Goal: Information Seeking & Learning: Learn about a topic

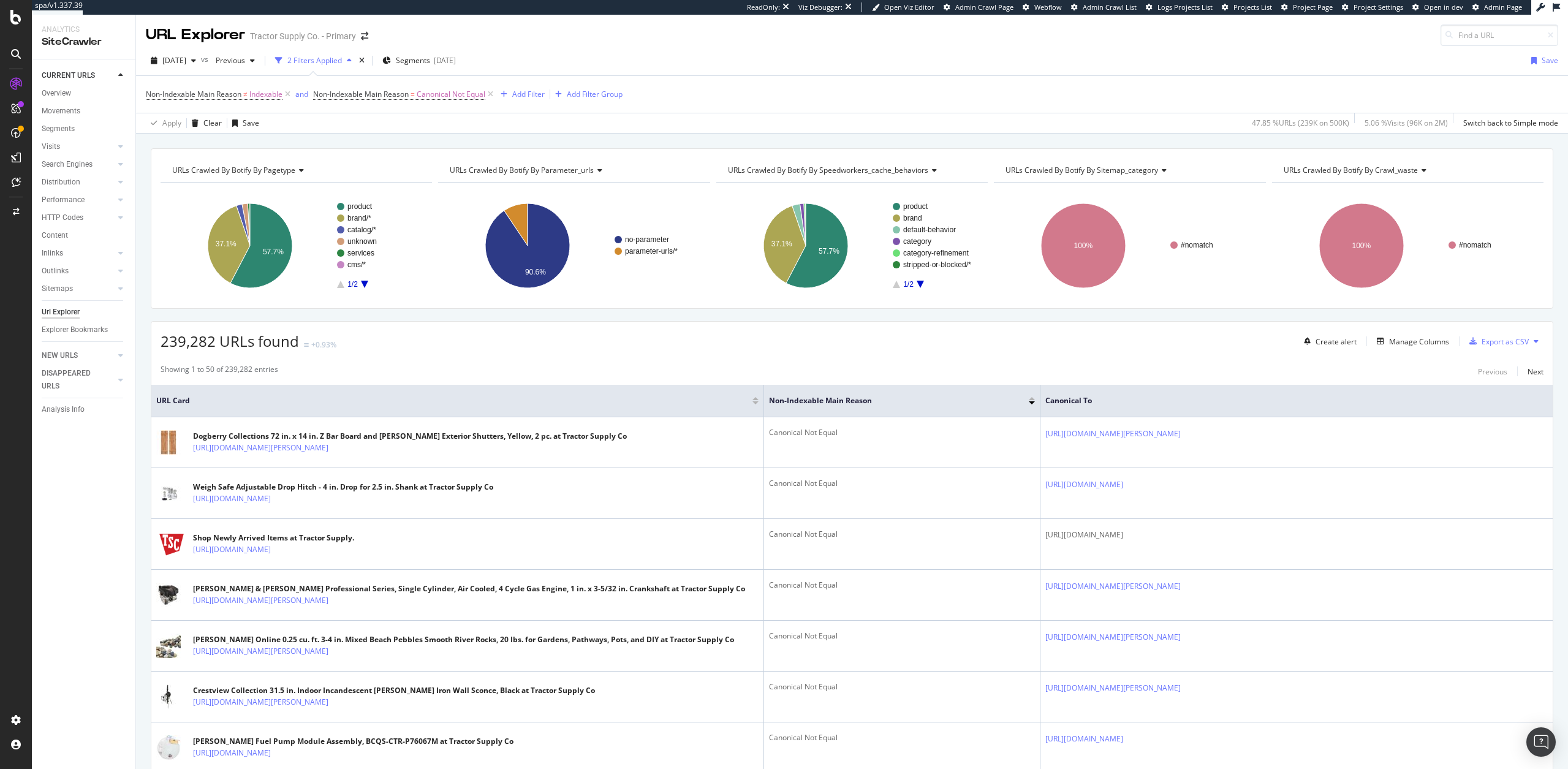
scroll to position [432, 0]
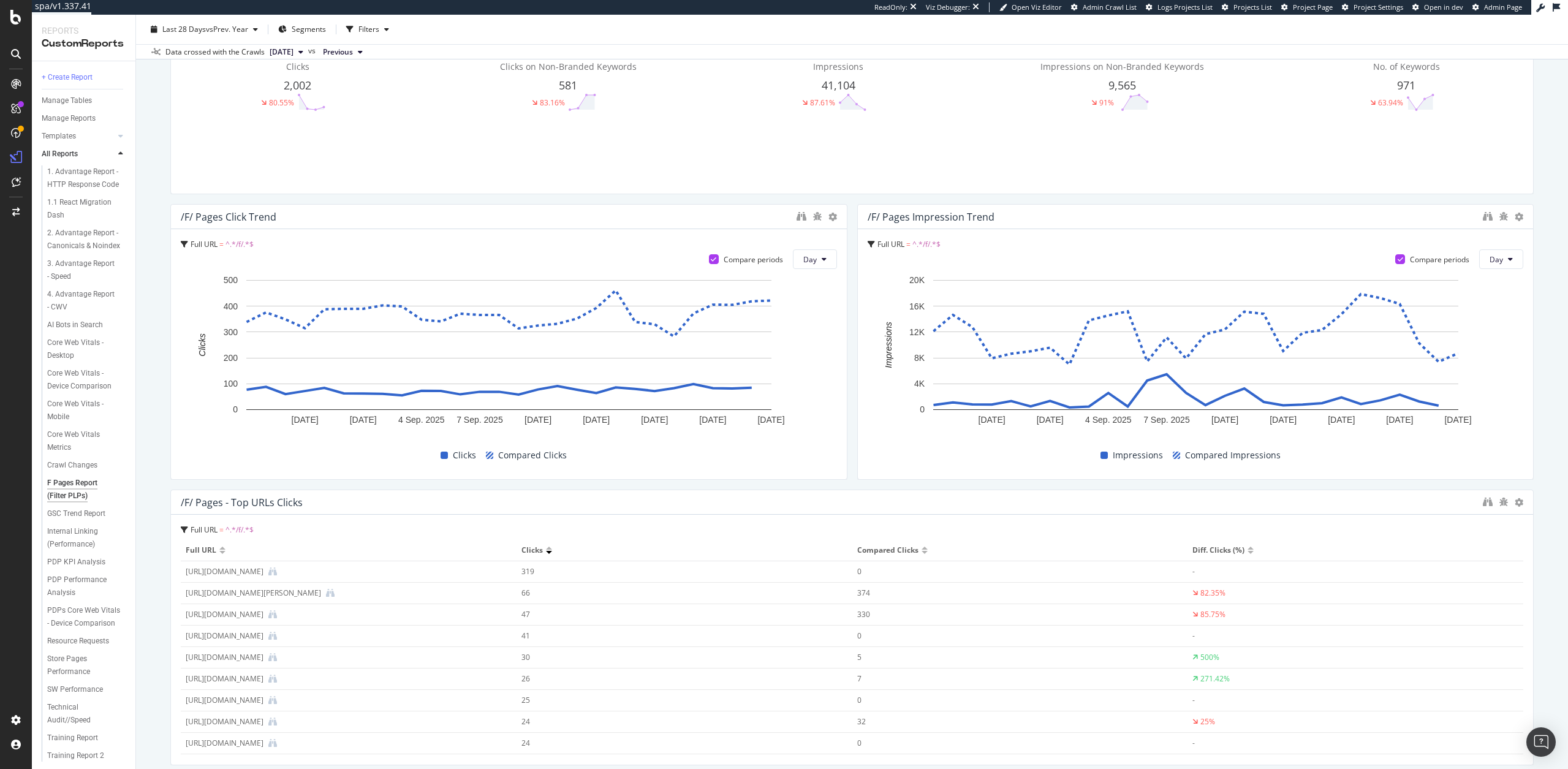
scroll to position [233, 0]
click at [284, 593] on div "https://www.tractorsupply.com/tsc/catalog/mens-workwear/f/ce-schmidt?filter=1q%…" at bounding box center [253, 594] width 136 height 11
click at [264, 584] on div "https://www.tractorsupply.com/tsc/catalog/hay/f/ametza?filter=1q%7CAmetza" at bounding box center [224, 584] width 78 height 11
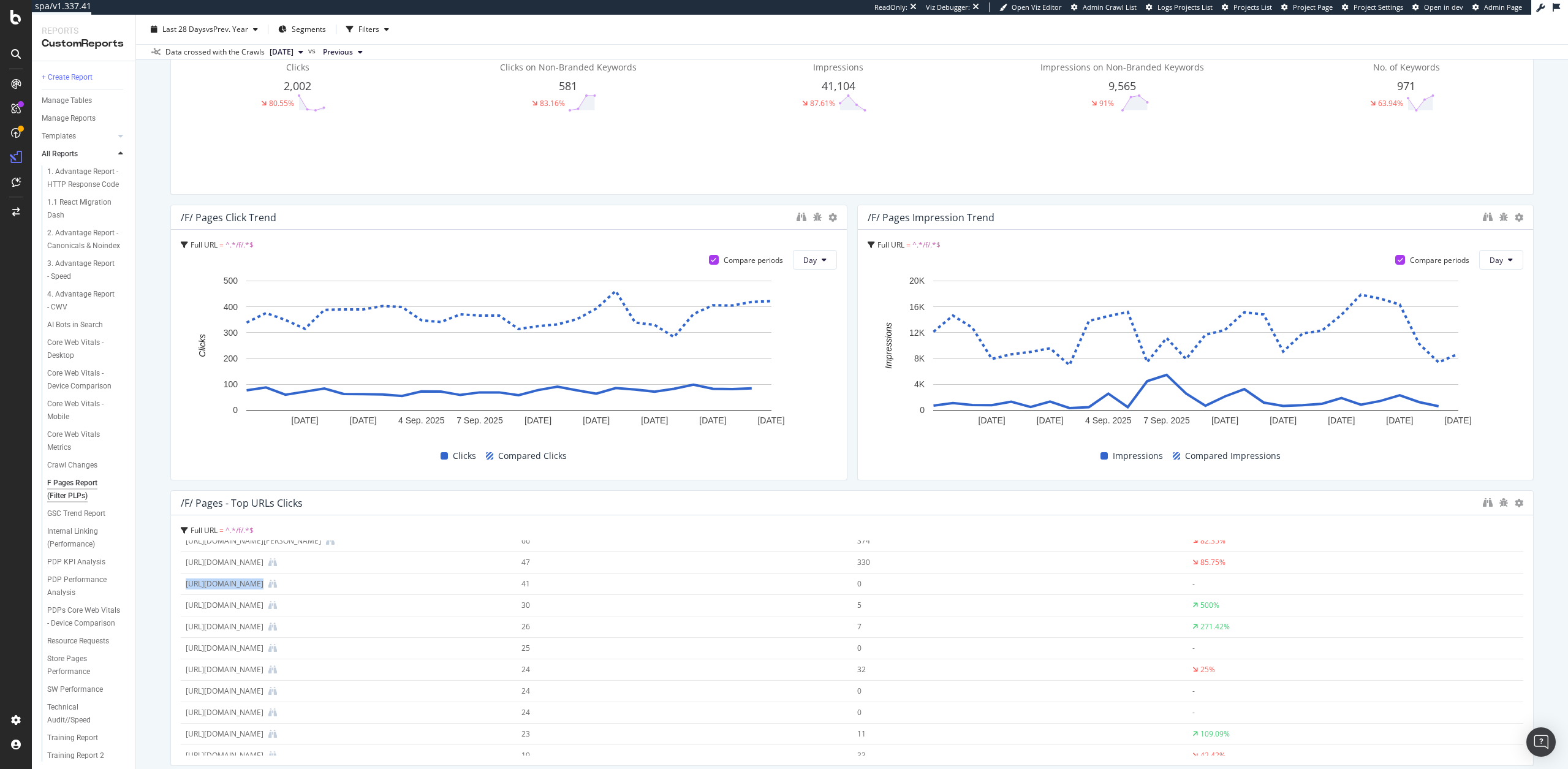
click at [264, 584] on div "https://www.tractorsupply.com/tsc/catalog/hay/f/ametza?filter=1q%7CAmetza" at bounding box center [224, 584] width 78 height 11
copy div "https://www.tractorsupply.com/tsc/catalog/hay/f/ametza?filter=1q%7CAmetza"
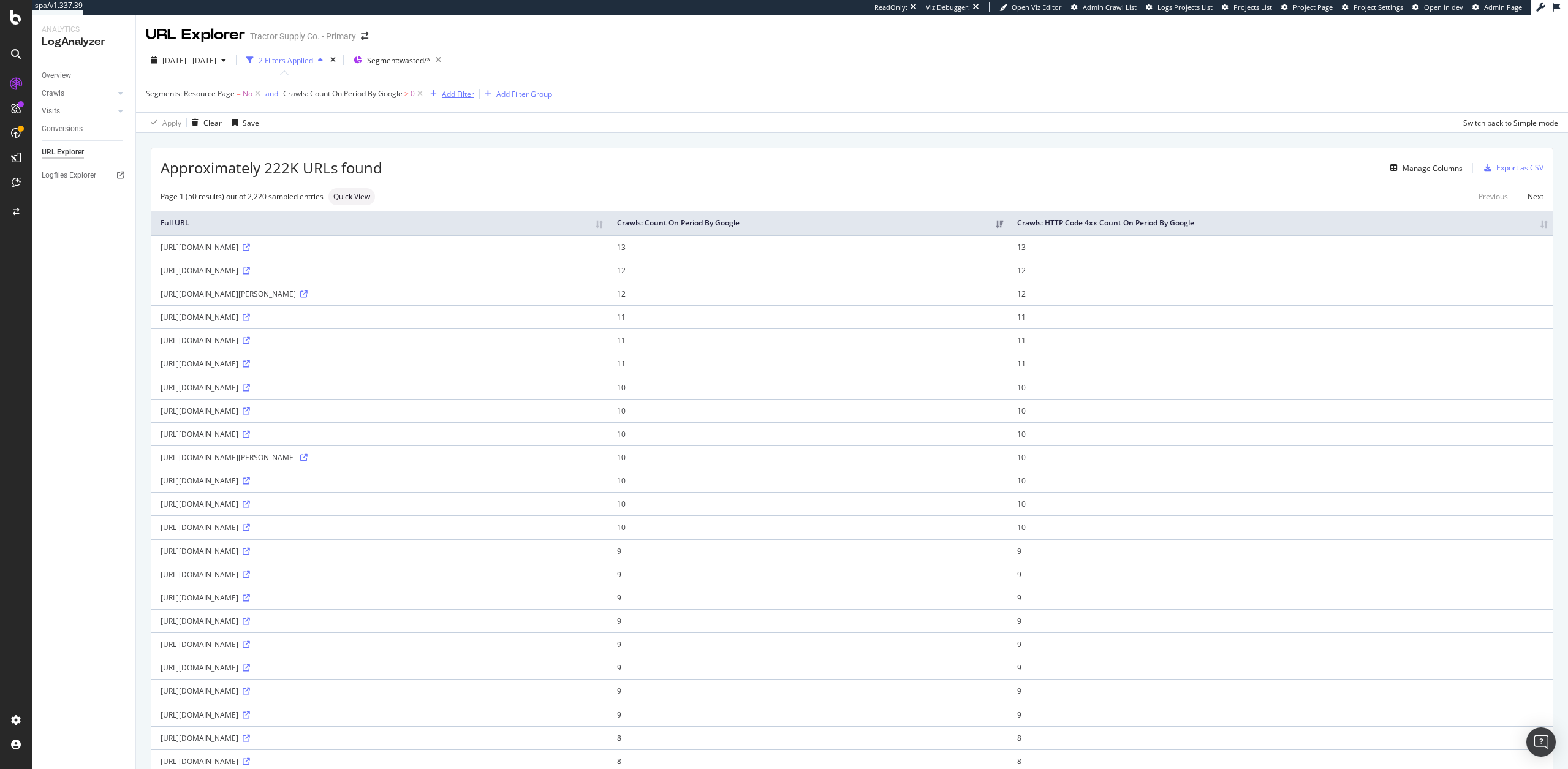
click at [448, 98] on div "Add Filter" at bounding box center [458, 93] width 33 height 10
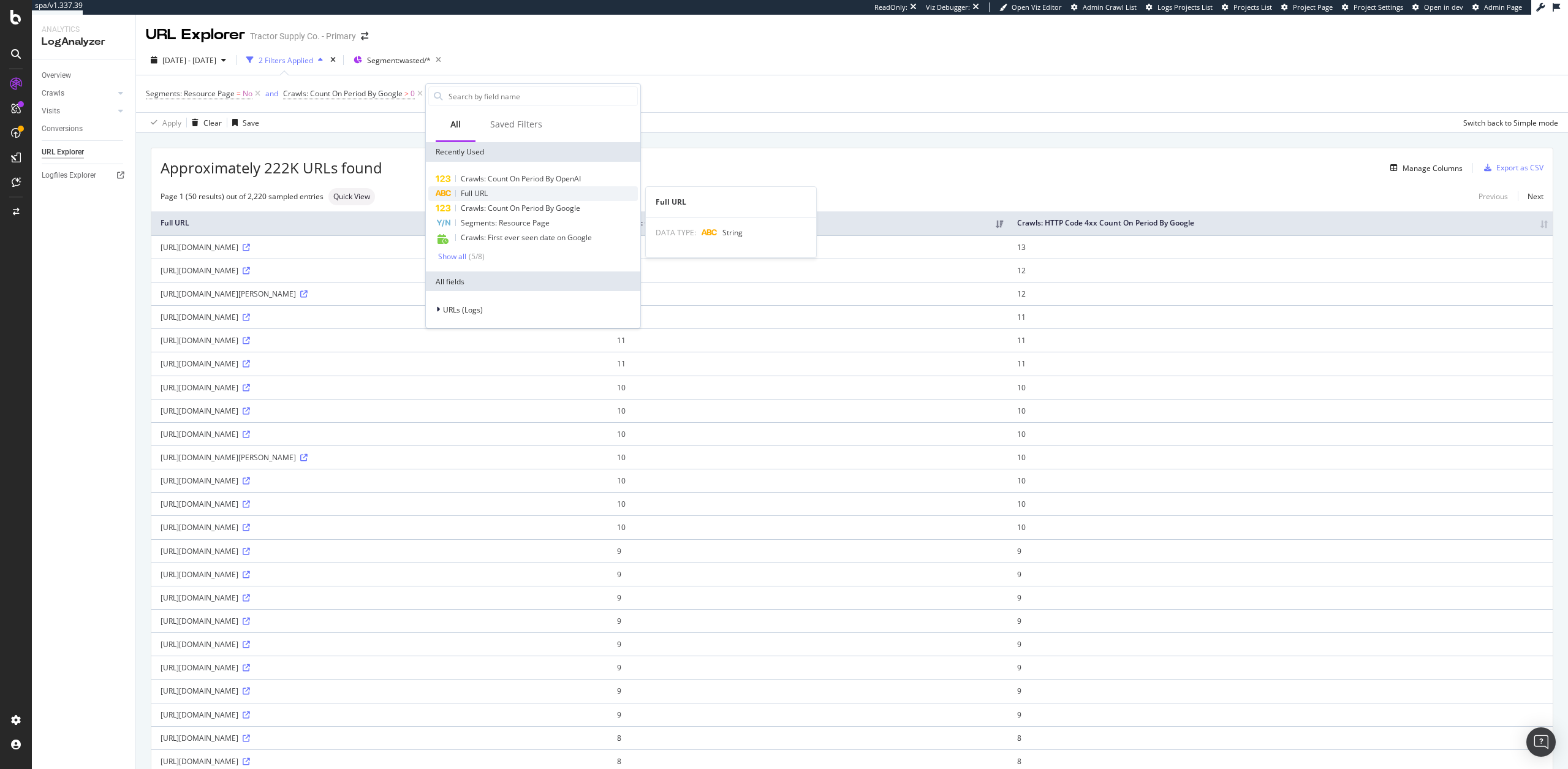
click at [491, 192] on div "Full URL" at bounding box center [533, 193] width 210 height 15
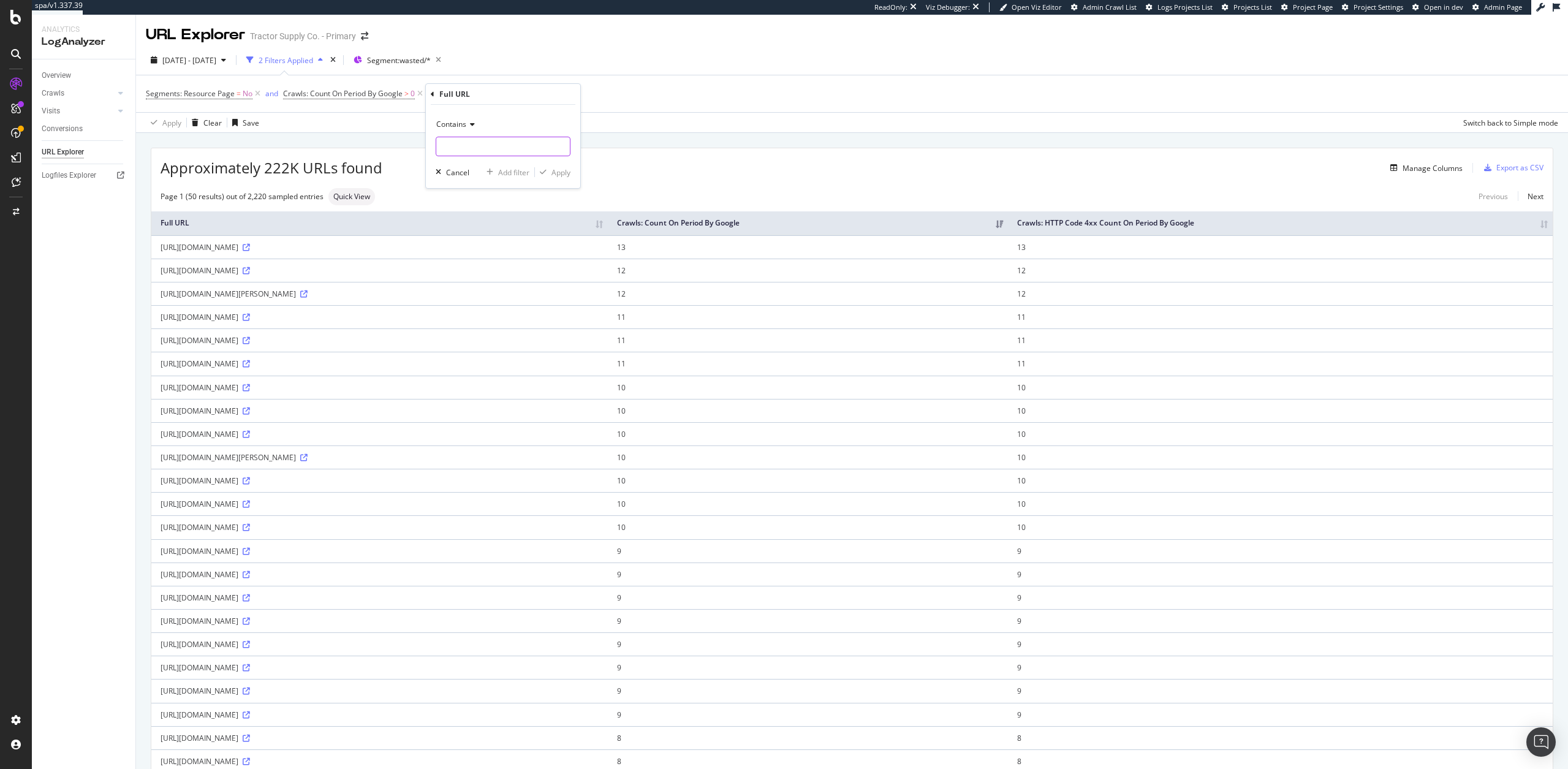
click at [460, 145] on input "text" at bounding box center [503, 146] width 134 height 19
type input ".com/f/"
click at [564, 174] on div "Apply" at bounding box center [560, 172] width 19 height 10
click at [250, 248] on icon at bounding box center [246, 247] width 8 height 8
drag, startPoint x: 267, startPoint y: 246, endPoint x: 429, endPoint y: 247, distance: 162.0
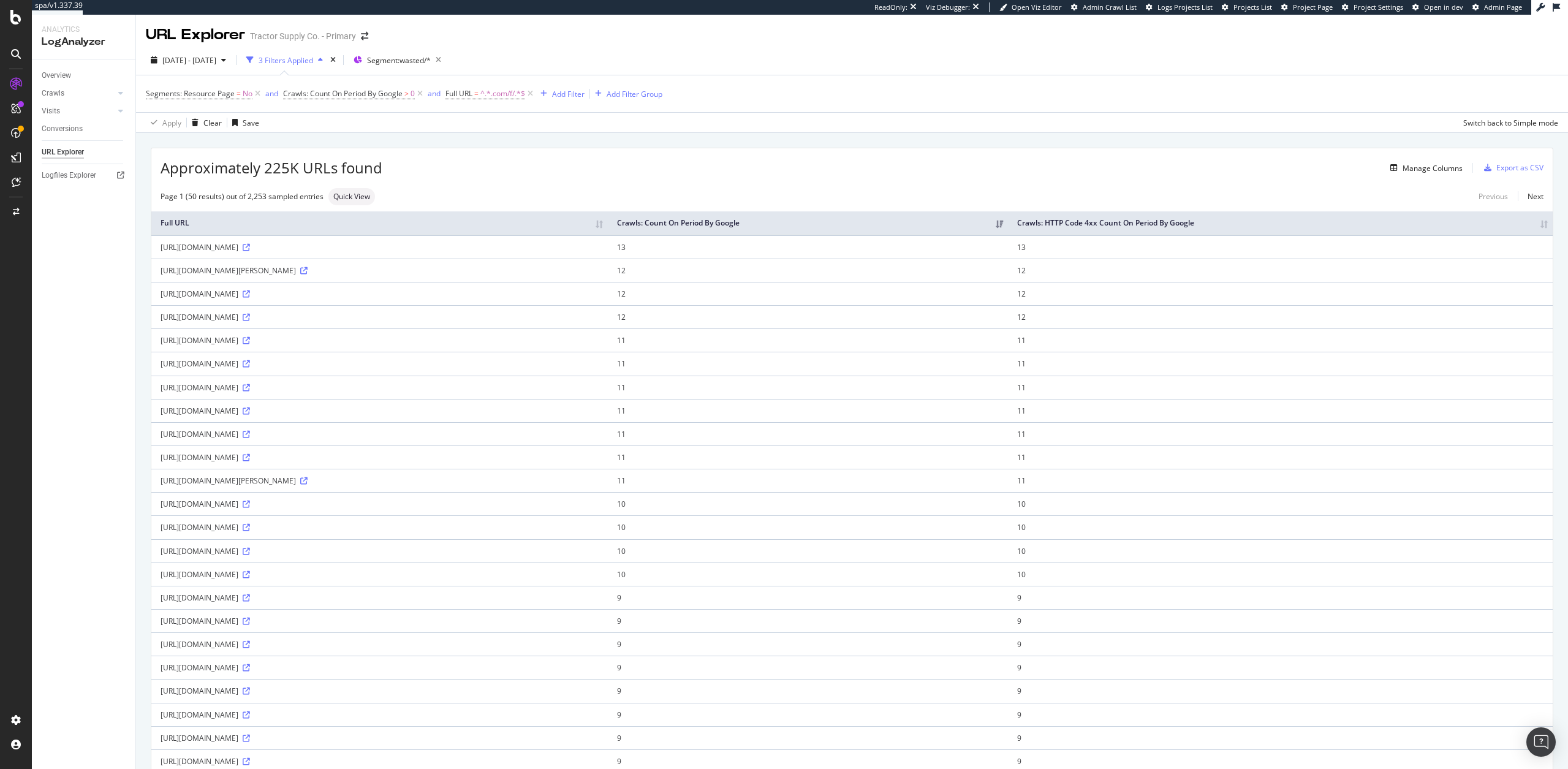
click at [429, 247] on div "https://www.tractorsupply.com/f/oil-based-paints?filter=194%7COil-based%20paints" at bounding box center [379, 247] width 438 height 10
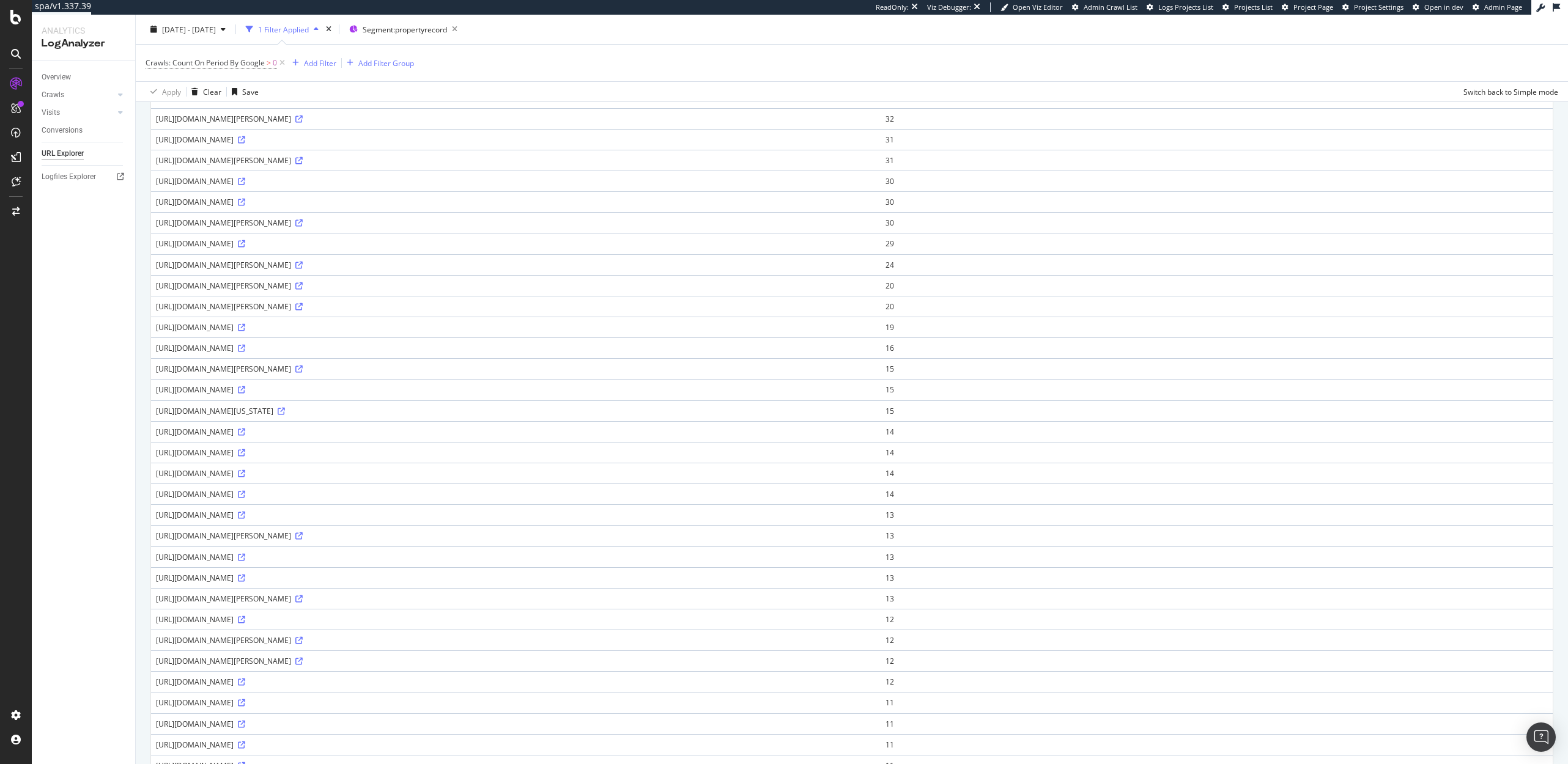
scroll to position [250, 0]
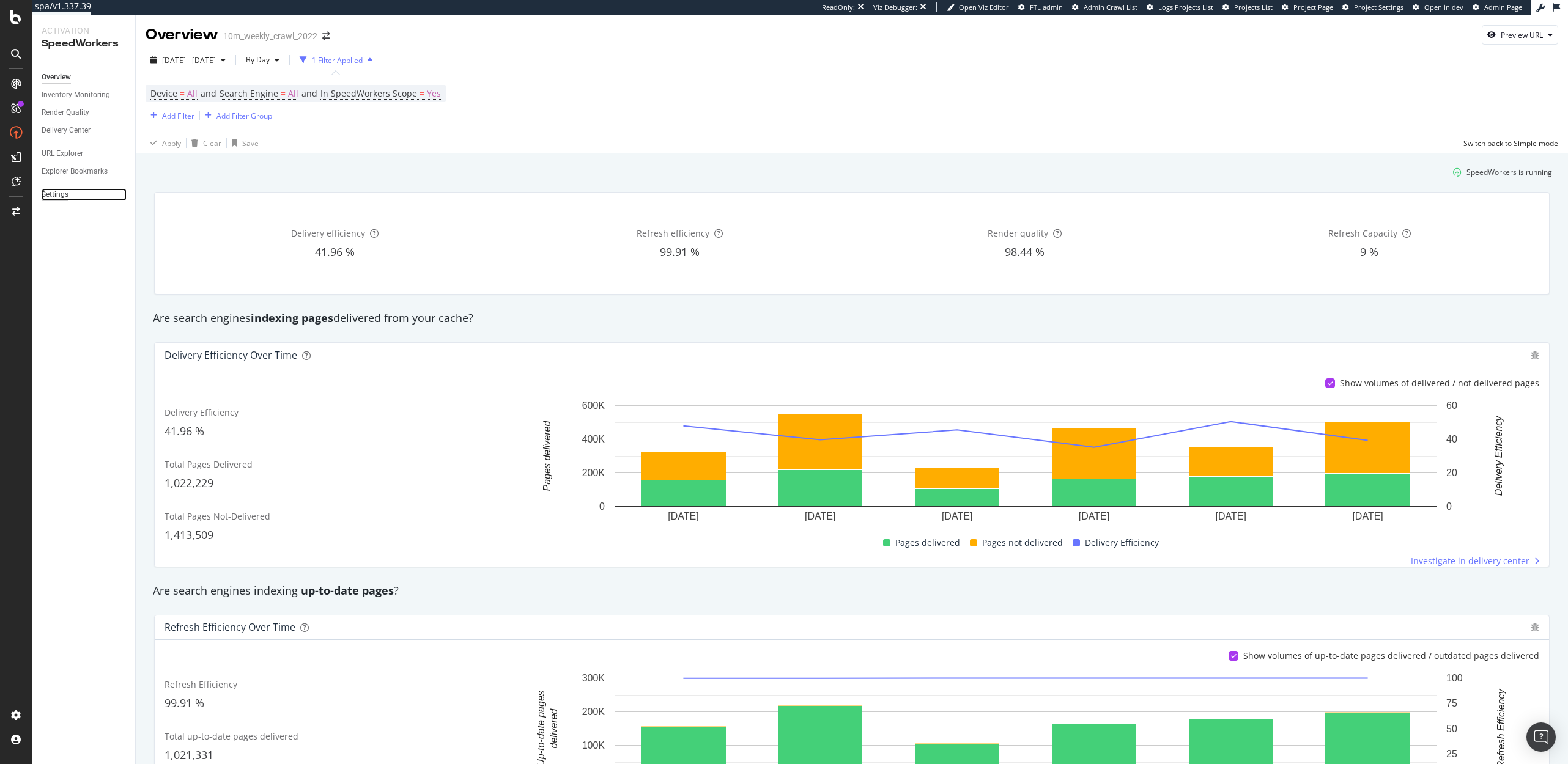
click at [62, 190] on div "Settings" at bounding box center [55, 195] width 27 height 13
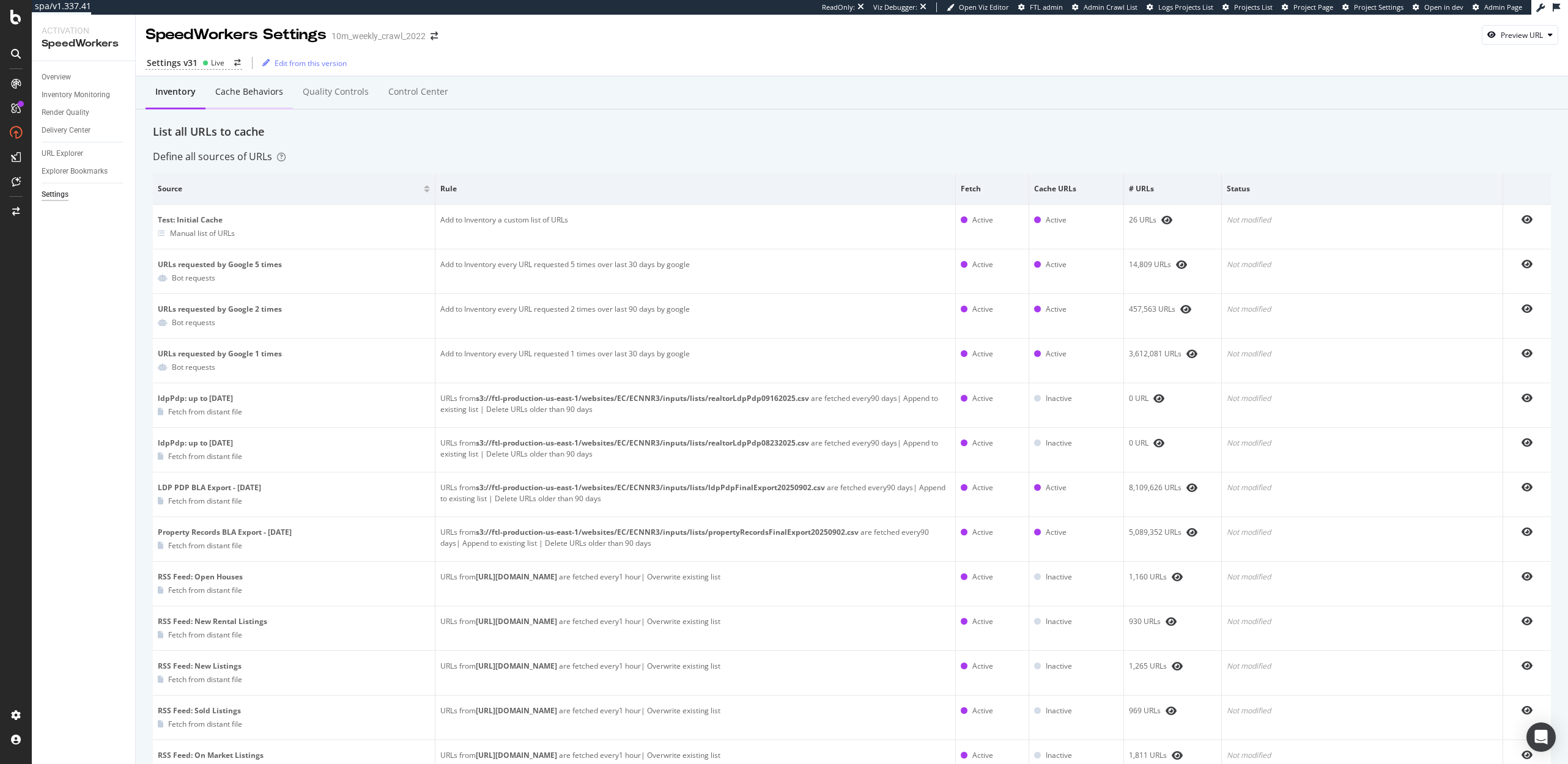
click at [254, 97] on div "Cache behaviors" at bounding box center [249, 92] width 68 height 12
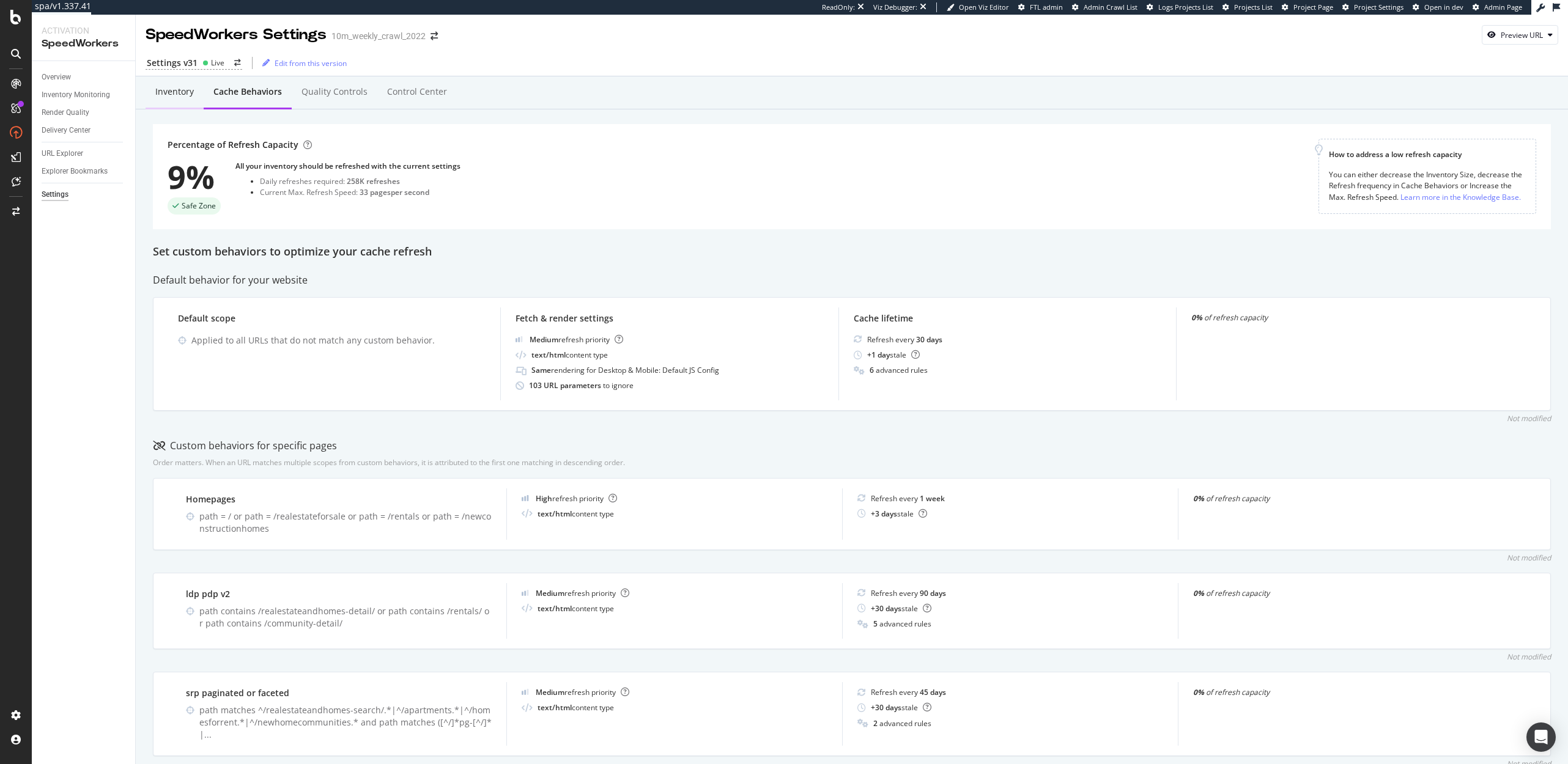
click at [170, 90] on div "Inventory" at bounding box center [175, 92] width 39 height 12
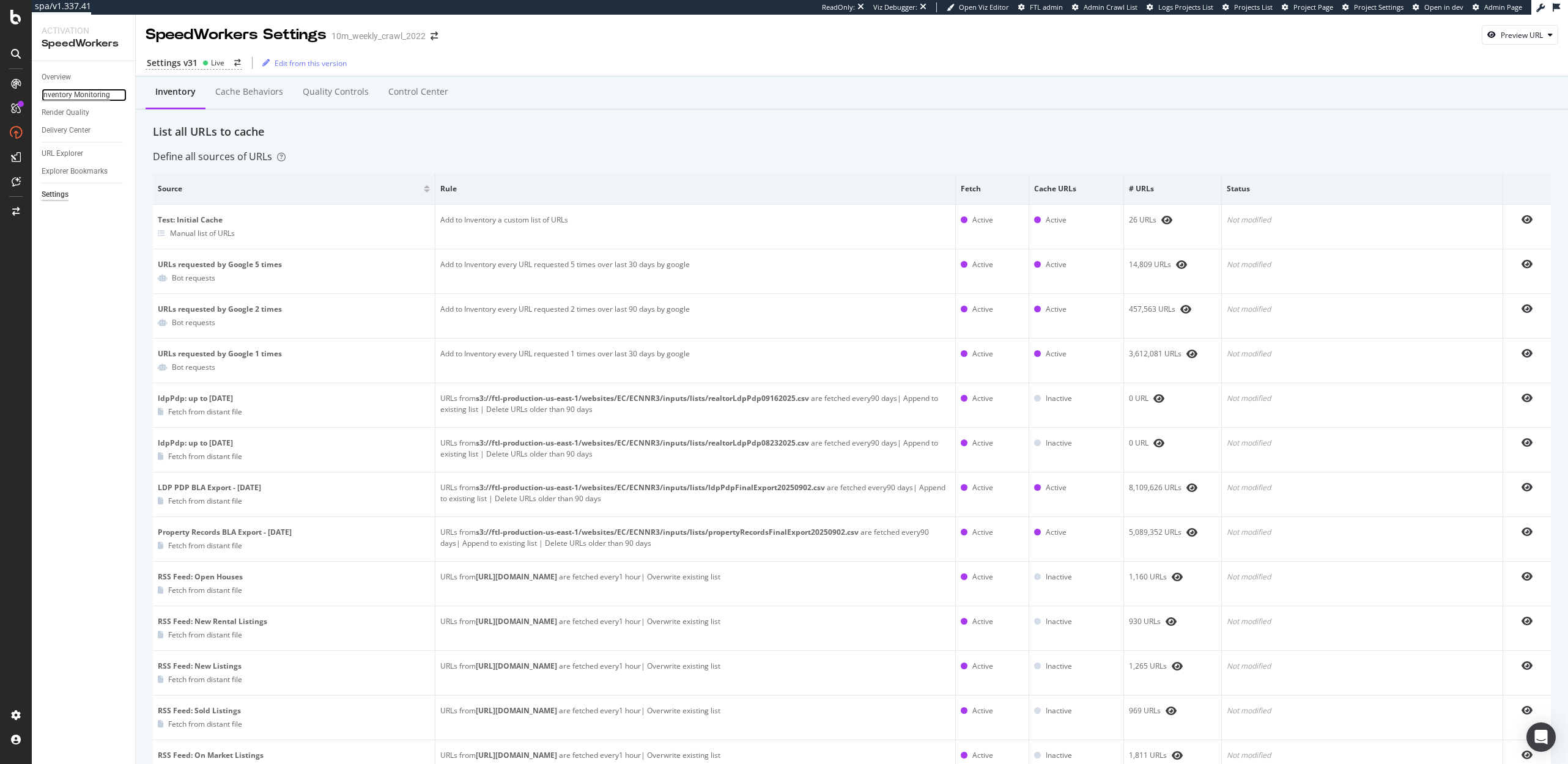
click at [91, 99] on div "Inventory Monitoring" at bounding box center [75, 95] width 68 height 13
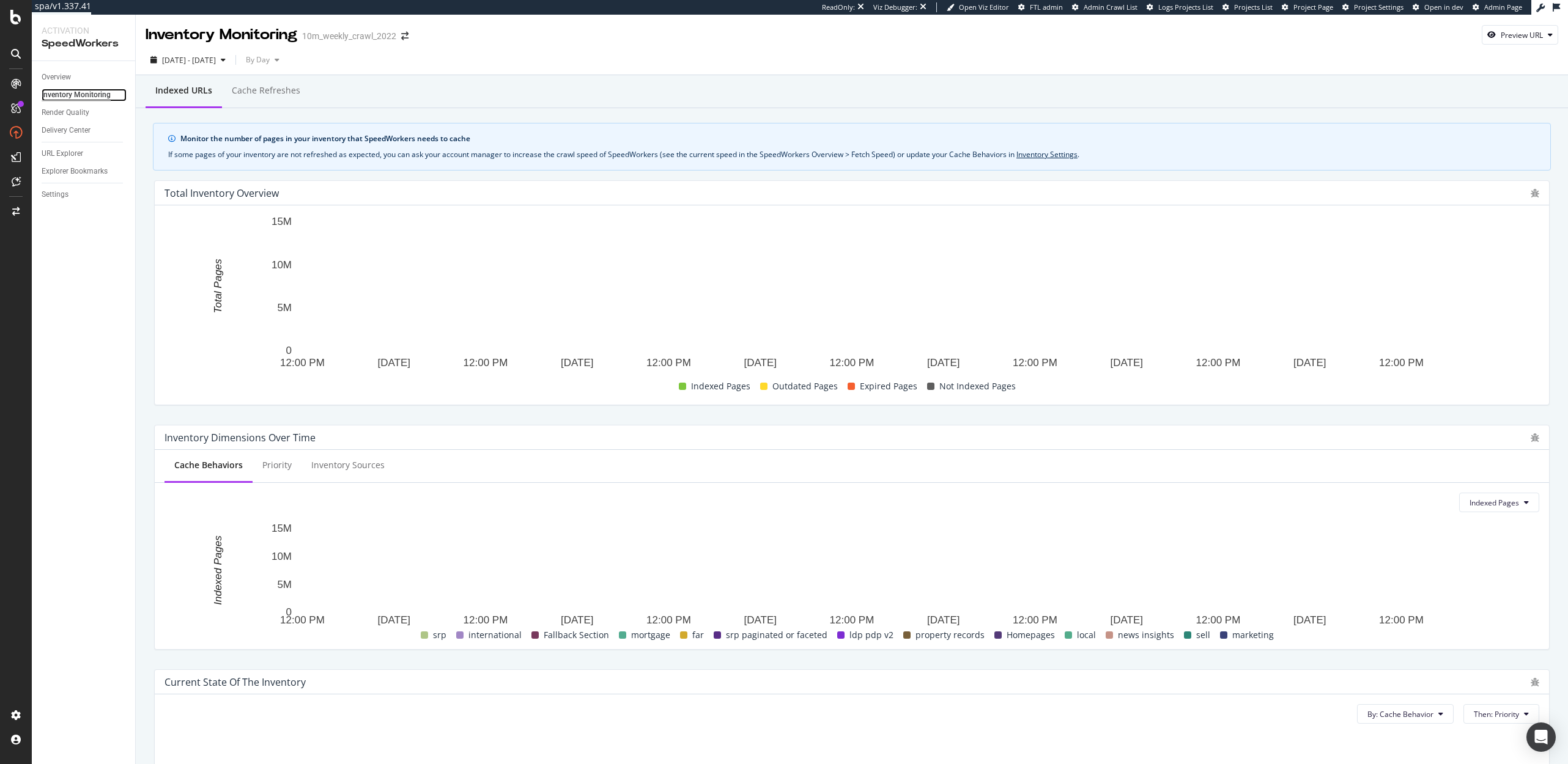
scroll to position [305, 0]
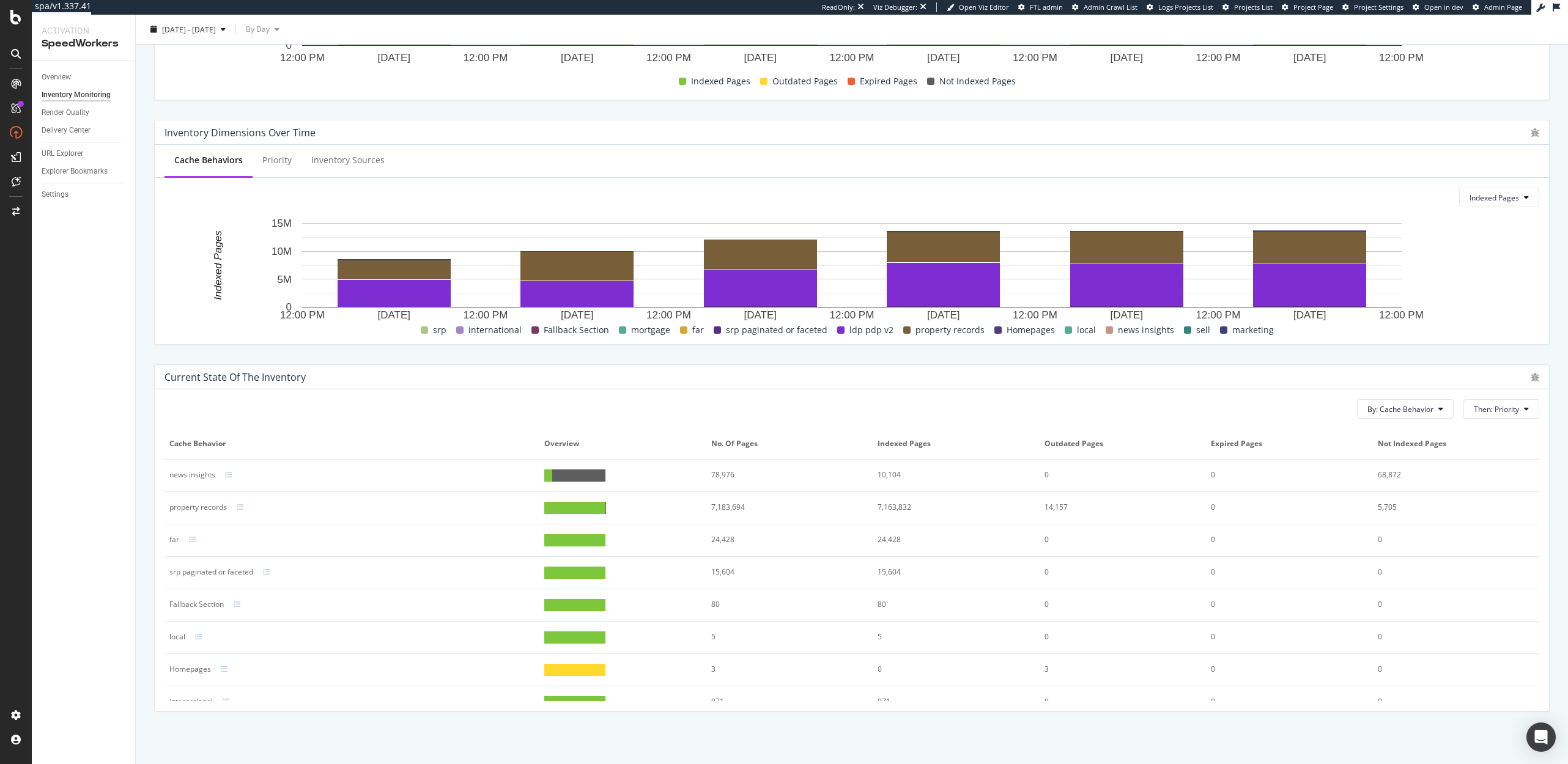
click at [681, 357] on div "Current state of the inventory By: Cache Behavior Then: Priority Cache Behavior…" at bounding box center [852, 538] width 1410 height 366
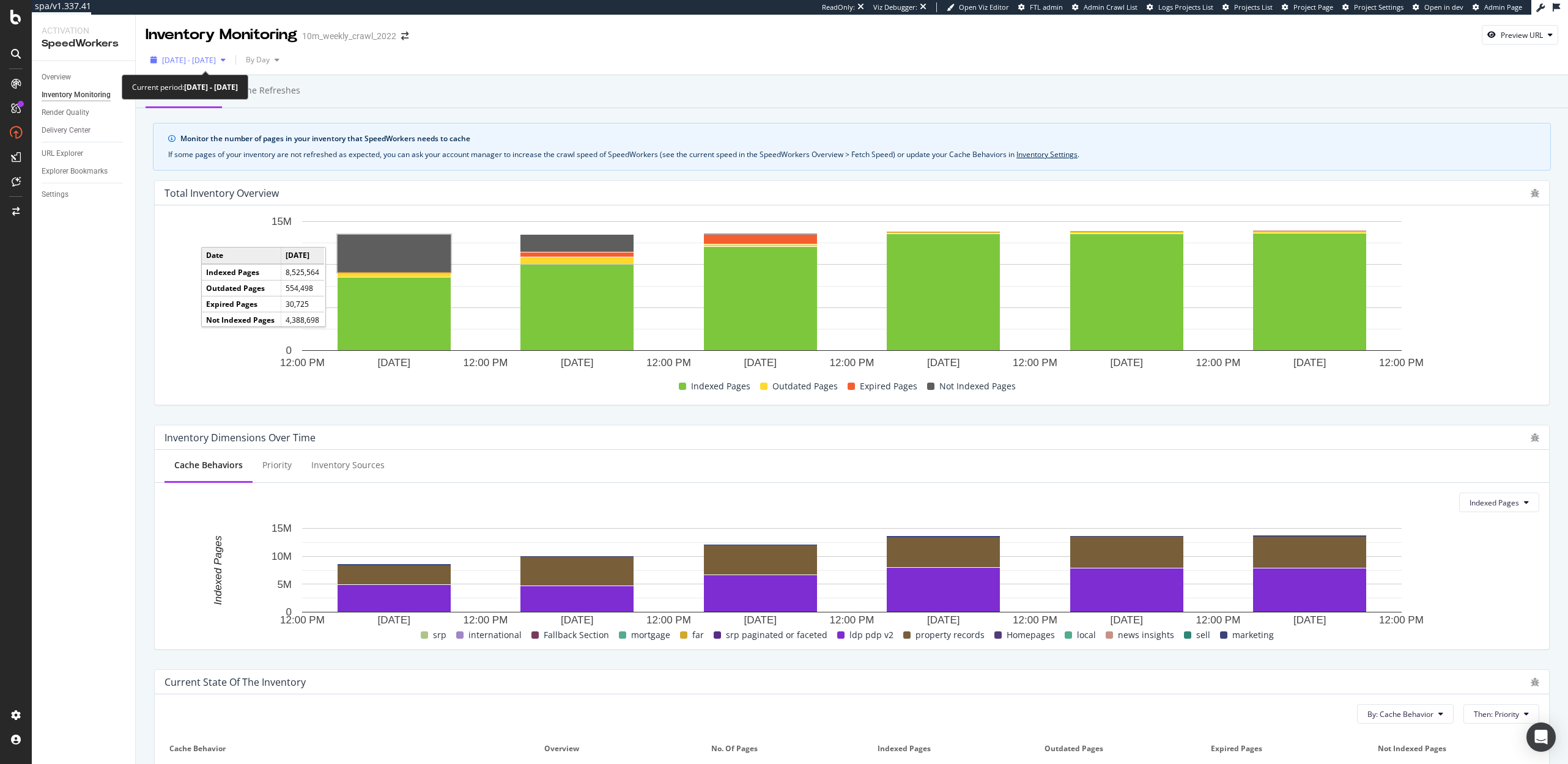
click at [216, 62] on span "2025 Sep. 14th - Sep. 19th" at bounding box center [189, 60] width 54 height 10
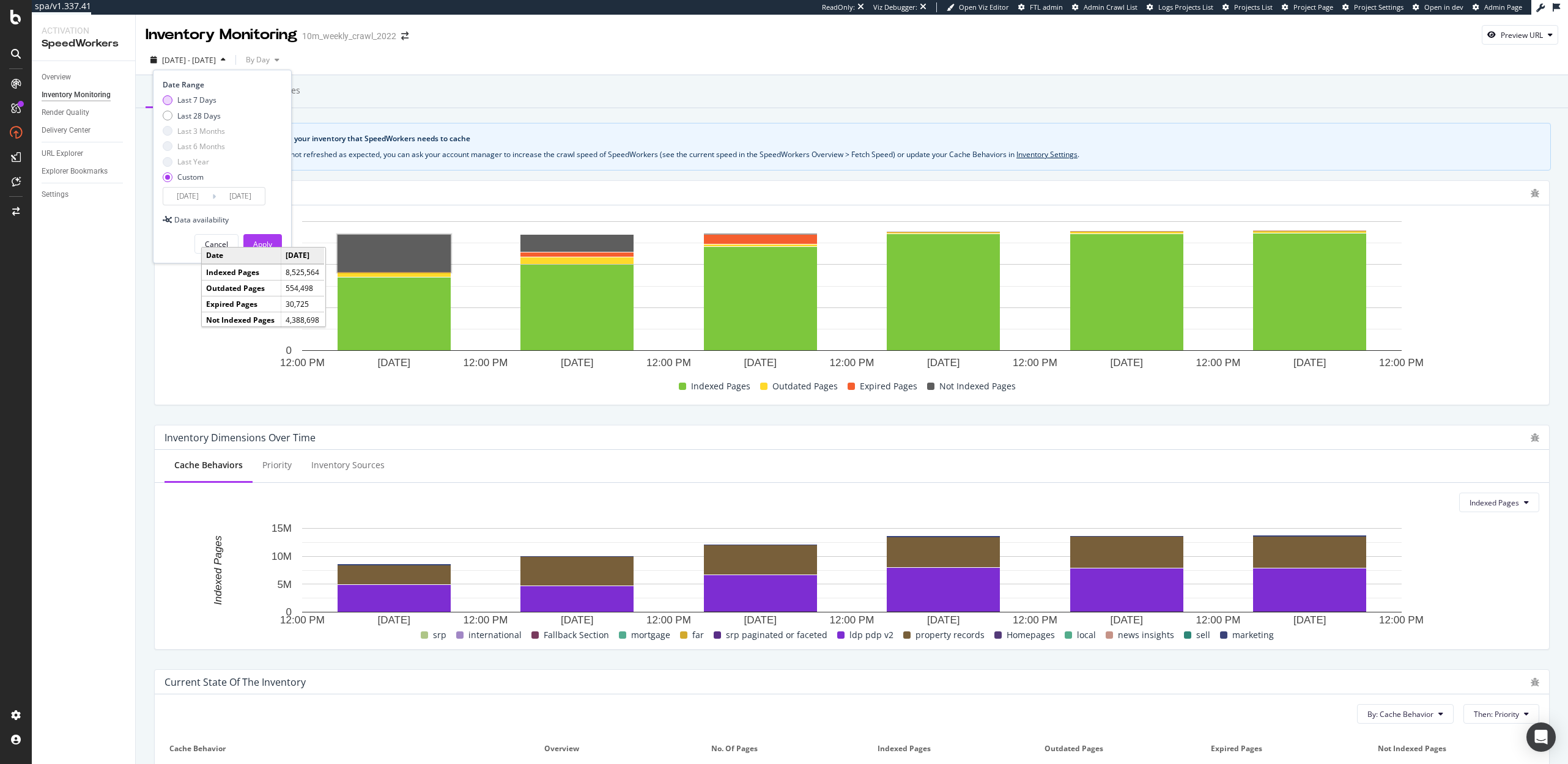
click at [194, 104] on div "Last 7 Days" at bounding box center [197, 99] width 39 height 10
type input "2025/09/18"
type input "2025/09/24"
click at [259, 239] on div "Apply" at bounding box center [262, 244] width 19 height 10
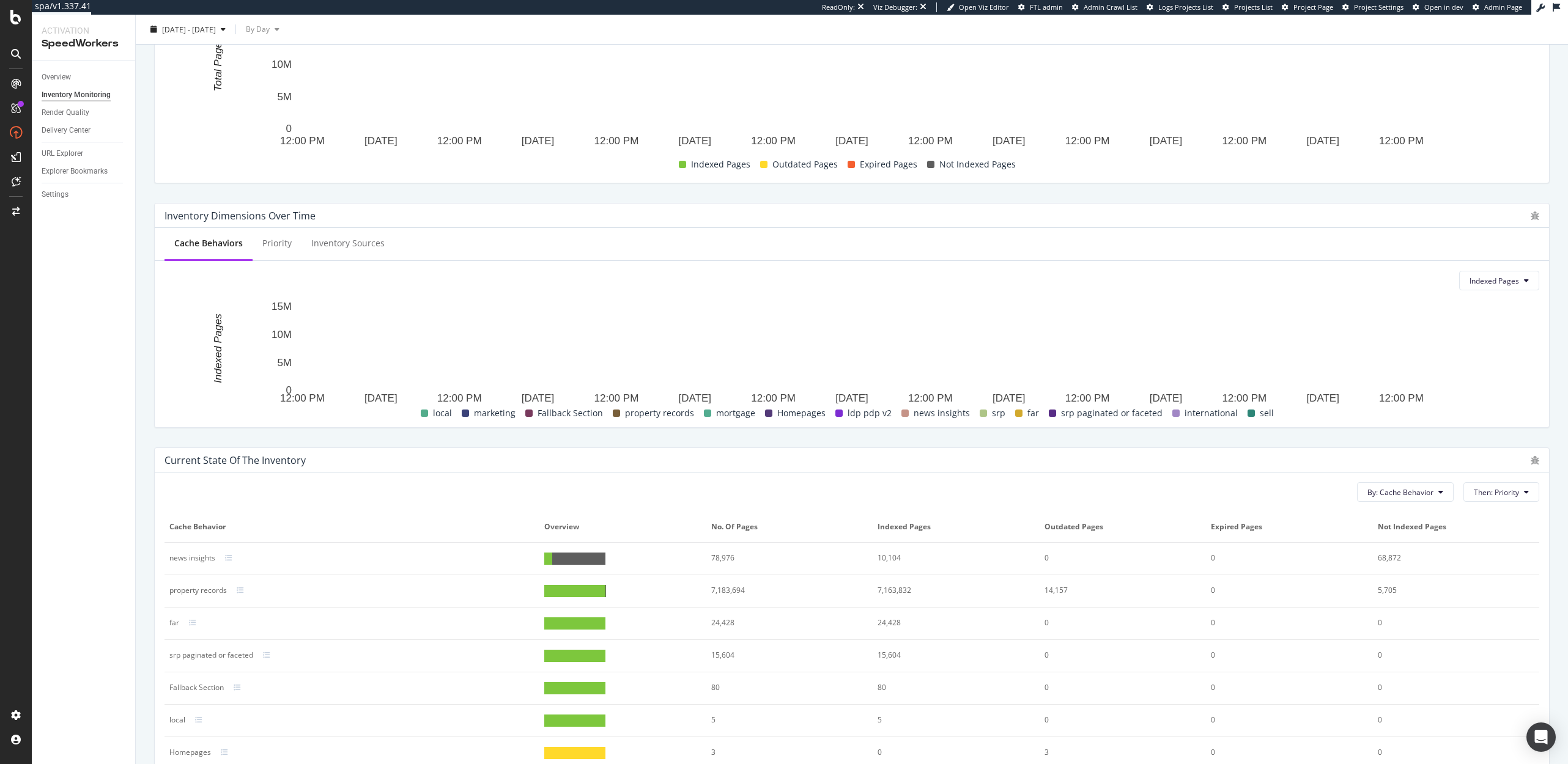
scroll to position [227, 0]
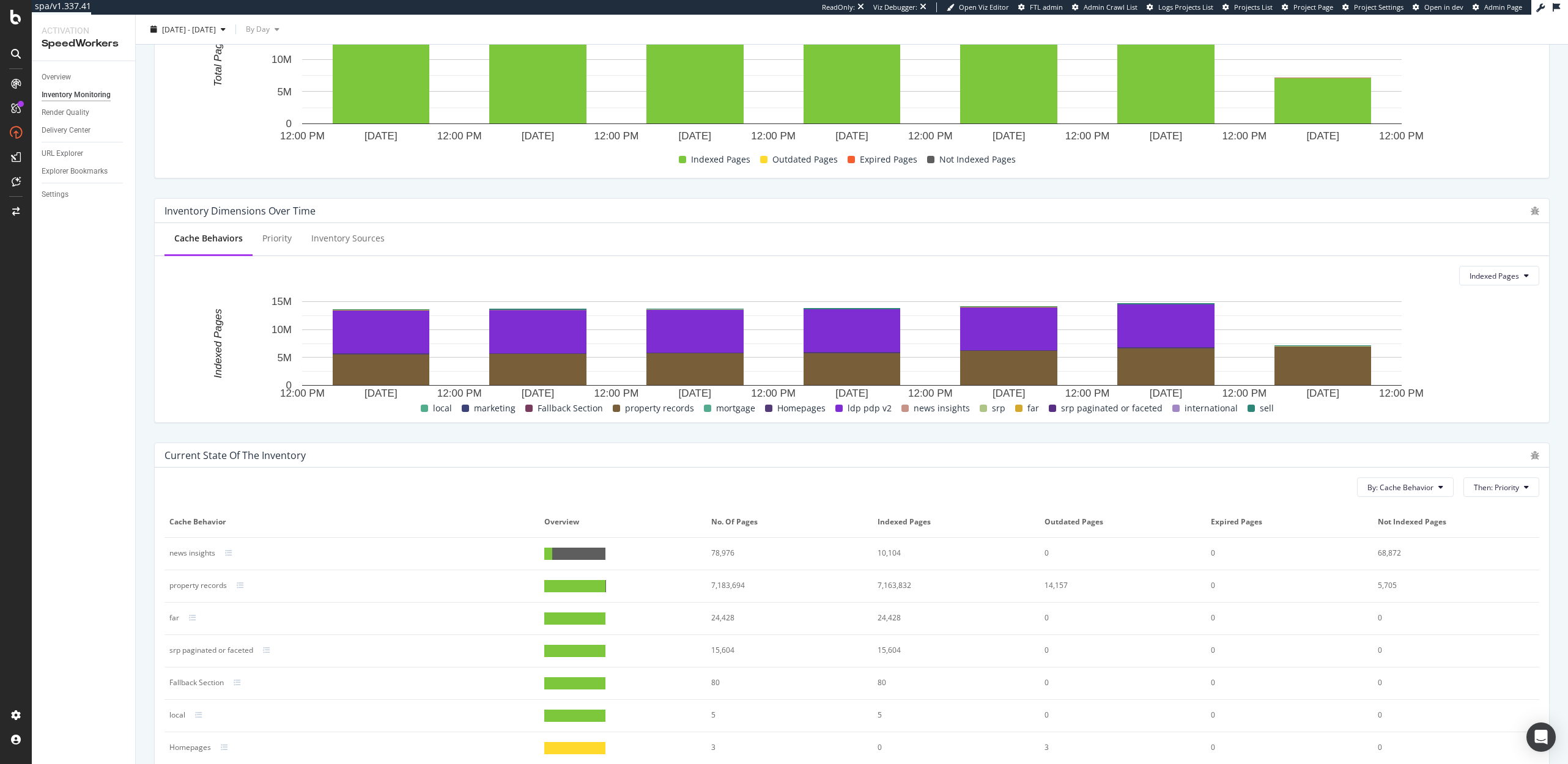
click at [981, 198] on div "Inventory Dimensions Over Time Cache Behaviors Priority Inventory Sources Index…" at bounding box center [851, 311] width 1395 height 225
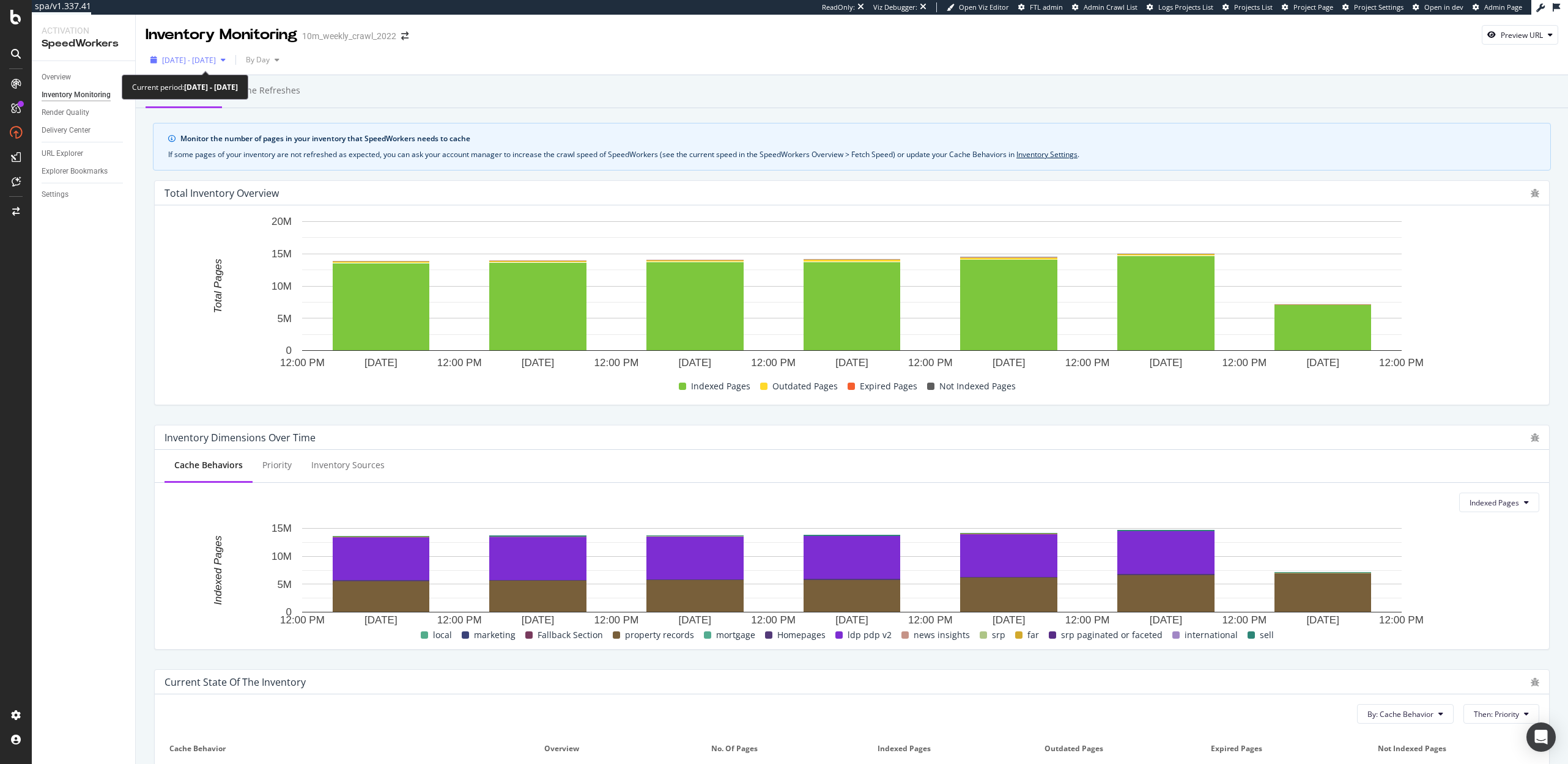
click at [197, 56] on span "2025 Sep. 18th - Sep. 24th" at bounding box center [189, 60] width 54 height 10
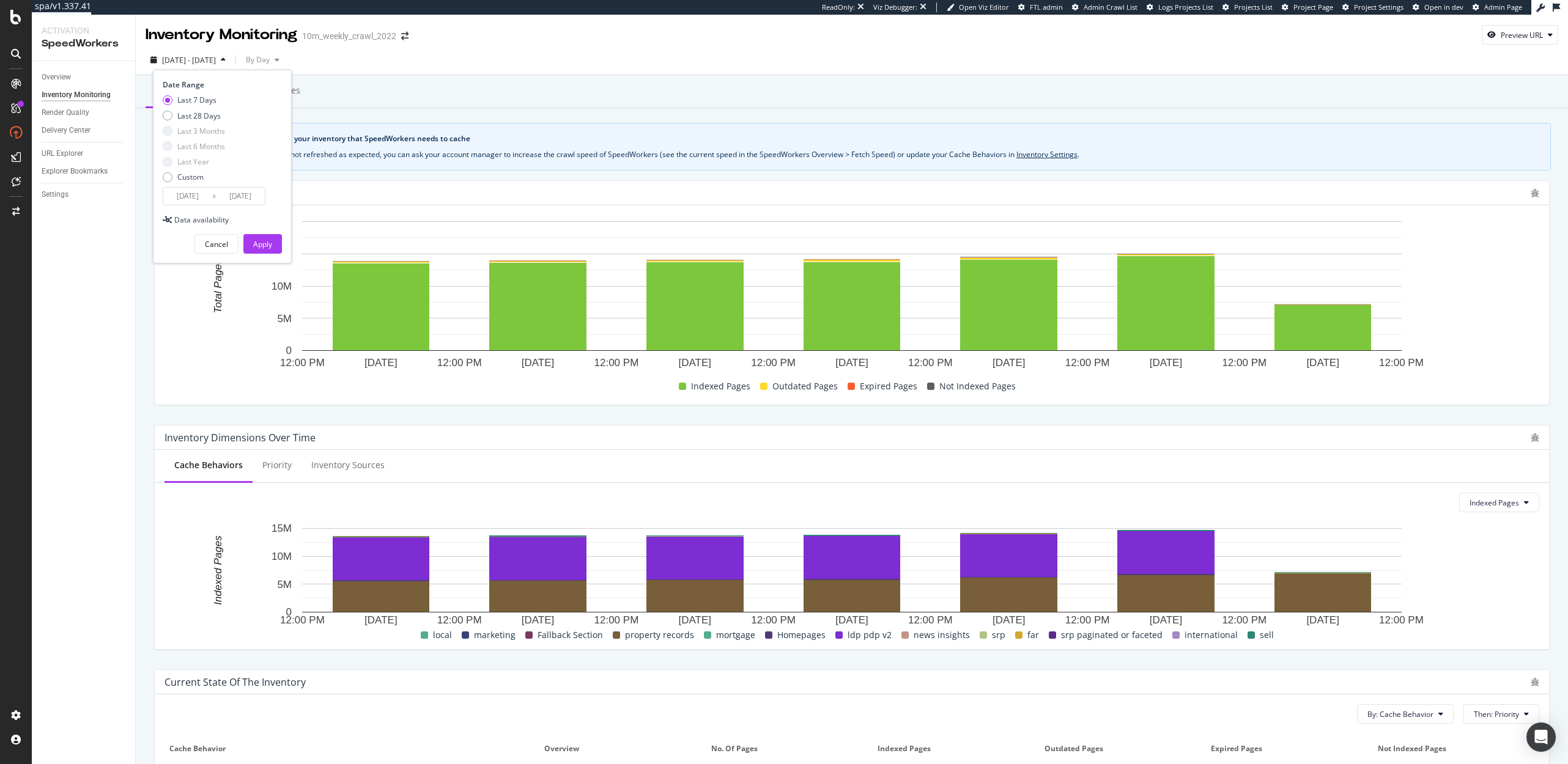
click at [147, 442] on div "Inventory Dimensions Over Time Cache Behaviors Priority Inventory Sources Index…" at bounding box center [852, 537] width 1410 height 244
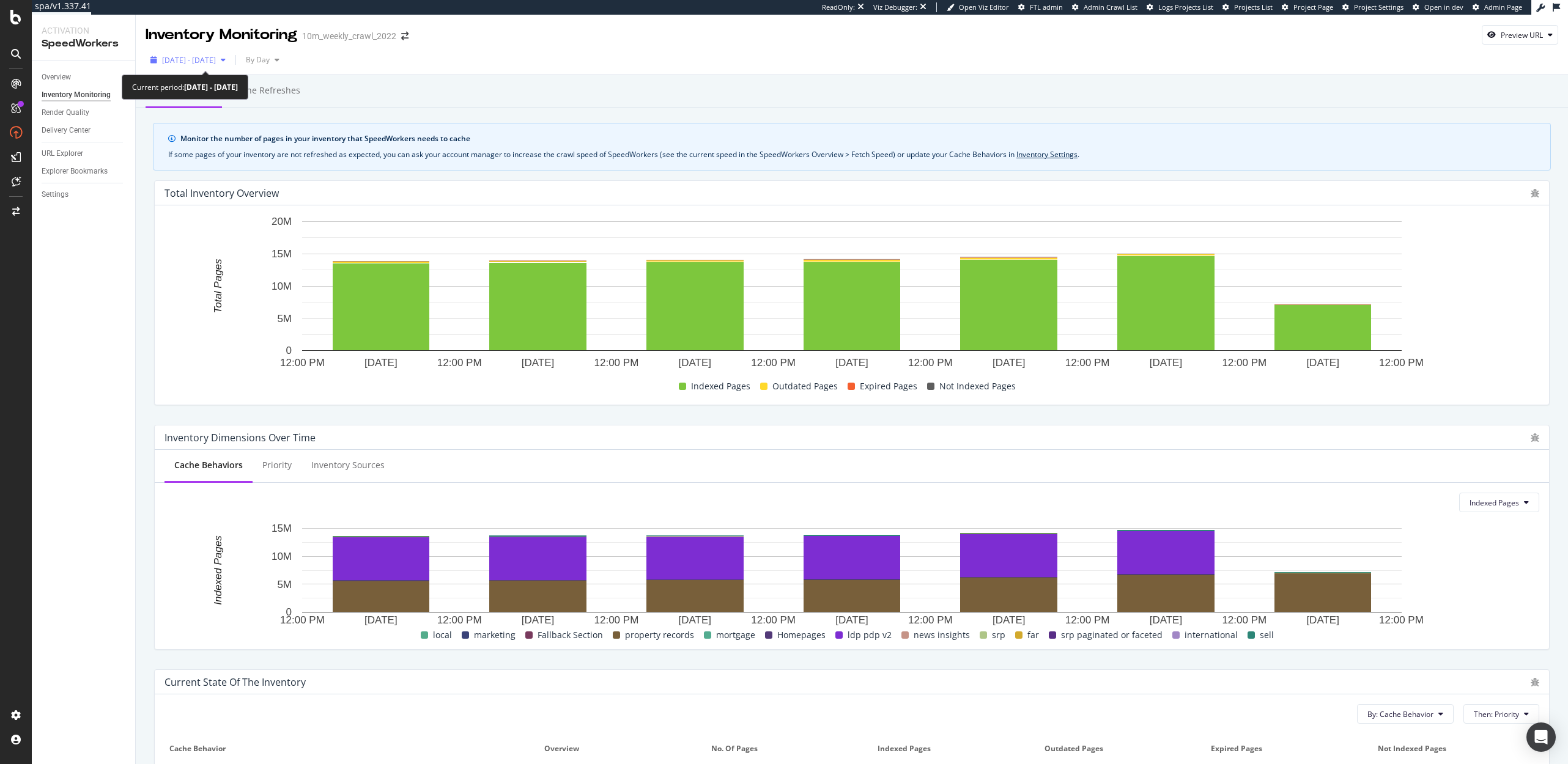
click at [216, 59] on span "2025 Sep. 18th - Sep. 24th" at bounding box center [189, 60] width 54 height 10
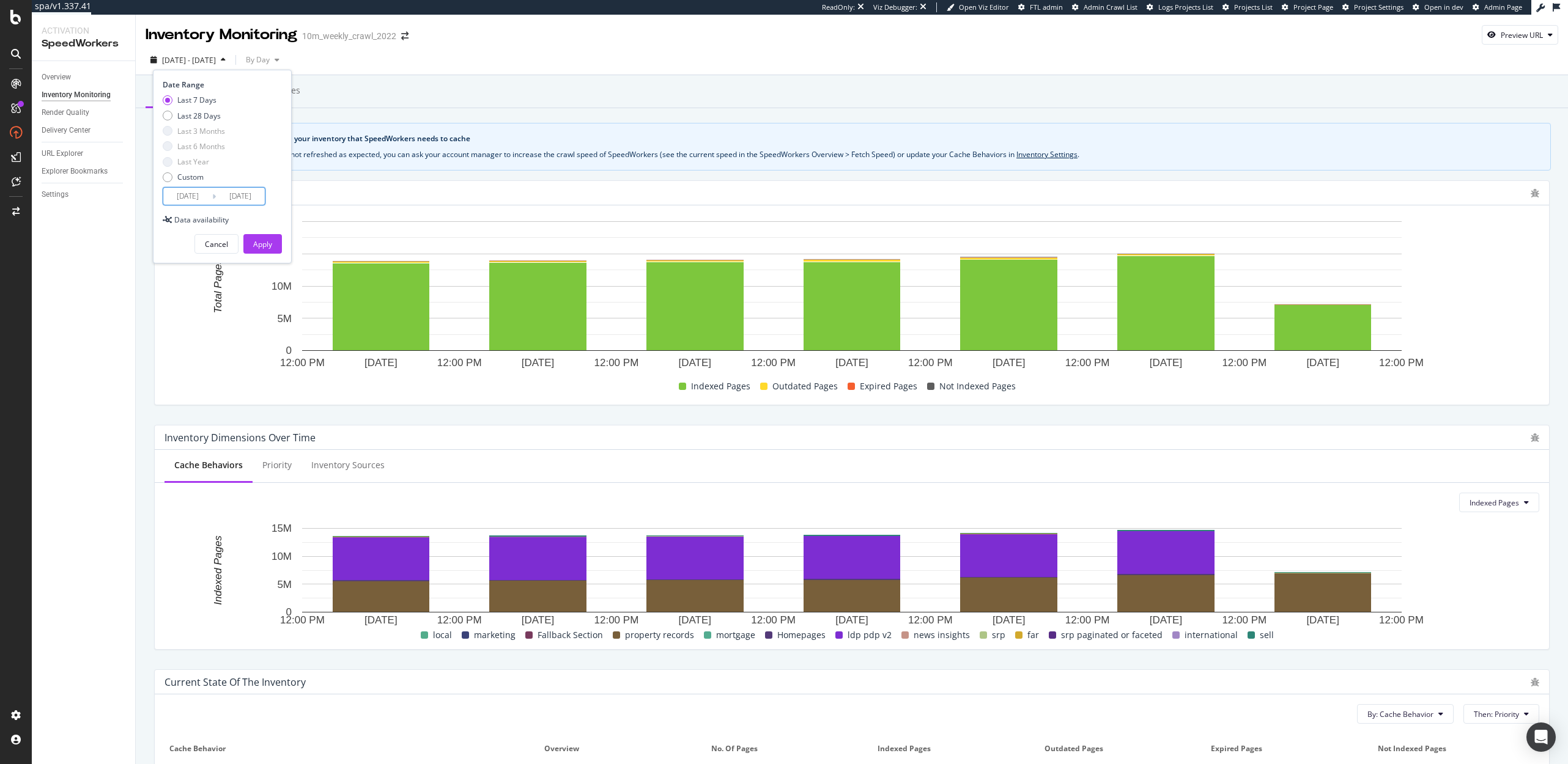
click at [206, 202] on input "2025/09/18" at bounding box center [187, 196] width 49 height 17
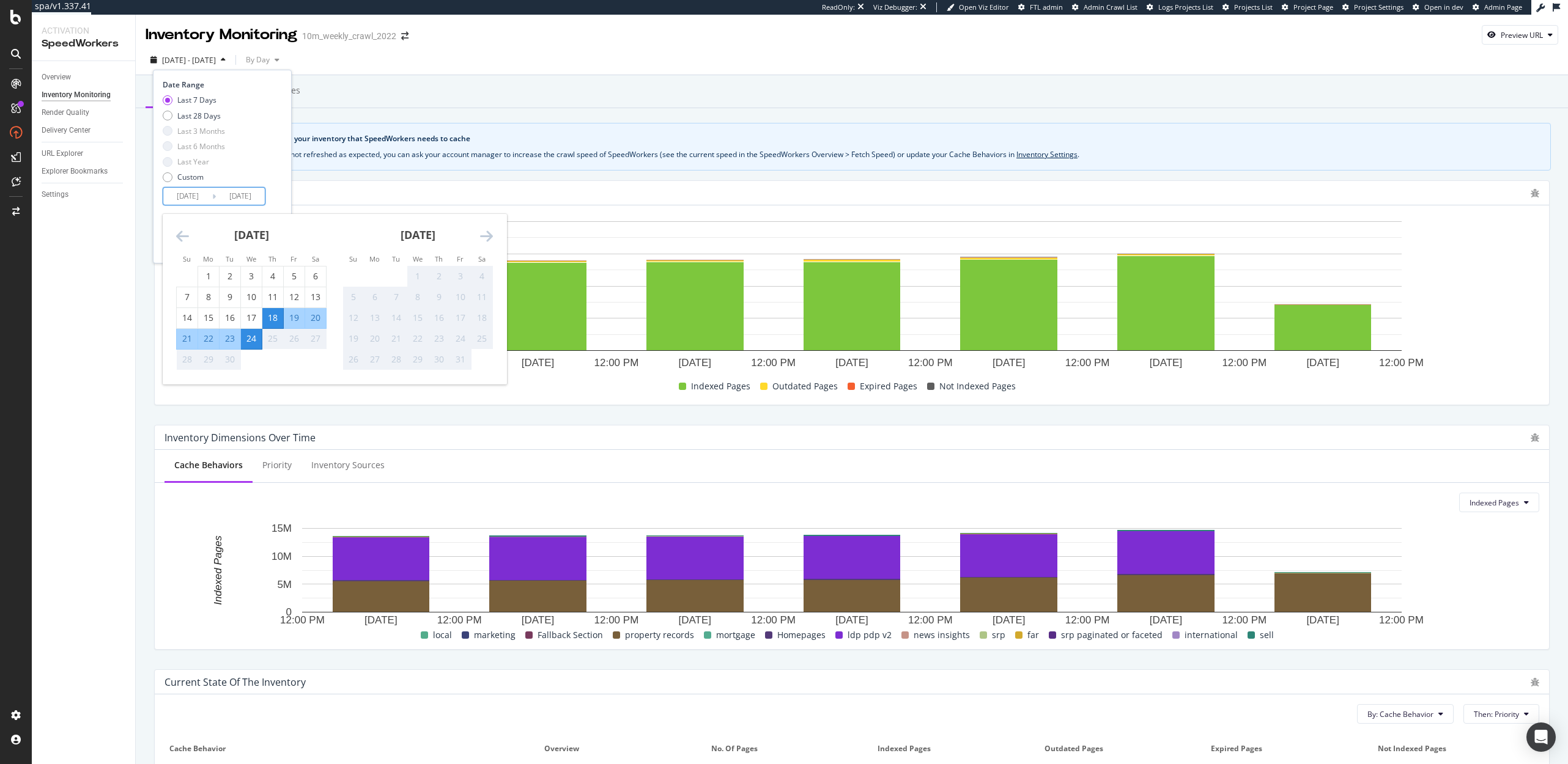
click at [249, 342] on div "24" at bounding box center [251, 339] width 21 height 12
type input "2025/09/24"
click at [249, 342] on div "24" at bounding box center [251, 339] width 21 height 12
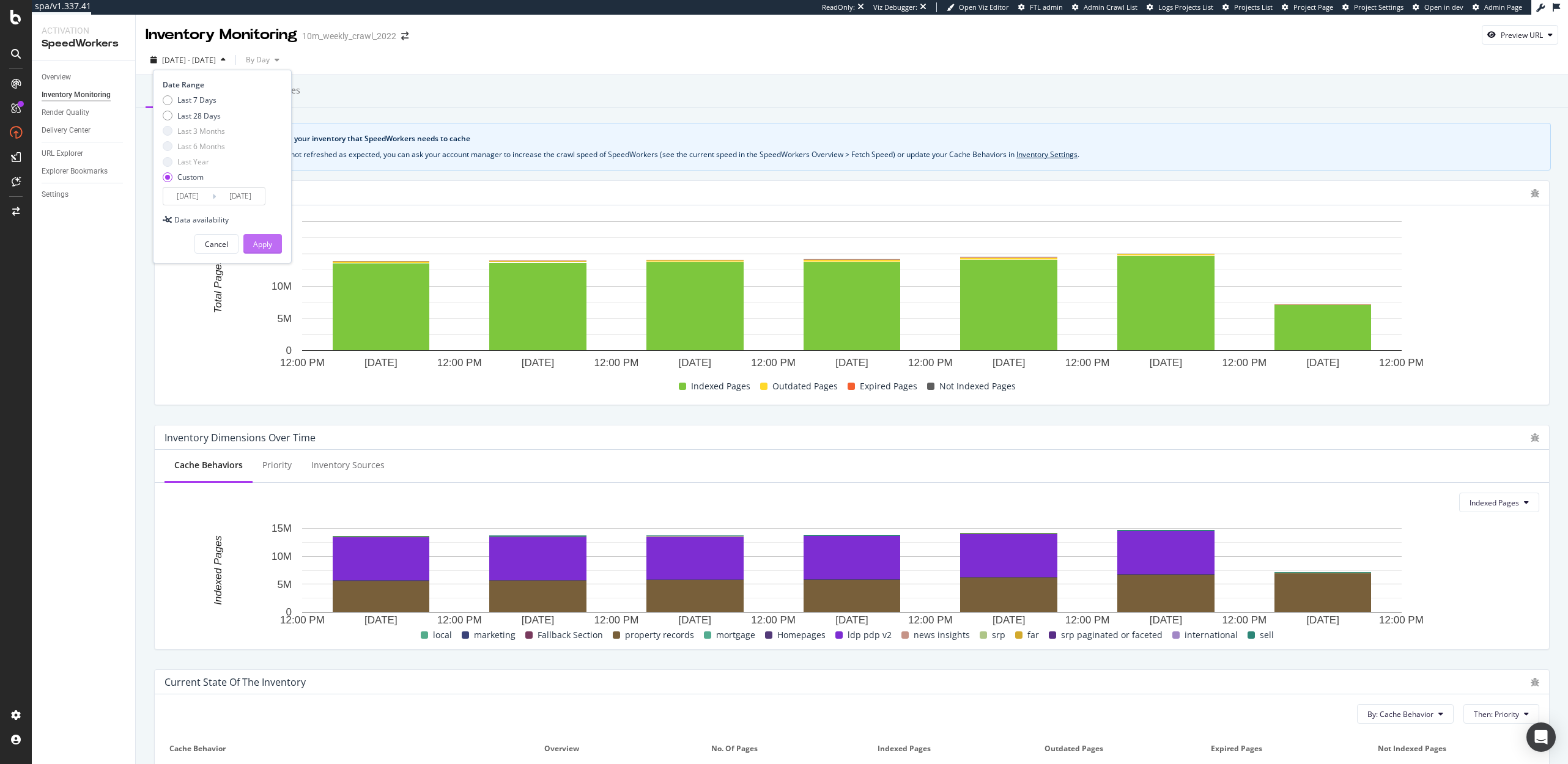
click at [269, 236] on div "Apply" at bounding box center [262, 244] width 19 height 19
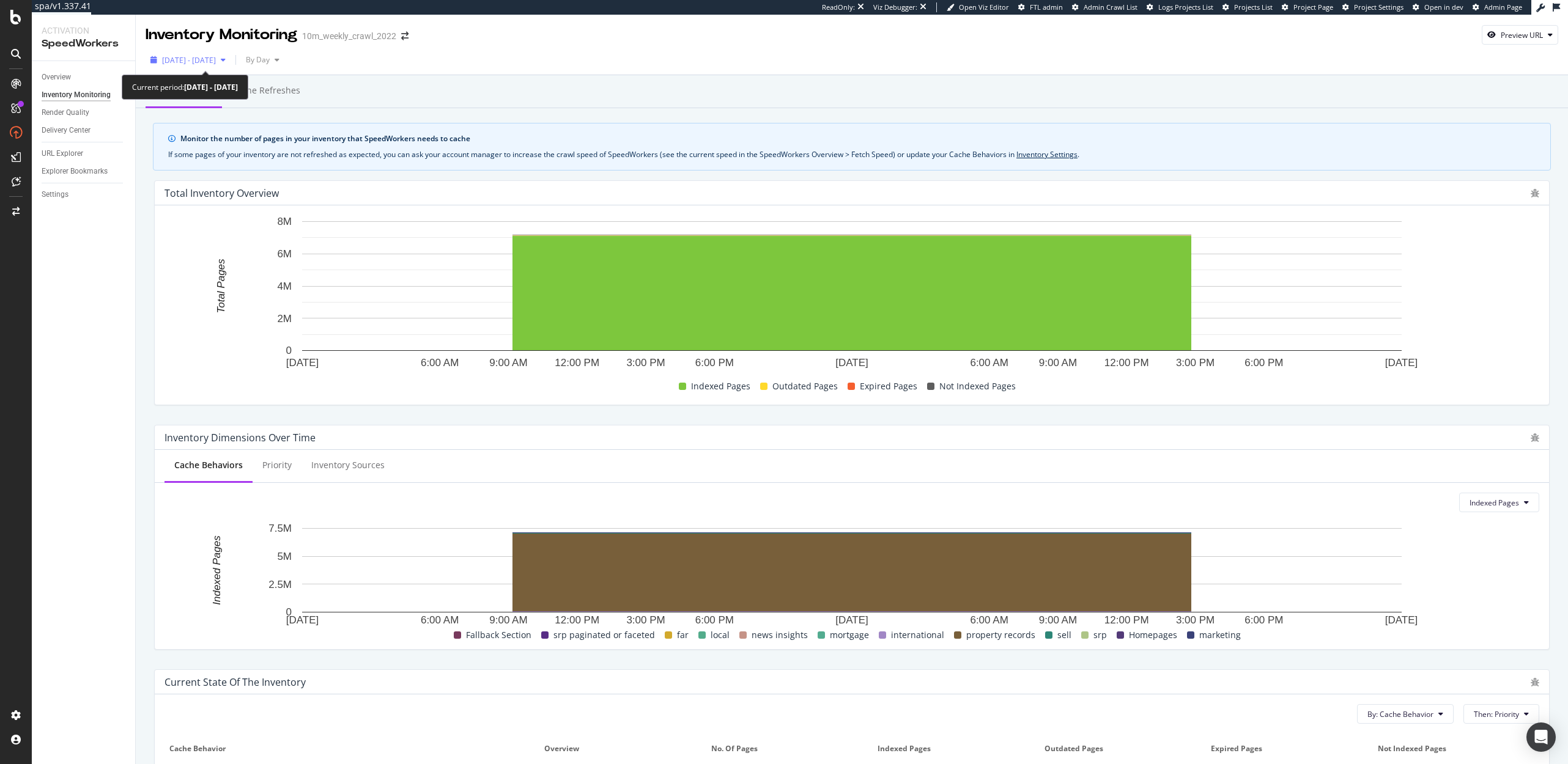
click at [199, 55] on span "2025 Sep. 24th - Sep. 24th" at bounding box center [189, 60] width 54 height 10
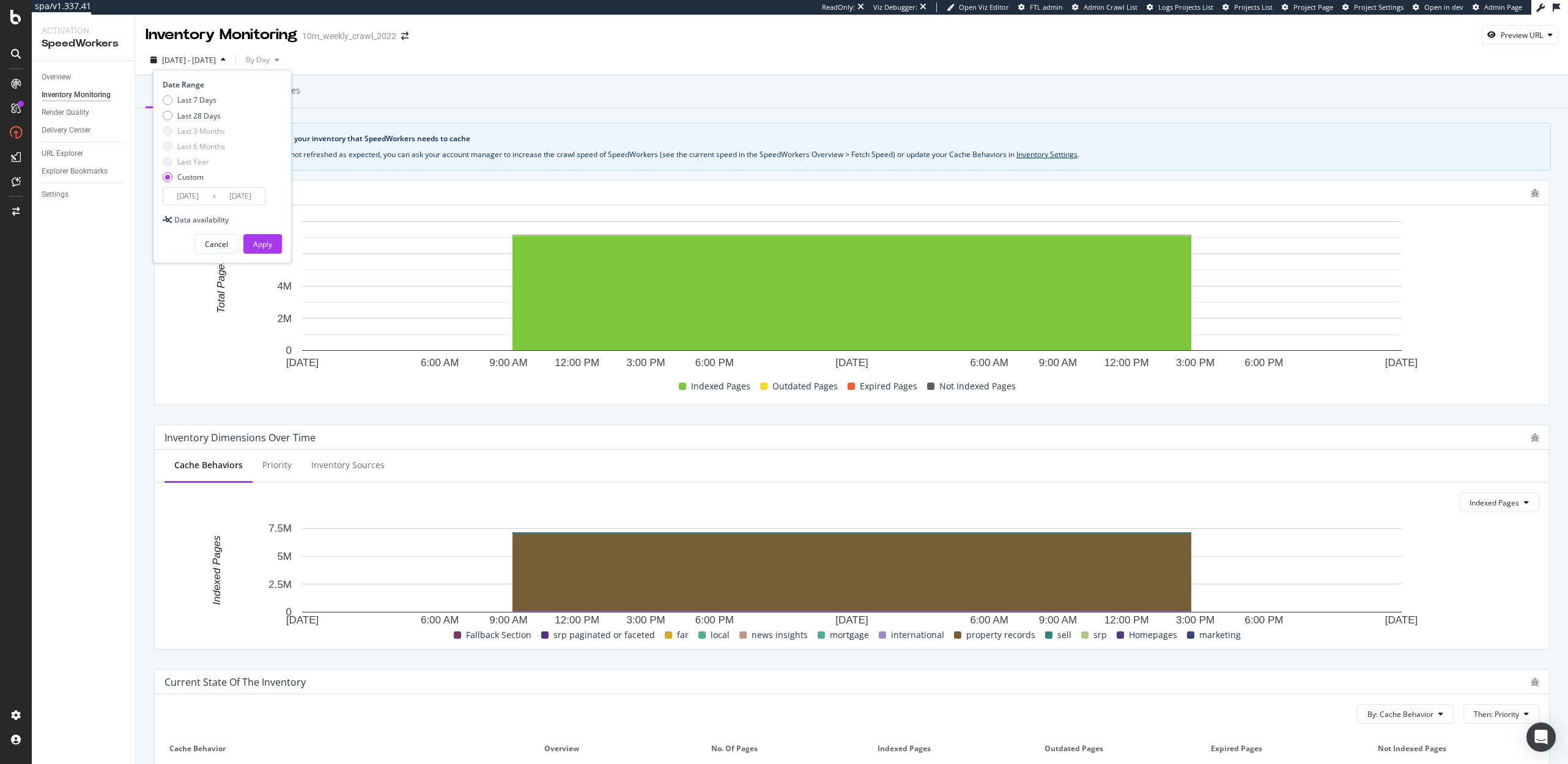
click at [195, 198] on input "2025/09/24" at bounding box center [187, 196] width 49 height 17
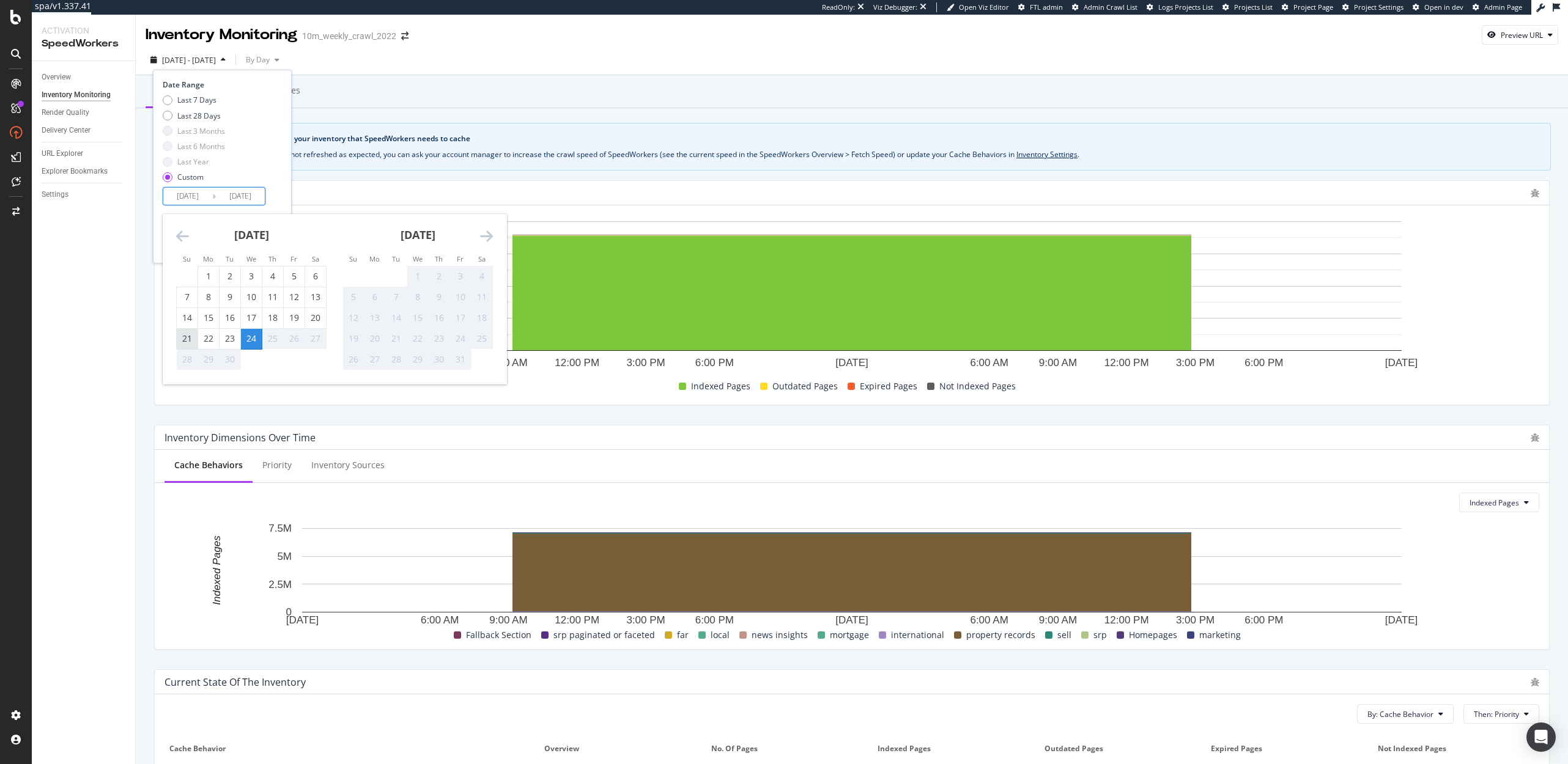
click at [193, 334] on div "21" at bounding box center [187, 339] width 21 height 12
type input "2025/09/21"
click at [248, 339] on div "24" at bounding box center [251, 339] width 21 height 12
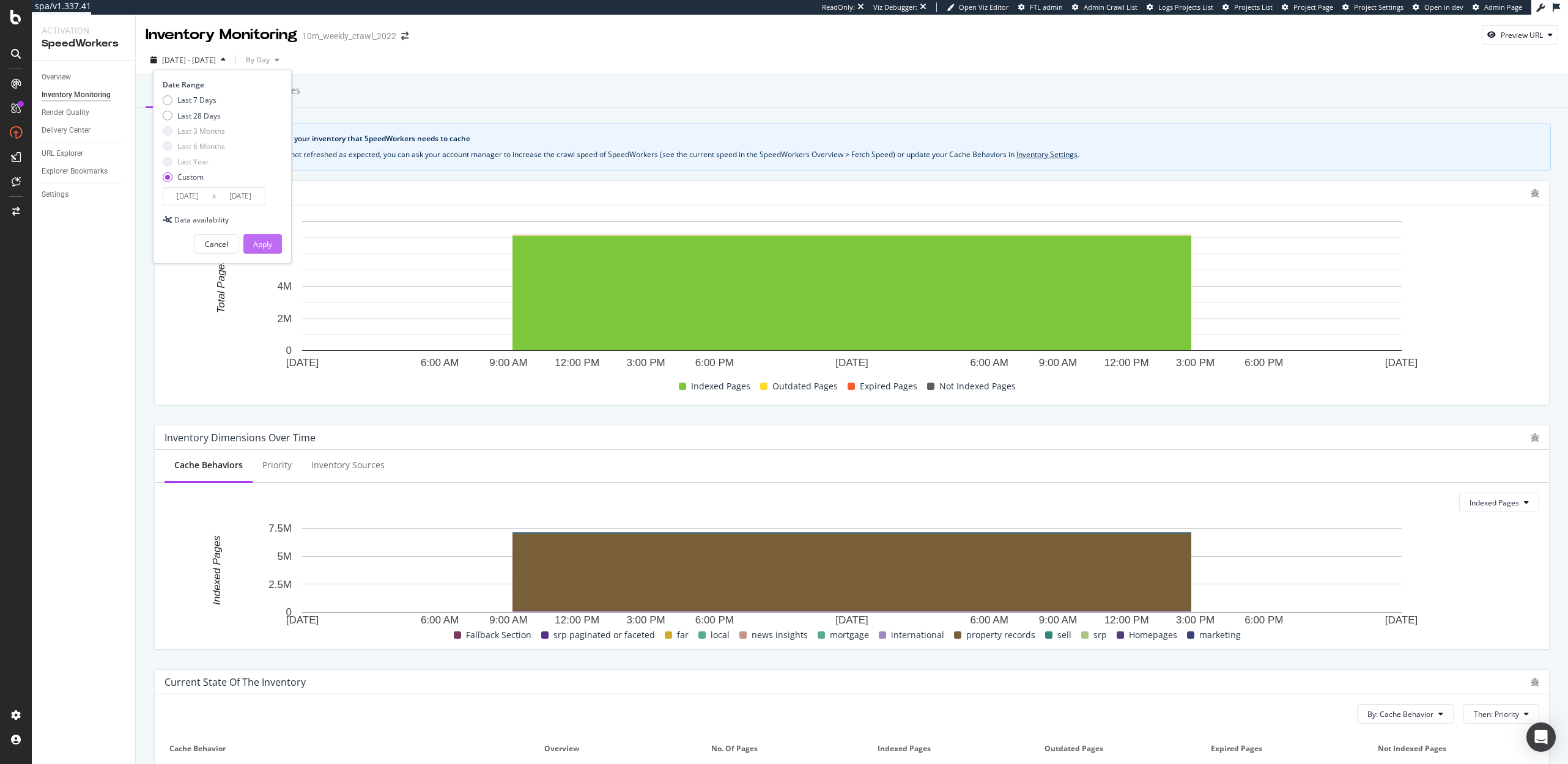
click at [266, 240] on div "Apply" at bounding box center [262, 244] width 19 height 10
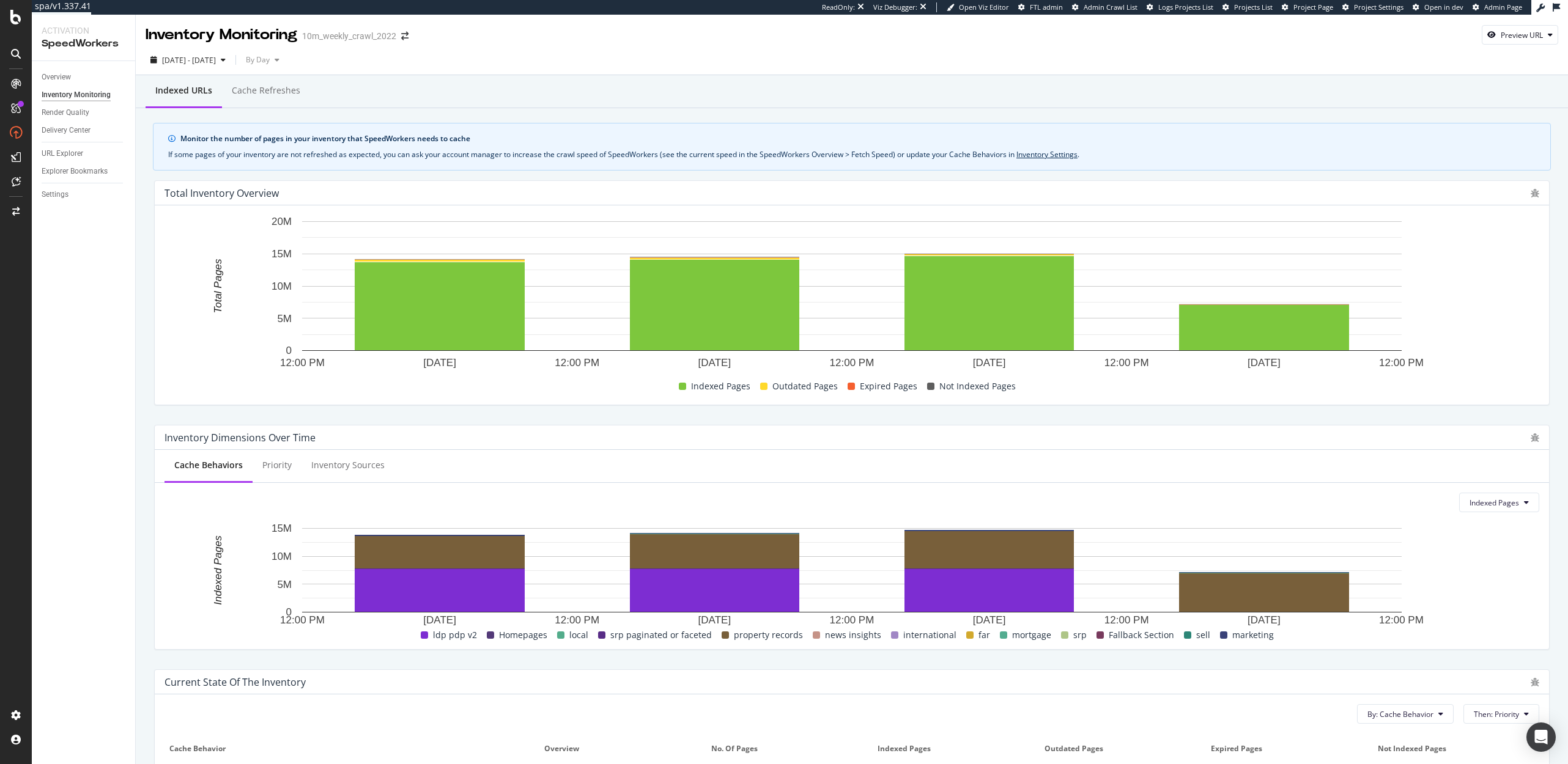
click at [134, 121] on div "Delivery Center" at bounding box center [88, 130] width 94 height 18
click at [60, 198] on div "Settings" at bounding box center [55, 195] width 27 height 13
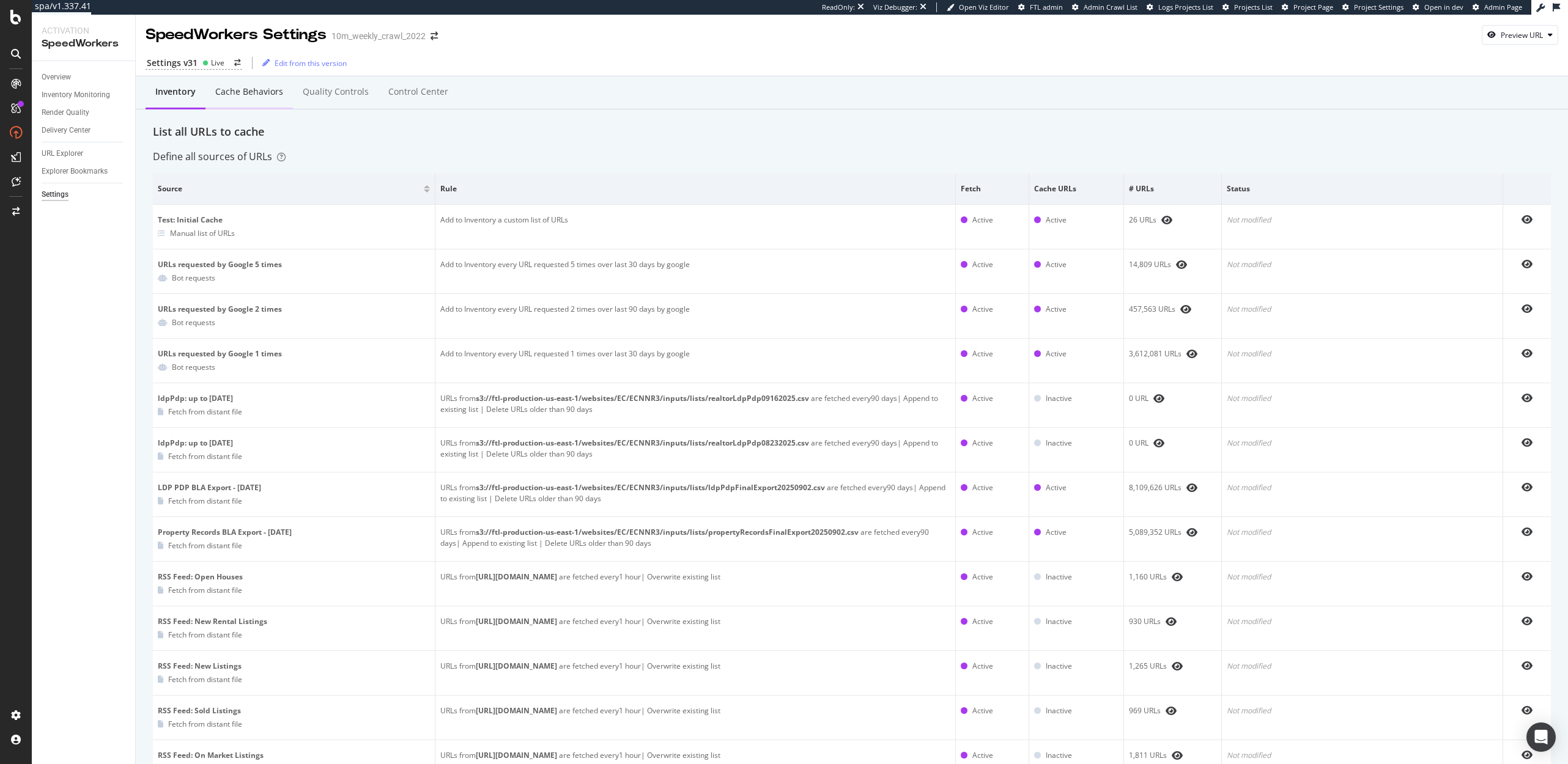
click at [256, 93] on div "Cache behaviors" at bounding box center [249, 92] width 68 height 12
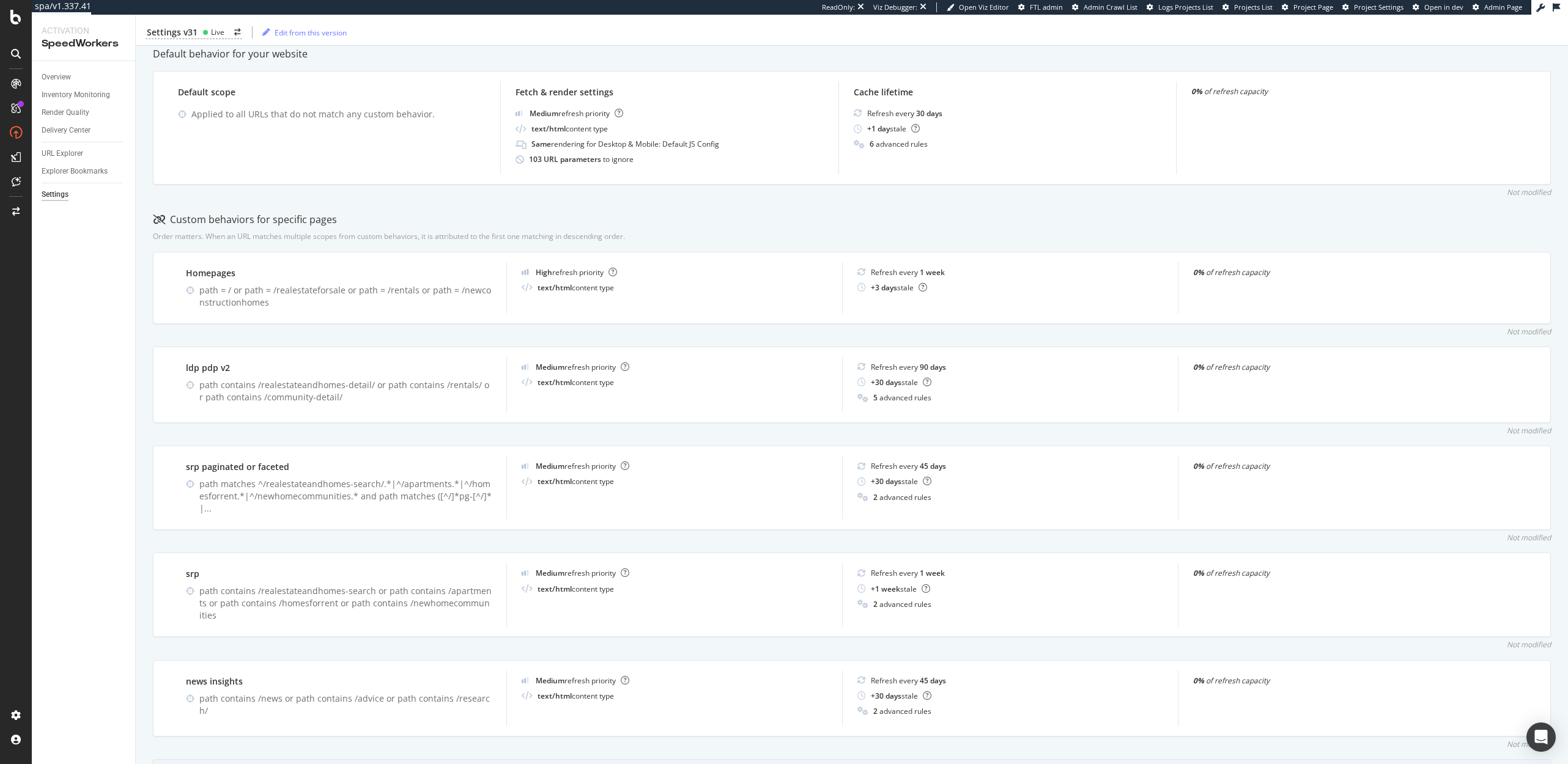
scroll to position [224, 0]
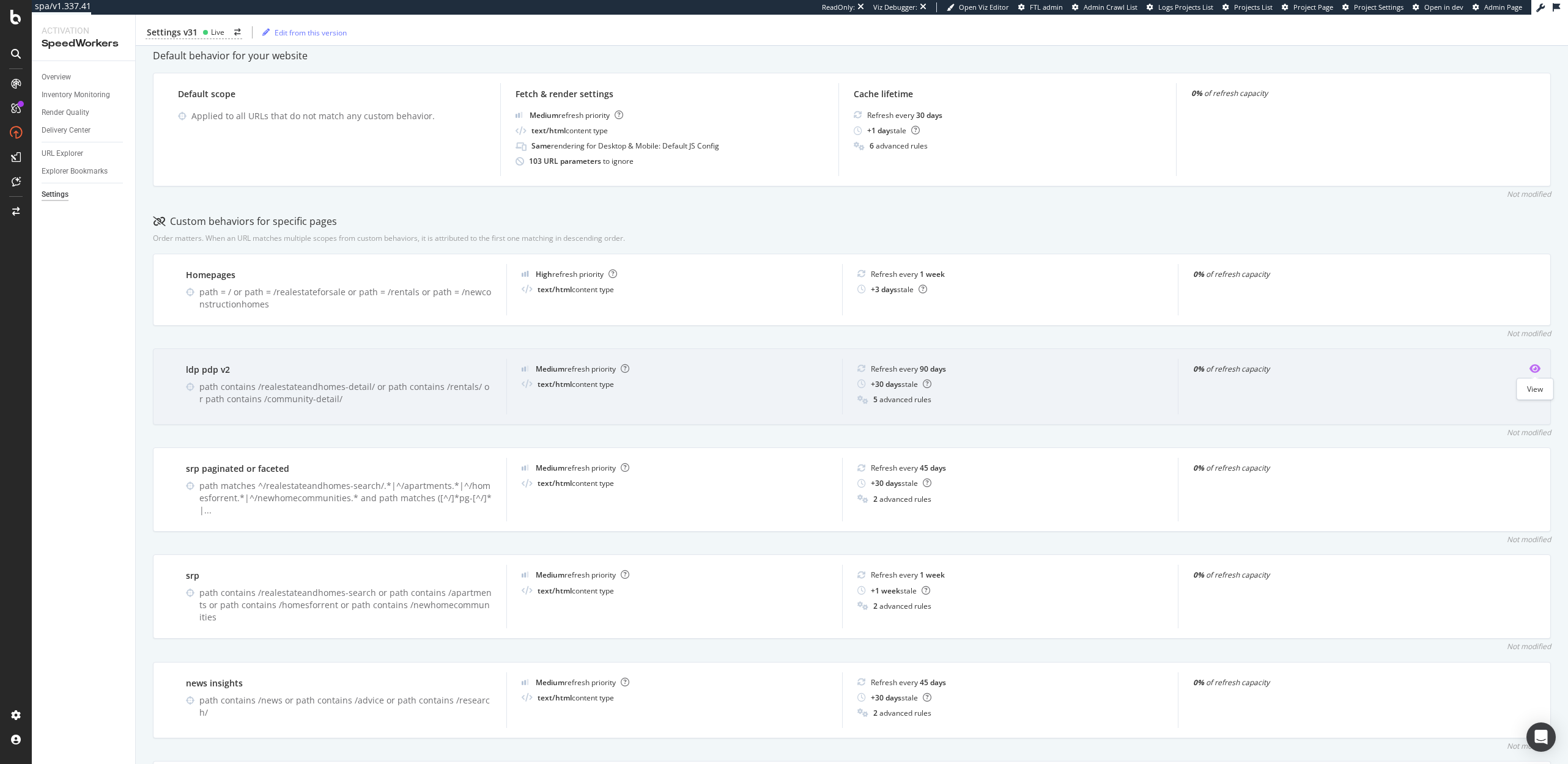
click at [1535, 370] on icon "eye" at bounding box center [1535, 369] width 11 height 10
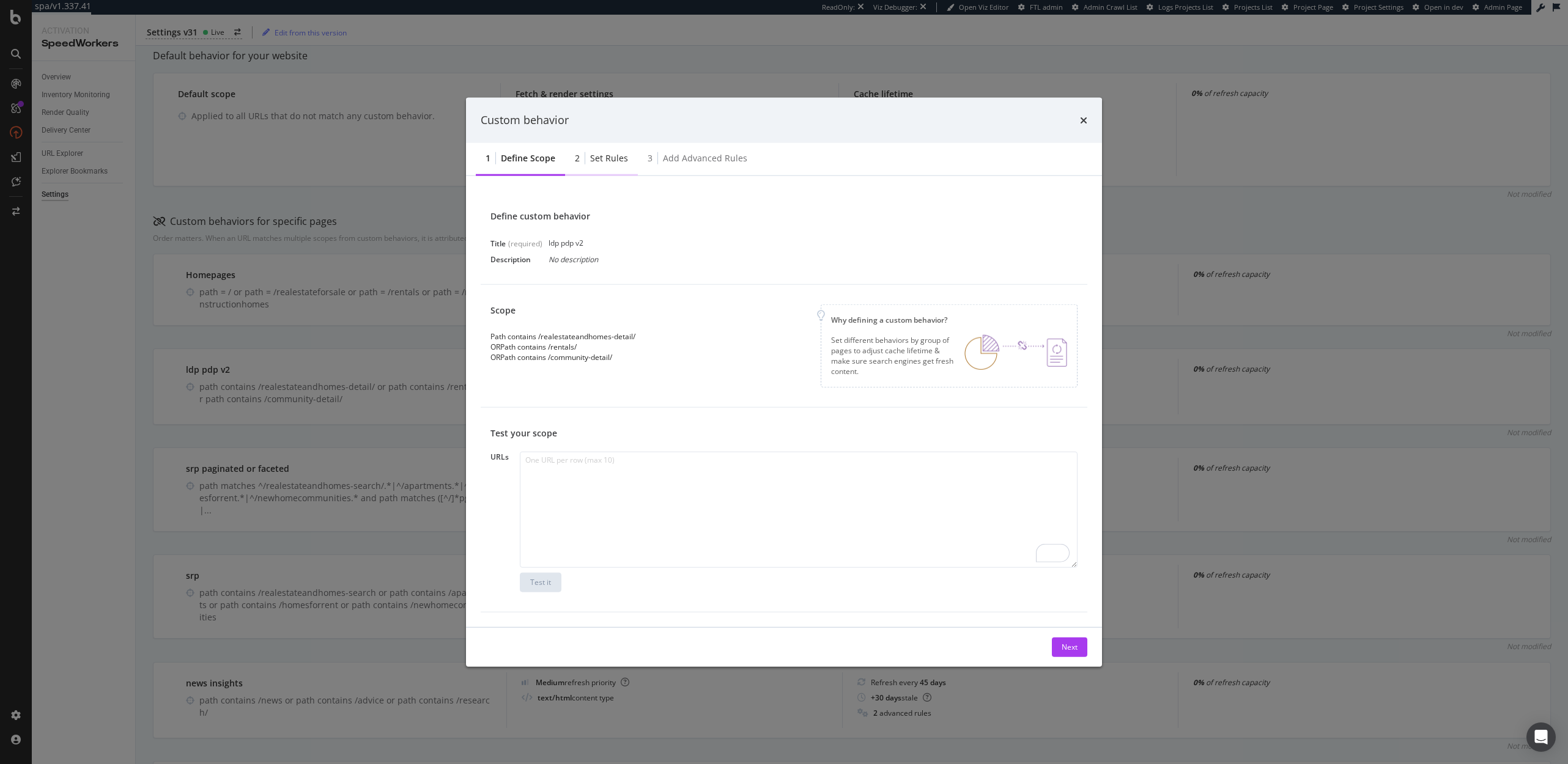
click at [602, 155] on div "Set rules" at bounding box center [609, 158] width 38 height 12
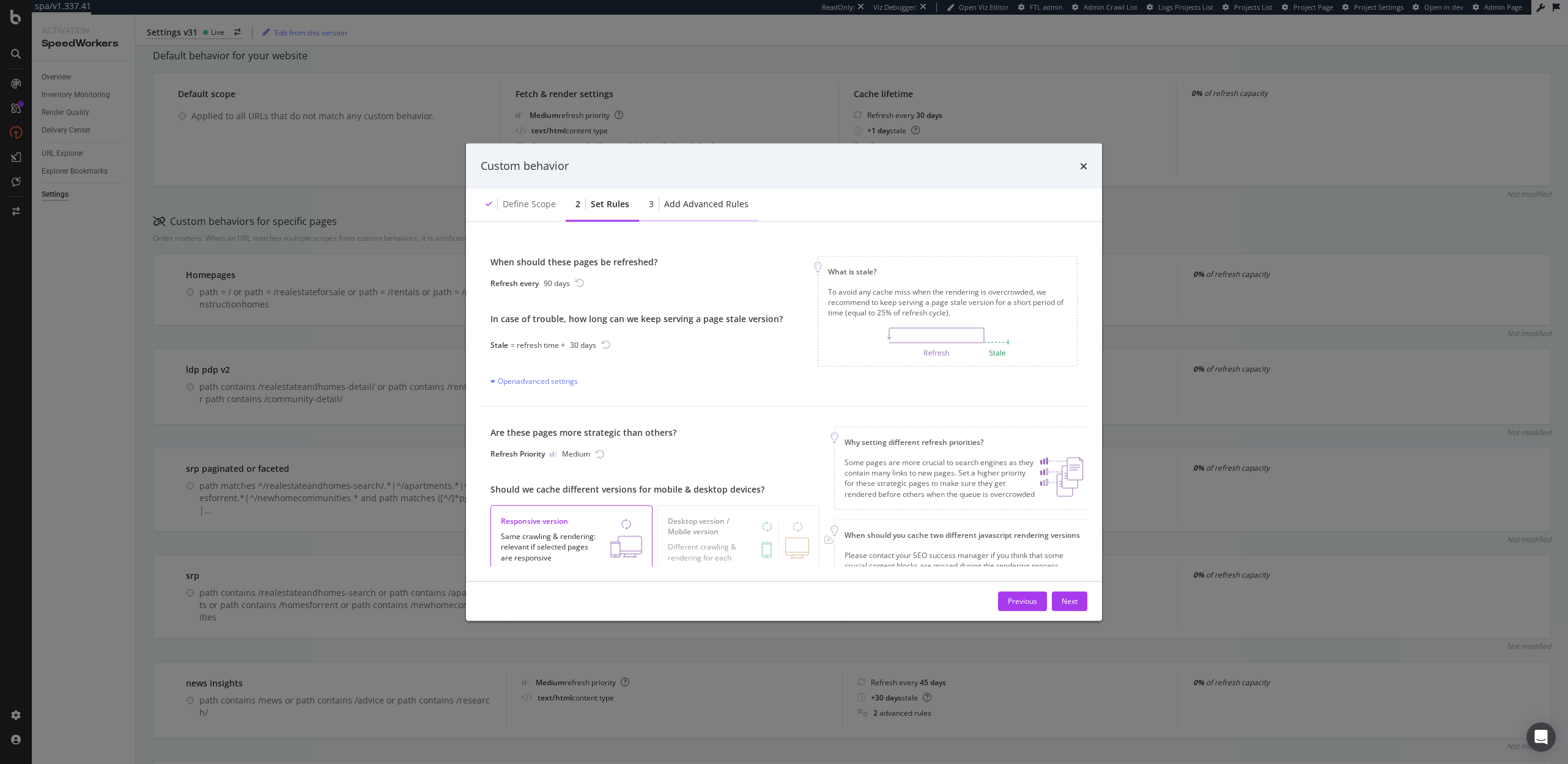
click at [692, 206] on div "Add advanced rules" at bounding box center [706, 204] width 84 height 12
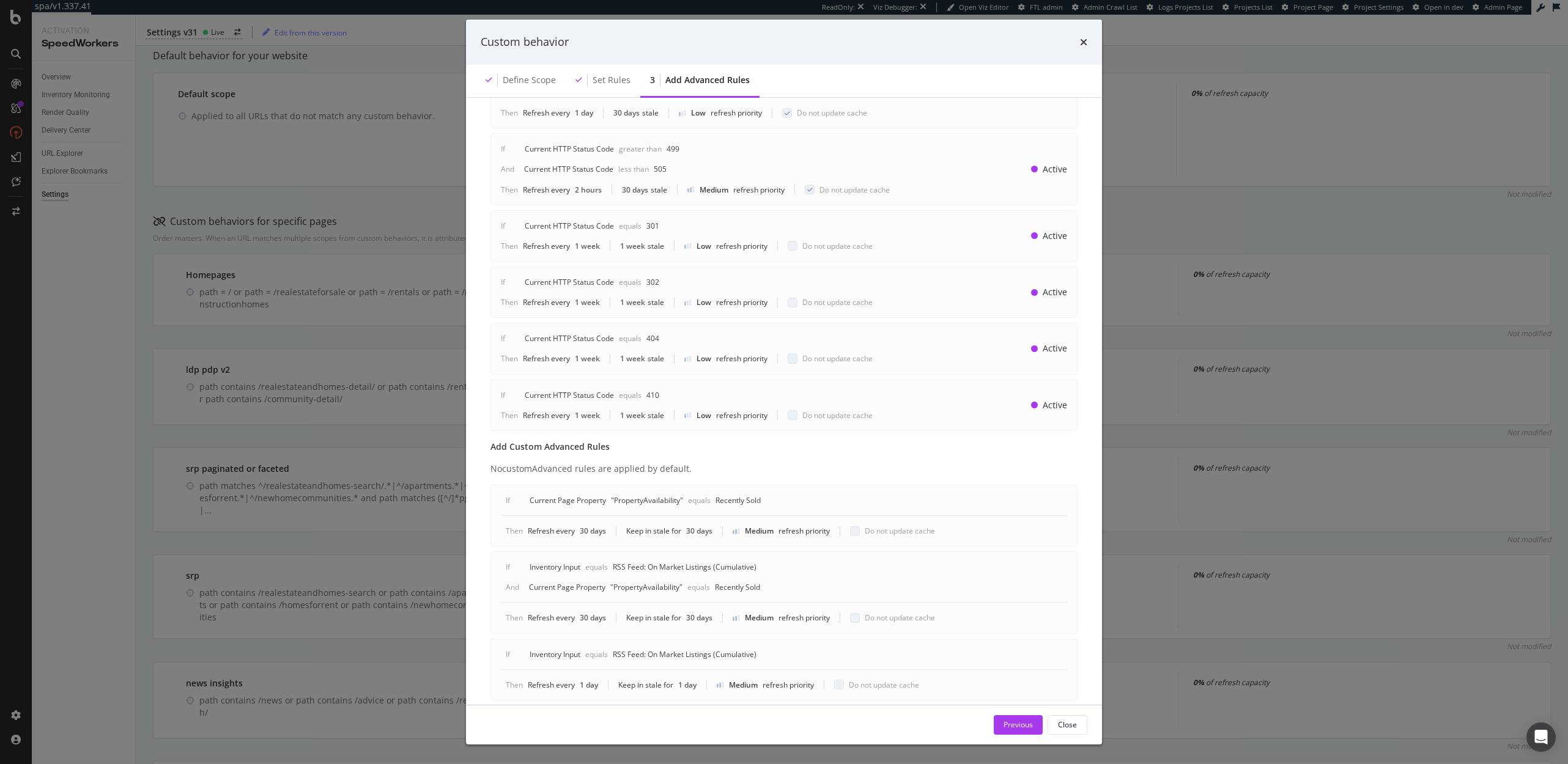
scroll to position [293, 0]
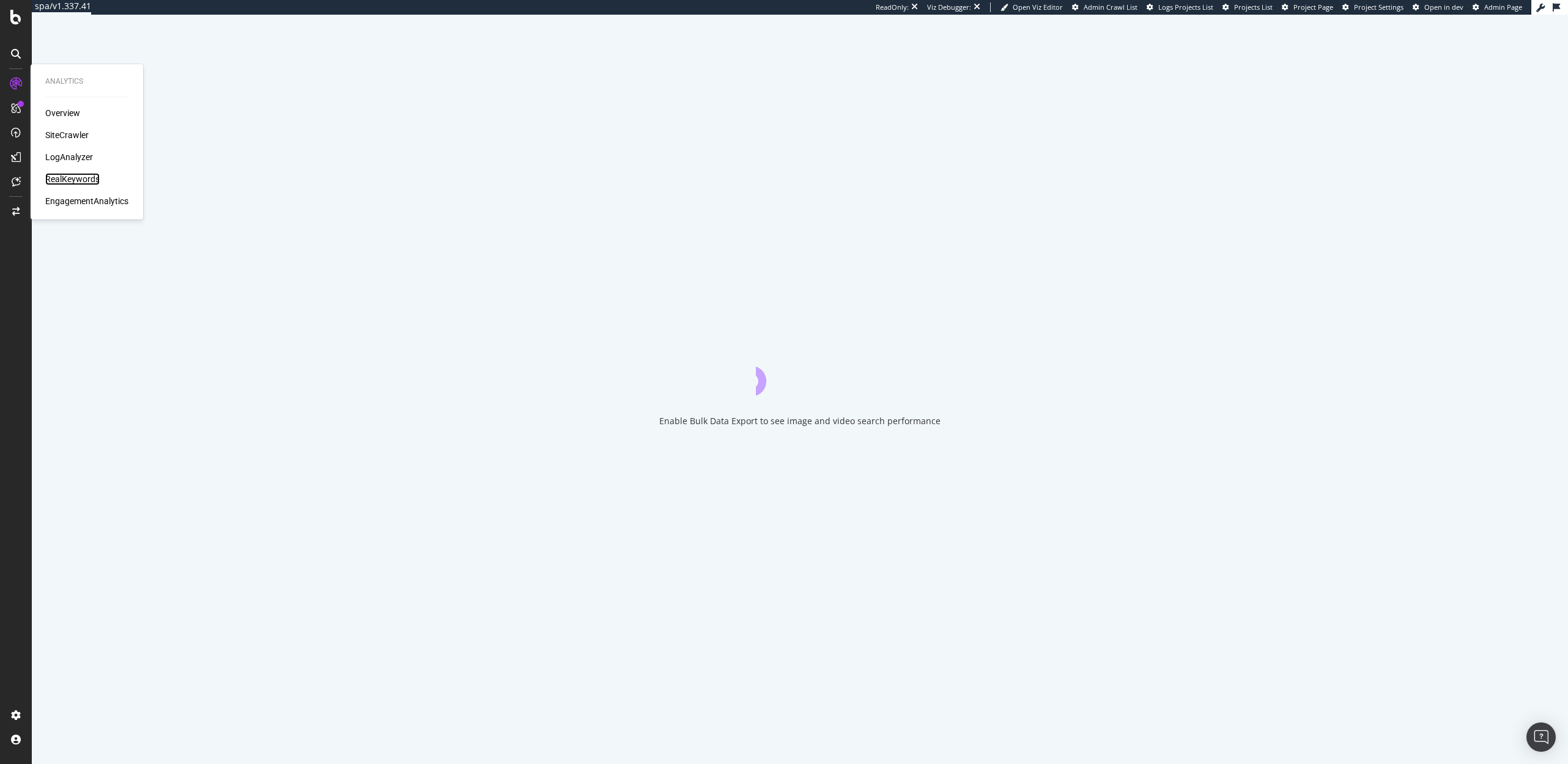
click at [75, 183] on div "RealKeywords" at bounding box center [72, 179] width 55 height 12
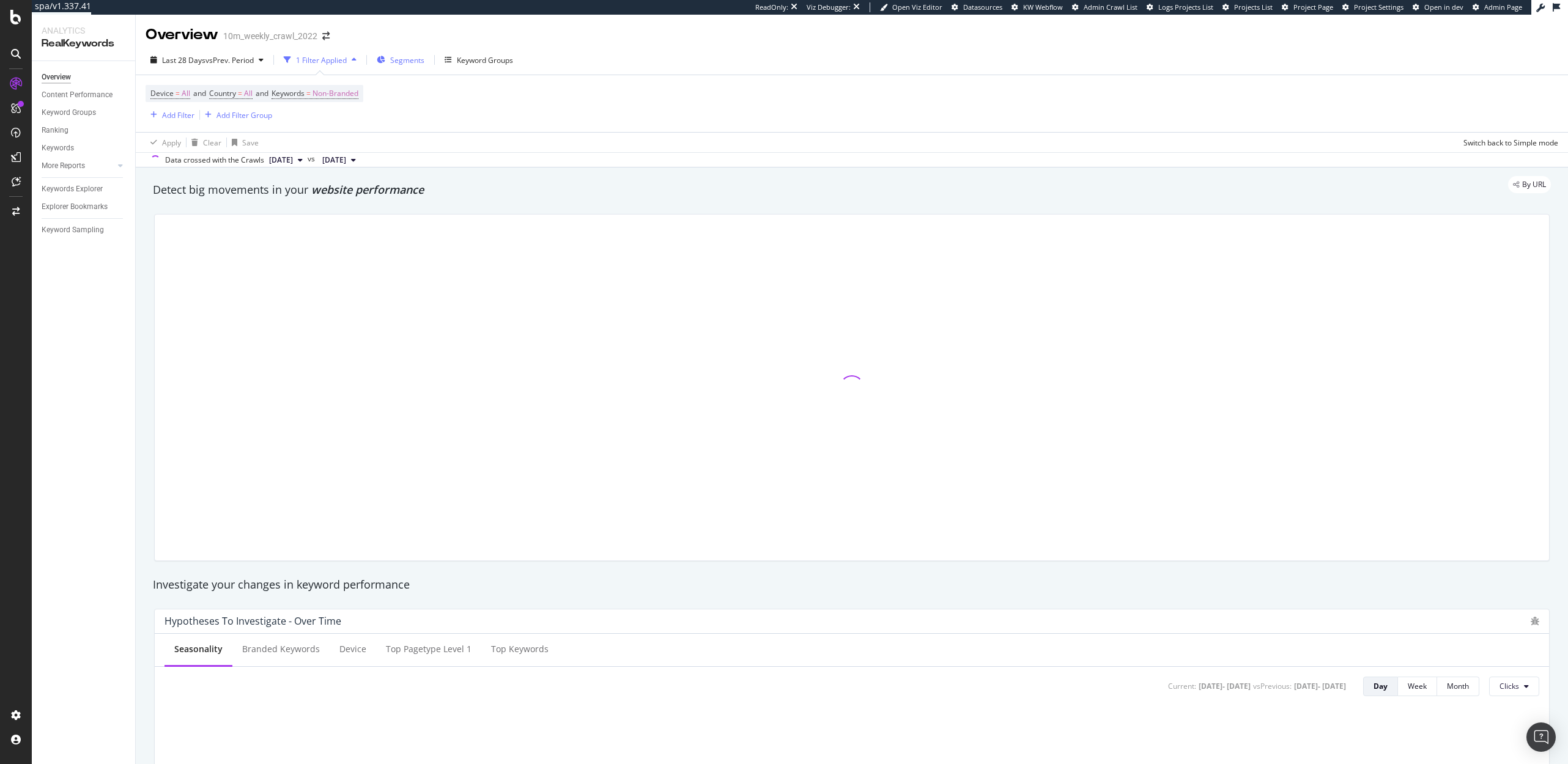
click at [415, 61] on span "Segments" at bounding box center [407, 60] width 35 height 10
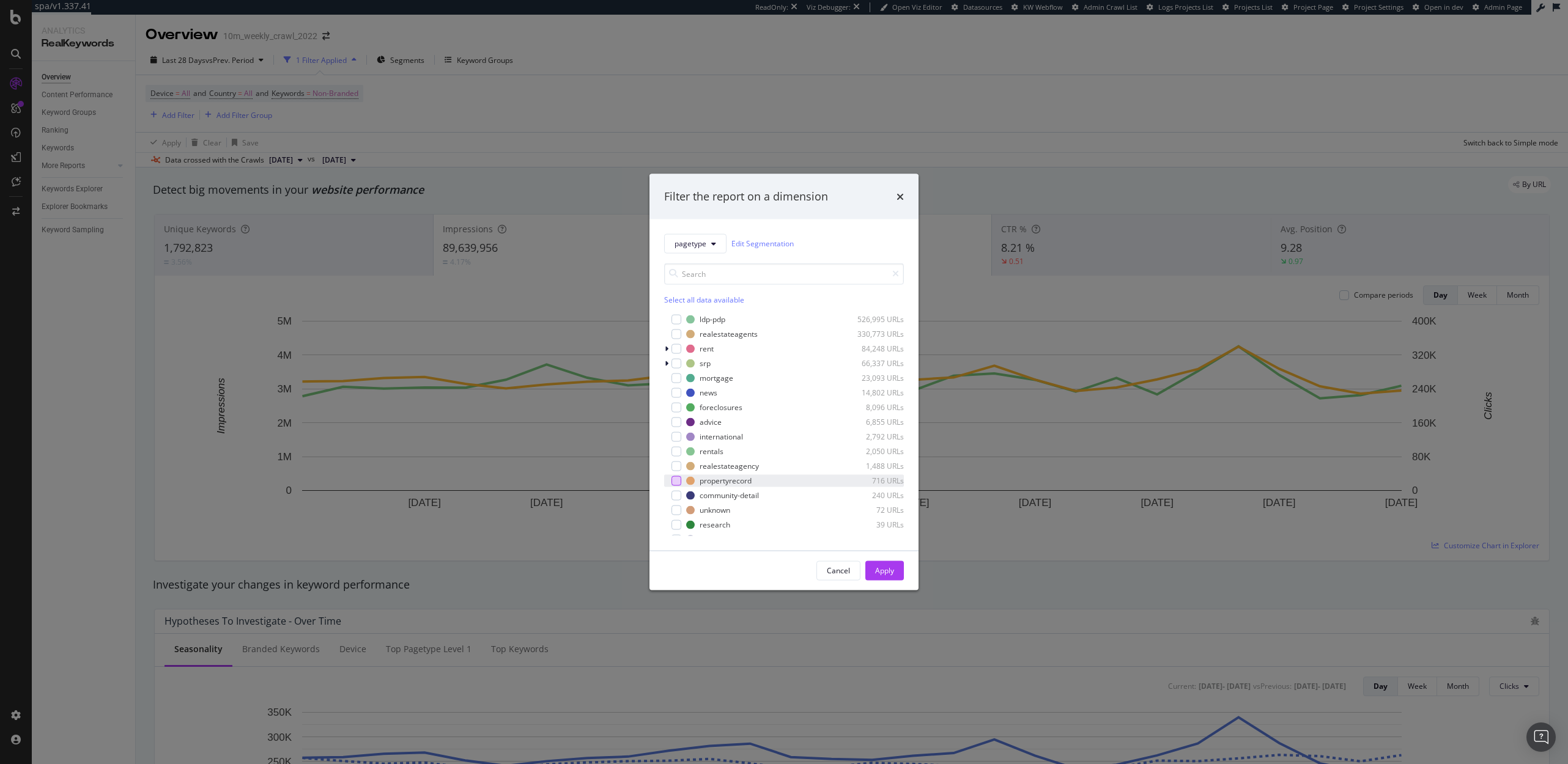
click at [674, 480] on div "modal" at bounding box center [676, 480] width 10 height 10
click at [887, 571] on div "Apply" at bounding box center [884, 570] width 19 height 10
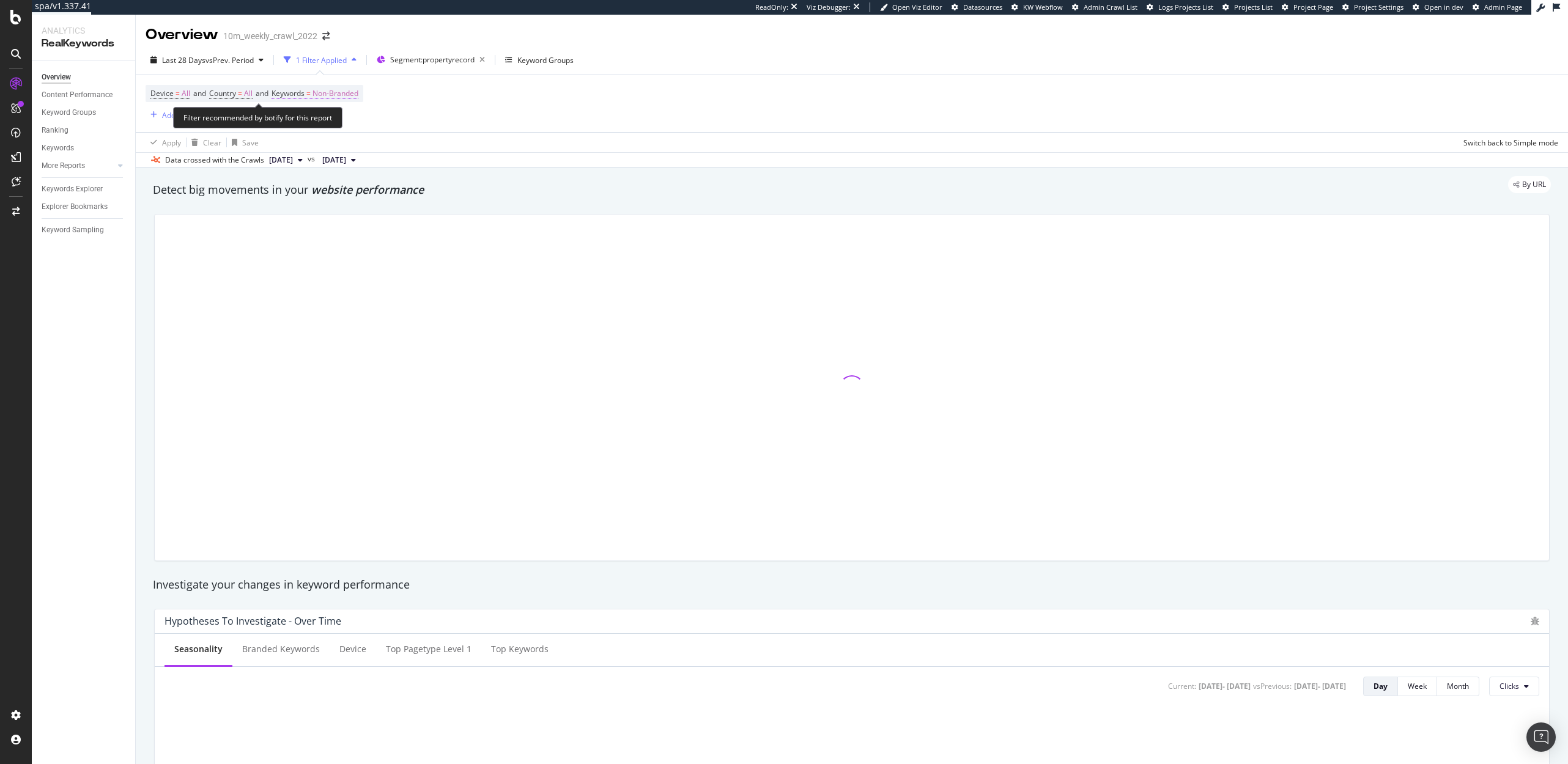
click at [311, 93] on span "=" at bounding box center [309, 93] width 4 height 10
click at [307, 124] on span "Non-Branded" at bounding box center [315, 121] width 51 height 10
click at [316, 211] on div "All" at bounding box center [362, 217] width 144 height 18
click at [416, 149] on div "Apply" at bounding box center [414, 148] width 19 height 10
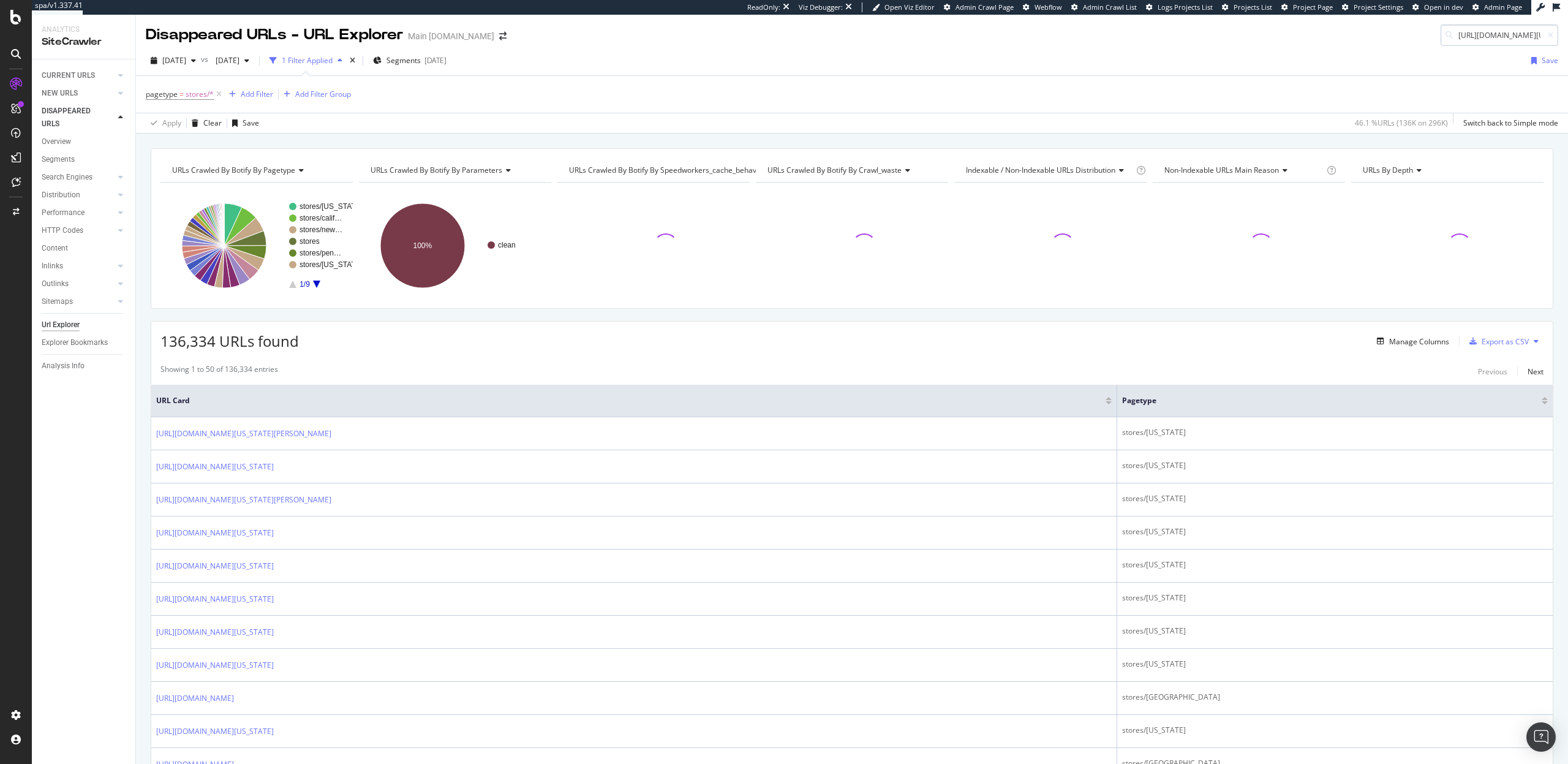
scroll to position [0, 81]
type input "[URL][DOMAIN_NAME][US_STATE]"
click at [73, 78] on div "CURRENT URLS" at bounding box center [68, 75] width 53 height 13
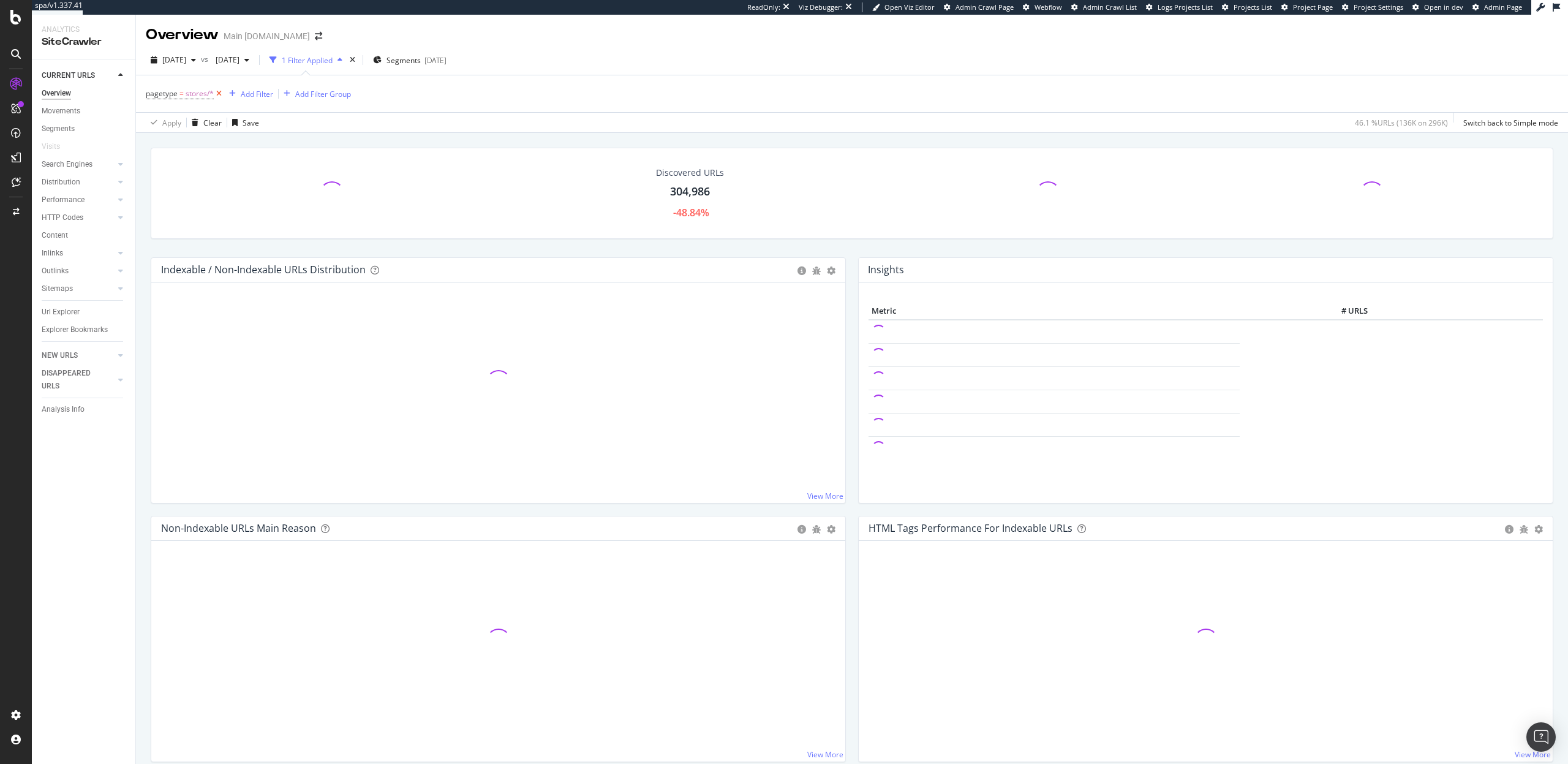
click at [219, 93] on icon at bounding box center [219, 94] width 10 height 12
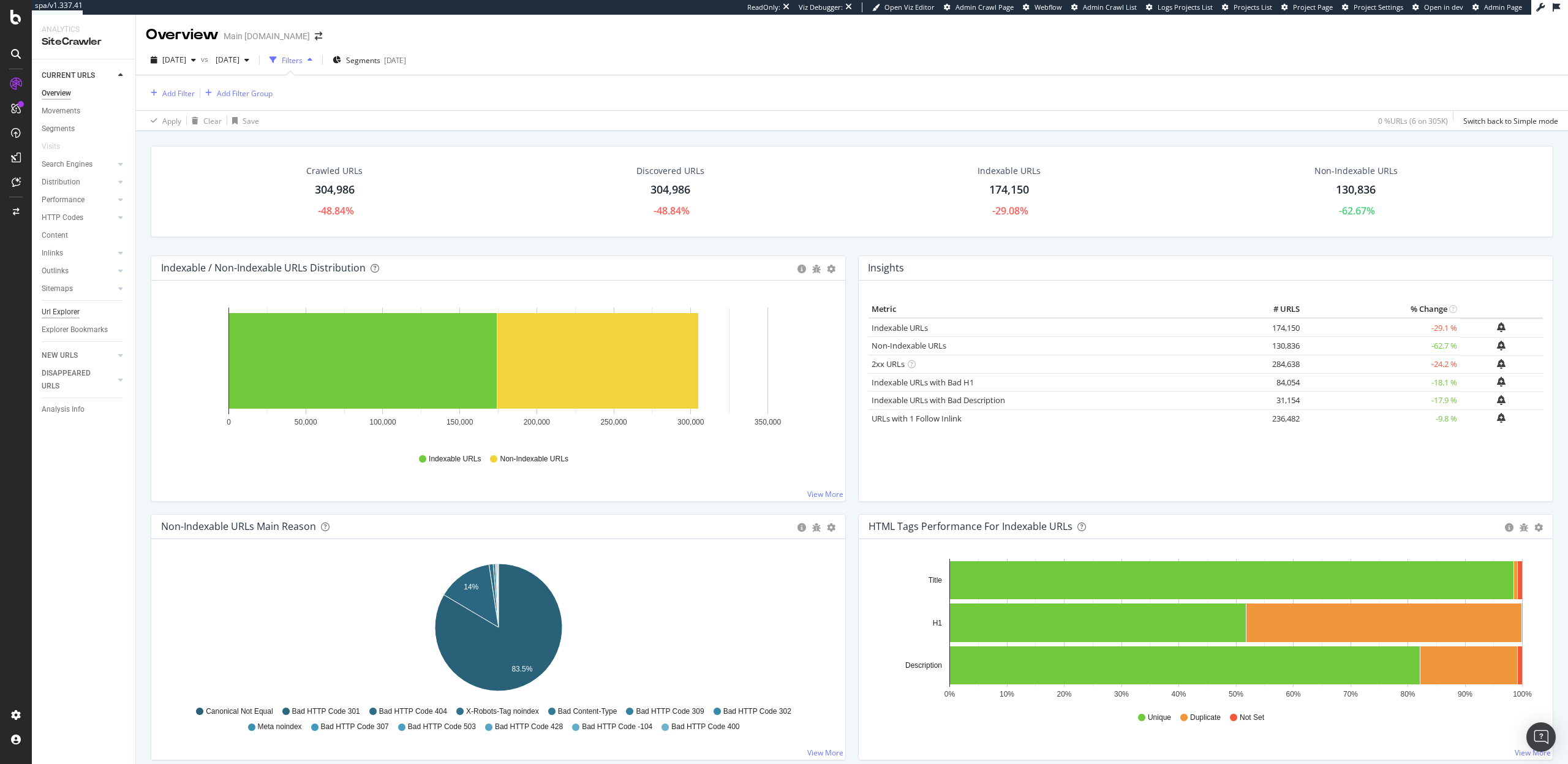
click at [51, 314] on div "Url Explorer" at bounding box center [60, 312] width 38 height 13
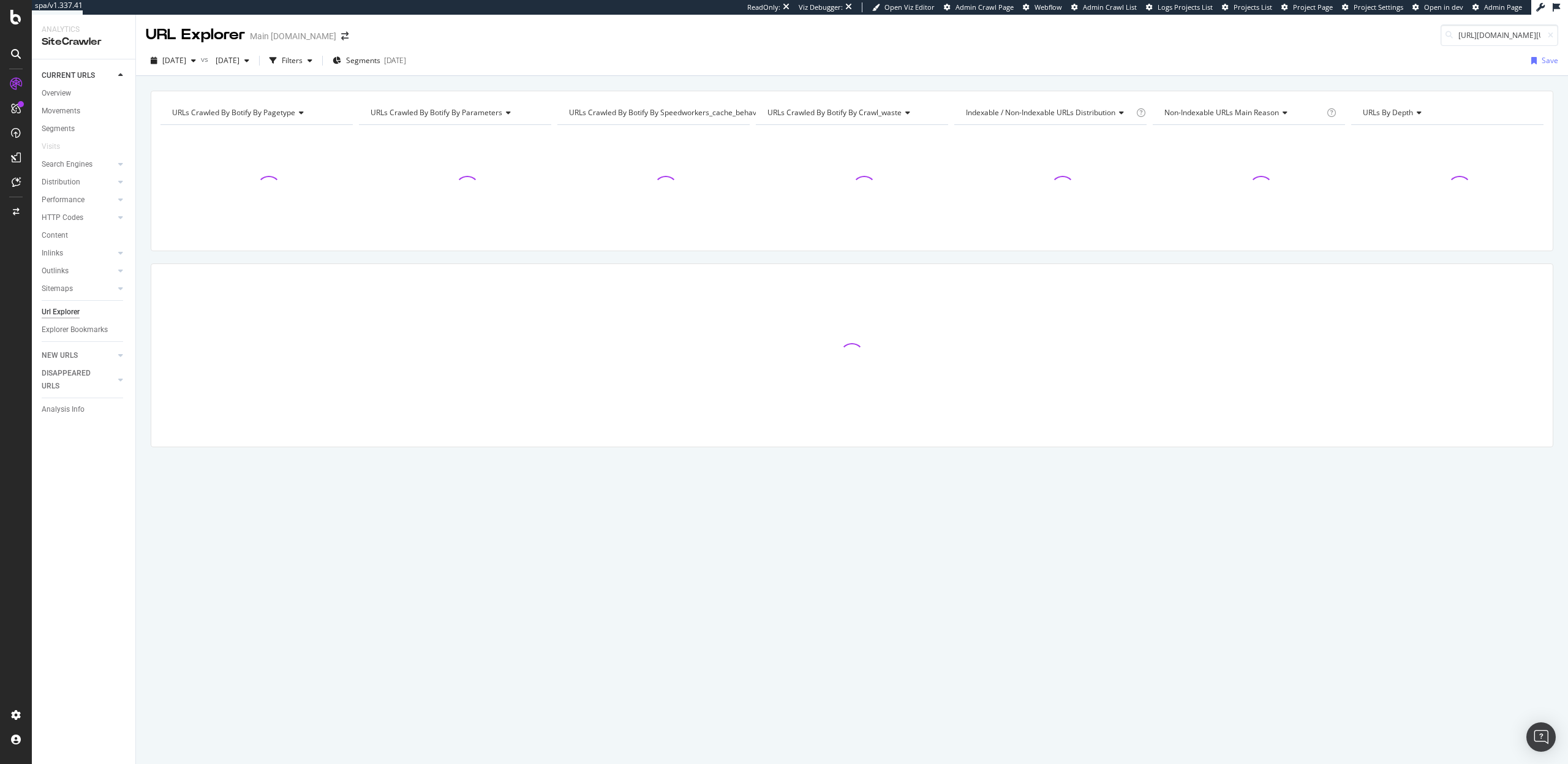
scroll to position [0, 81]
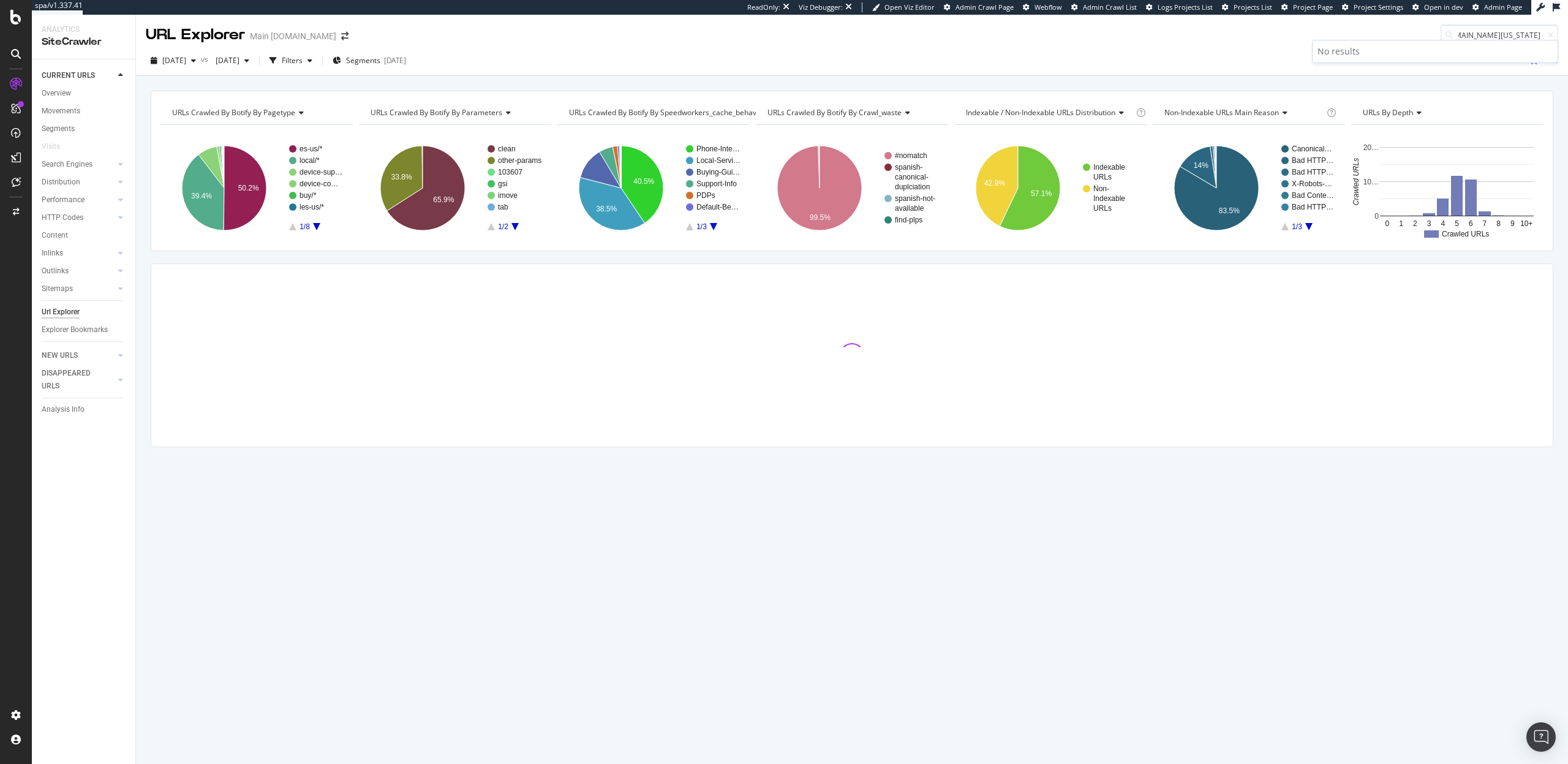
drag, startPoint x: 1493, startPoint y: 36, endPoint x: 1567, endPoint y: 41, distance: 74.2
click at [1567, 41] on div "URL Explorer Main att.com https://www.att.com/stores/ohio/akron/221234" at bounding box center [852, 30] width 1432 height 31
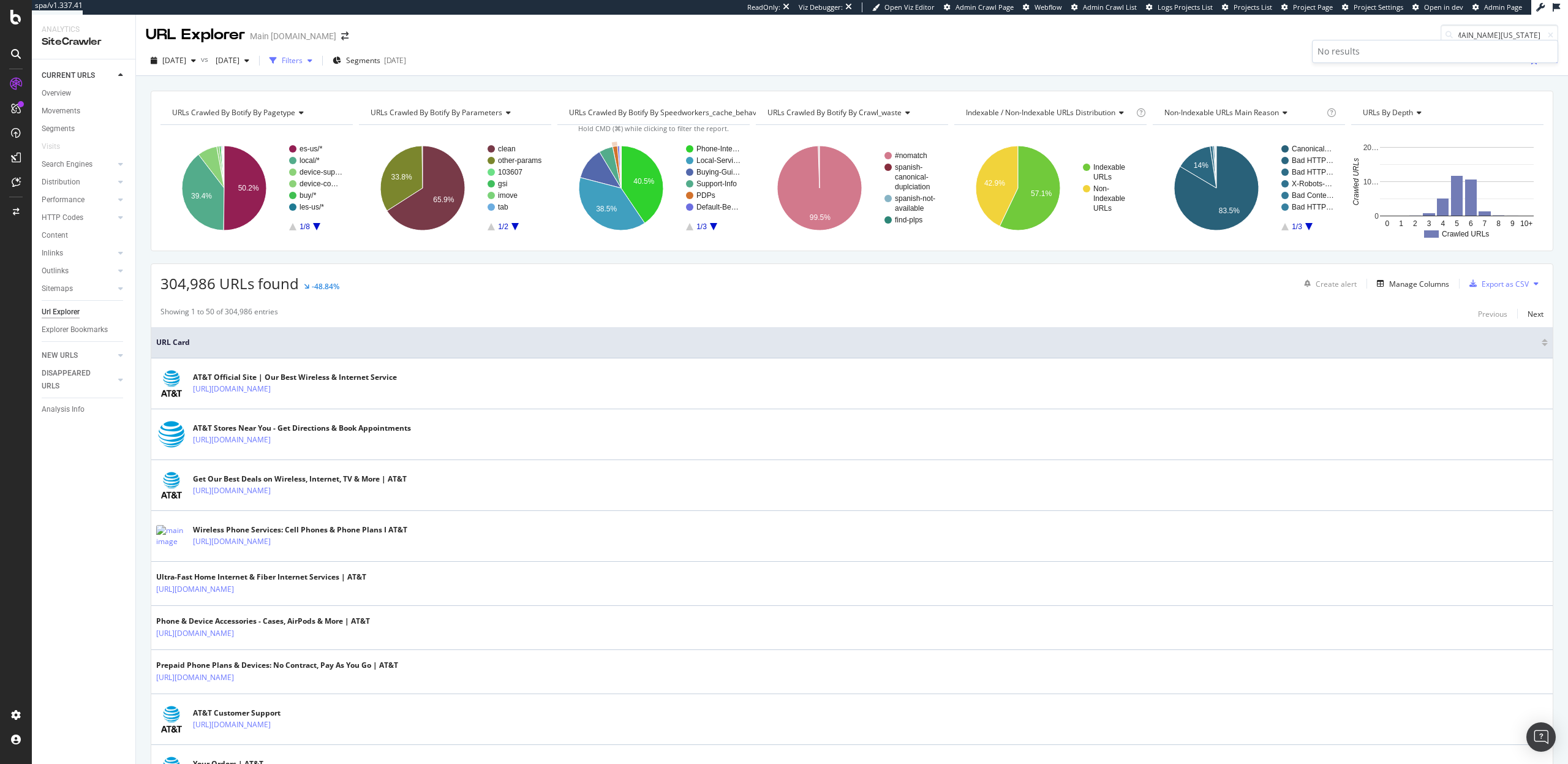
type input "https://www.att.com/stores/ohio/akron/221234"
click at [317, 67] on div "Filters" at bounding box center [291, 60] width 53 height 19
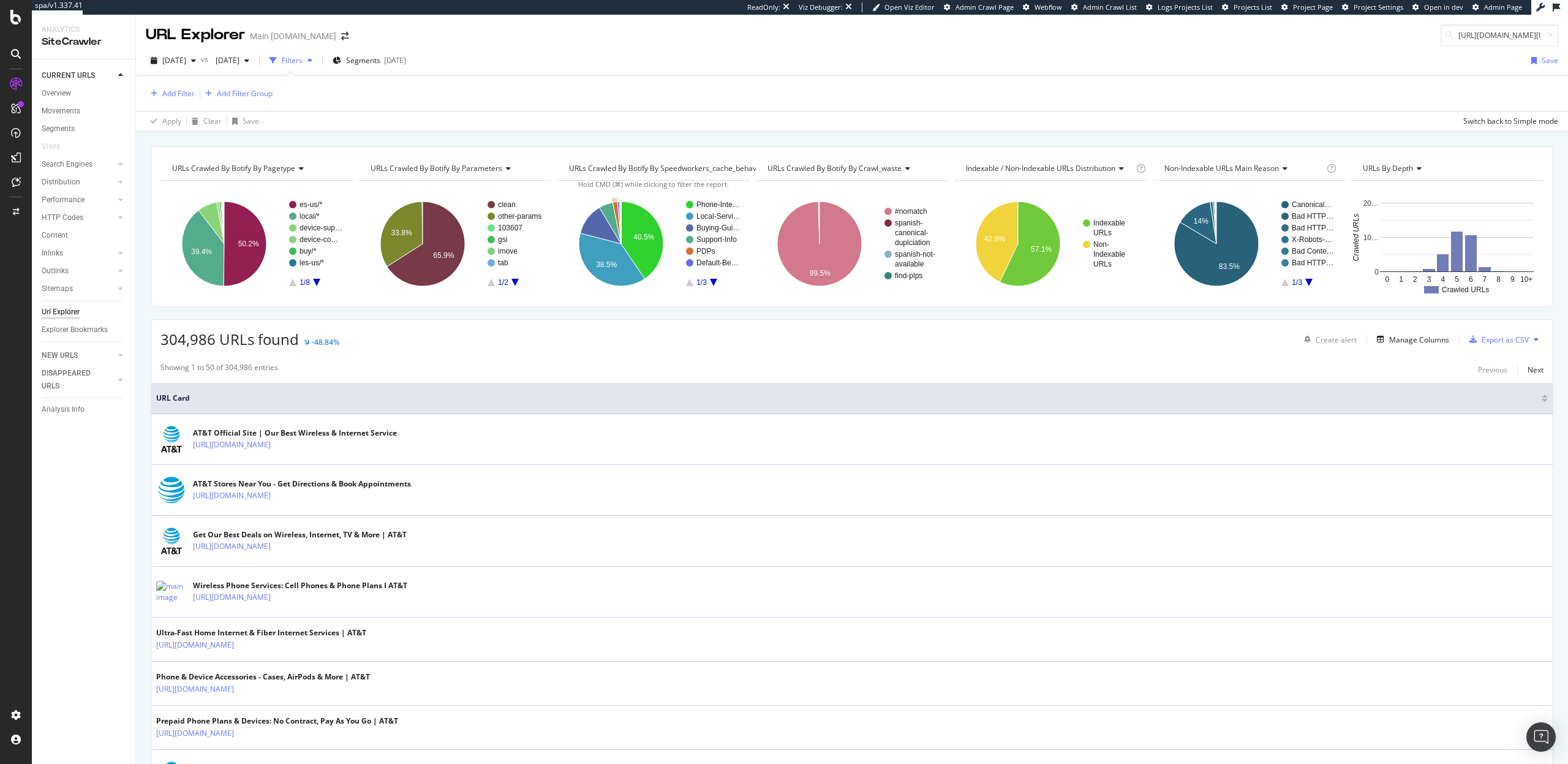
click at [164, 78] on div "Add Filter Add Filter Group" at bounding box center [852, 93] width 1412 height 35
click at [168, 89] on div "Add Filter" at bounding box center [178, 93] width 33 height 10
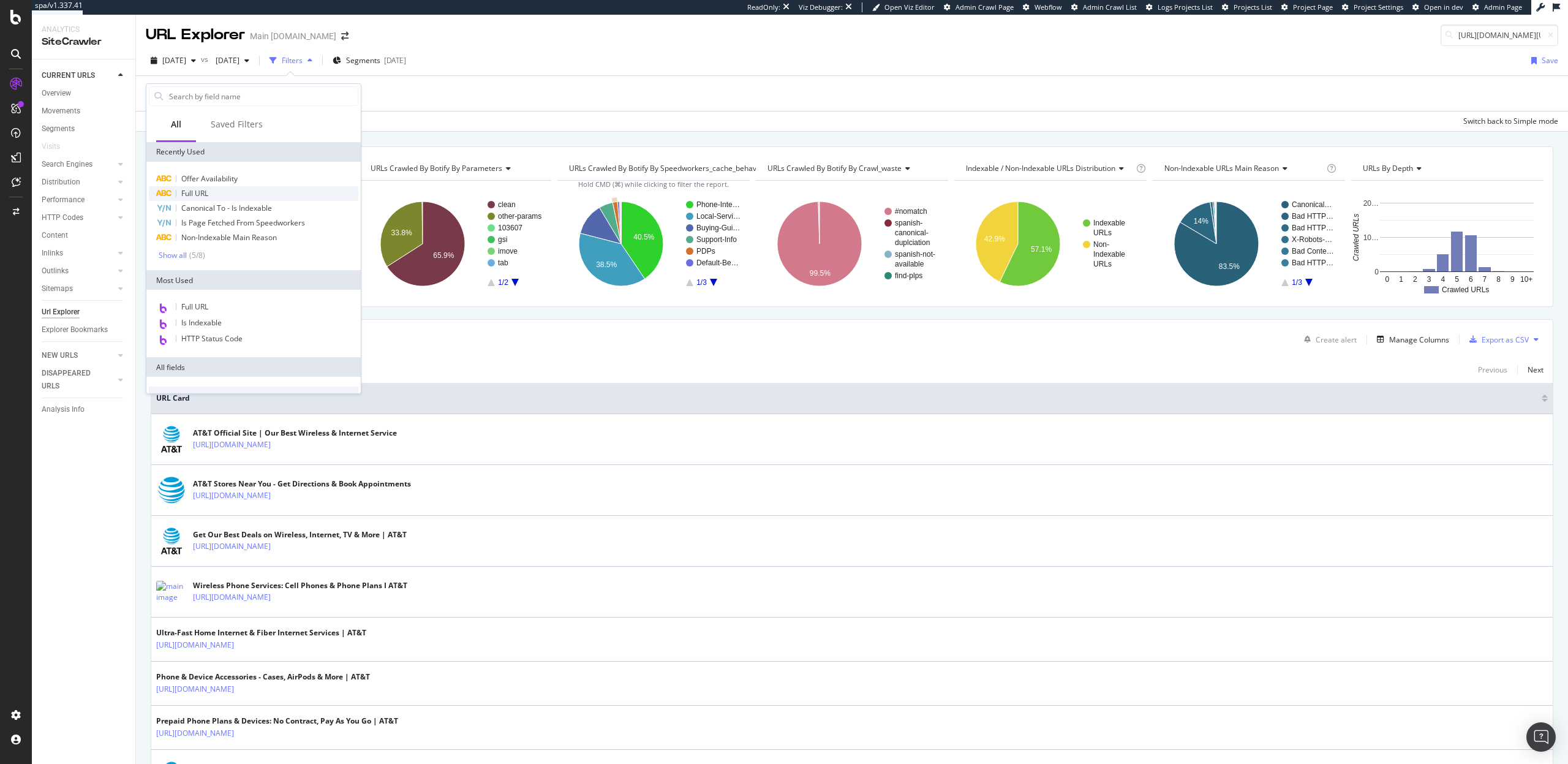
click at [198, 194] on span "Full URL" at bounding box center [194, 193] width 27 height 10
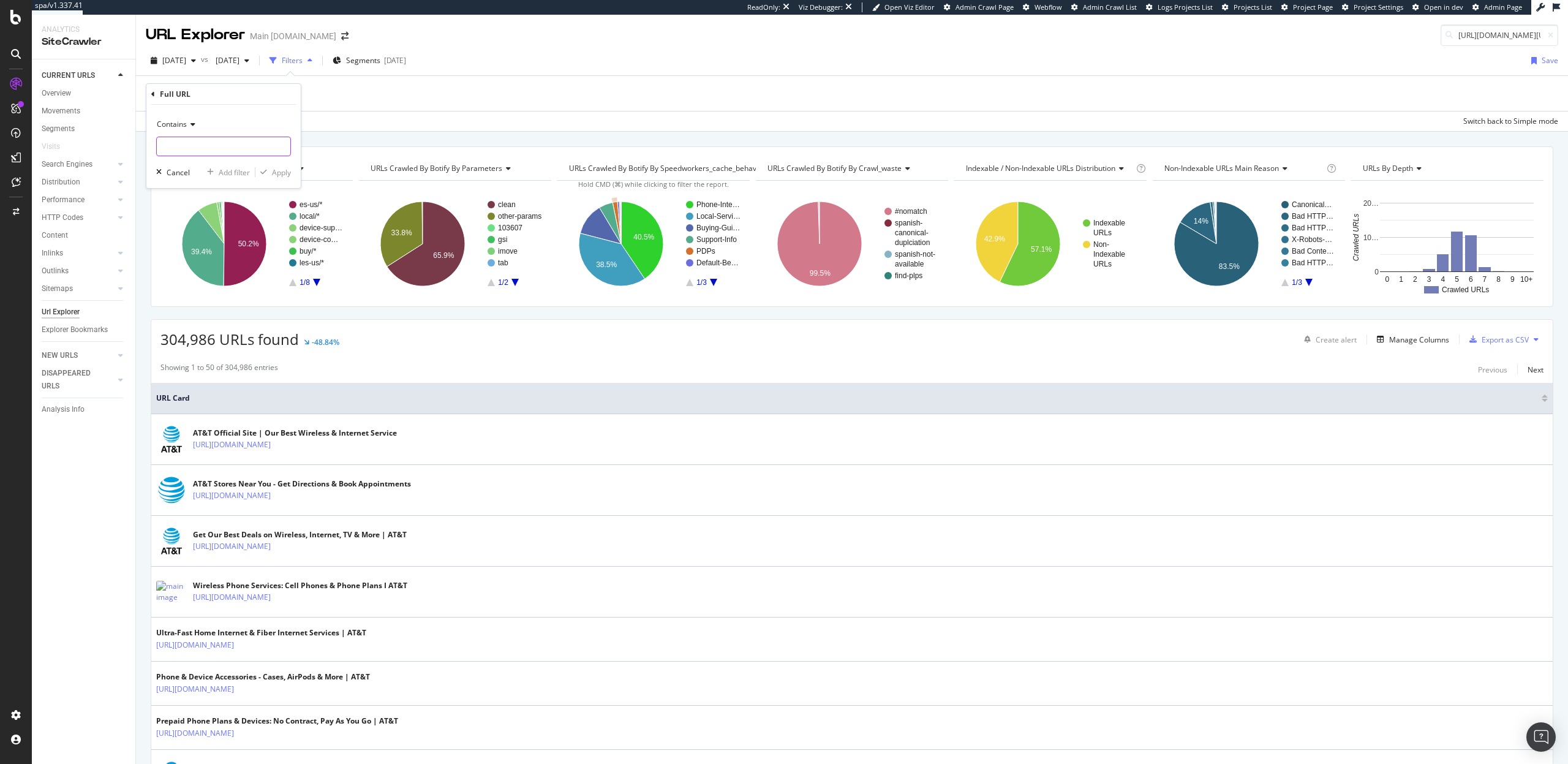
click at [196, 154] on input "text" at bounding box center [223, 146] width 133 height 19
paste input "https://www.att.com/stores/ohio/akron/221234"
drag, startPoint x: 202, startPoint y: 147, endPoint x: 356, endPoint y: 165, distance: 155.0
click at [356, 165] on body "spa/v1.337.41 ReadOnly: Viz Debugger: Open Viz Editor Admin Crawl Page Webflow …" at bounding box center [784, 382] width 1568 height 764
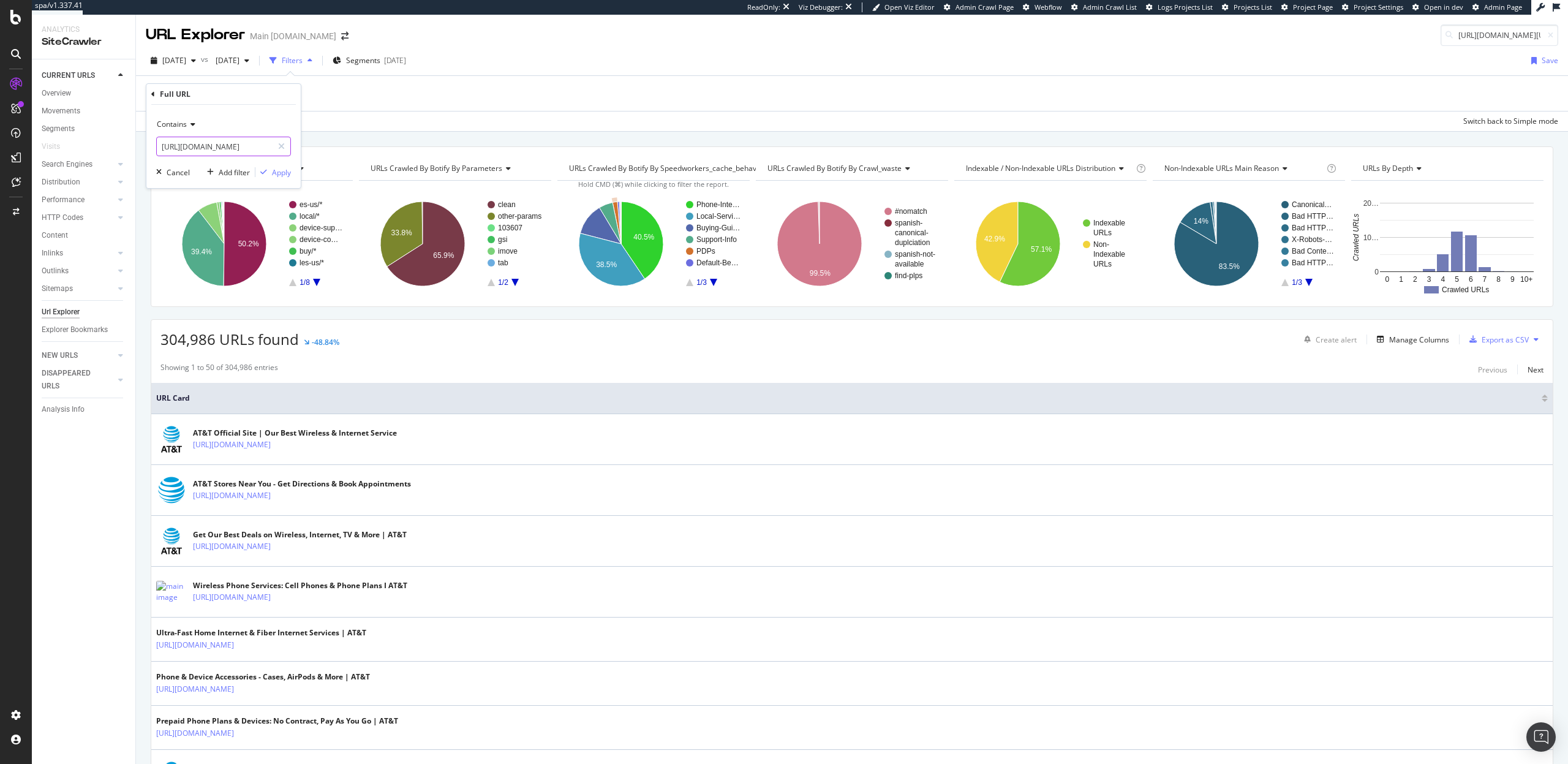
scroll to position [0, 0]
type input "https://www.att.com/stores/"
click at [275, 172] on div "Apply" at bounding box center [281, 172] width 19 height 10
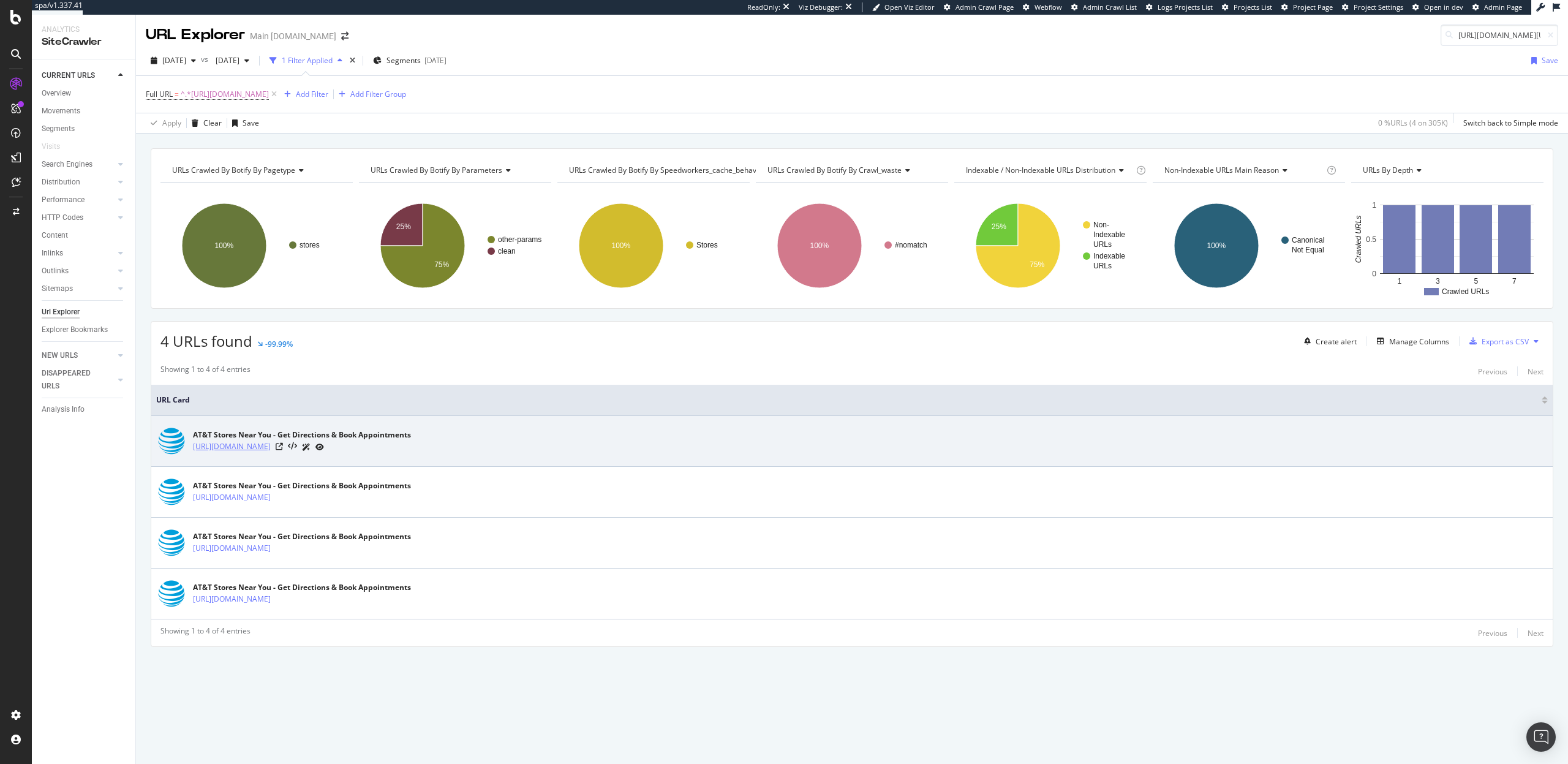
click at [261, 446] on link "https://www.att.com/stores/" at bounding box center [232, 447] width 77 height 12
click at [283, 446] on icon at bounding box center [279, 446] width 8 height 8
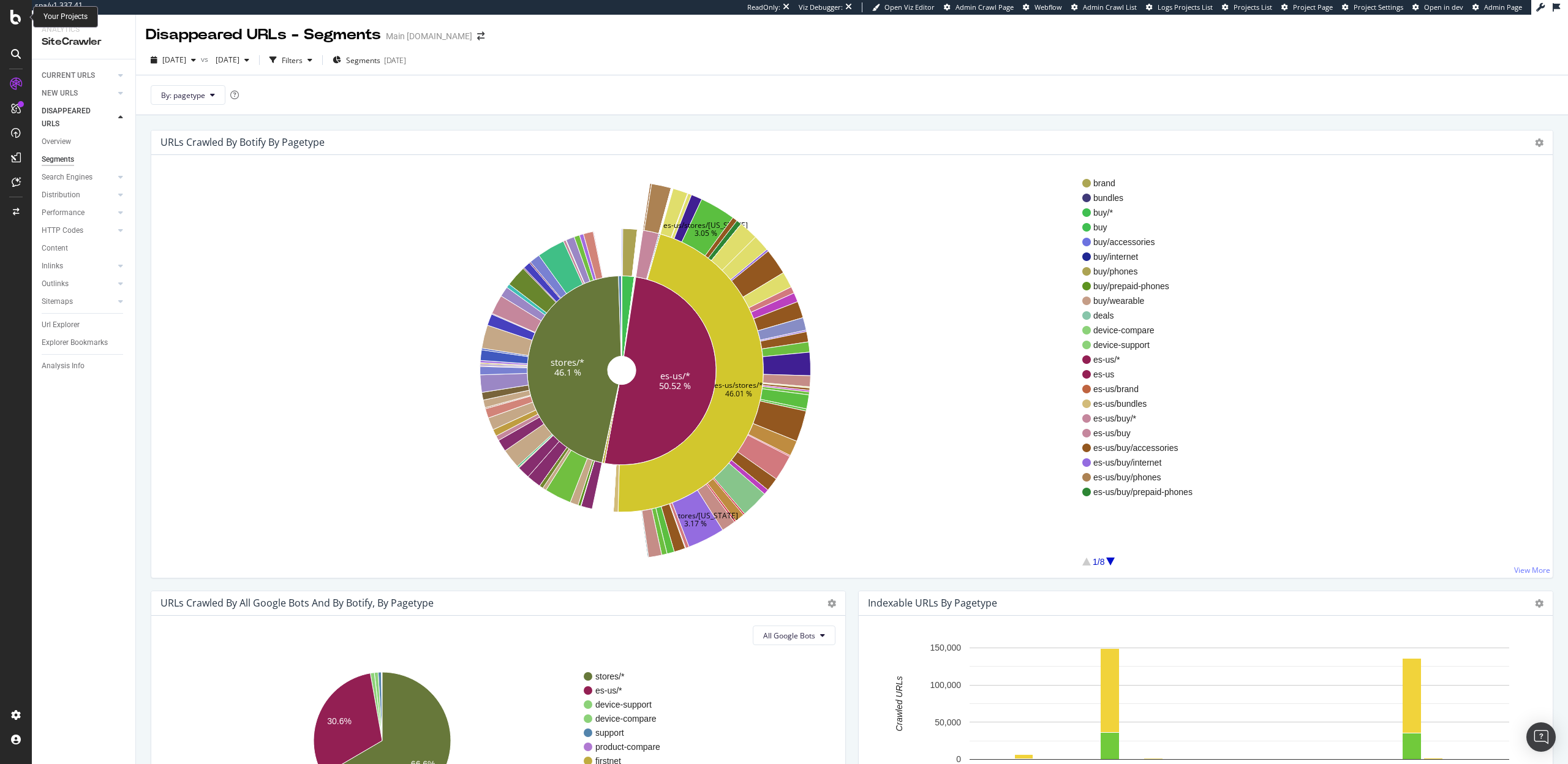
click at [14, 24] on icon at bounding box center [16, 17] width 11 height 15
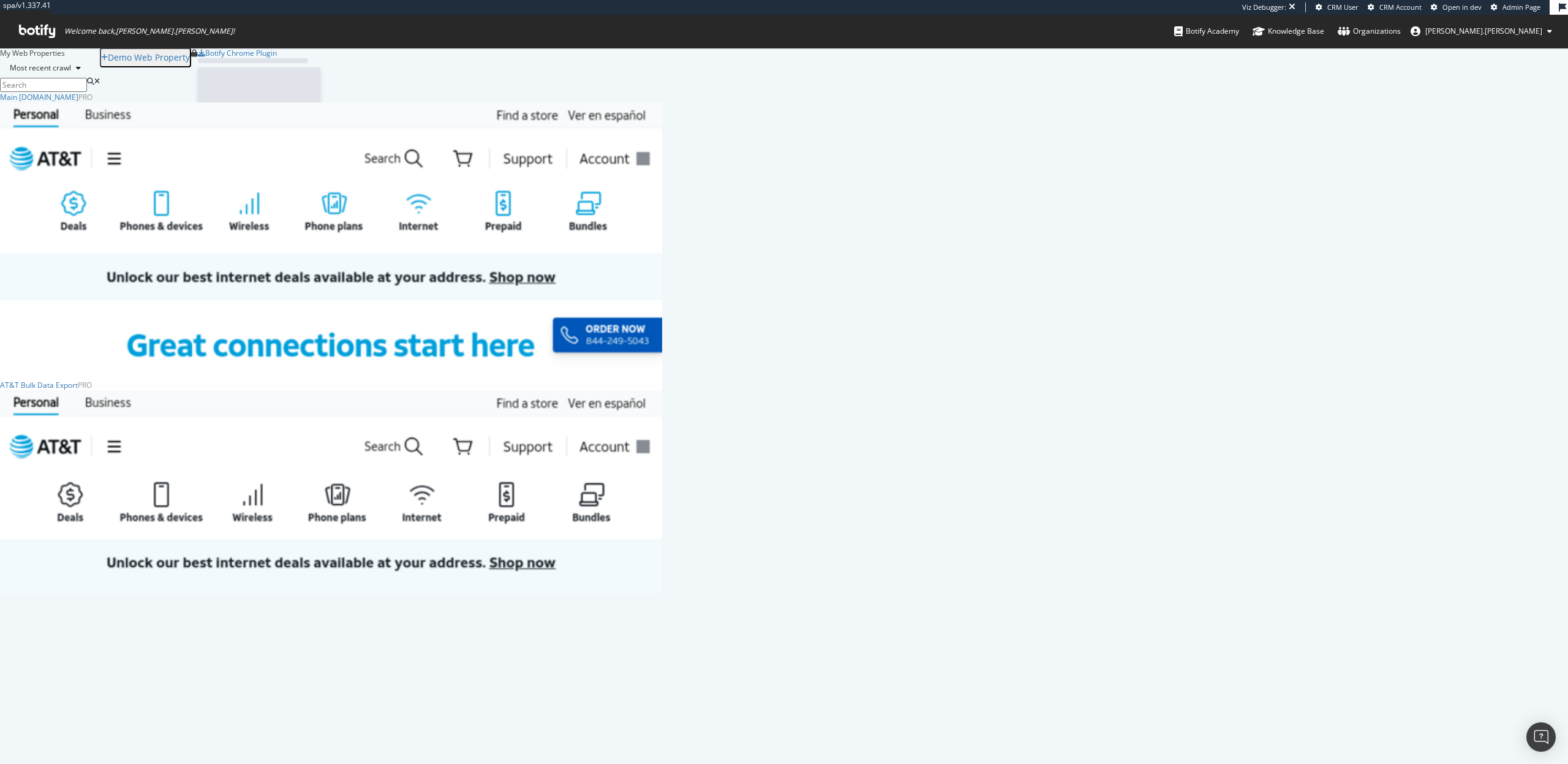
scroll to position [502, 662]
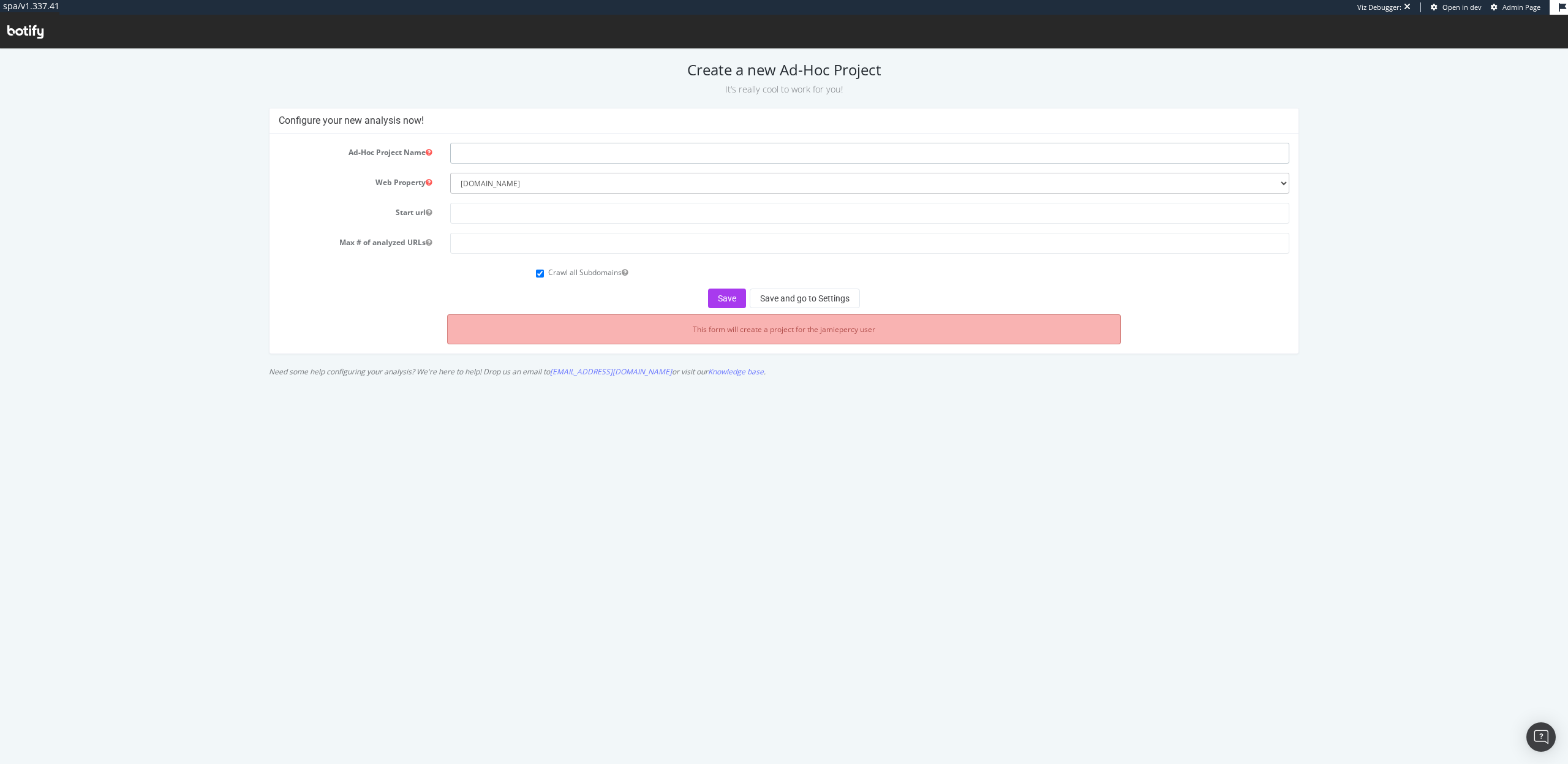
click at [485, 153] on input "text" at bounding box center [869, 153] width 838 height 21
type input "Store Redesign"
click at [515, 215] on input "text" at bounding box center [869, 213] width 838 height 21
paste input "[URL][DOMAIN_NAME]"
type input "[URL][DOMAIN_NAME]"
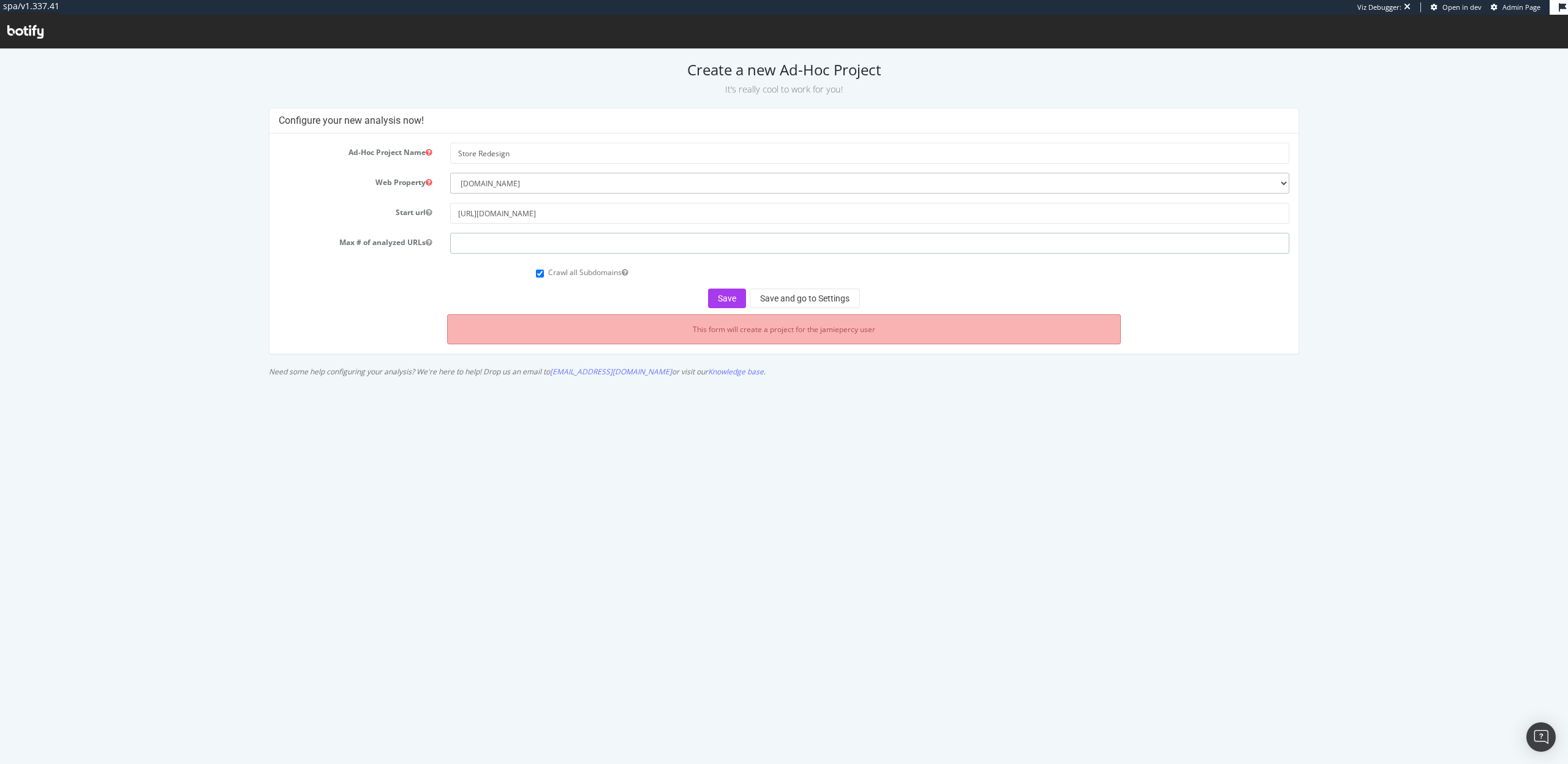
click at [508, 239] on input "number" at bounding box center [869, 244] width 838 height 21
type input "10000"
click at [767, 298] on button "Save and go to Settings" at bounding box center [804, 298] width 110 height 19
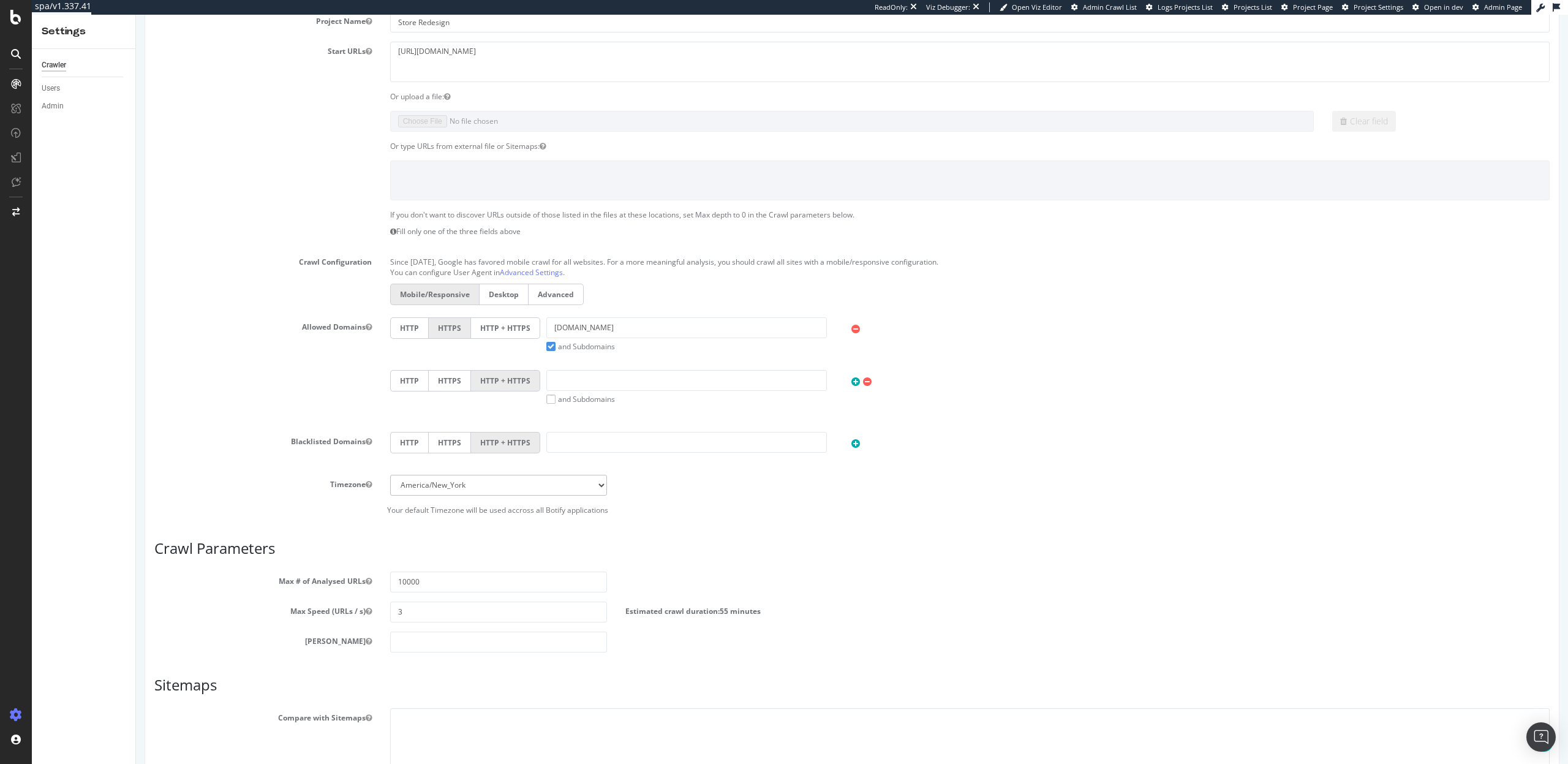
scroll to position [316, 0]
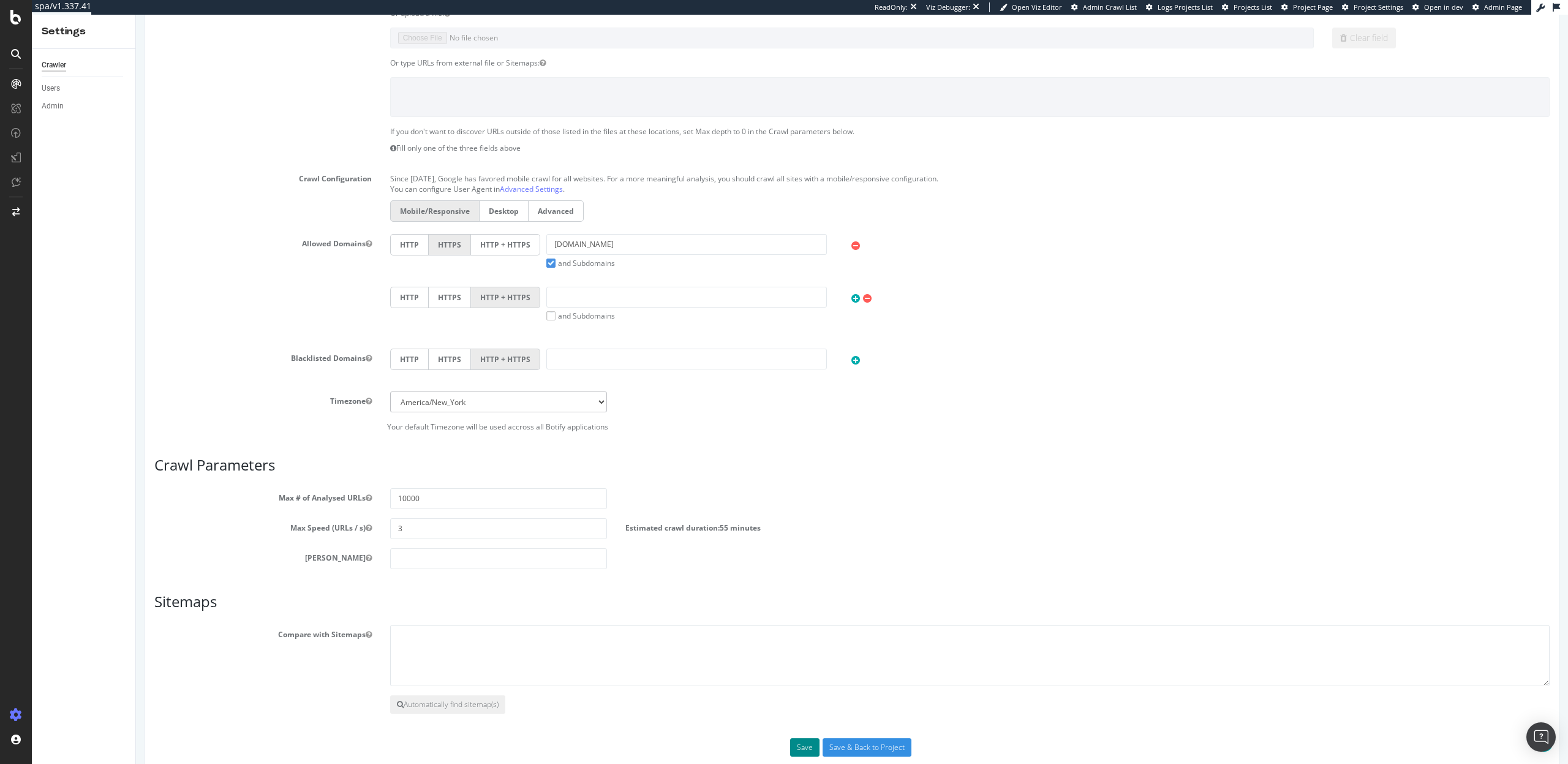
click at [803, 752] on button "Save" at bounding box center [804, 747] width 30 height 19
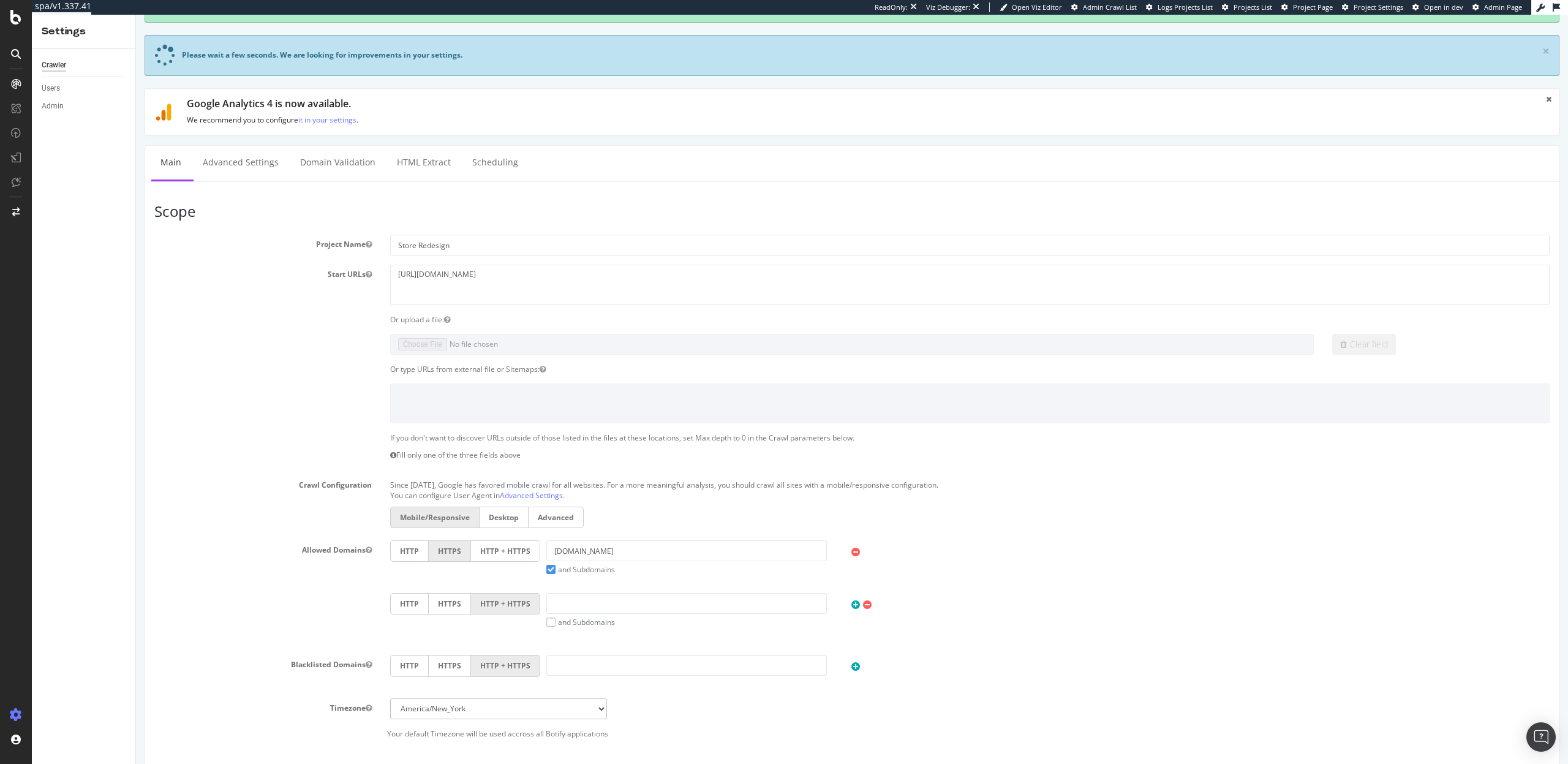
scroll to position [0, 0]
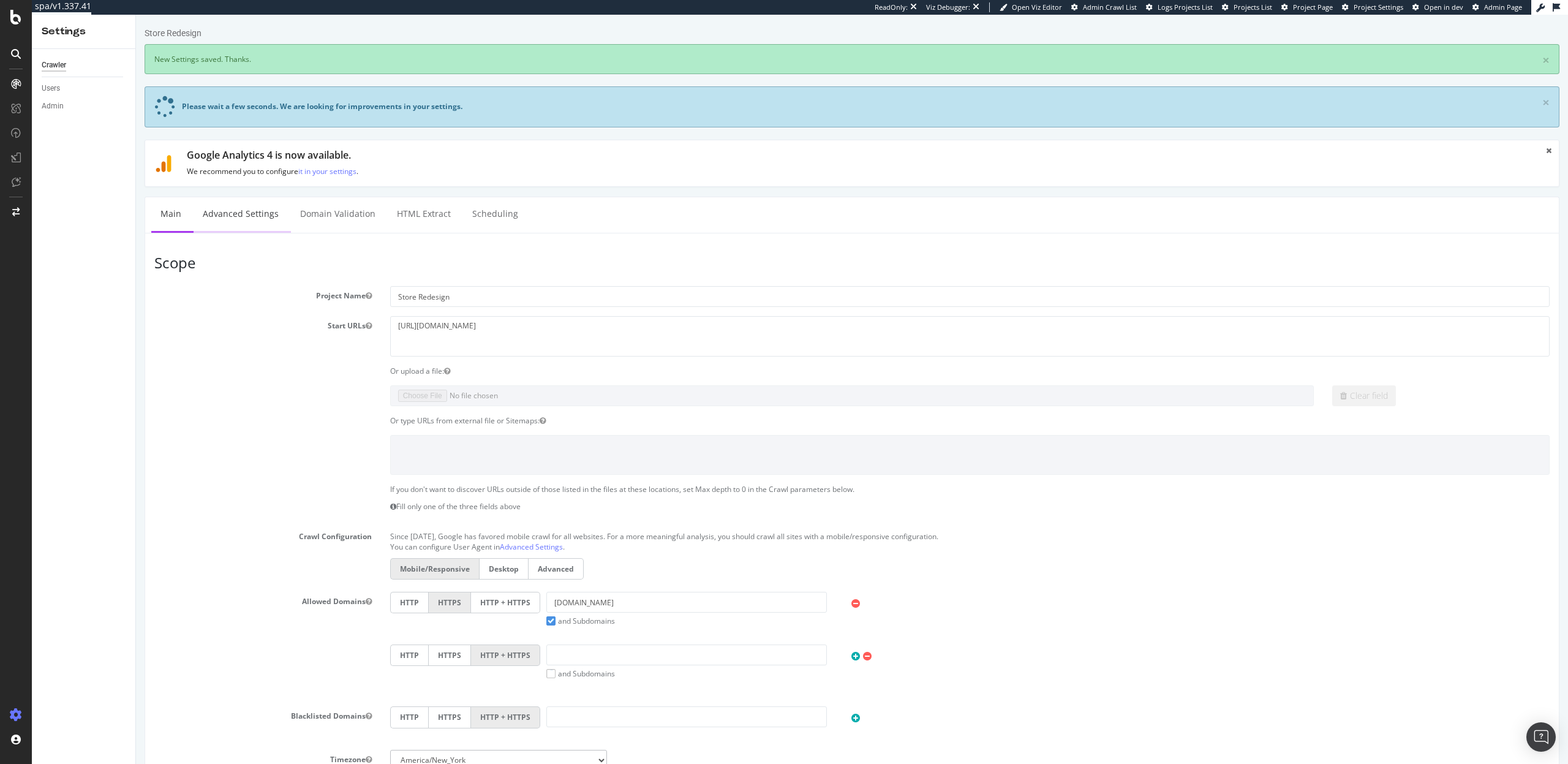
click at [201, 212] on link "Advanced Settings" at bounding box center [241, 214] width 94 height 34
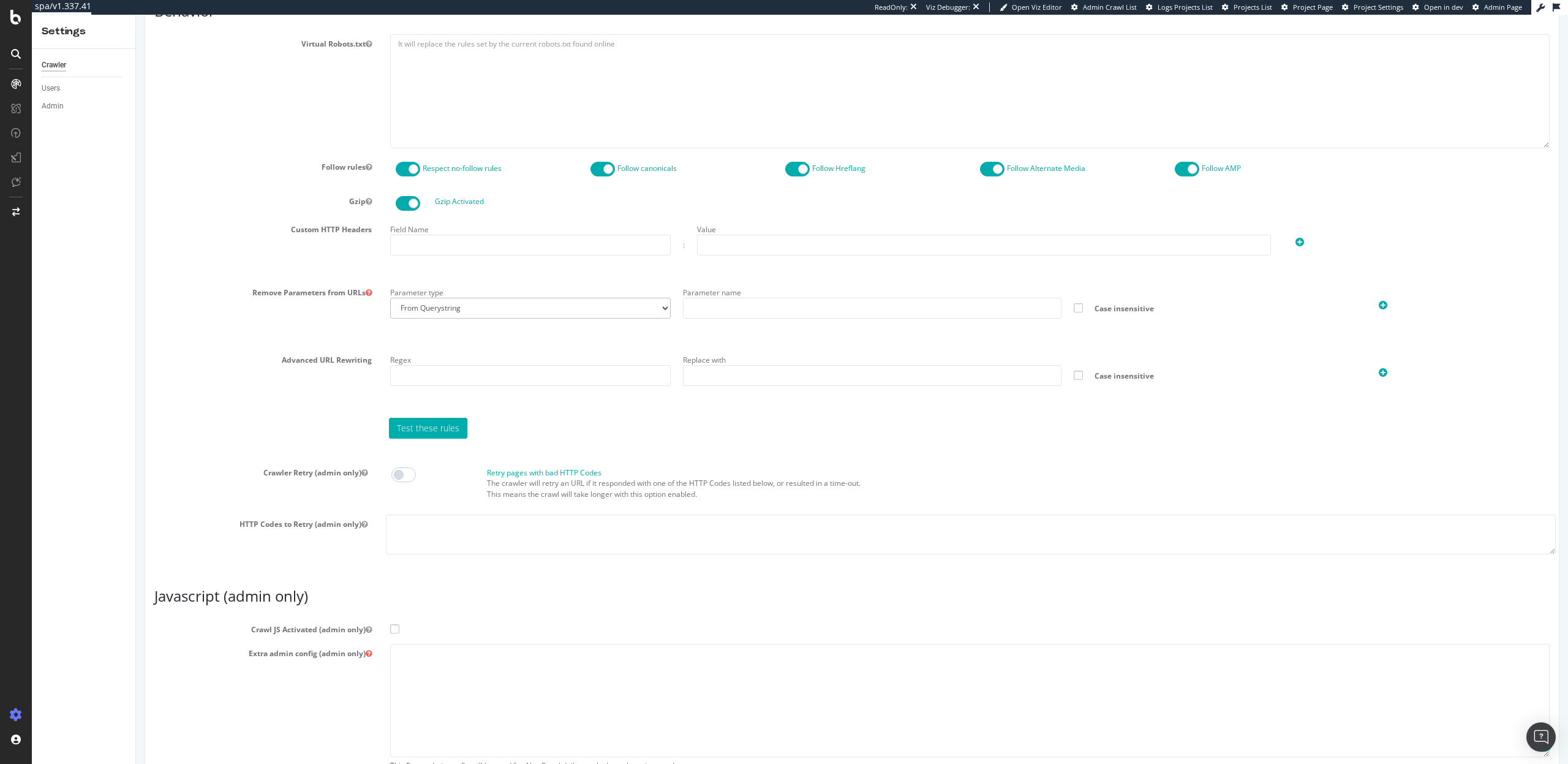
scroll to position [770, 0]
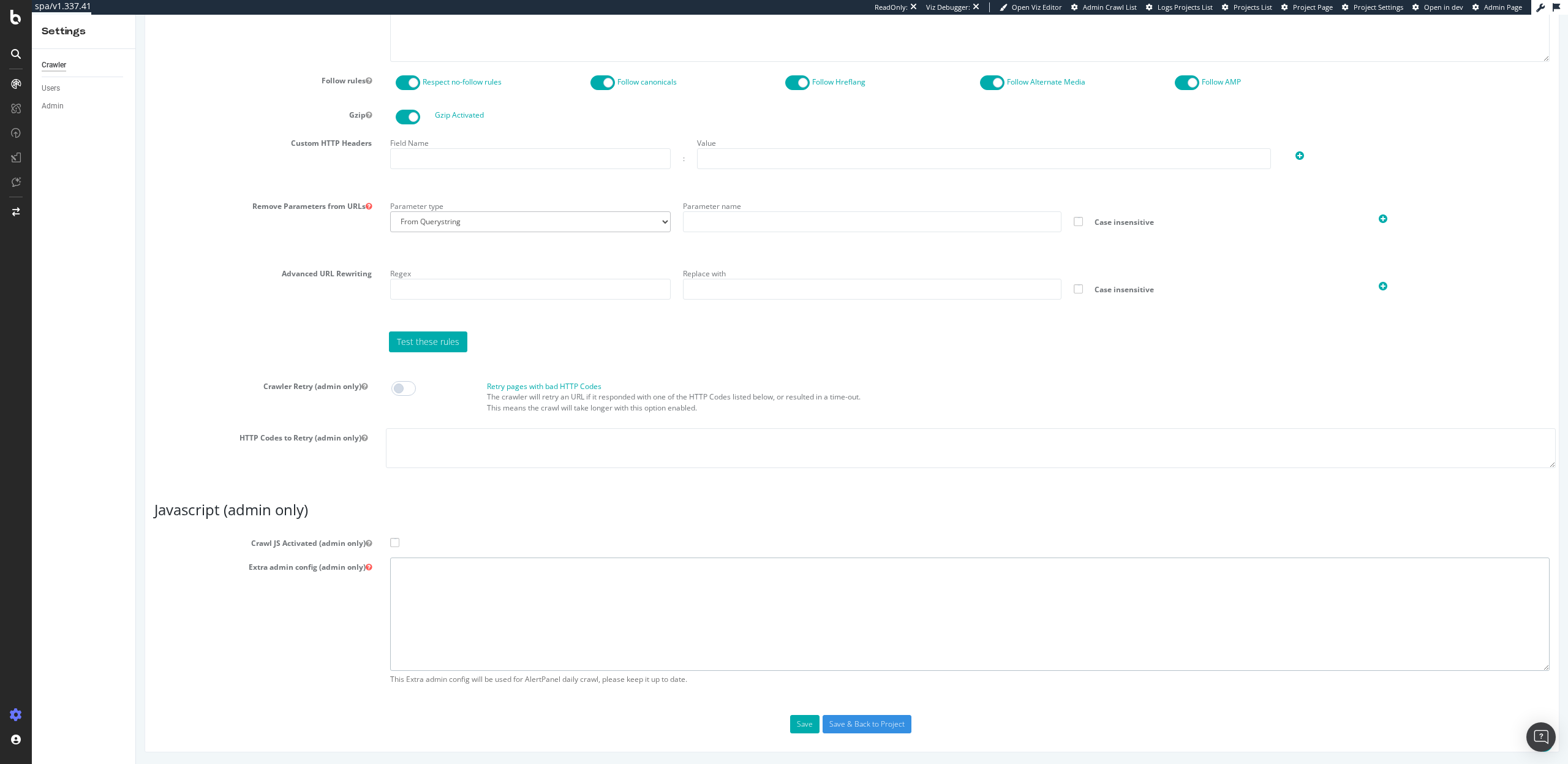
click at [421, 583] on textarea at bounding box center [970, 615] width 1160 height 113
paste textarea "{ "flags": [ "cube" ], "beta": { "pap_mini_rules": [ "- [URL][DOMAIN_NAME]", "-…"
type textarea "{ "flags": [ "cube" ], "beta": { "pap_mini_rules": [ "- [URL][DOMAIN_NAME]", "-…"
click at [390, 540] on span at bounding box center [394, 543] width 9 height 9
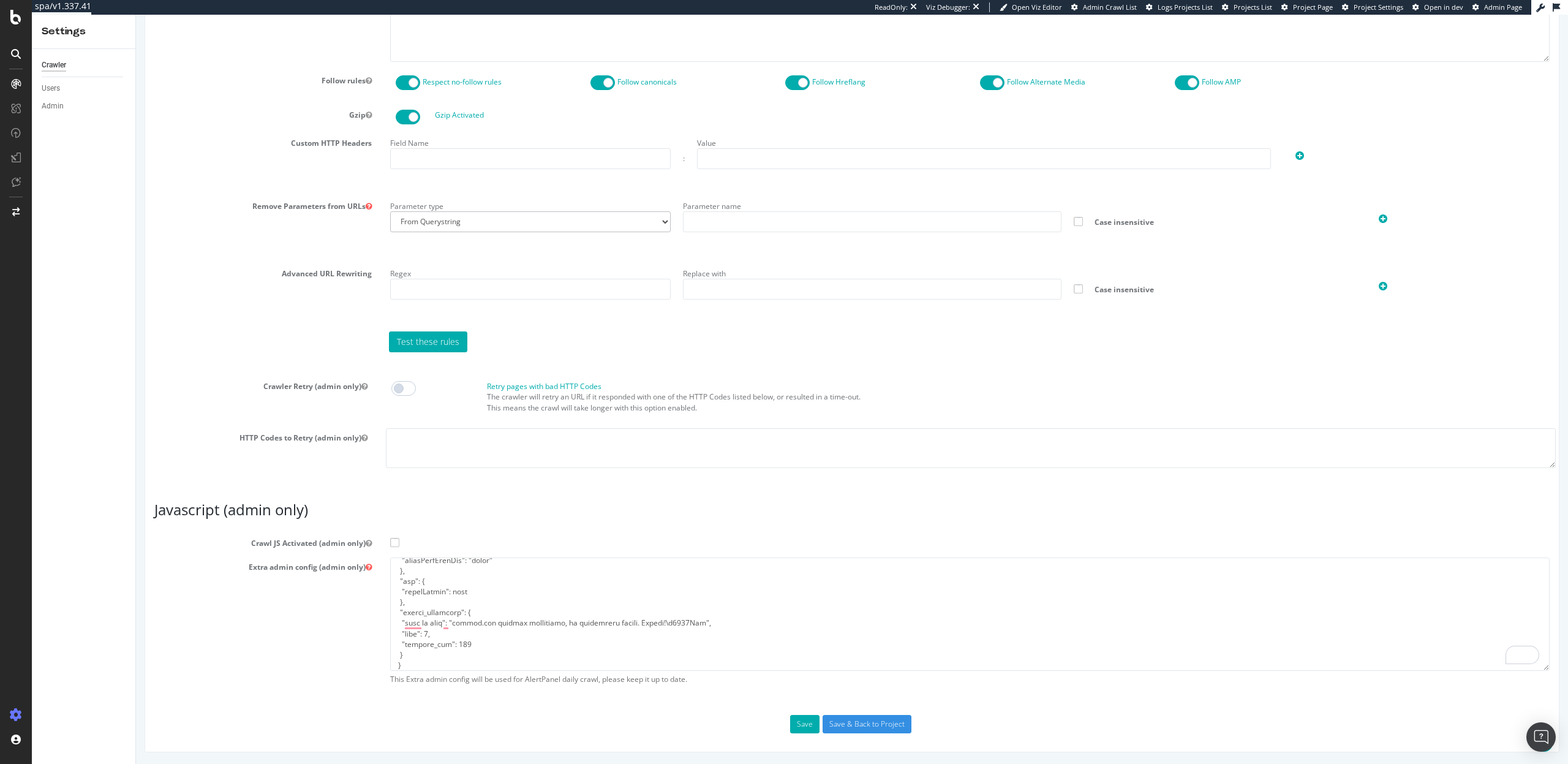
click at [136, 15] on input "Crawl JS Activated (admin only)" at bounding box center [136, 15] width 0 height 0
click at [836, 721] on input "Save & Back to Project" at bounding box center [867, 725] width 89 height 19
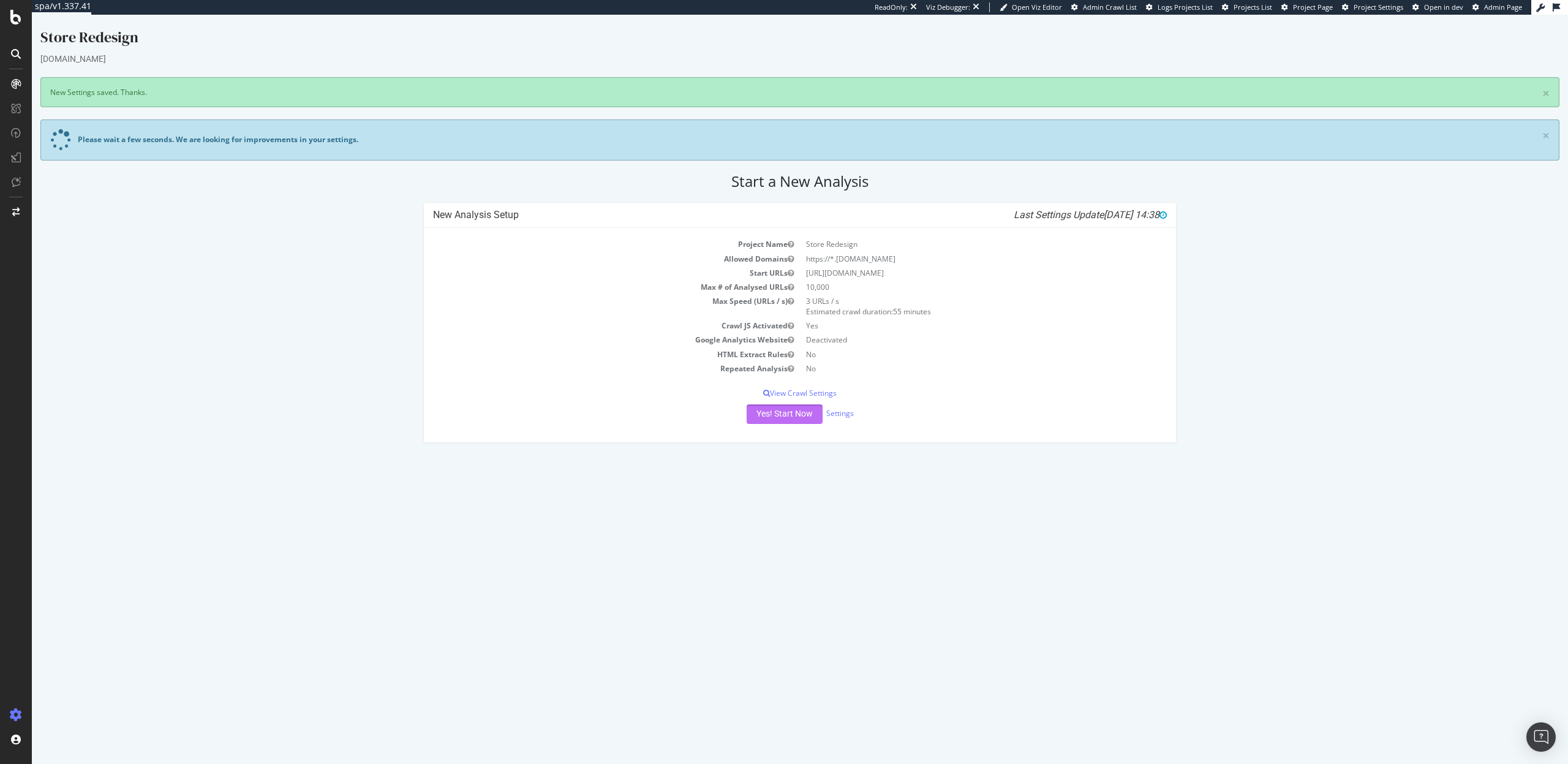
click at [780, 417] on button "Yes! Start Now" at bounding box center [785, 415] width 76 height 19
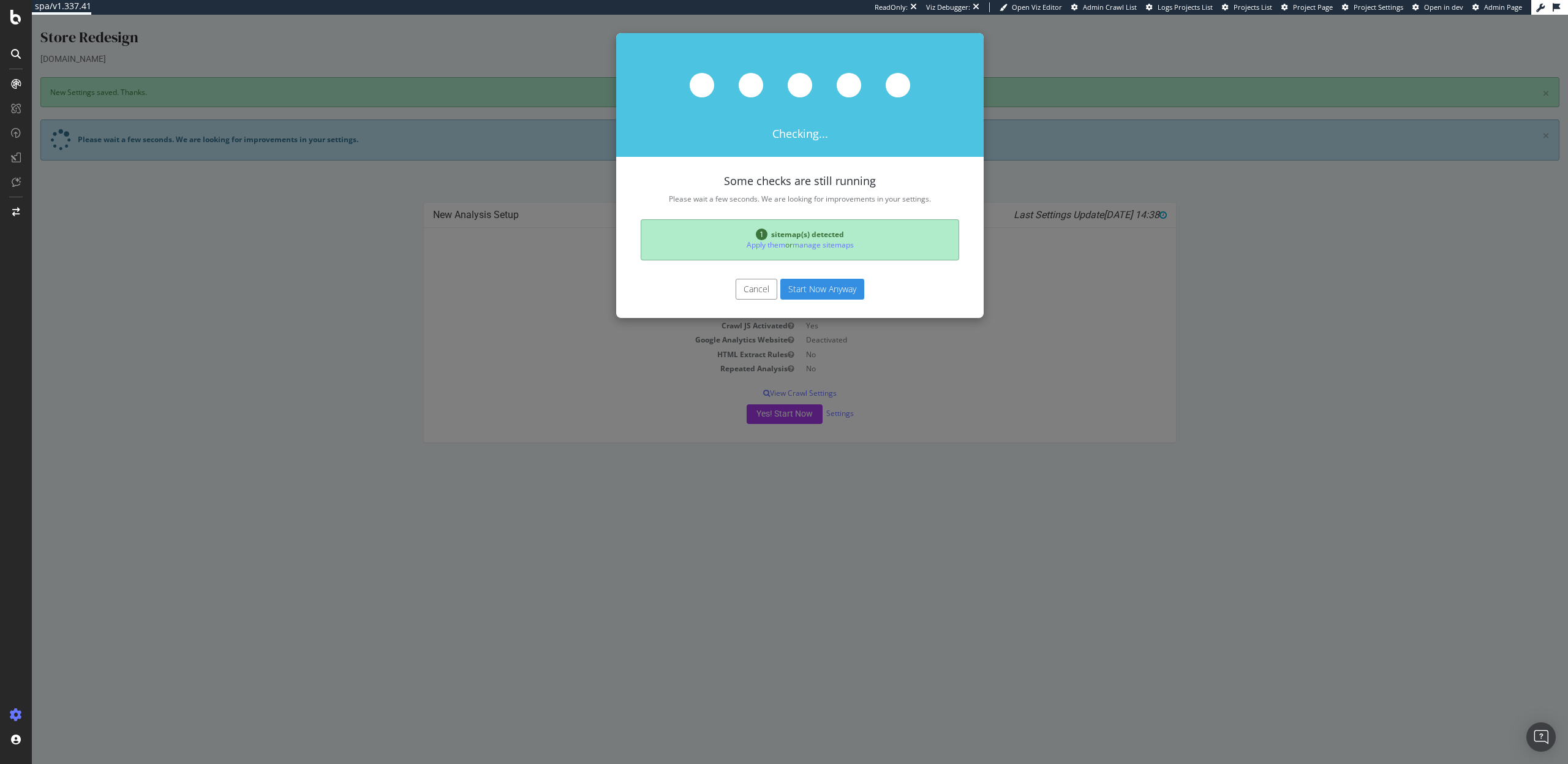
click at [815, 286] on button "Start Now Anyway" at bounding box center [822, 289] width 84 height 21
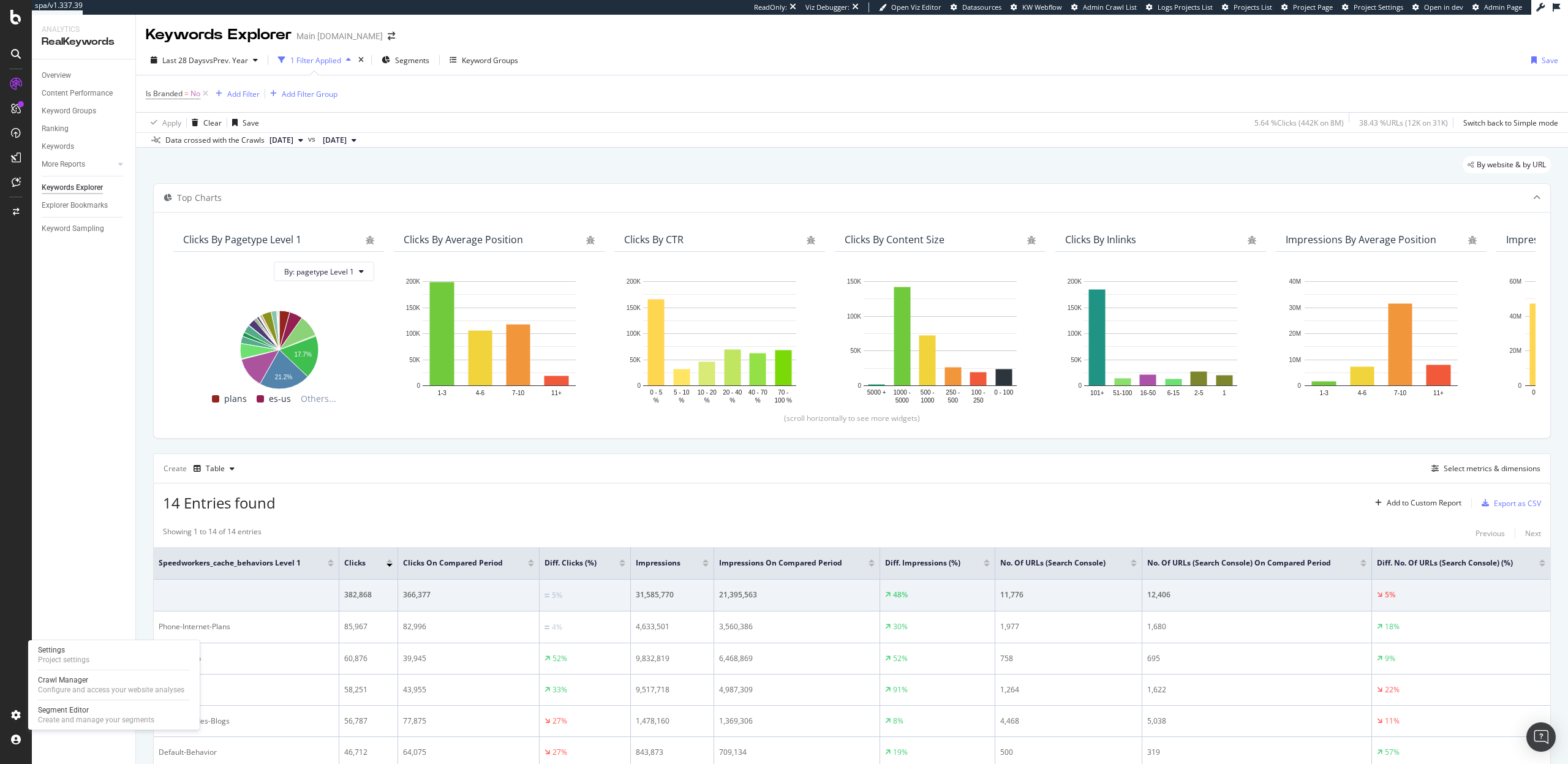
click at [62, 642] on div "Settings Project settings Crawl Manager Configure and access your website analy…" at bounding box center [114, 684] width 172 height 89
click at [62, 655] on div "Project settings" at bounding box center [64, 660] width 51 height 10
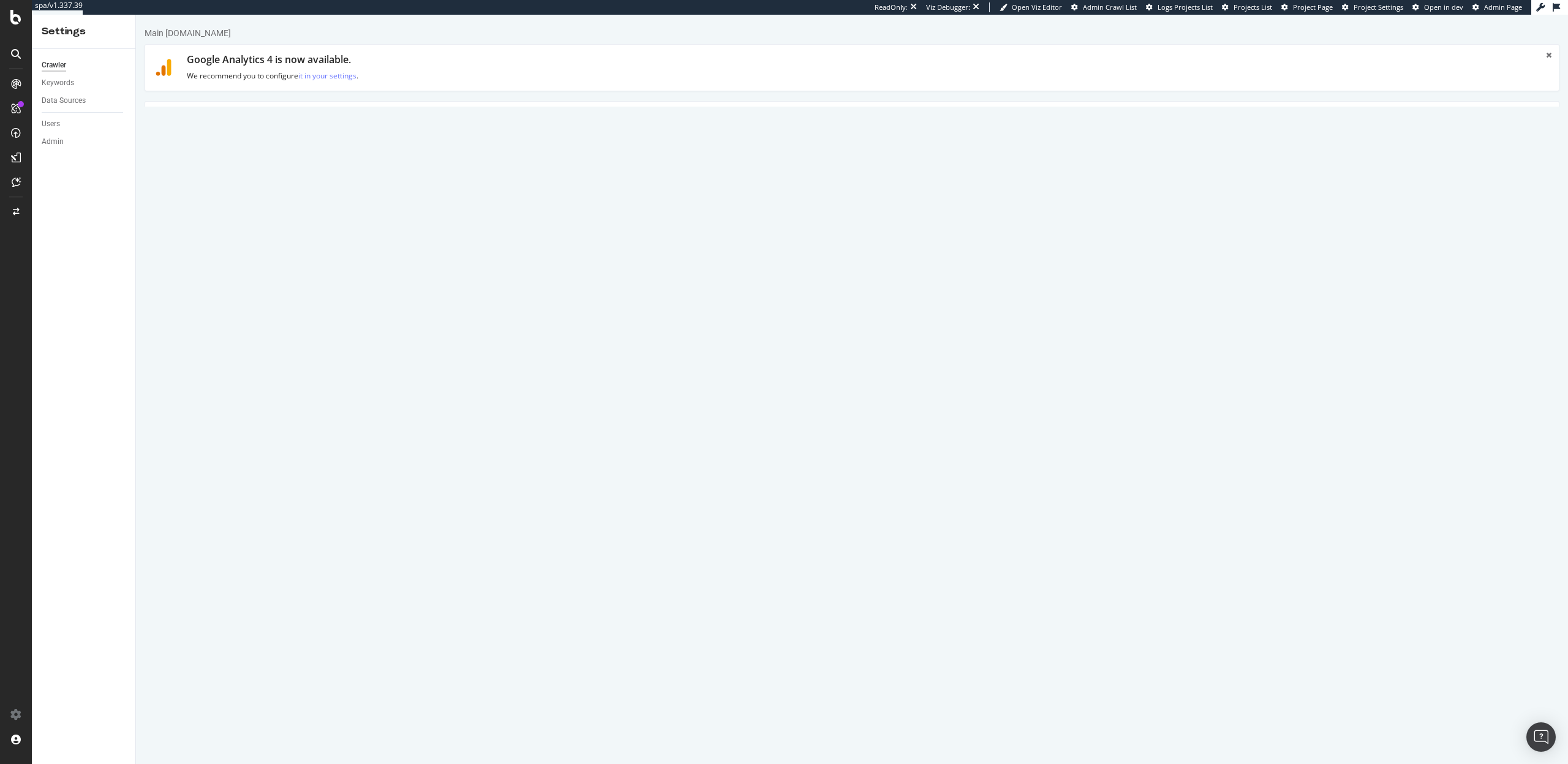
click at [238, 135] on link "Advanced Settings" at bounding box center [241, 118] width 94 height 34
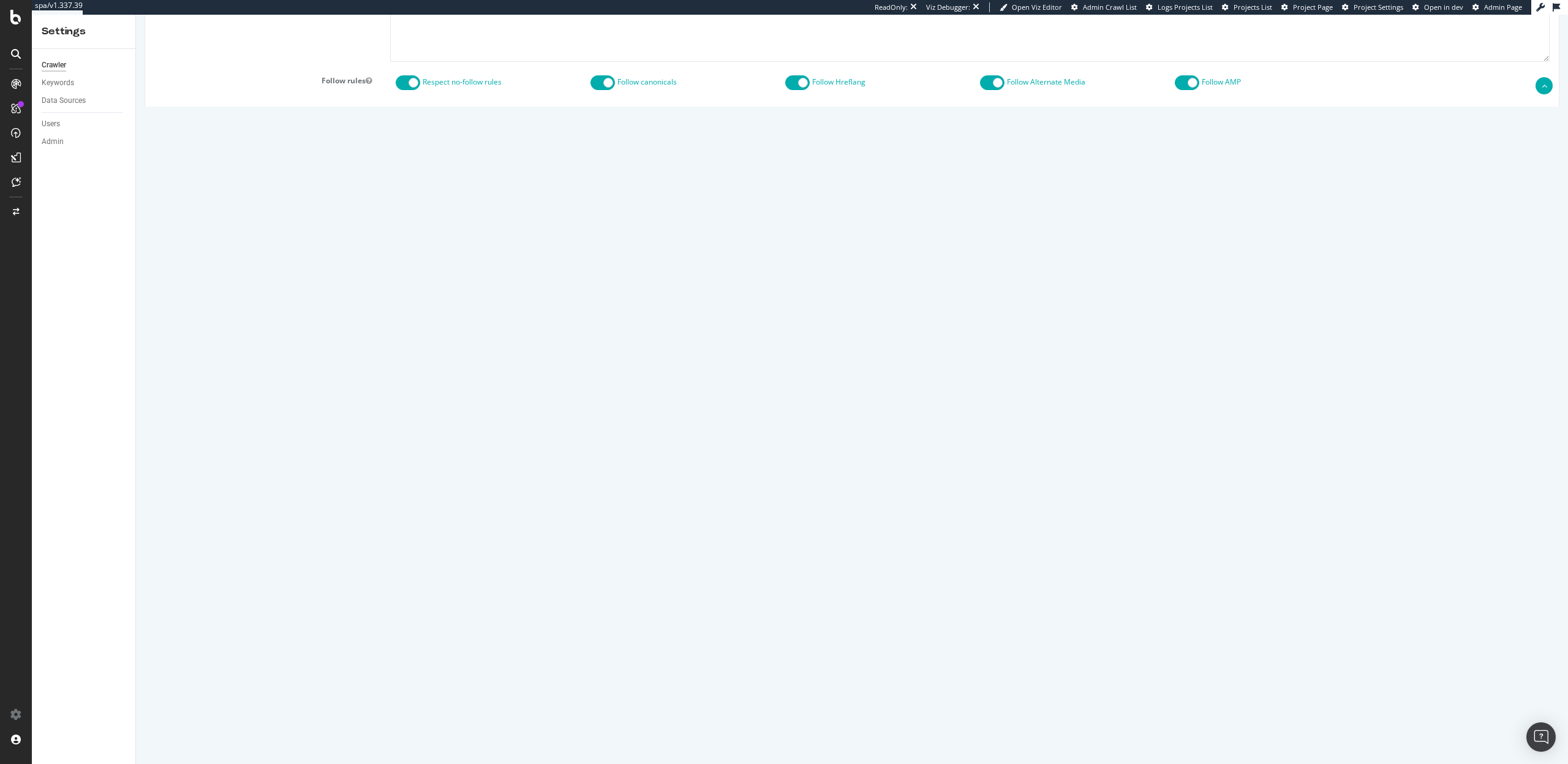
scroll to position [525, 0]
drag, startPoint x: 398, startPoint y: 568, endPoint x: 450, endPoint y: 722, distance: 162.5
click at [450, 722] on div "Report features Content Quality Evaluate Content Quality Identify areas of your…" at bounding box center [851, 60] width 1395 height 1348
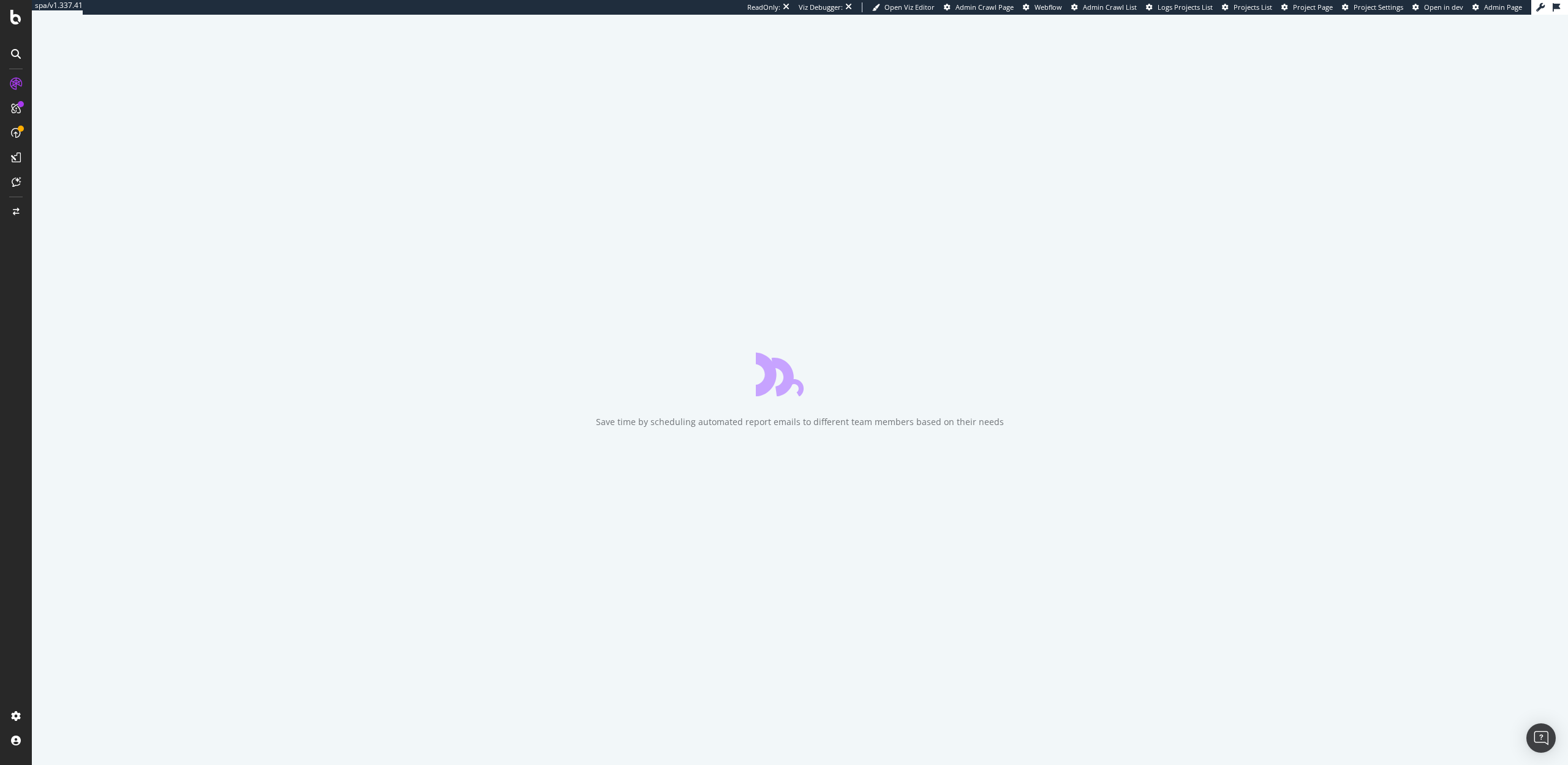
click at [500, 66] on div "Save time by scheduling automated report emails to different team members based…" at bounding box center [800, 389] width 1536 height 750
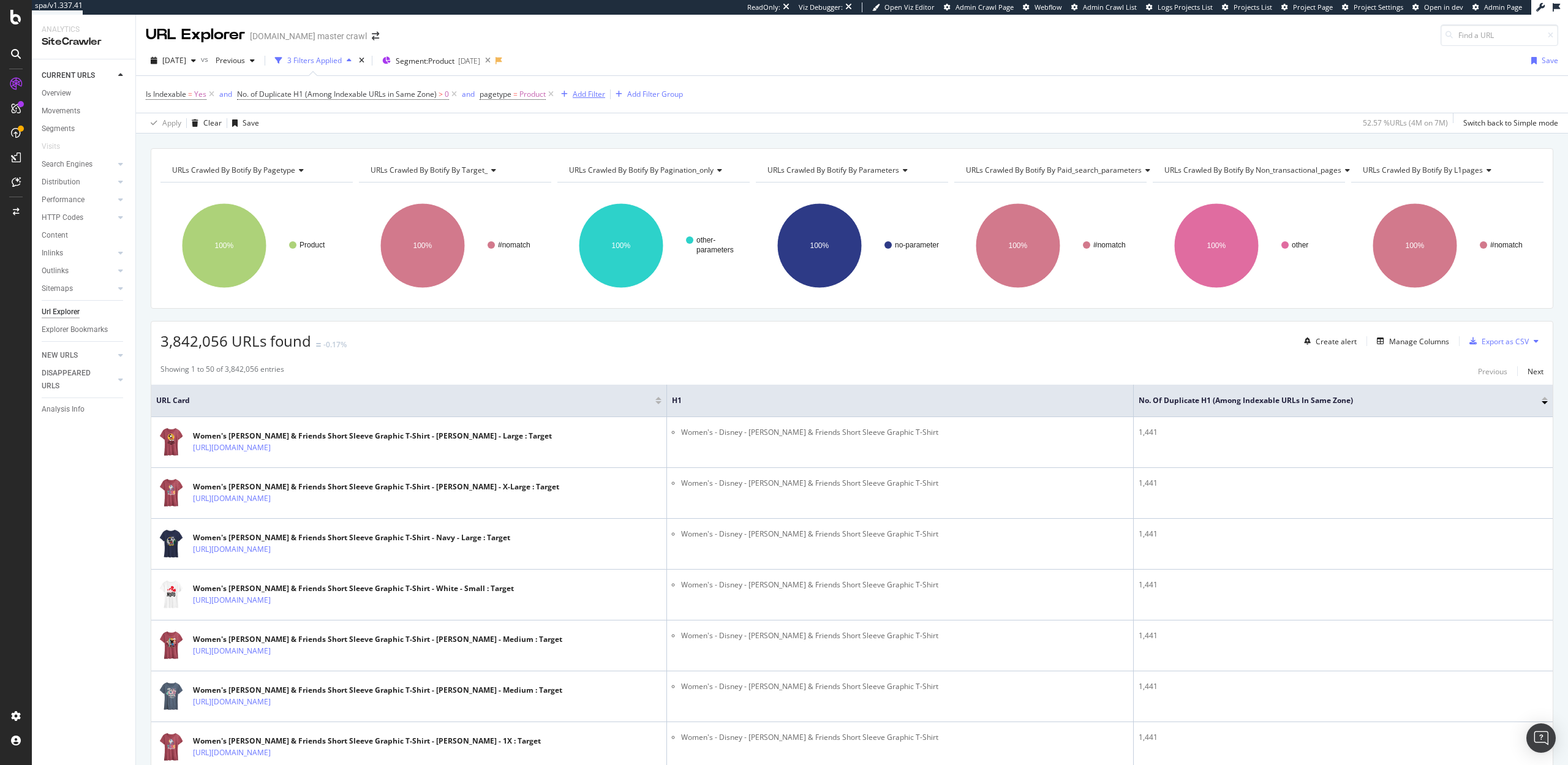
click at [587, 92] on div "Add Filter" at bounding box center [589, 93] width 33 height 10
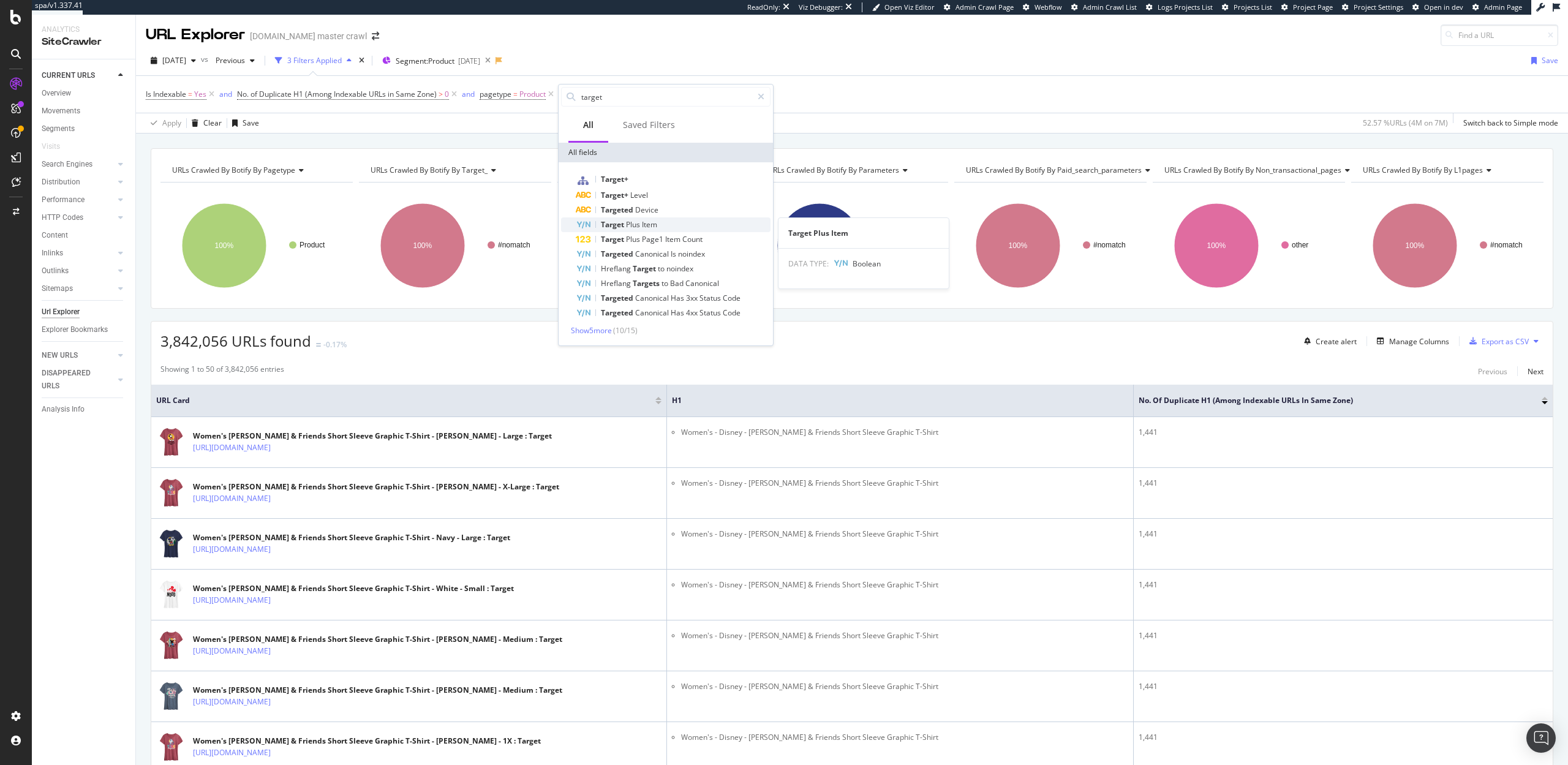
type input "target"
click at [649, 219] on div "Target Plus Item" at bounding box center [674, 224] width 195 height 15
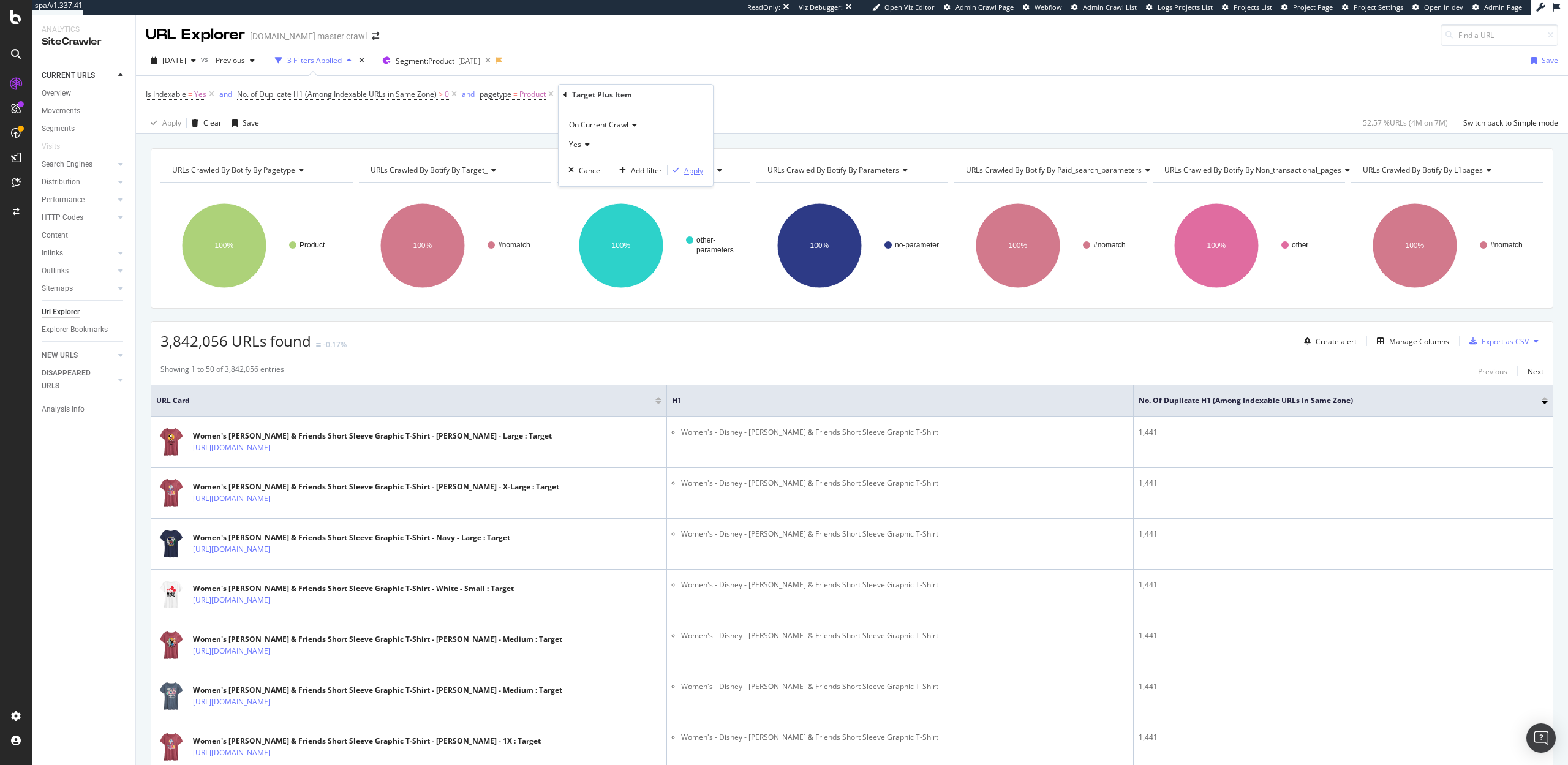
click at [697, 172] on div "Apply" at bounding box center [693, 170] width 19 height 10
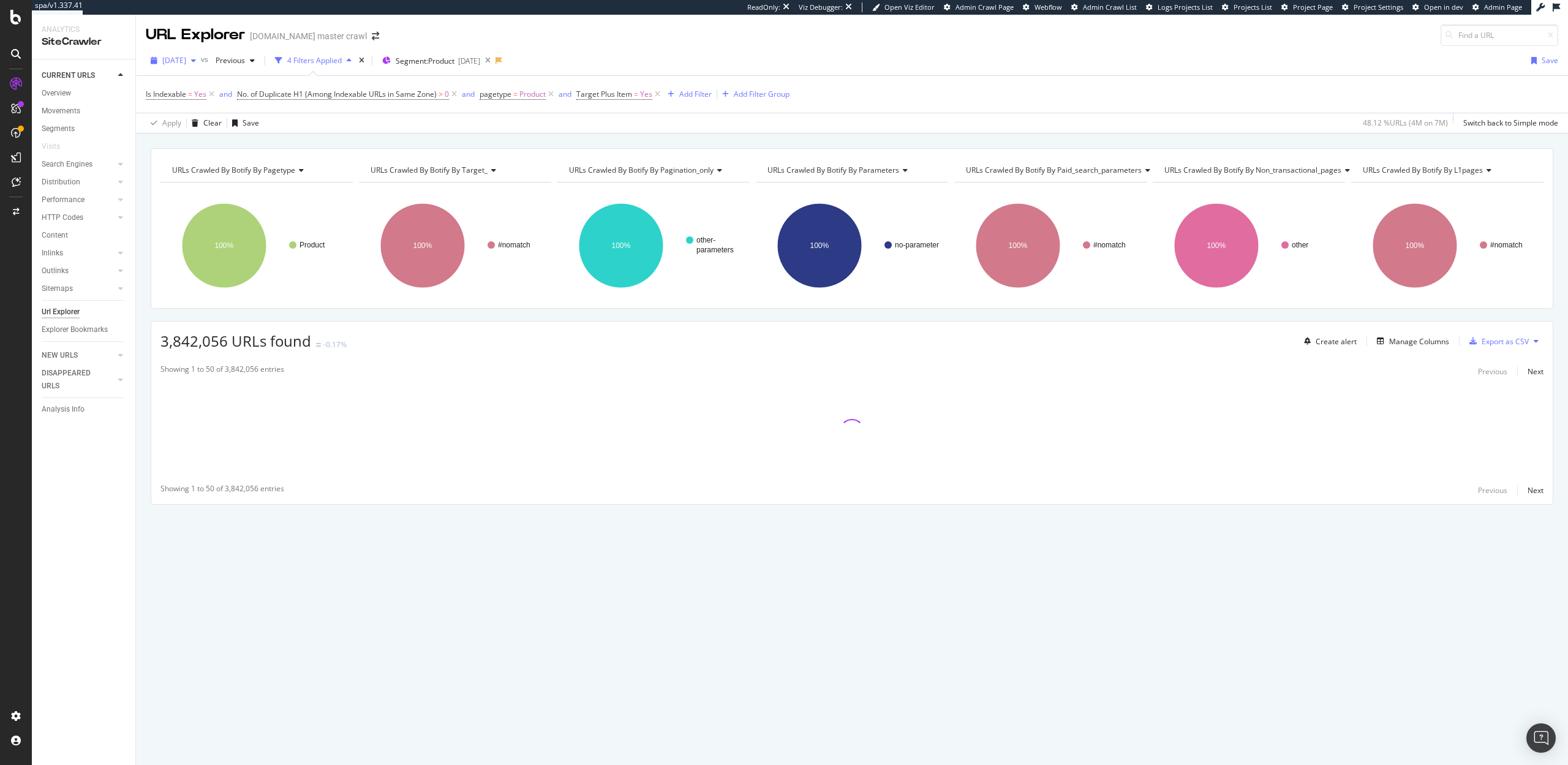
click at [186, 60] on span "[DATE]" at bounding box center [174, 60] width 24 height 10
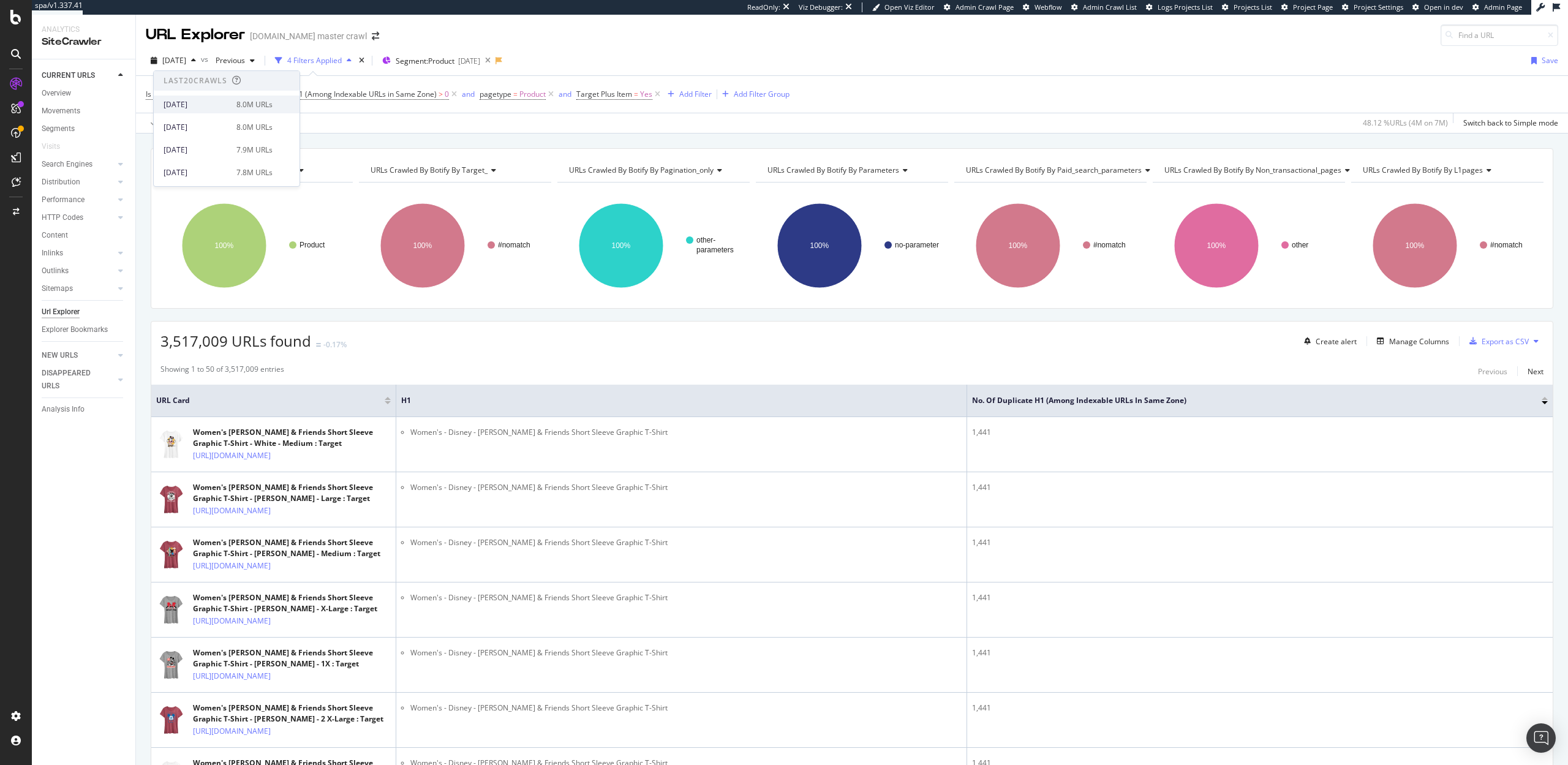
click at [214, 104] on div "[DATE]" at bounding box center [196, 104] width 66 height 11
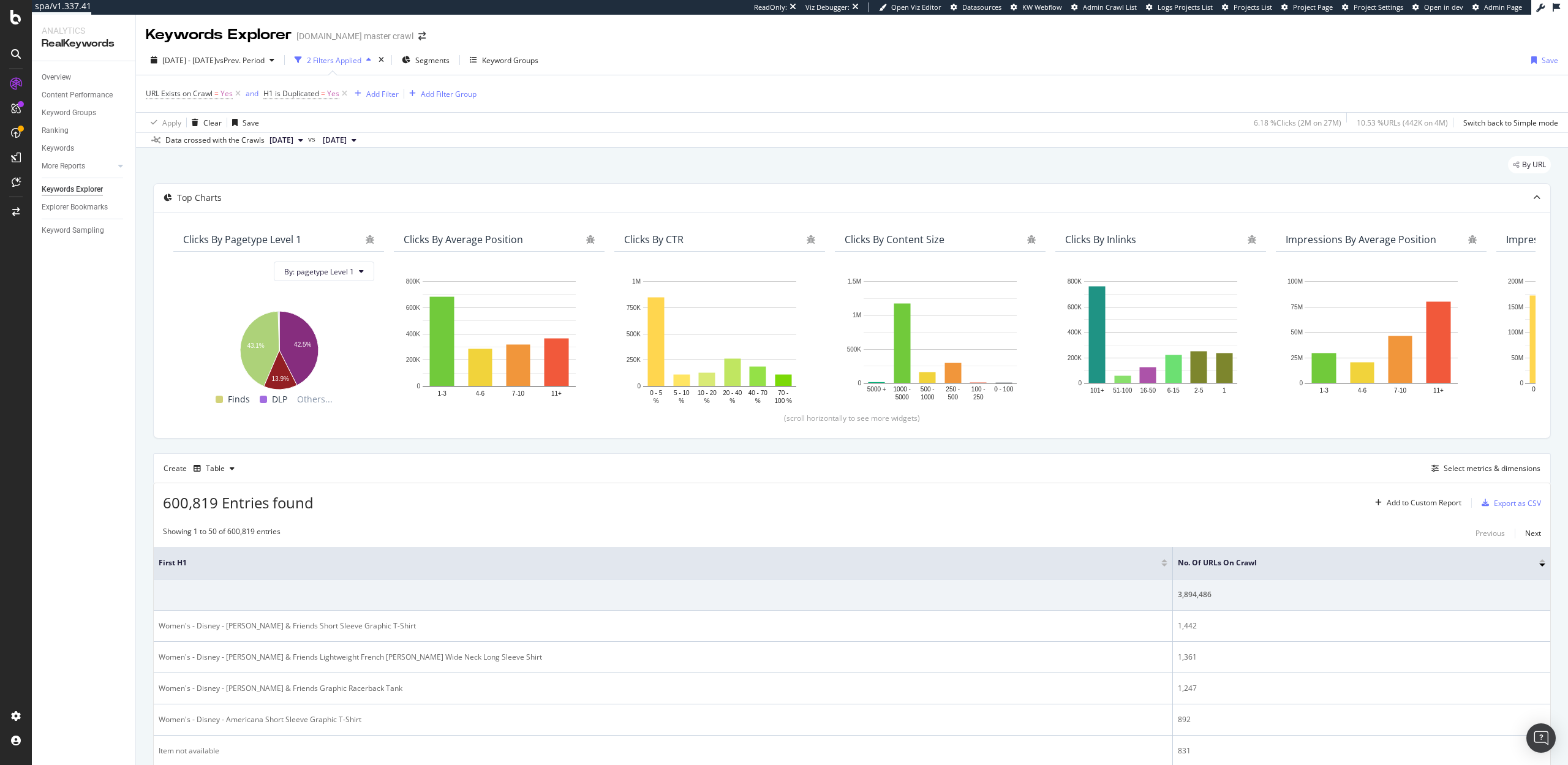
click at [293, 142] on span "[DATE]" at bounding box center [282, 140] width 24 height 11
click at [308, 180] on div "[DATE]" at bounding box center [300, 182] width 66 height 11
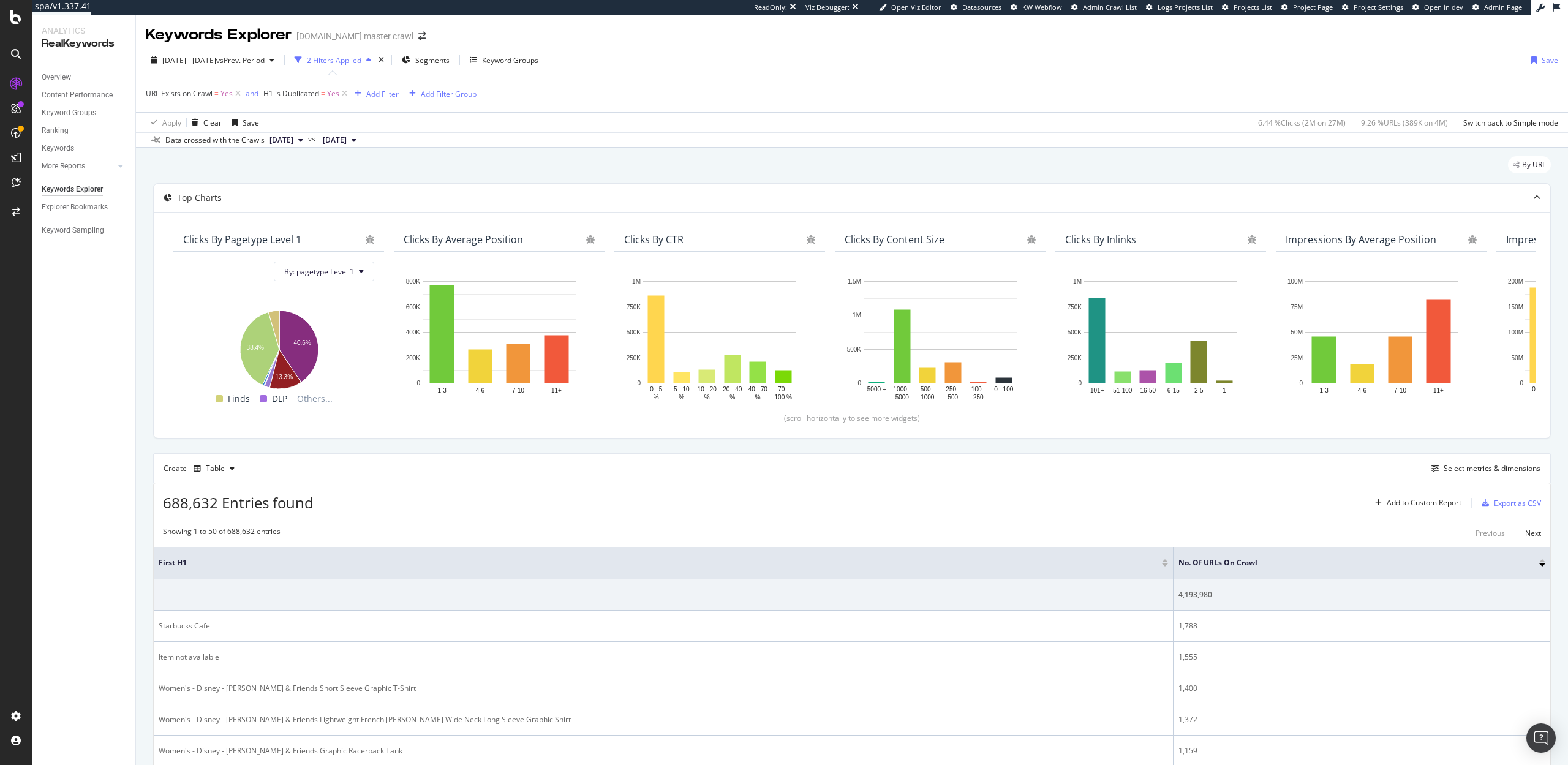
click at [416, 454] on div "Create Table Select metrics & dimensions" at bounding box center [851, 468] width 1398 height 30
click at [450, 61] on span "Segments" at bounding box center [432, 60] width 35 height 10
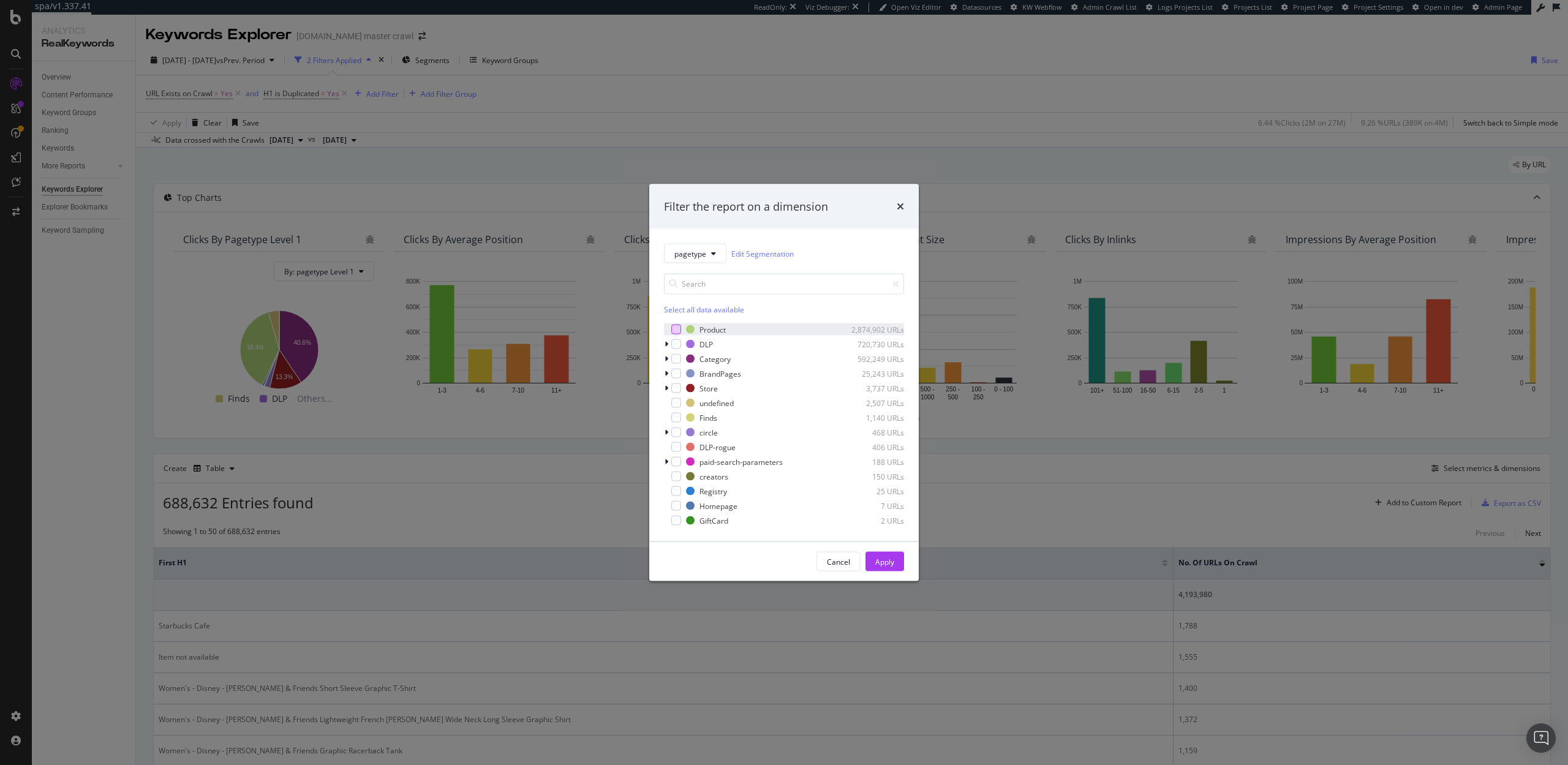
click at [679, 326] on div "modal" at bounding box center [676, 329] width 10 height 10
click at [897, 564] on button "Apply" at bounding box center [885, 562] width 39 height 19
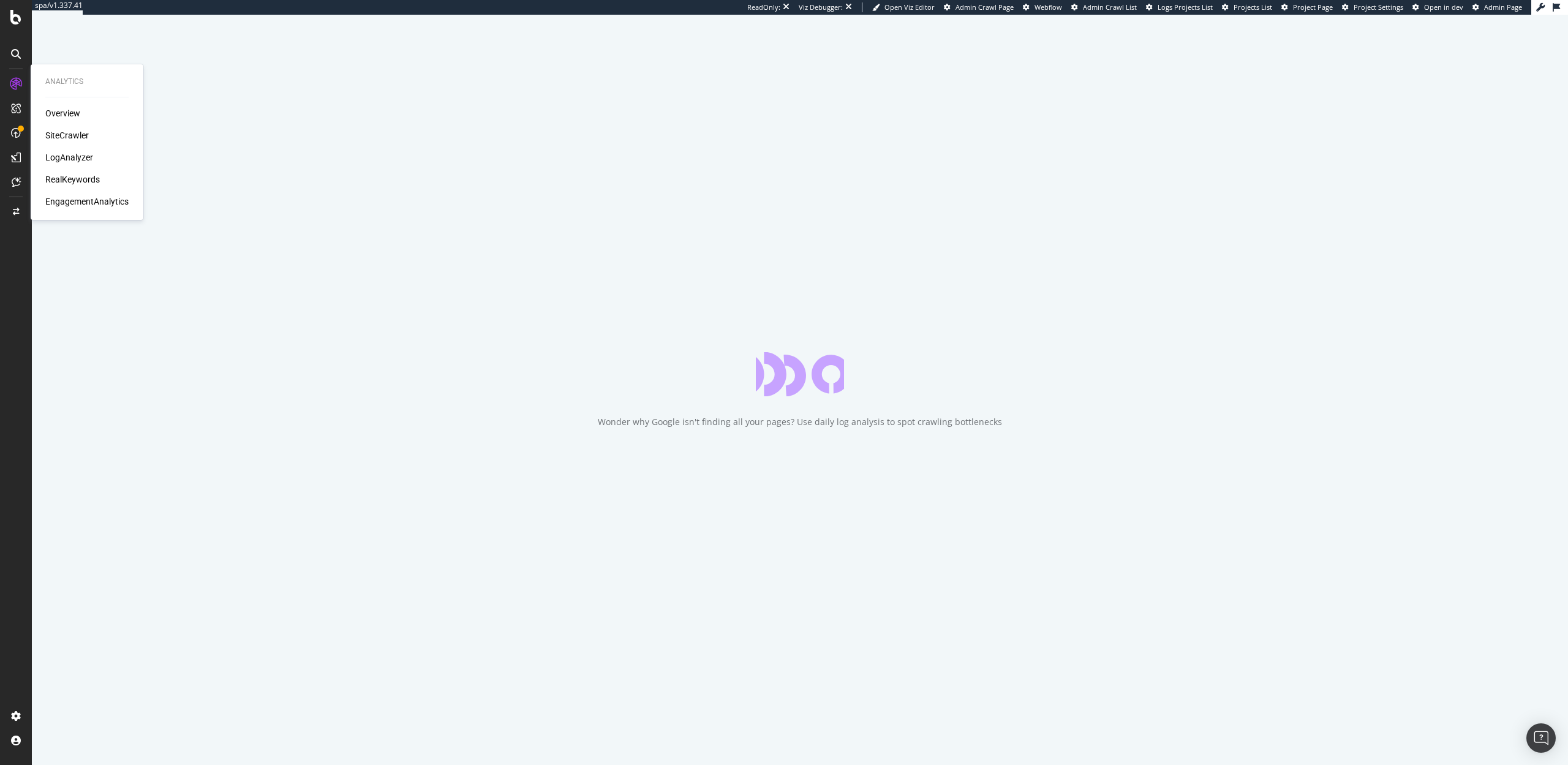
click at [62, 172] on div "Overview SiteCrawler LogAnalyzer RealKeywords EngagementAnalytics" at bounding box center [87, 157] width 83 height 100
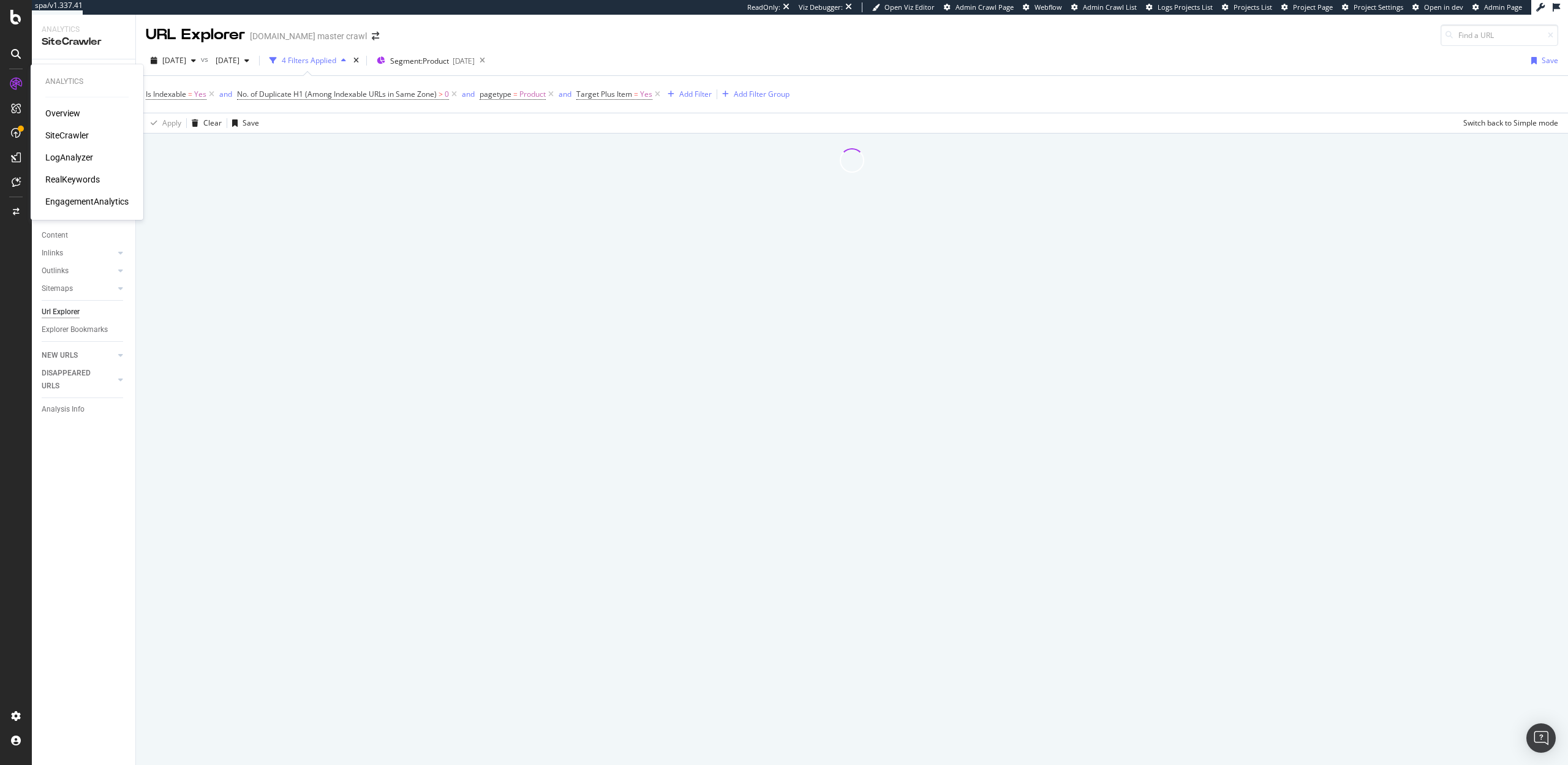
click at [62, 179] on div "RealKeywords" at bounding box center [73, 180] width 55 height 12
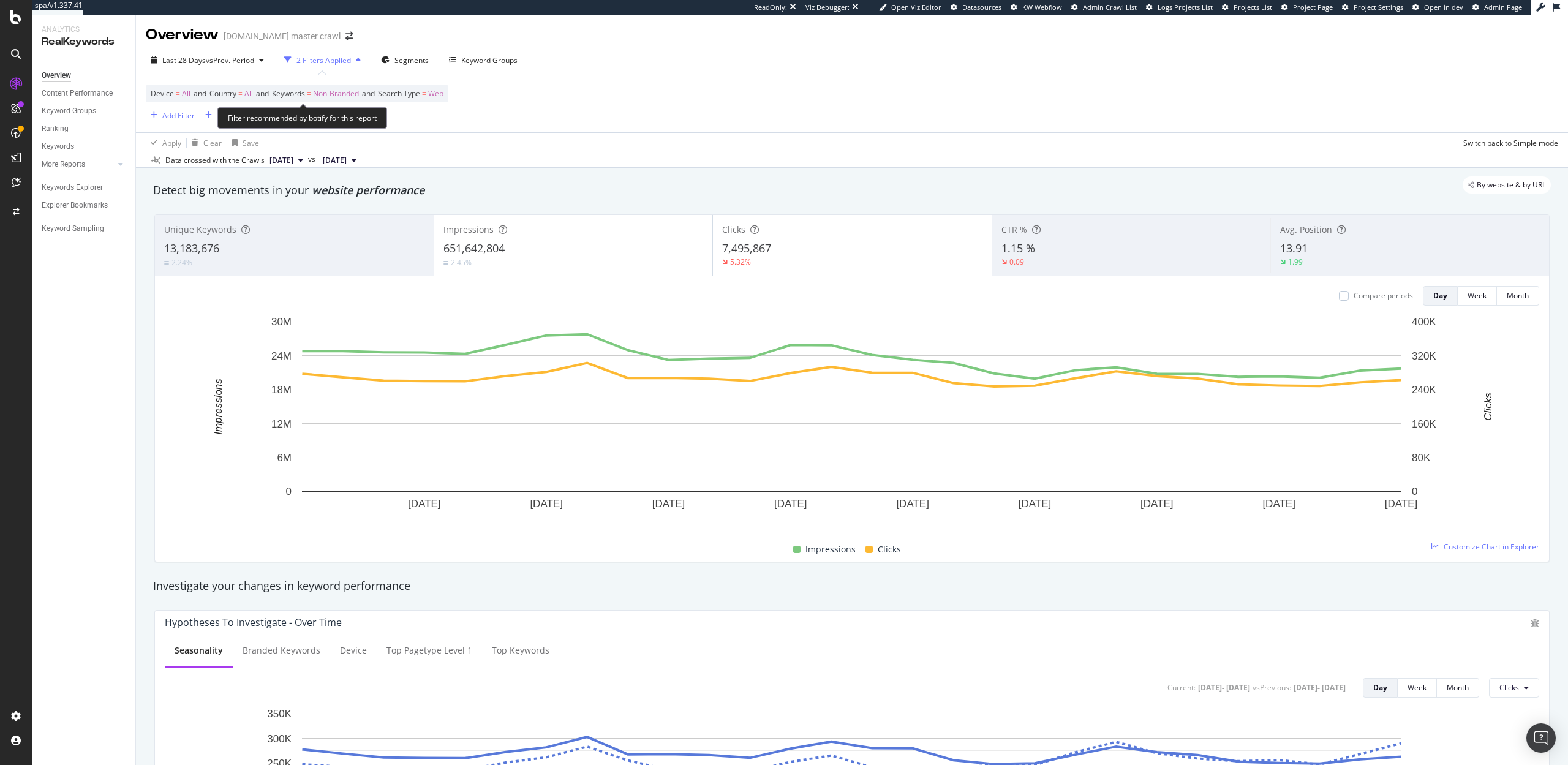
click at [311, 89] on span "=" at bounding box center [309, 93] width 4 height 10
click at [321, 122] on span "Non-Branded" at bounding box center [315, 122] width 51 height 10
click at [319, 215] on span "All" at bounding box center [362, 218] width 125 height 11
click at [418, 146] on div "Apply" at bounding box center [414, 148] width 19 height 10
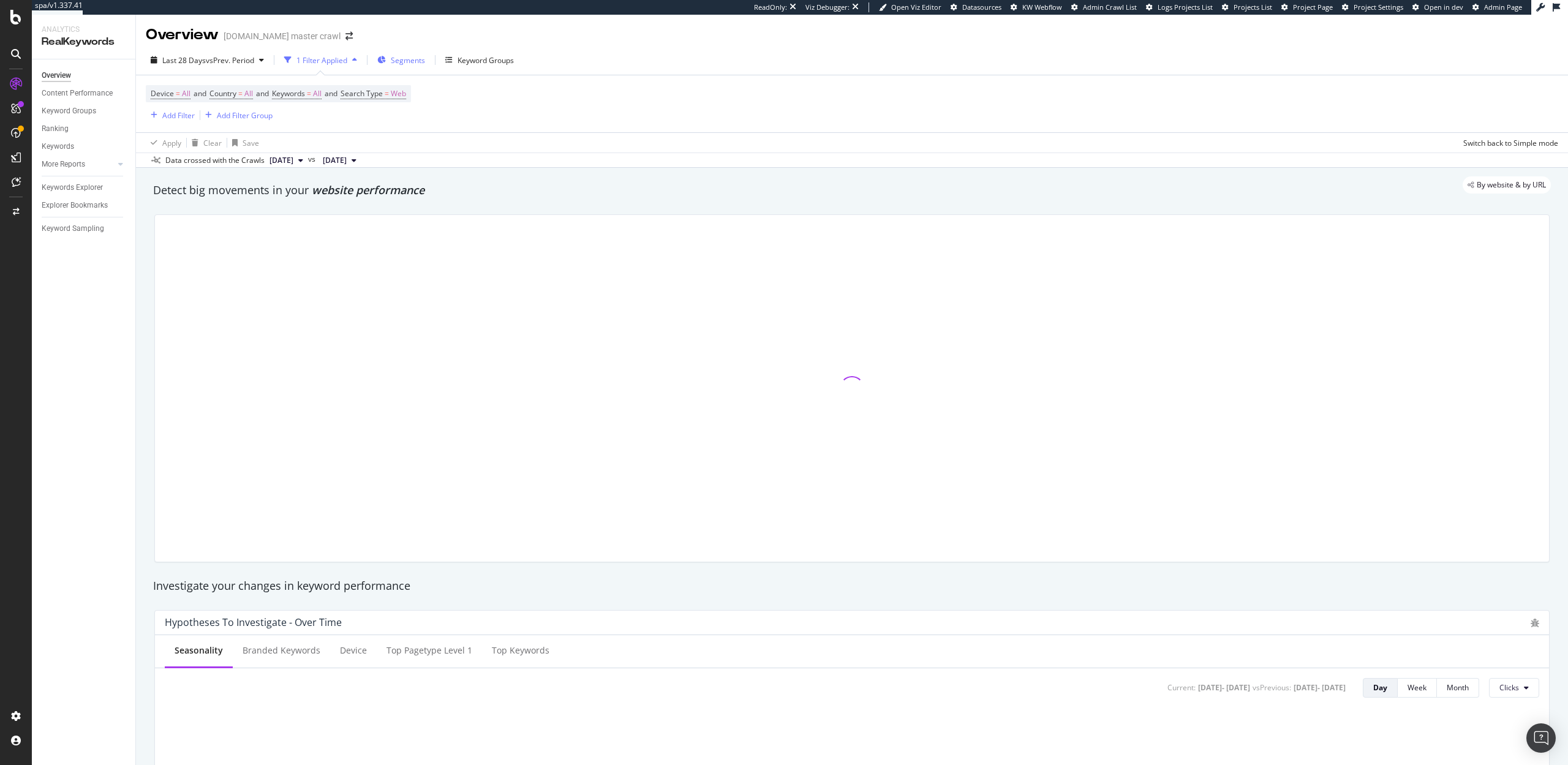
click at [400, 61] on span "Segments" at bounding box center [408, 60] width 35 height 10
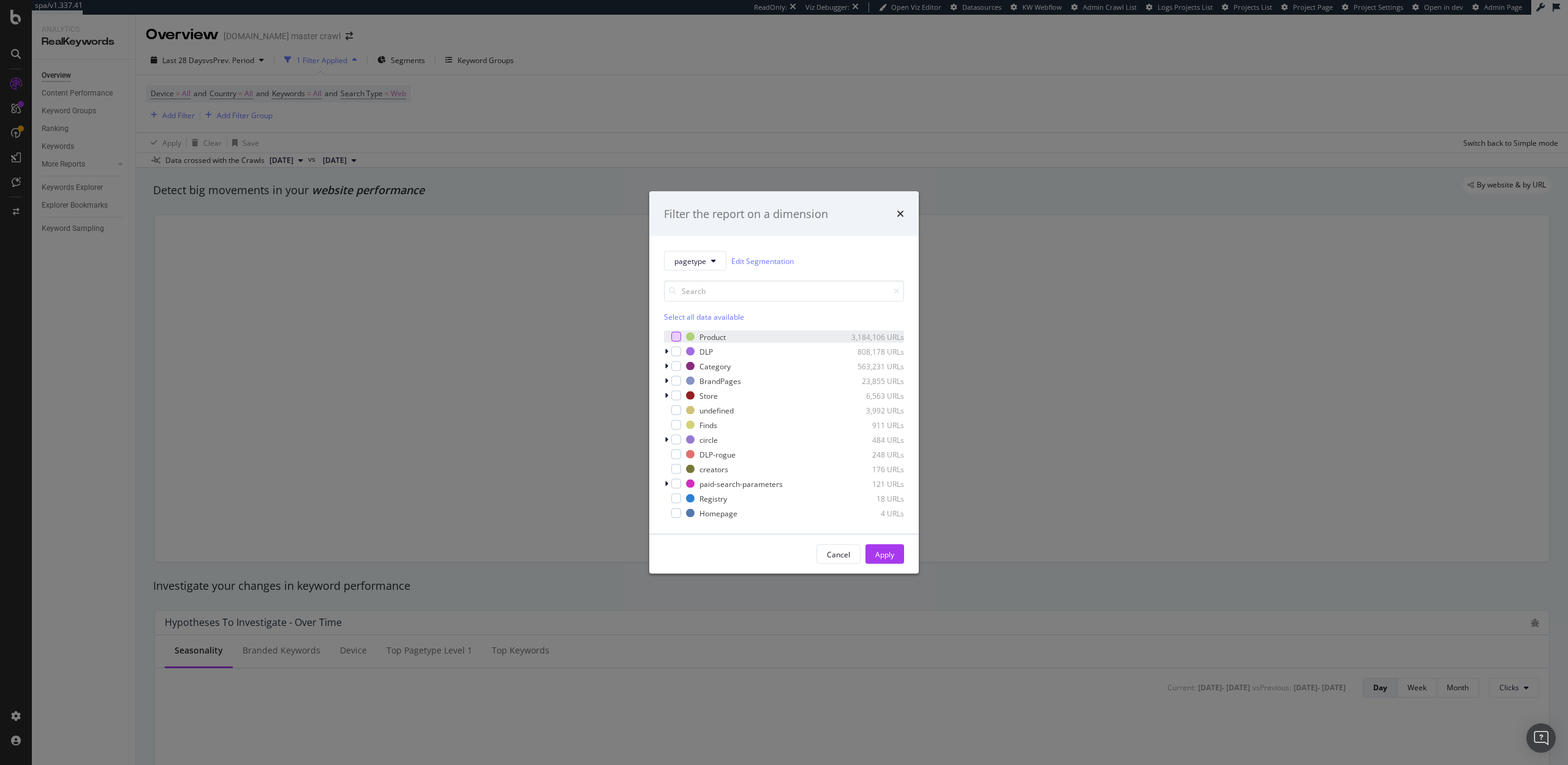
click at [676, 335] on div "modal" at bounding box center [676, 337] width 10 height 10
click at [872, 555] on button "Apply" at bounding box center [885, 554] width 39 height 19
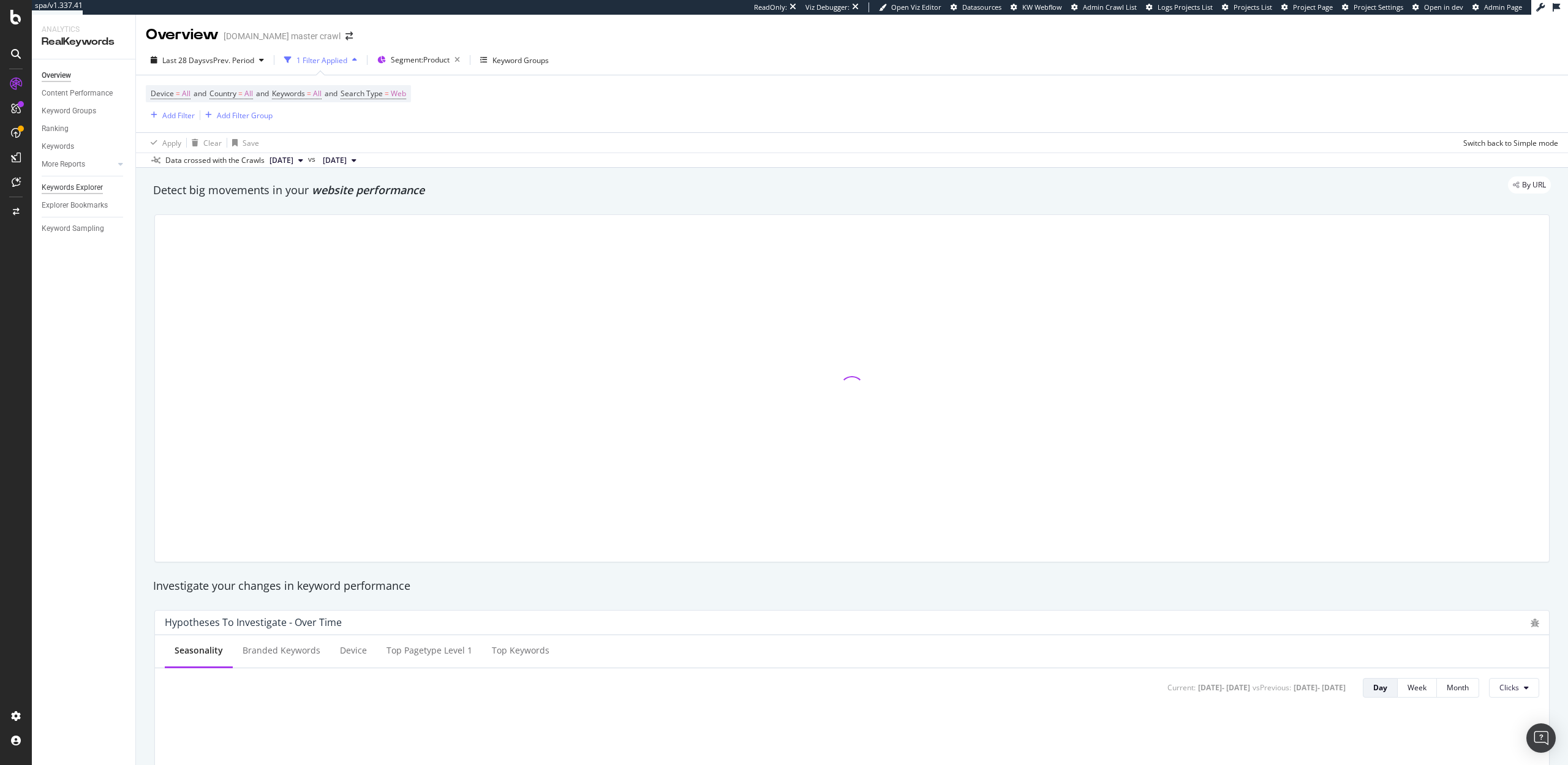
click at [85, 193] on div "Keywords Explorer" at bounding box center [72, 187] width 62 height 13
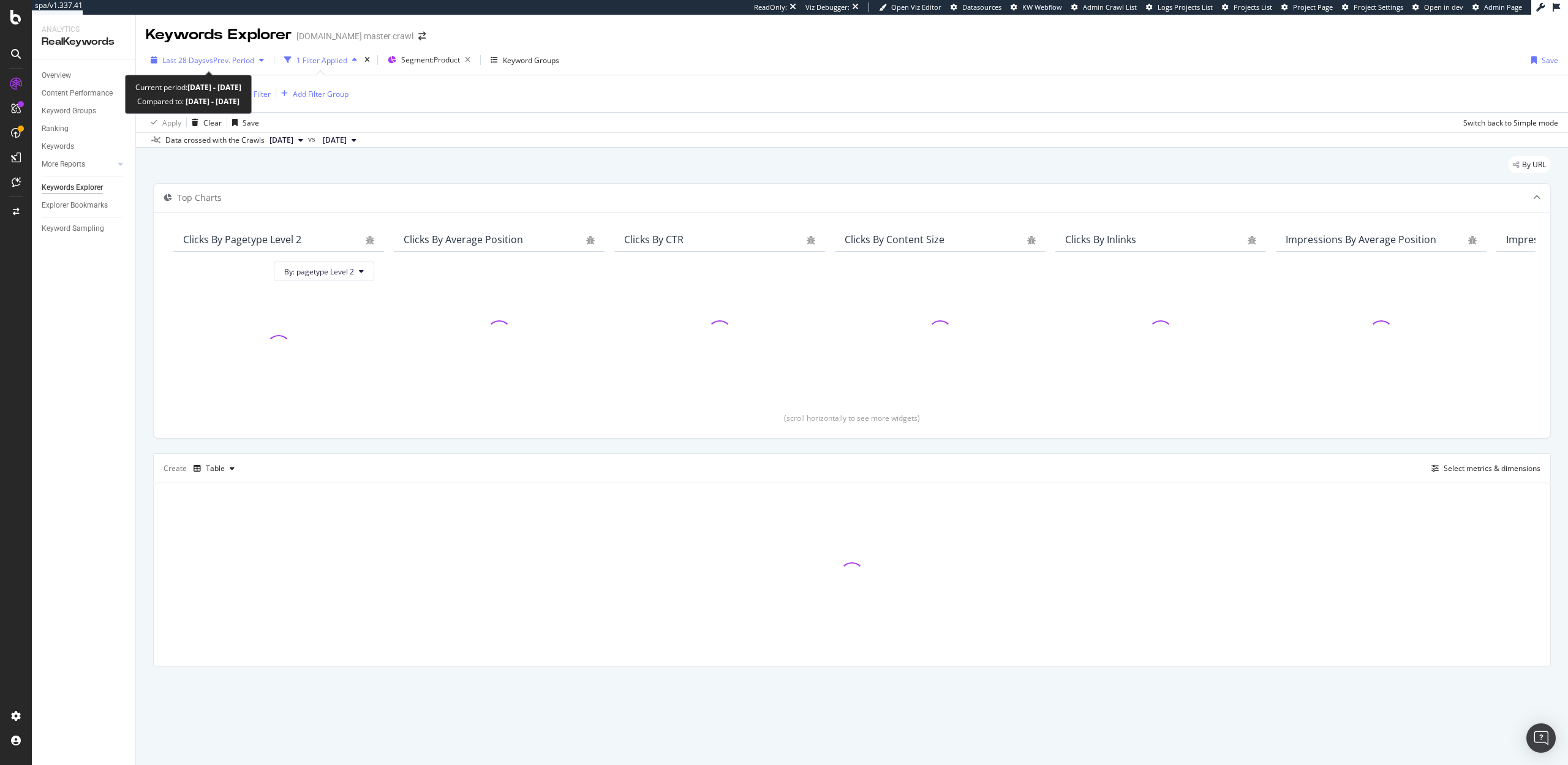
click at [228, 51] on div "Last 28 Days vs Prev. Period" at bounding box center [207, 60] width 123 height 19
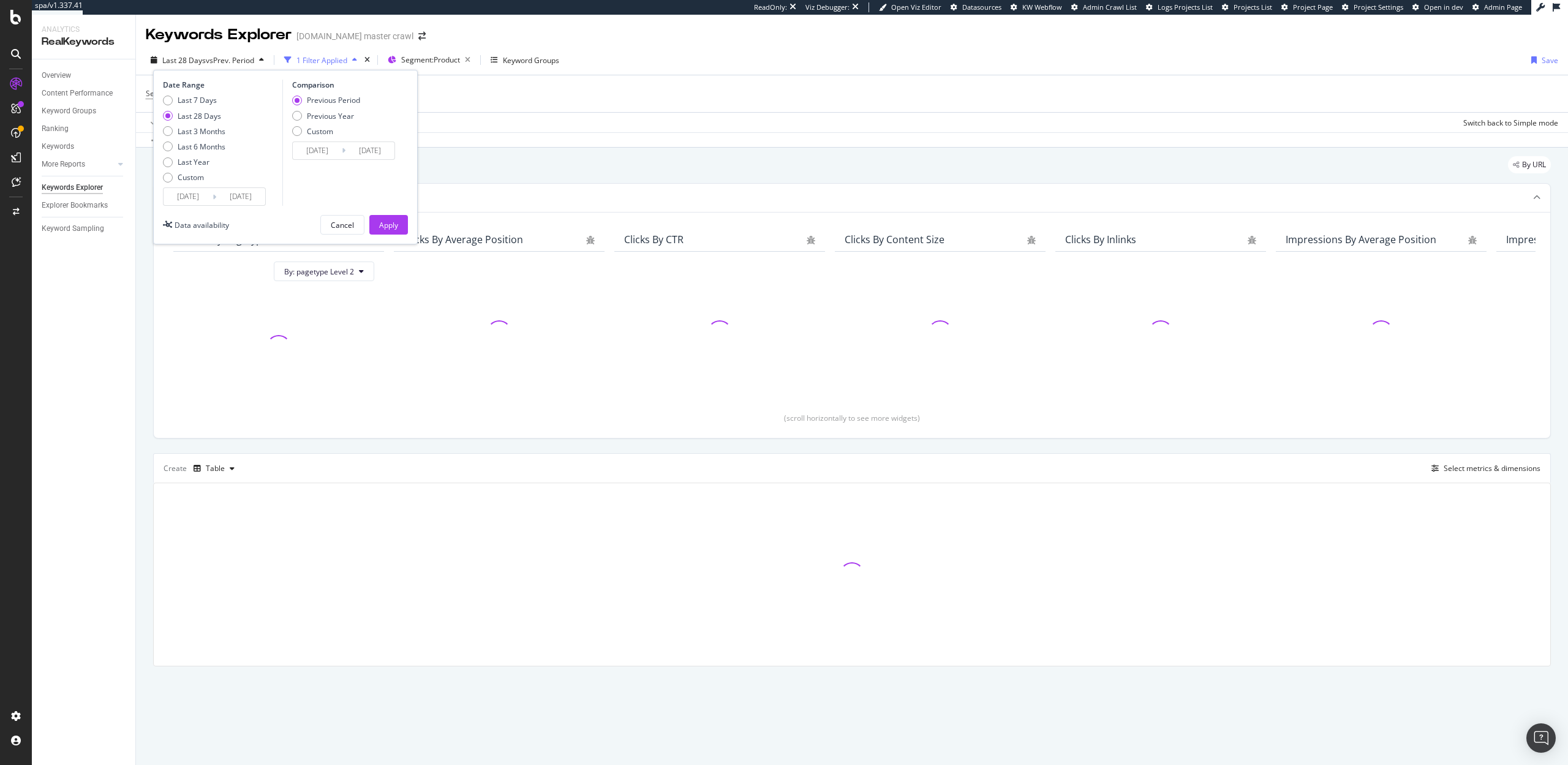
click at [215, 196] on icon at bounding box center [214, 196] width 3 height 12
click at [196, 196] on input "2025/08/25" at bounding box center [187, 196] width 49 height 17
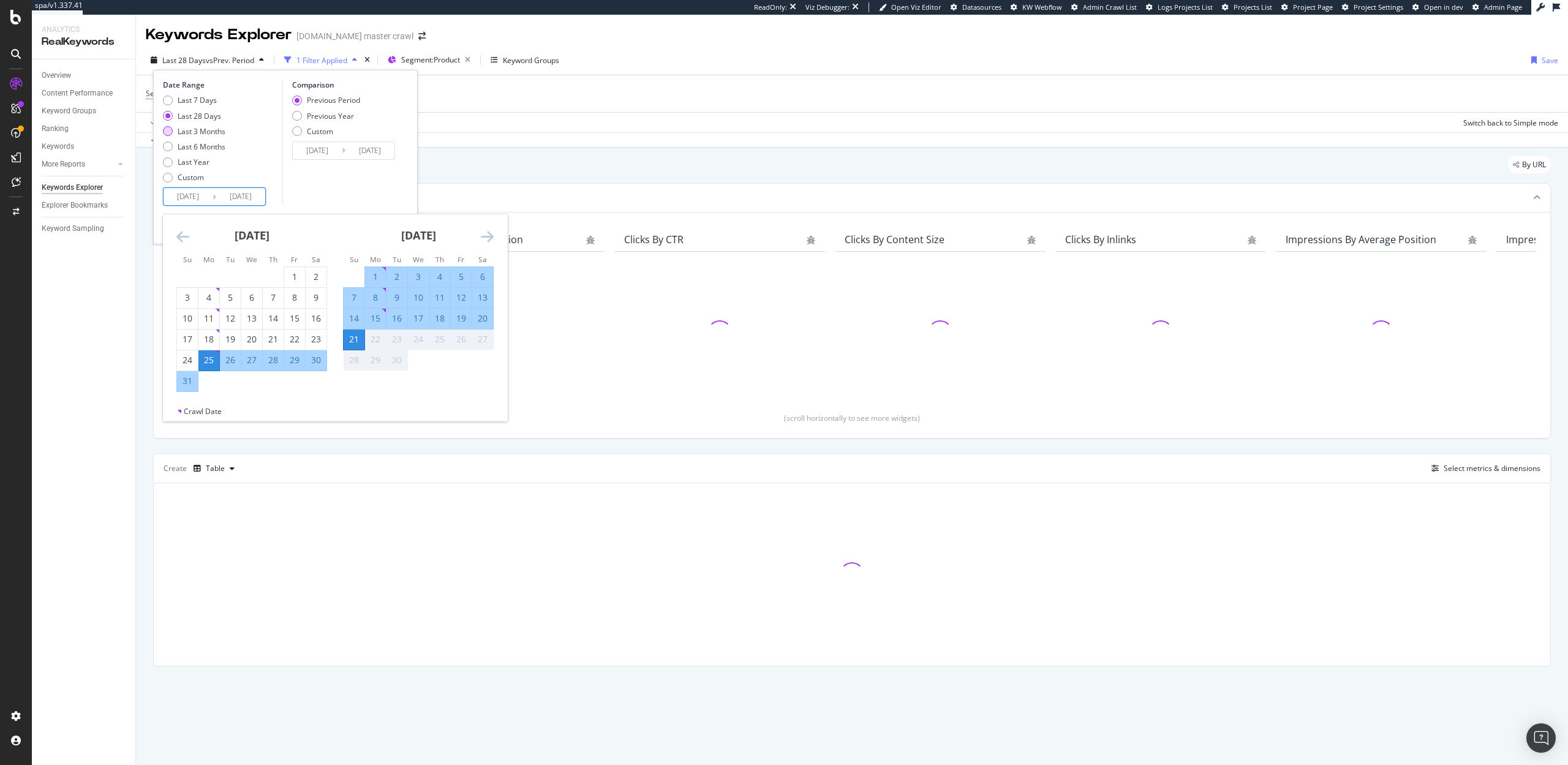
click at [196, 136] on div "Last 3 Months" at bounding box center [201, 131] width 48 height 10
type input "2025/06/22"
type input "2025/03/22"
type input "2025/06/21"
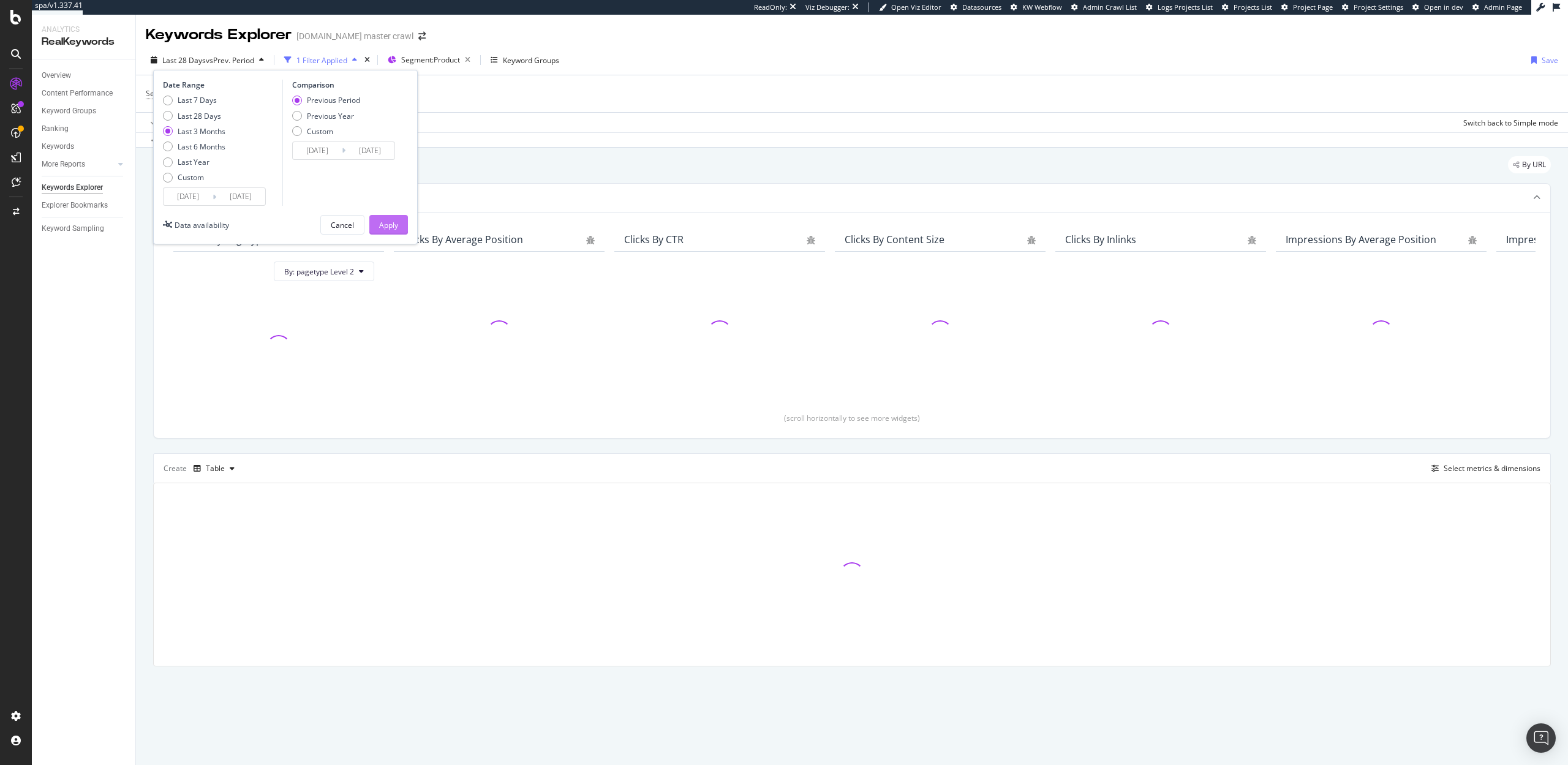
click at [384, 227] on div "Apply" at bounding box center [388, 225] width 19 height 10
click at [1462, 470] on div "Select metrics & dimensions" at bounding box center [1492, 468] width 97 height 10
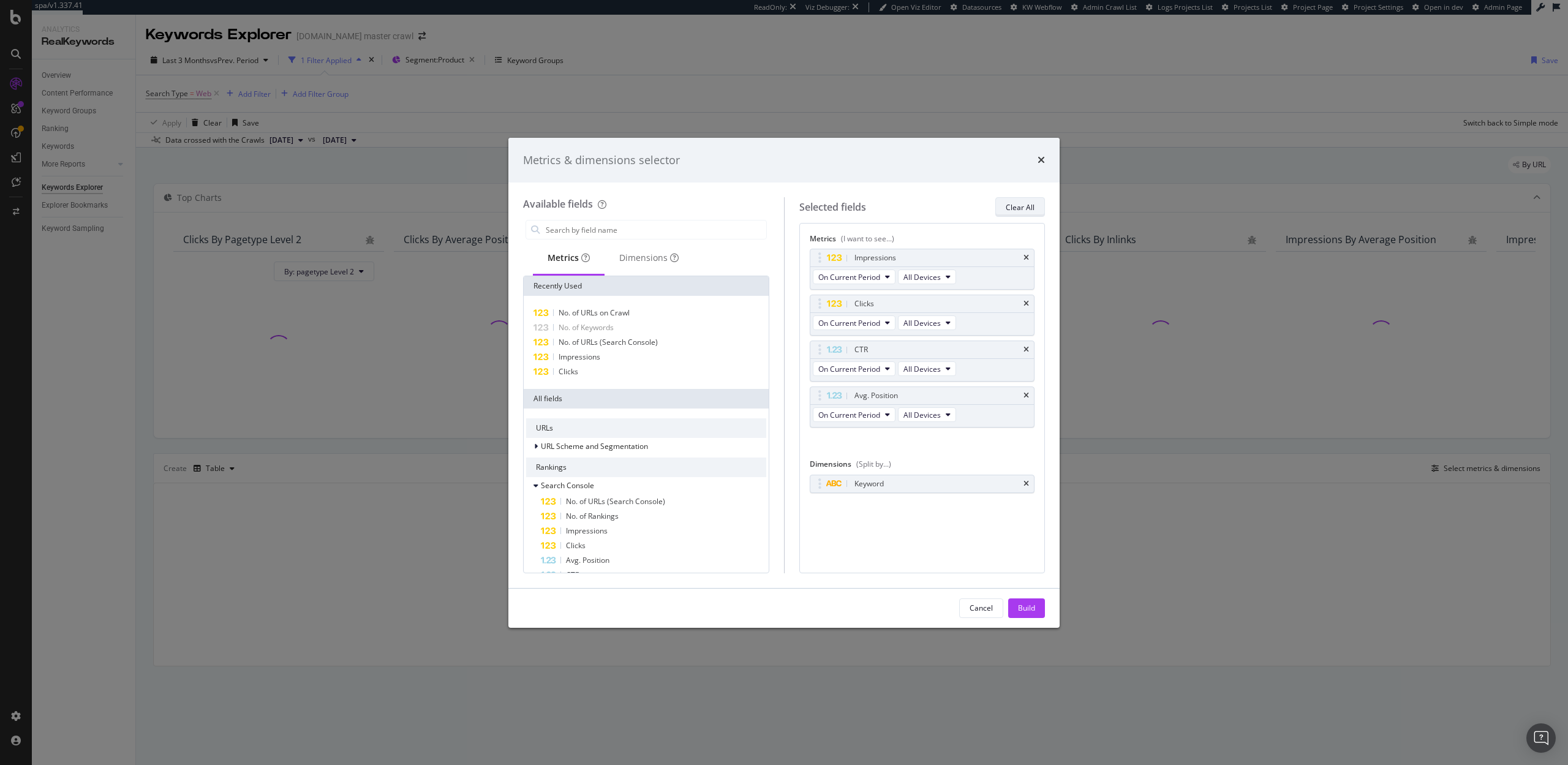
click at [1029, 197] on button "Clear All" at bounding box center [1020, 207] width 50 height 19
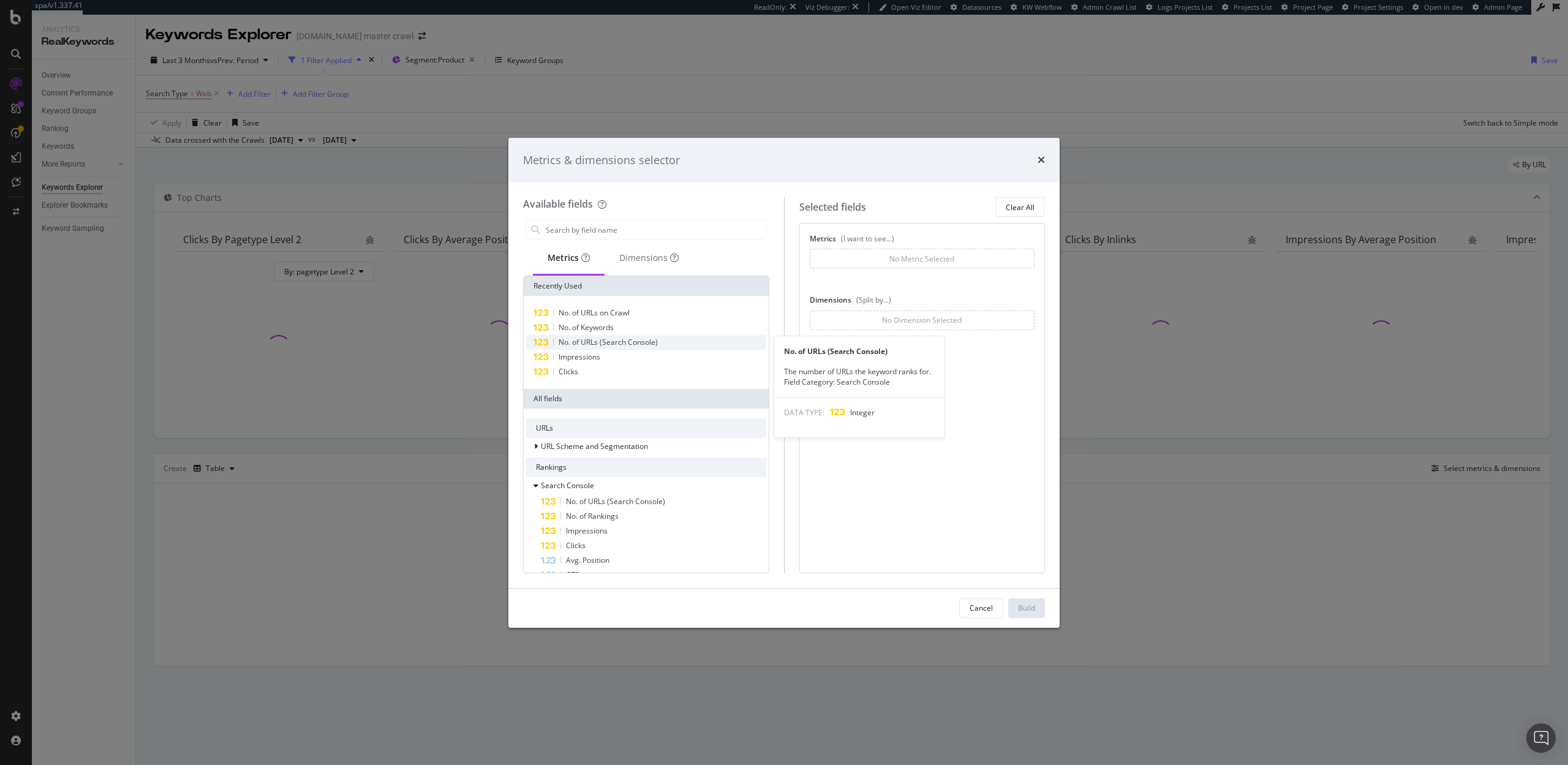
click at [634, 335] on div "No. of URLs (Search Console)" at bounding box center [646, 342] width 240 height 15
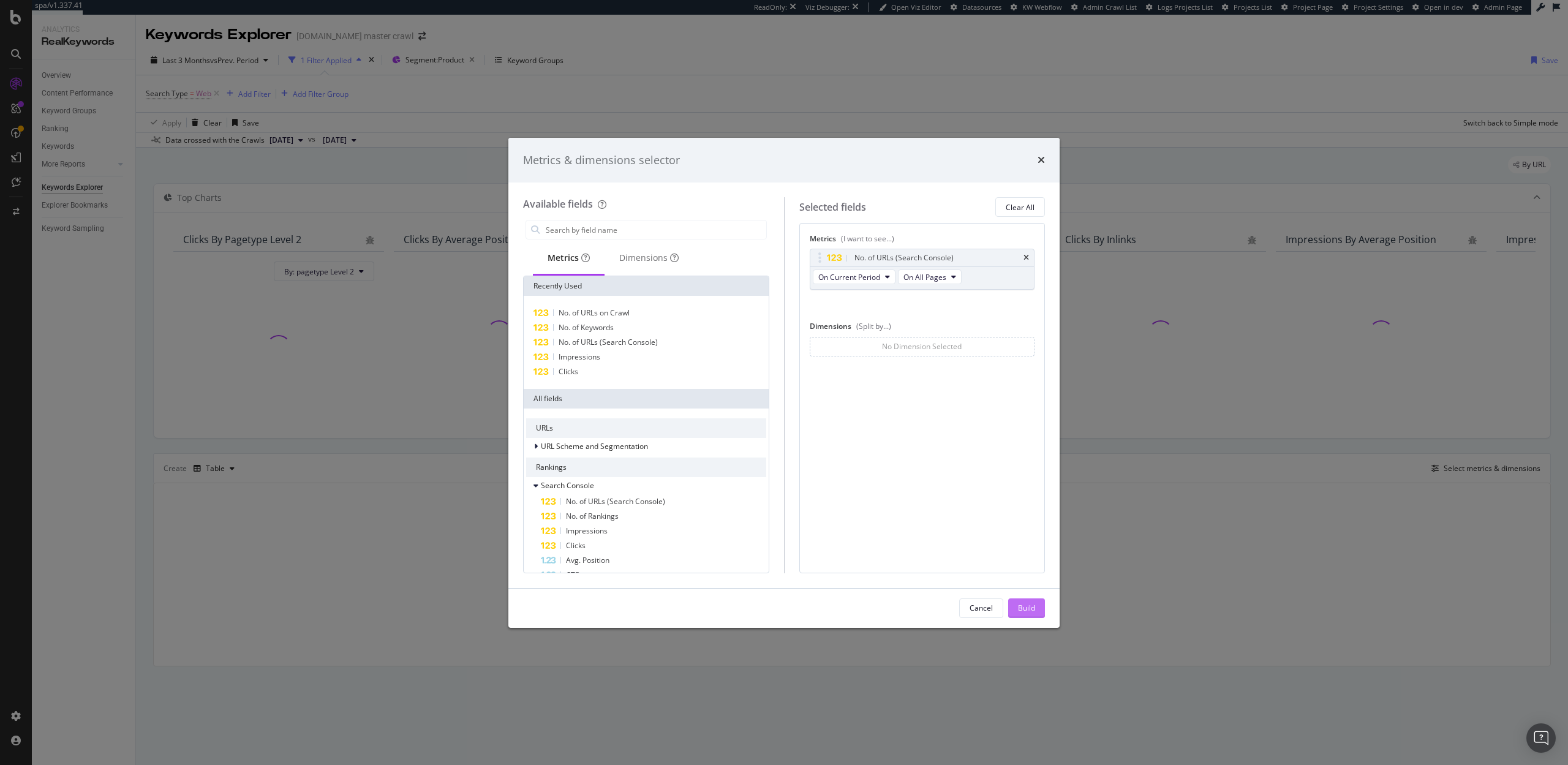
click at [1022, 608] on div "Build" at bounding box center [1026, 607] width 17 height 10
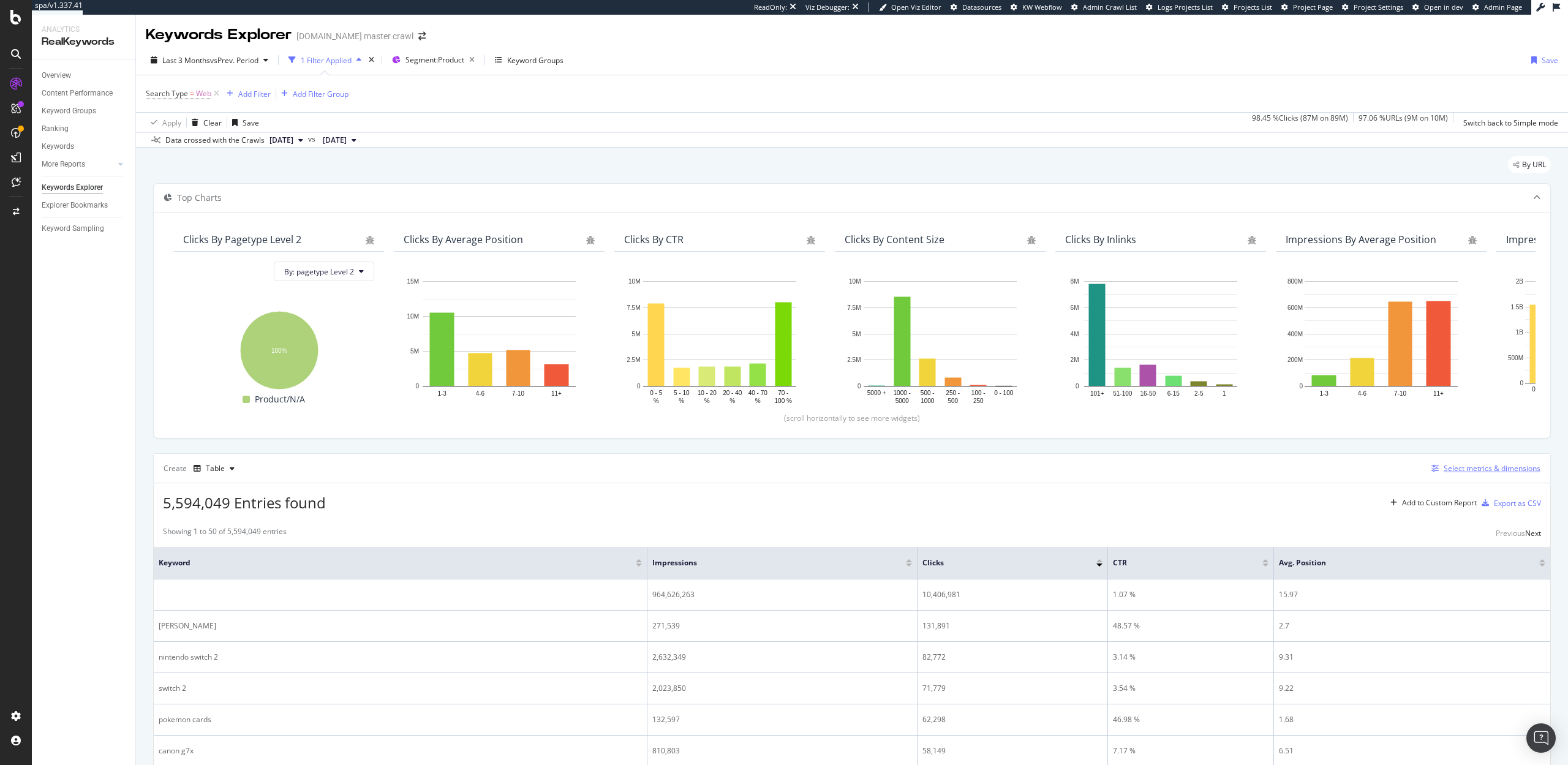
click at [1481, 463] on div "Select metrics & dimensions" at bounding box center [1492, 468] width 97 height 10
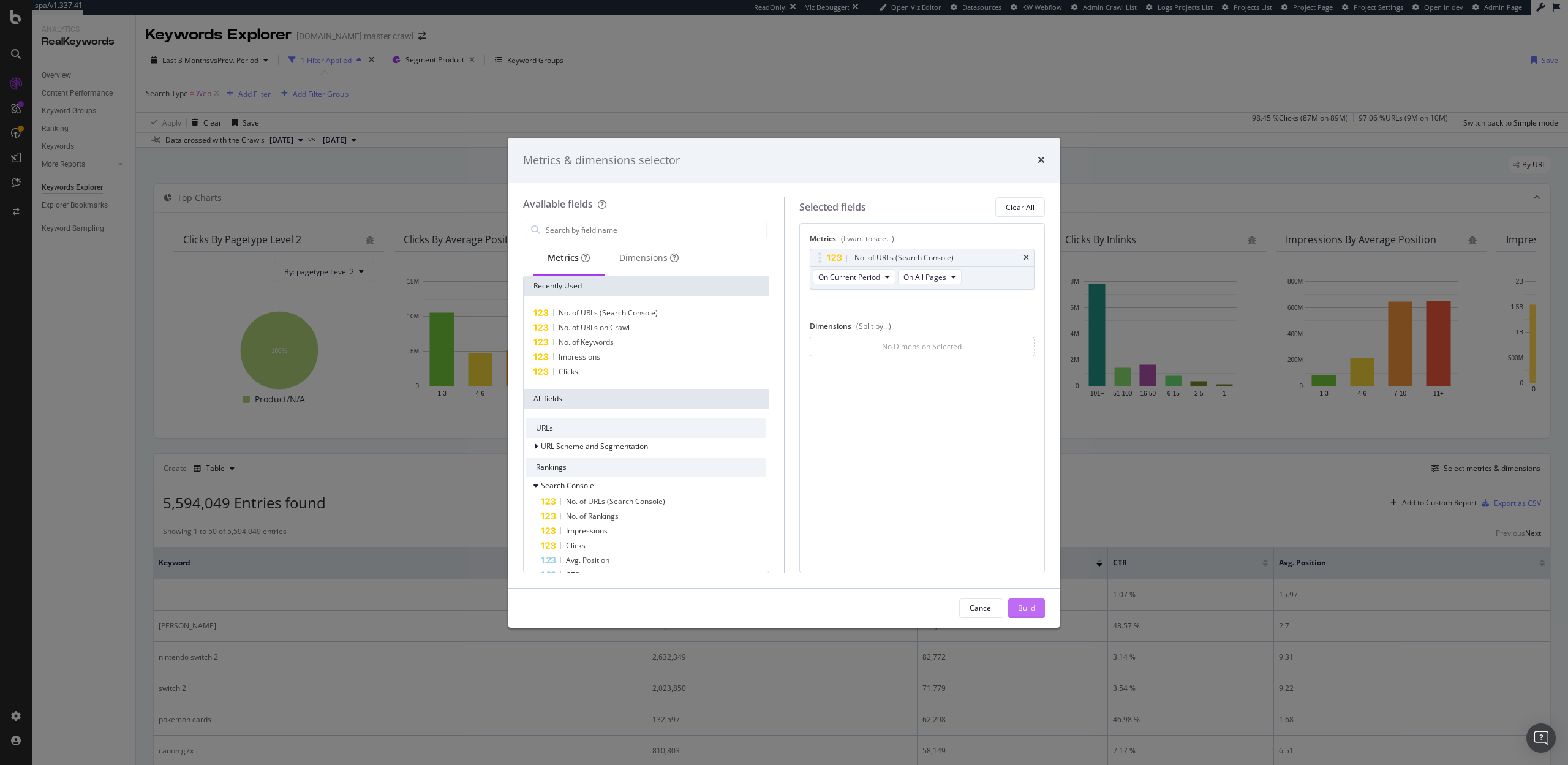
click at [1027, 603] on div "Build" at bounding box center [1026, 607] width 17 height 10
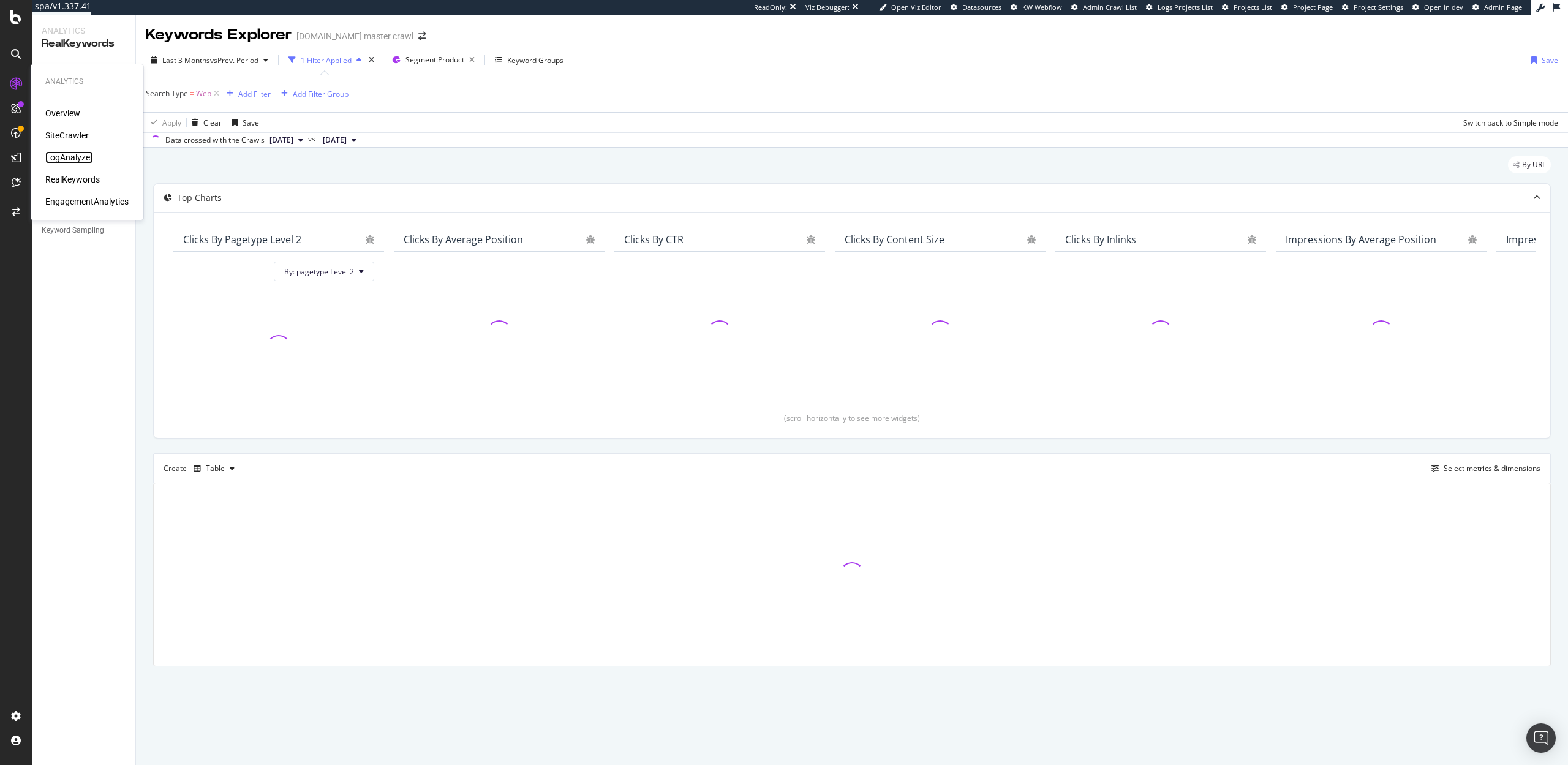
click at [73, 158] on div "LogAnalyzer" at bounding box center [69, 158] width 48 height 12
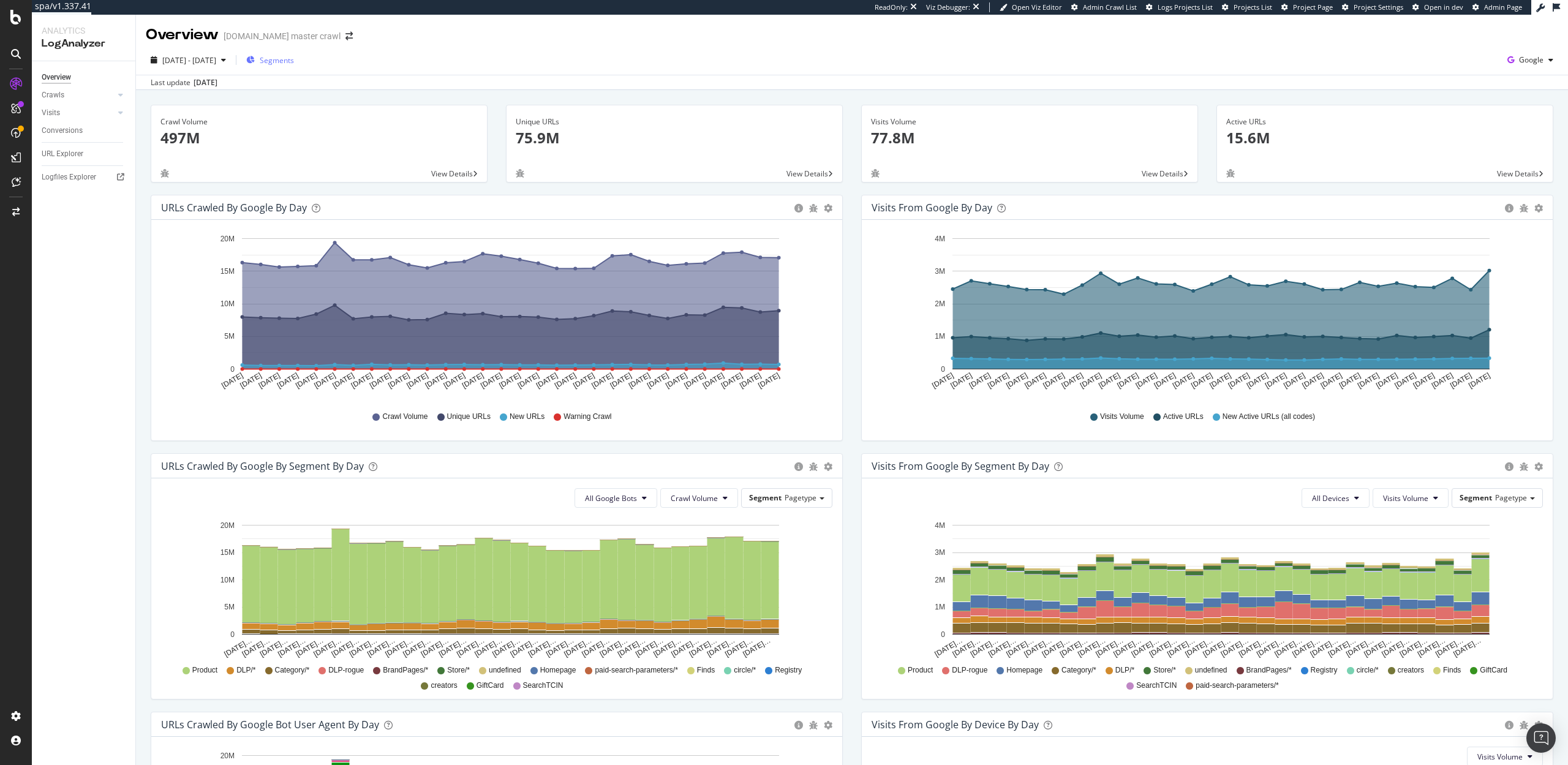
click at [294, 53] on div "Segments" at bounding box center [270, 60] width 48 height 19
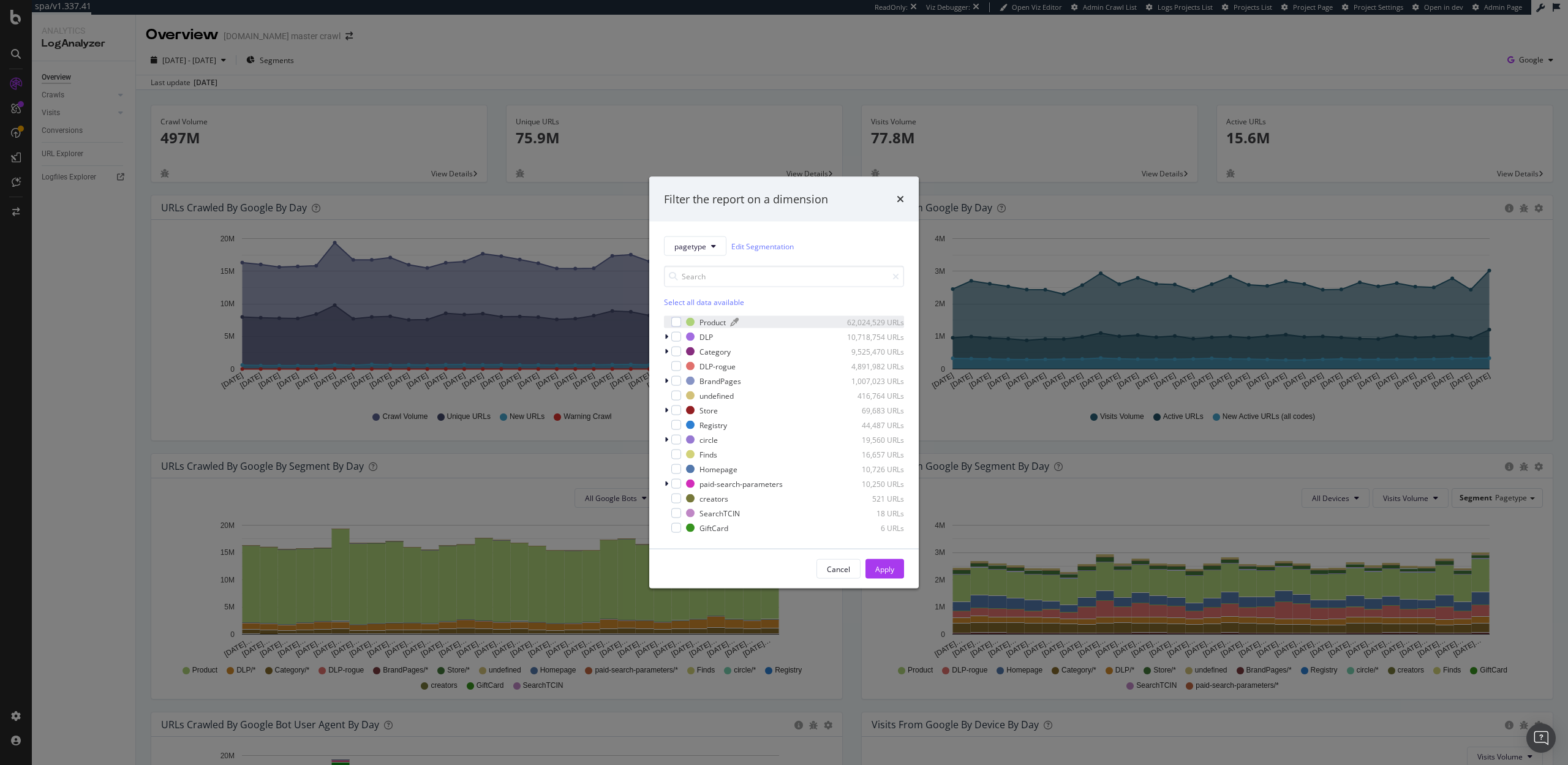
click at [699, 320] on div "Product 62,024,529 URLs" at bounding box center [795, 322] width 218 height 10
click at [893, 569] on div "Apply" at bounding box center [885, 569] width 19 height 10
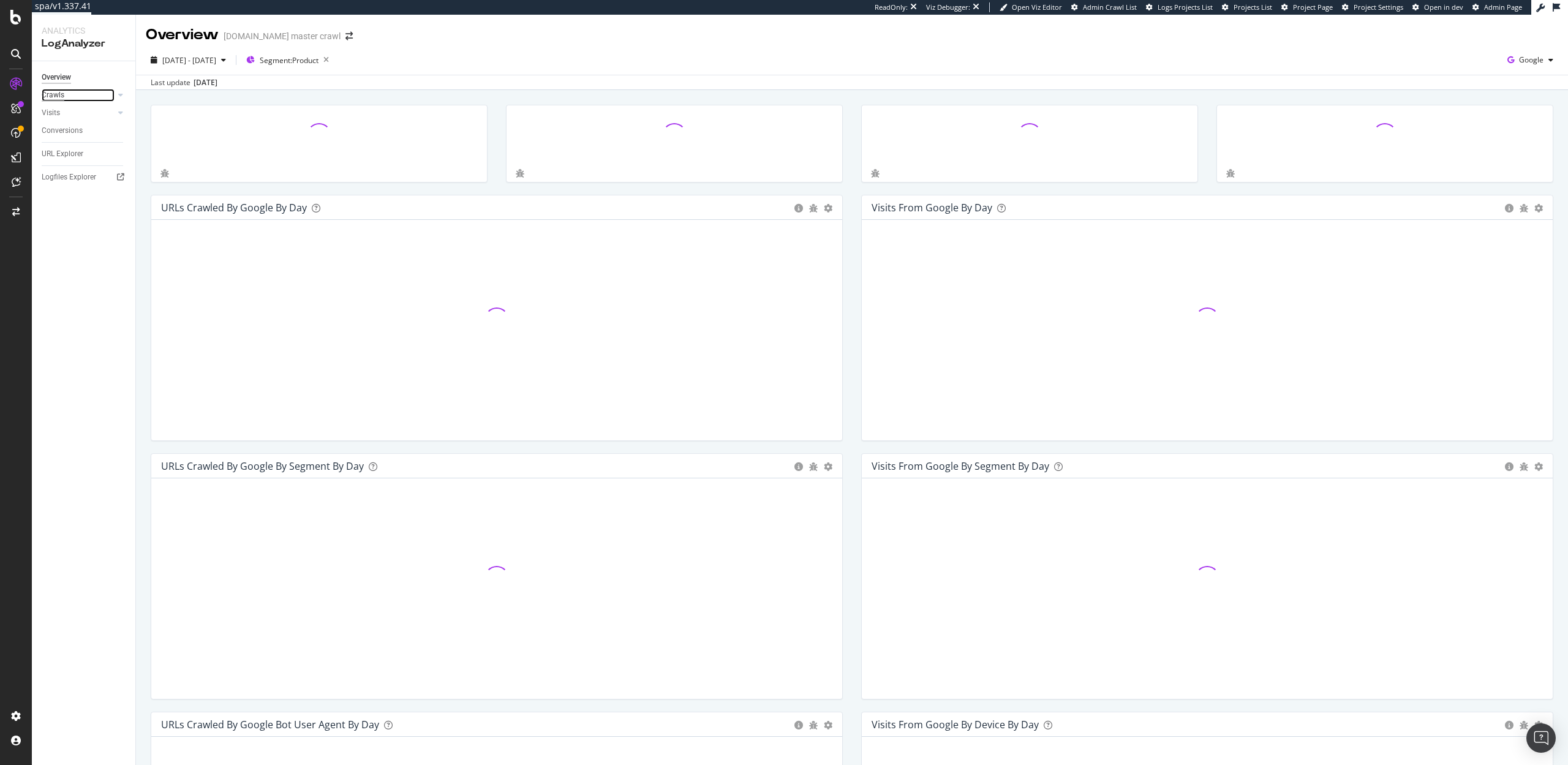
click at [51, 93] on div "Crawls" at bounding box center [53, 95] width 23 height 13
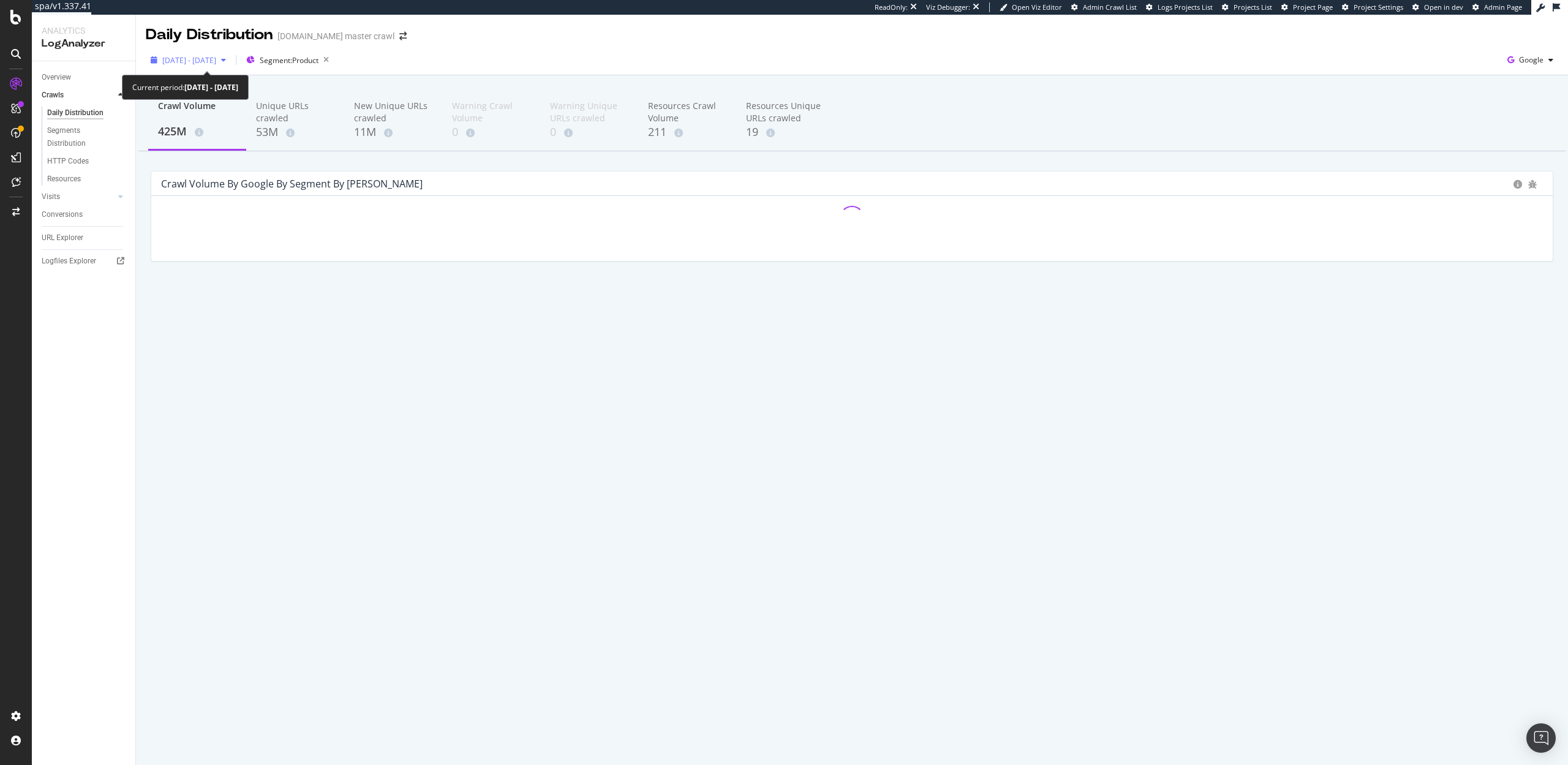
click at [219, 51] on div "[DATE] - [DATE]" at bounding box center [188, 60] width 85 height 19
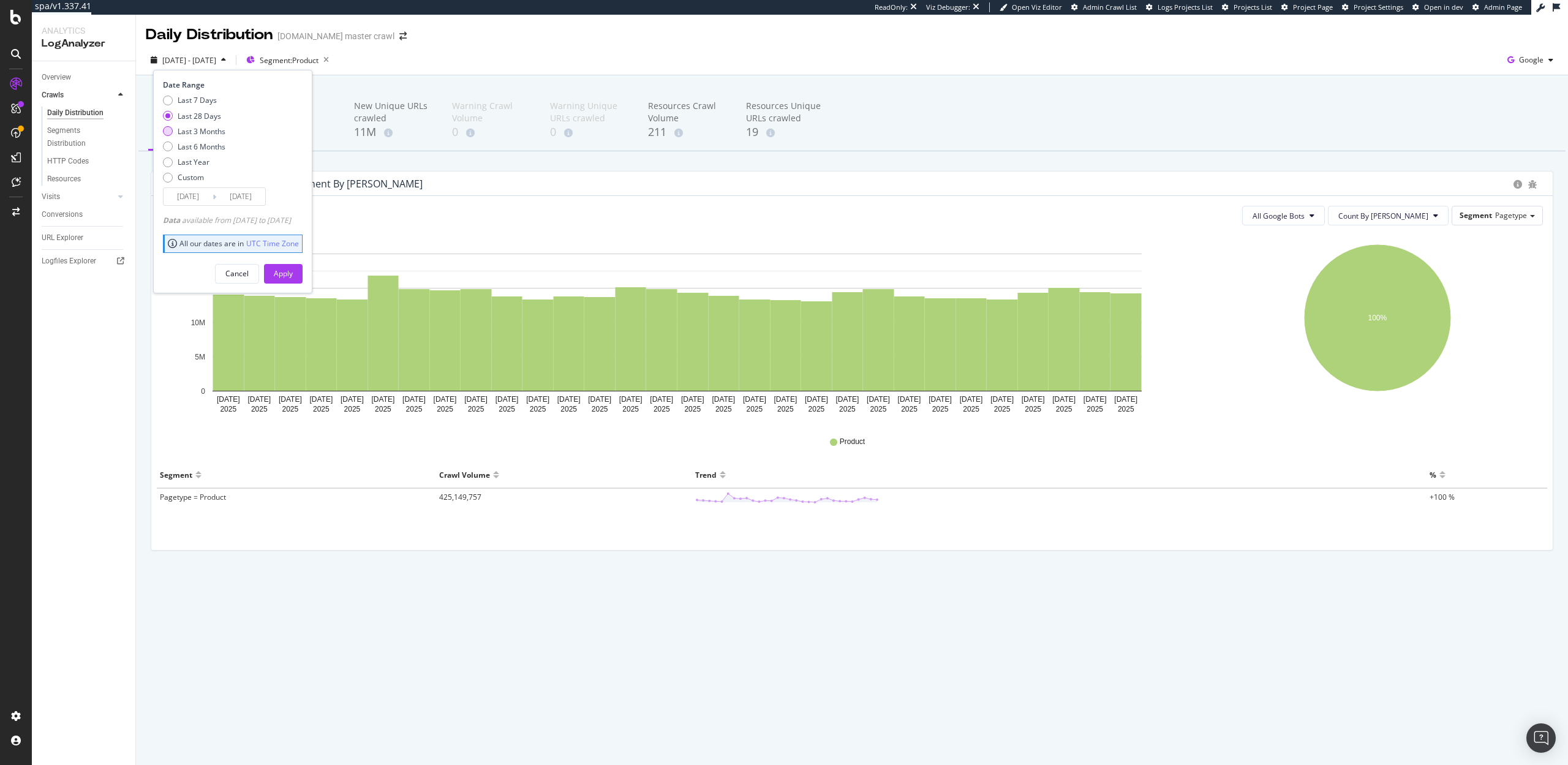
click at [203, 133] on div "Last 3 Months" at bounding box center [201, 131] width 48 height 10
type input "2025/06/23"
click at [303, 283] on button "Apply" at bounding box center [284, 274] width 39 height 19
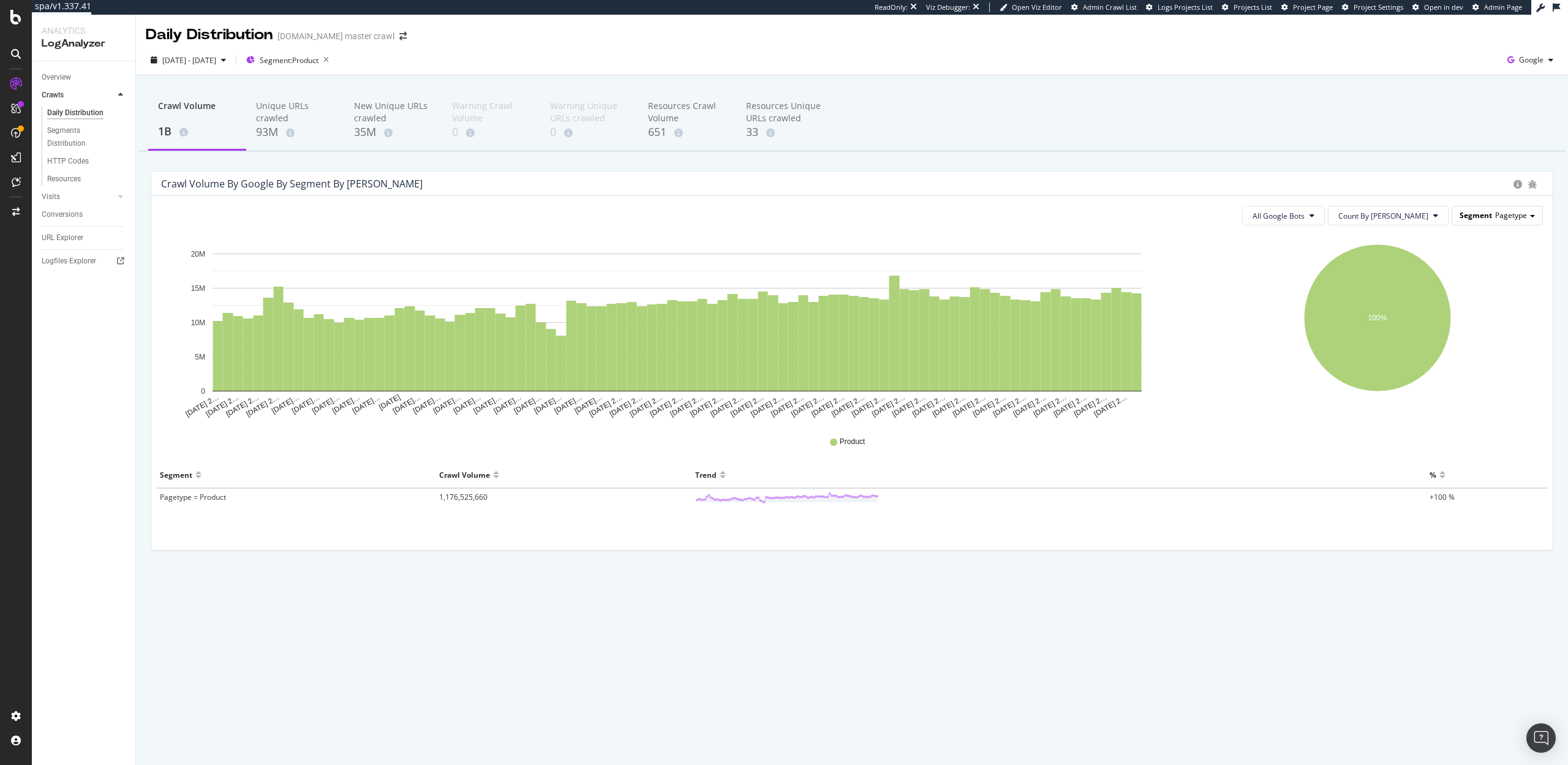
click at [1513, 212] on span "Pagetype" at bounding box center [1511, 215] width 32 height 10
click at [1475, 266] on div "Parameters" at bounding box center [1485, 267] width 104 height 17
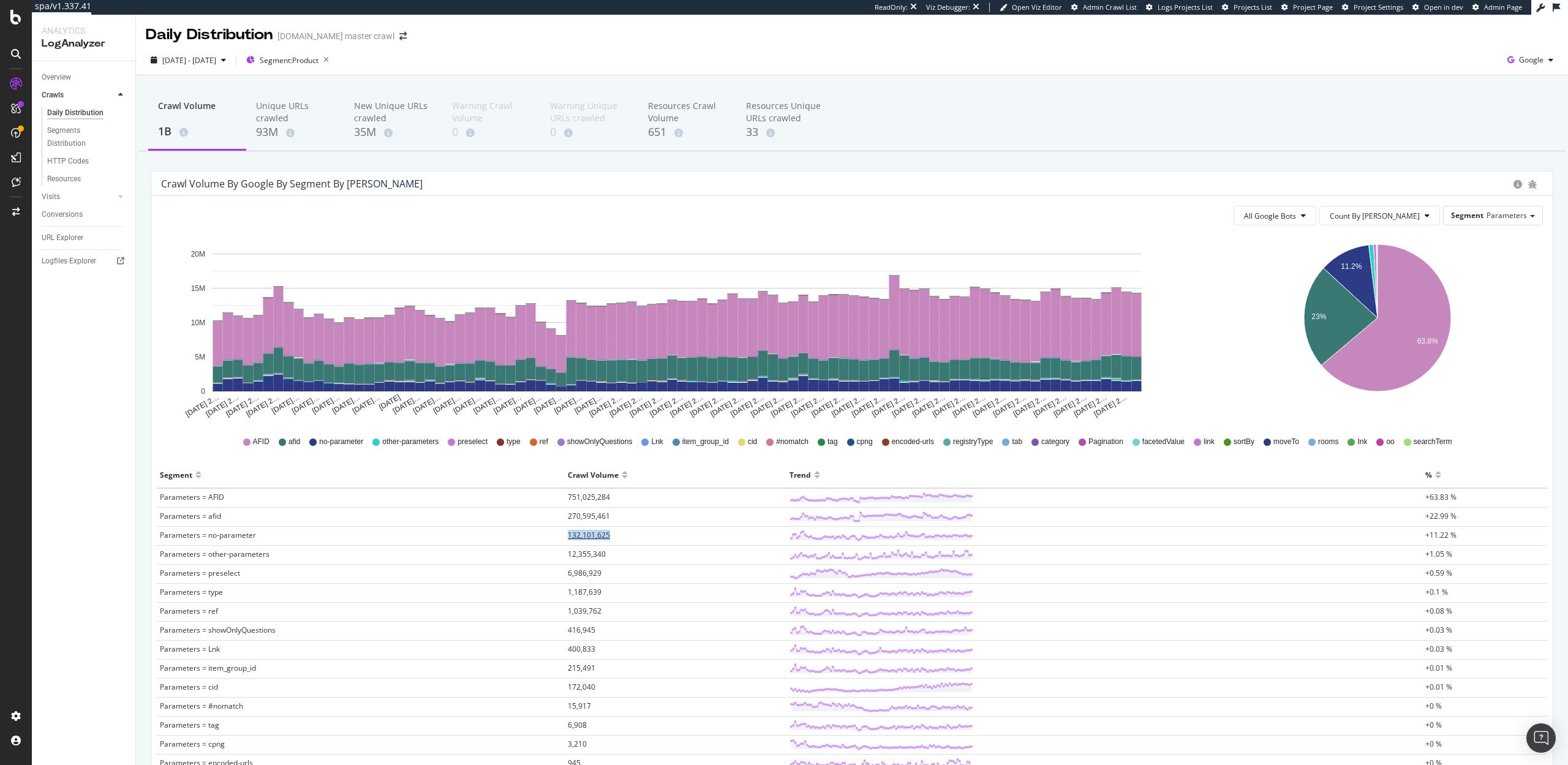
drag, startPoint x: 549, startPoint y: 536, endPoint x: 617, endPoint y: 531, distance: 68.2
click at [617, 531] on tr "Parameters = no-parameter 132,101,625 +11.22 %" at bounding box center [852, 536] width 1390 height 19
copy tr "132,101,625"
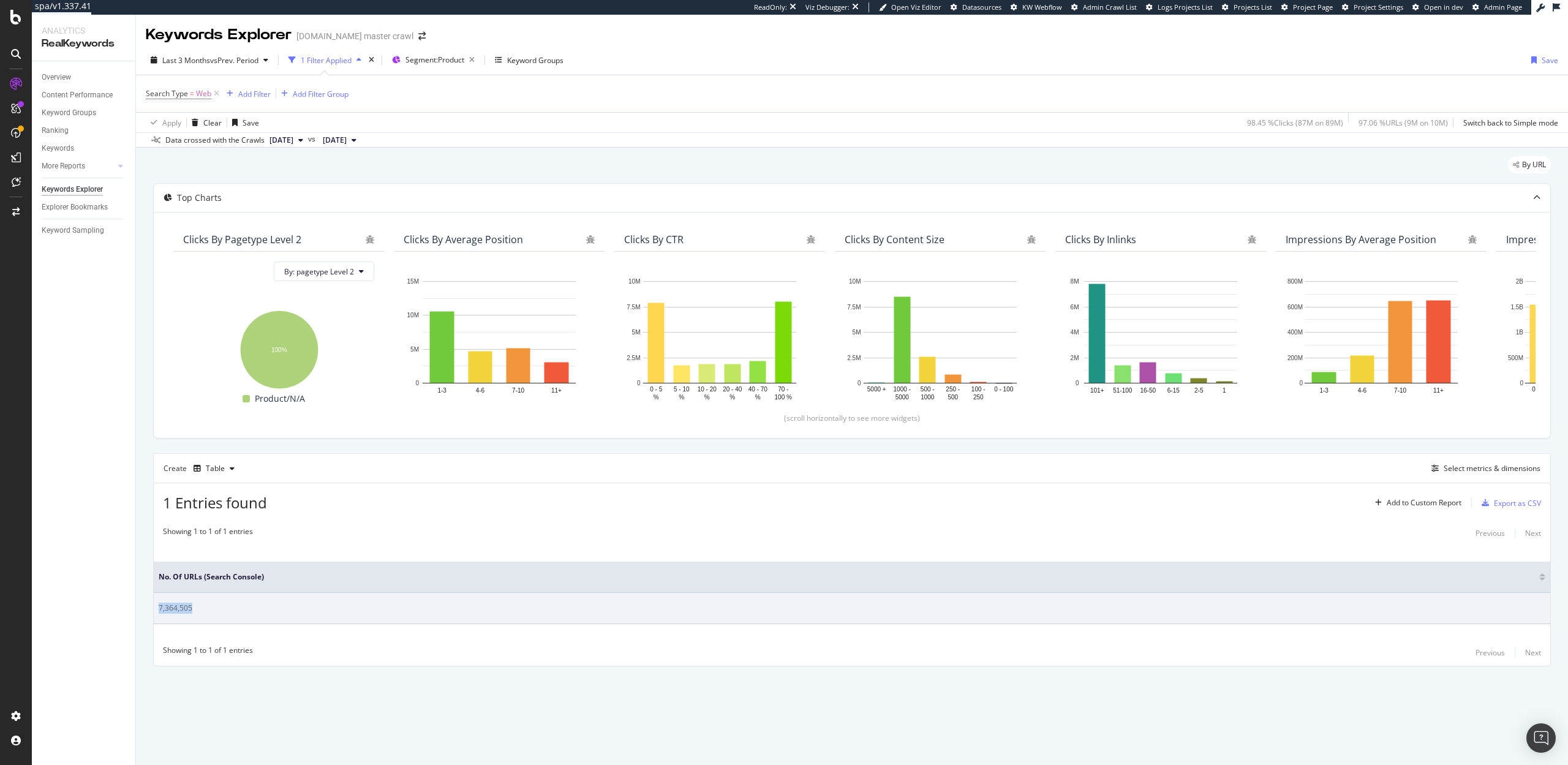
drag, startPoint x: 192, startPoint y: 609, endPoint x: 157, endPoint y: 610, distance: 35.0
click at [157, 610] on td "7,364,505" at bounding box center [851, 608] width 1396 height 31
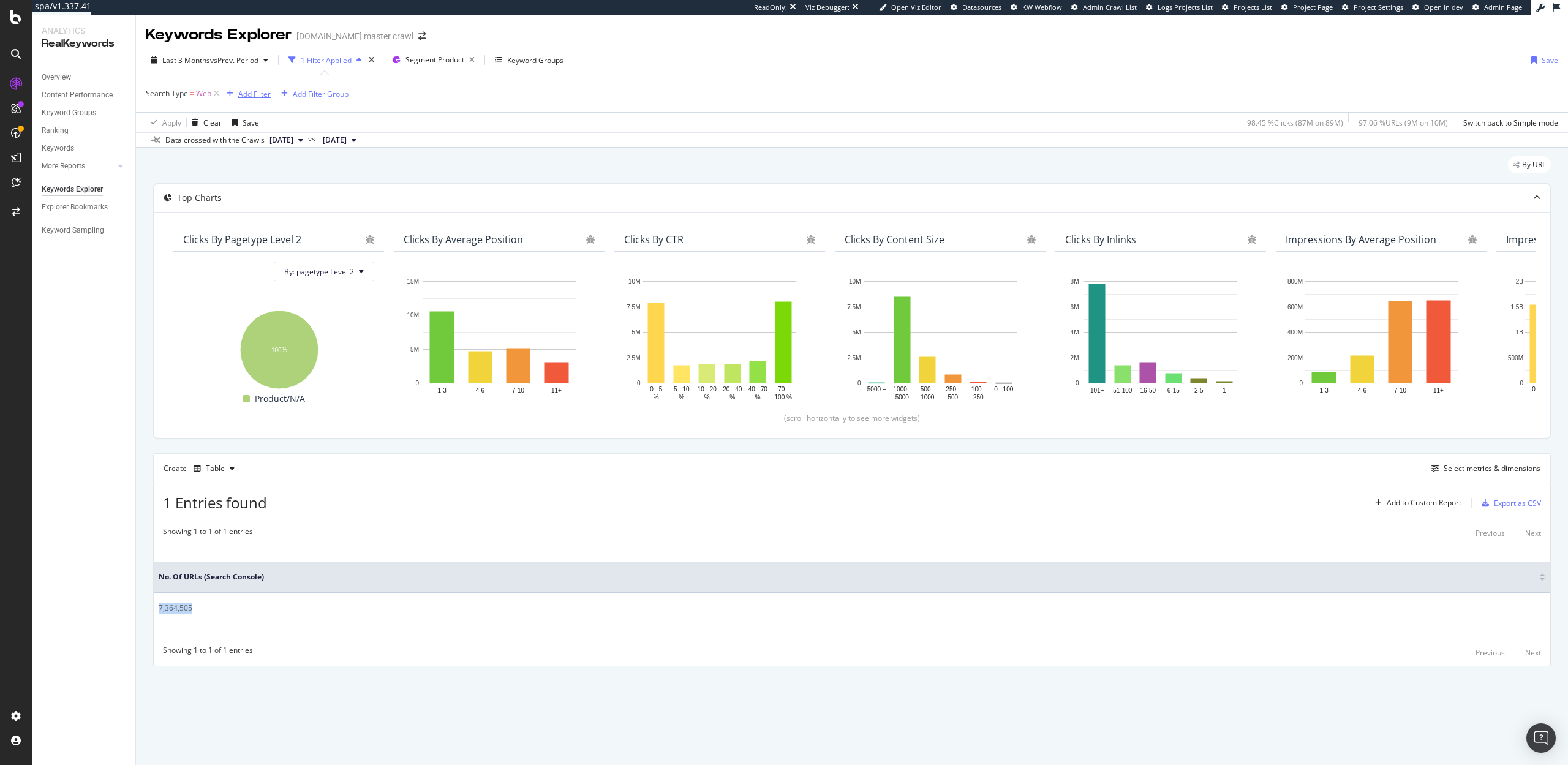
click at [255, 95] on div "Add Filter" at bounding box center [255, 93] width 33 height 10
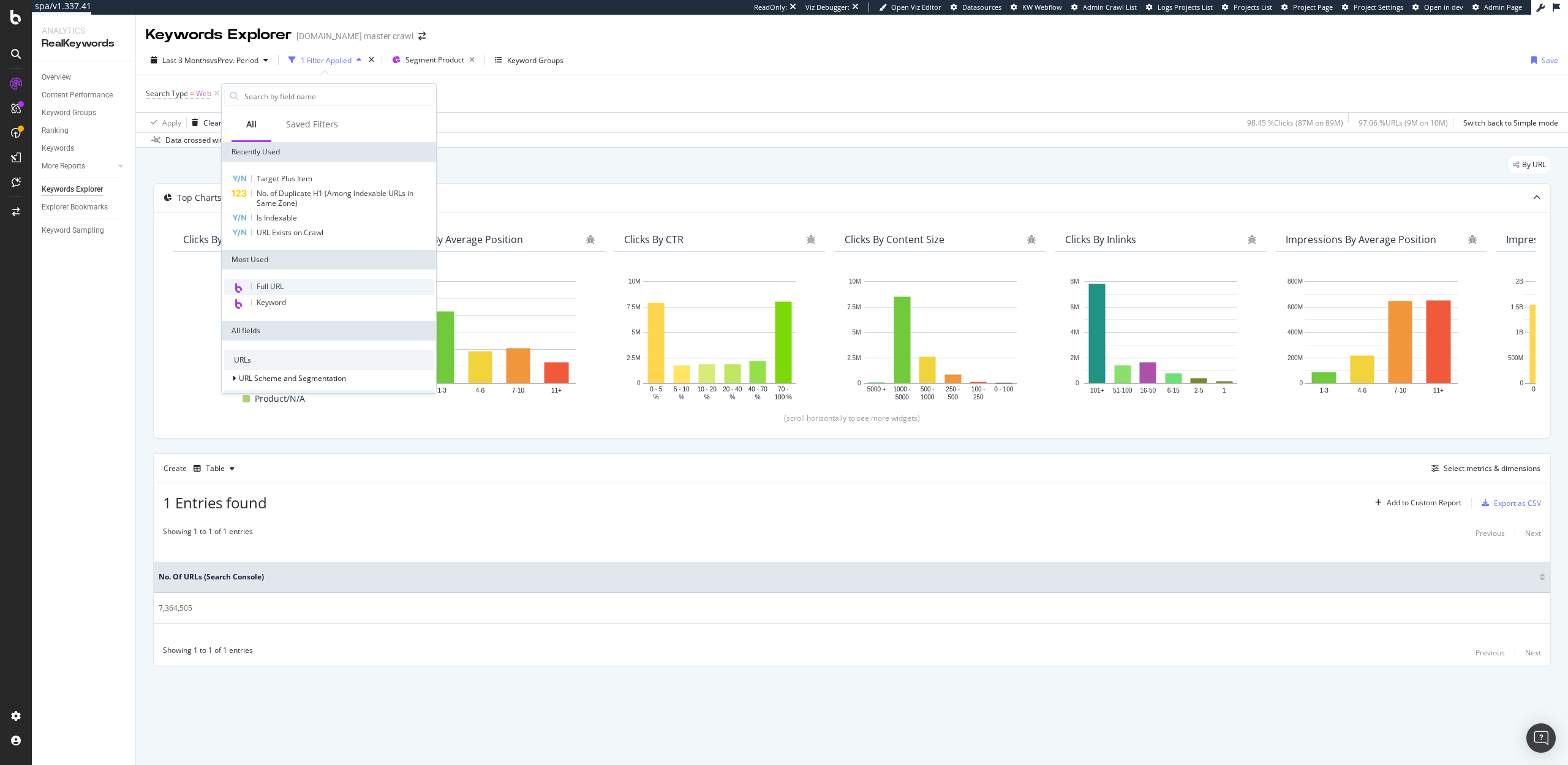
click at [270, 284] on span "Full URL" at bounding box center [270, 286] width 27 height 10
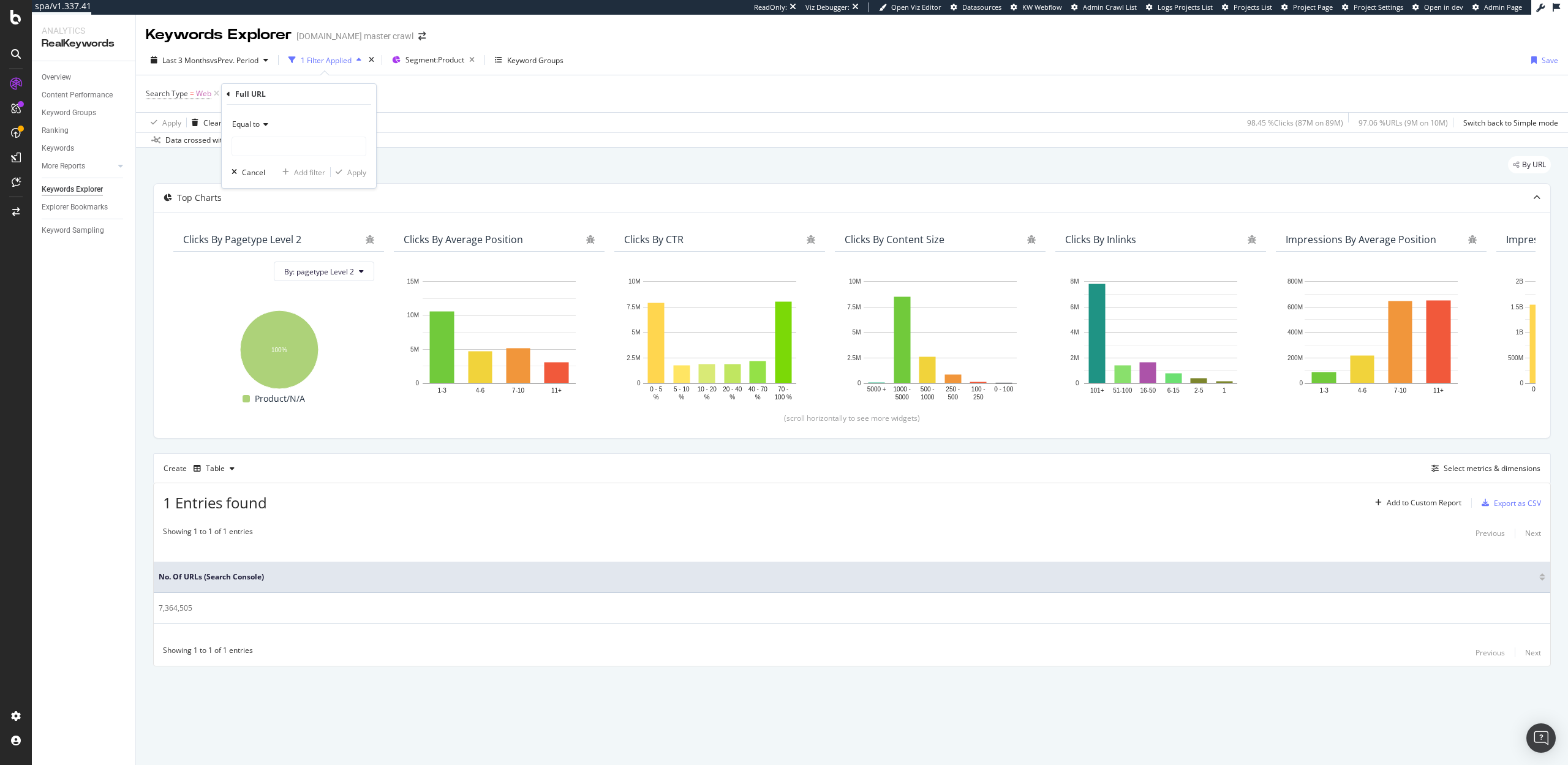
click at [255, 123] on span "Equal to" at bounding box center [246, 124] width 28 height 10
click at [269, 262] on span "Doesn't contain" at bounding box center [264, 261] width 53 height 10
click at [264, 149] on input "text" at bounding box center [299, 146] width 133 height 19
type input "?"
click at [353, 169] on div "Apply" at bounding box center [356, 172] width 19 height 10
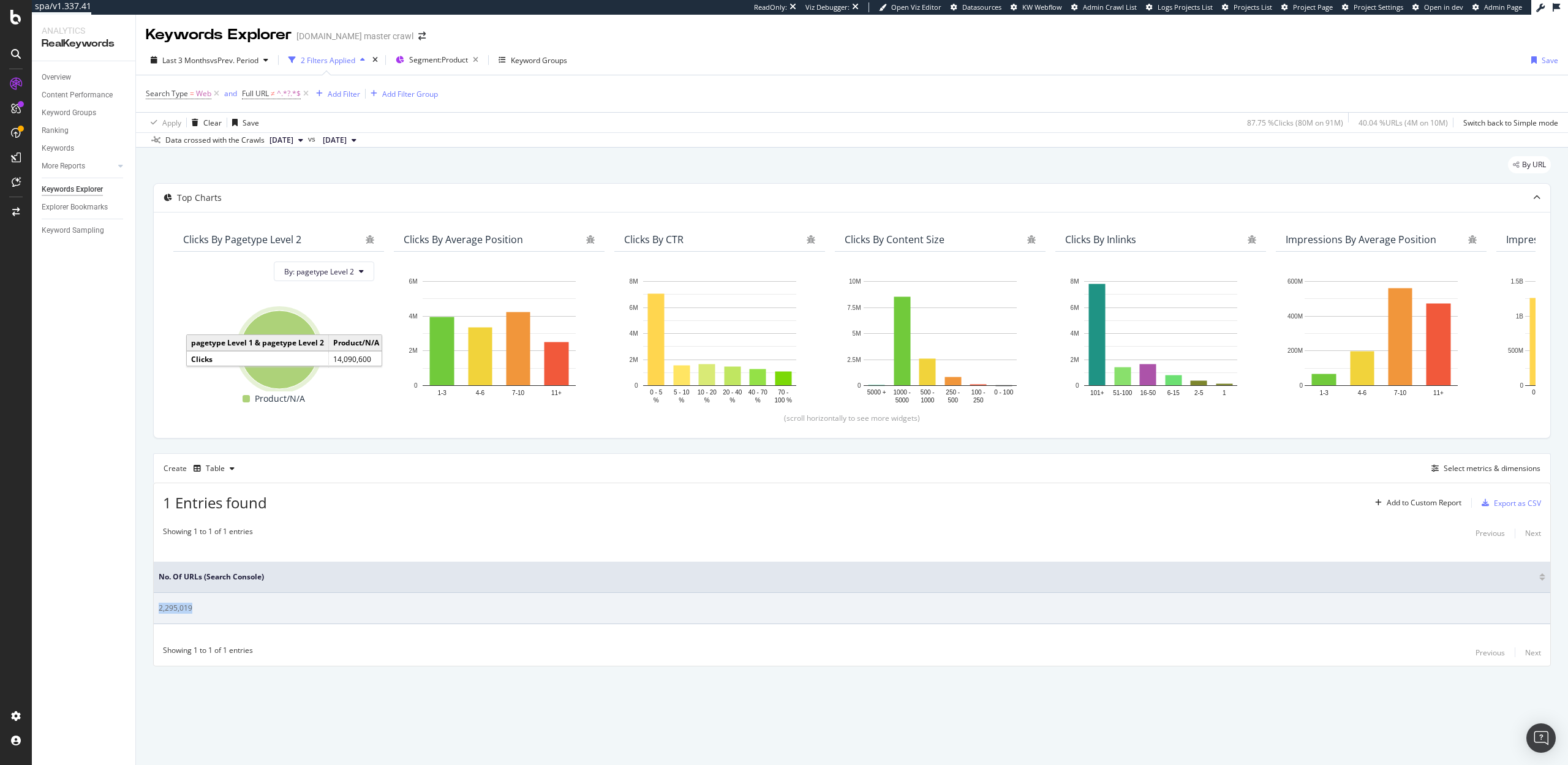
drag, startPoint x: 193, startPoint y: 609, endPoint x: 155, endPoint y: 609, distance: 38.0
click at [155, 609] on td "2,295,019" at bounding box center [851, 608] width 1396 height 31
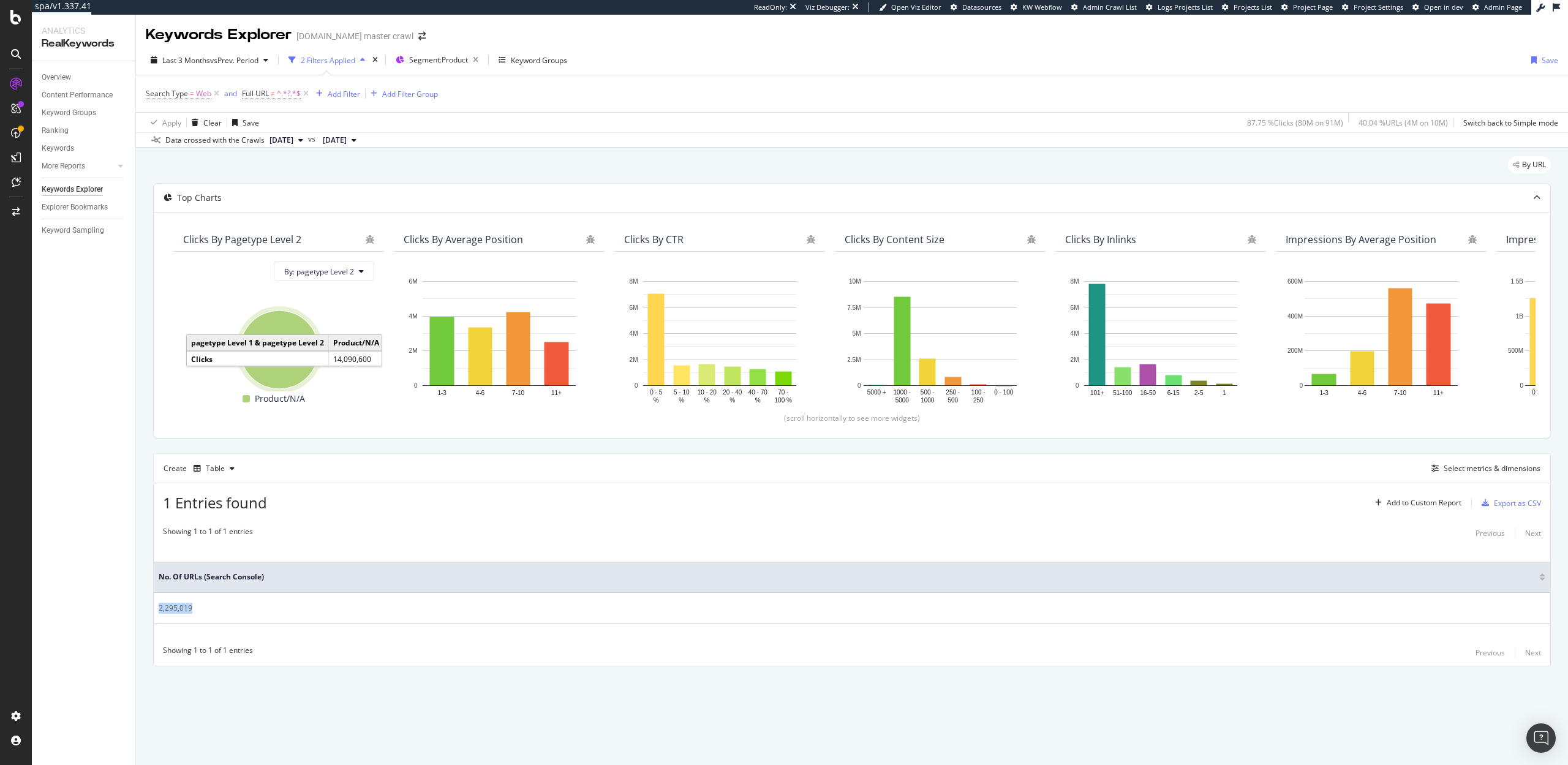
copy div "2,295,019"
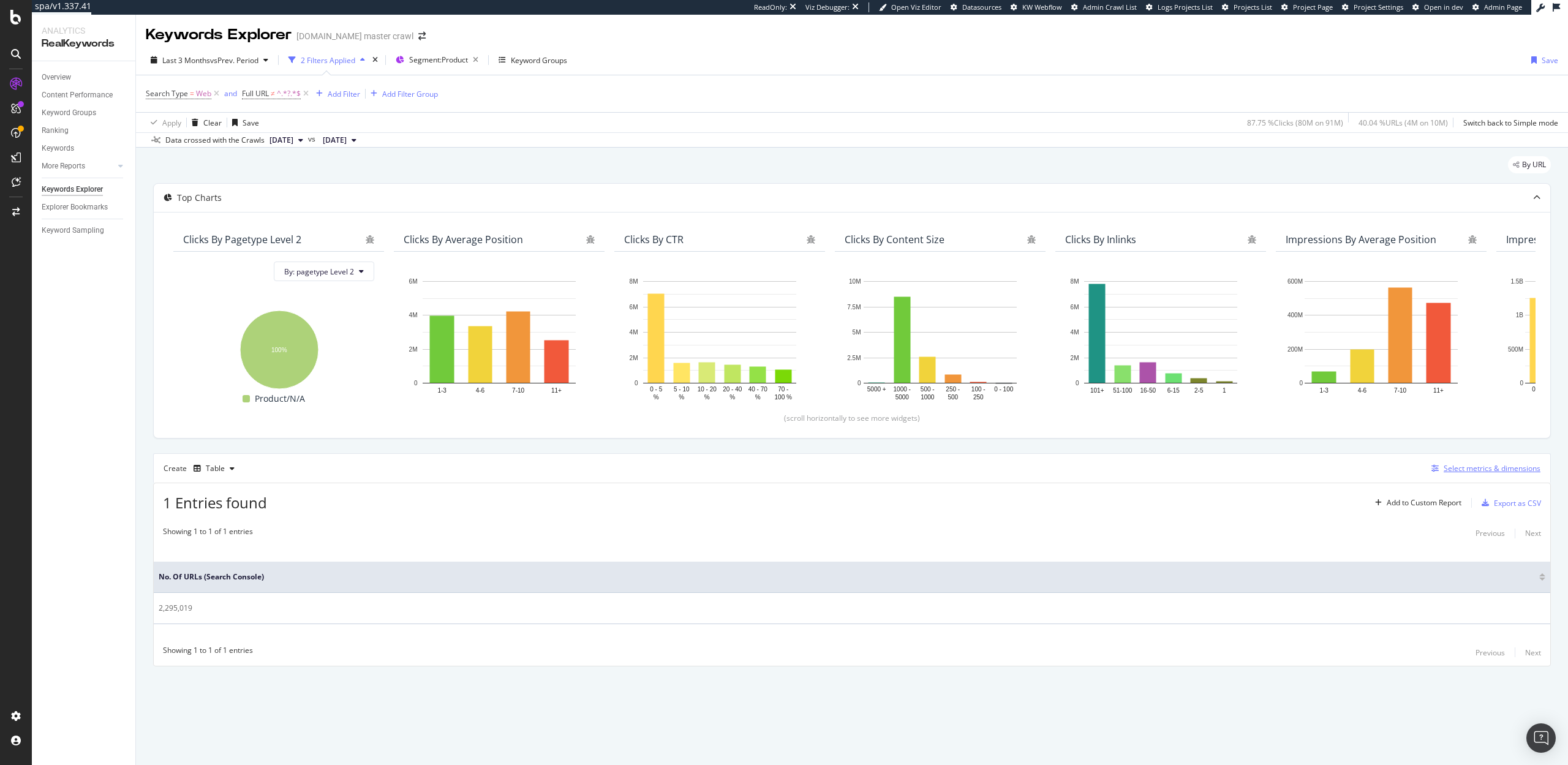
click at [1461, 474] on div "Select metrics & dimensions" at bounding box center [1484, 468] width 114 height 13
click at [329, 100] on button "Add Filter" at bounding box center [335, 93] width 49 height 15
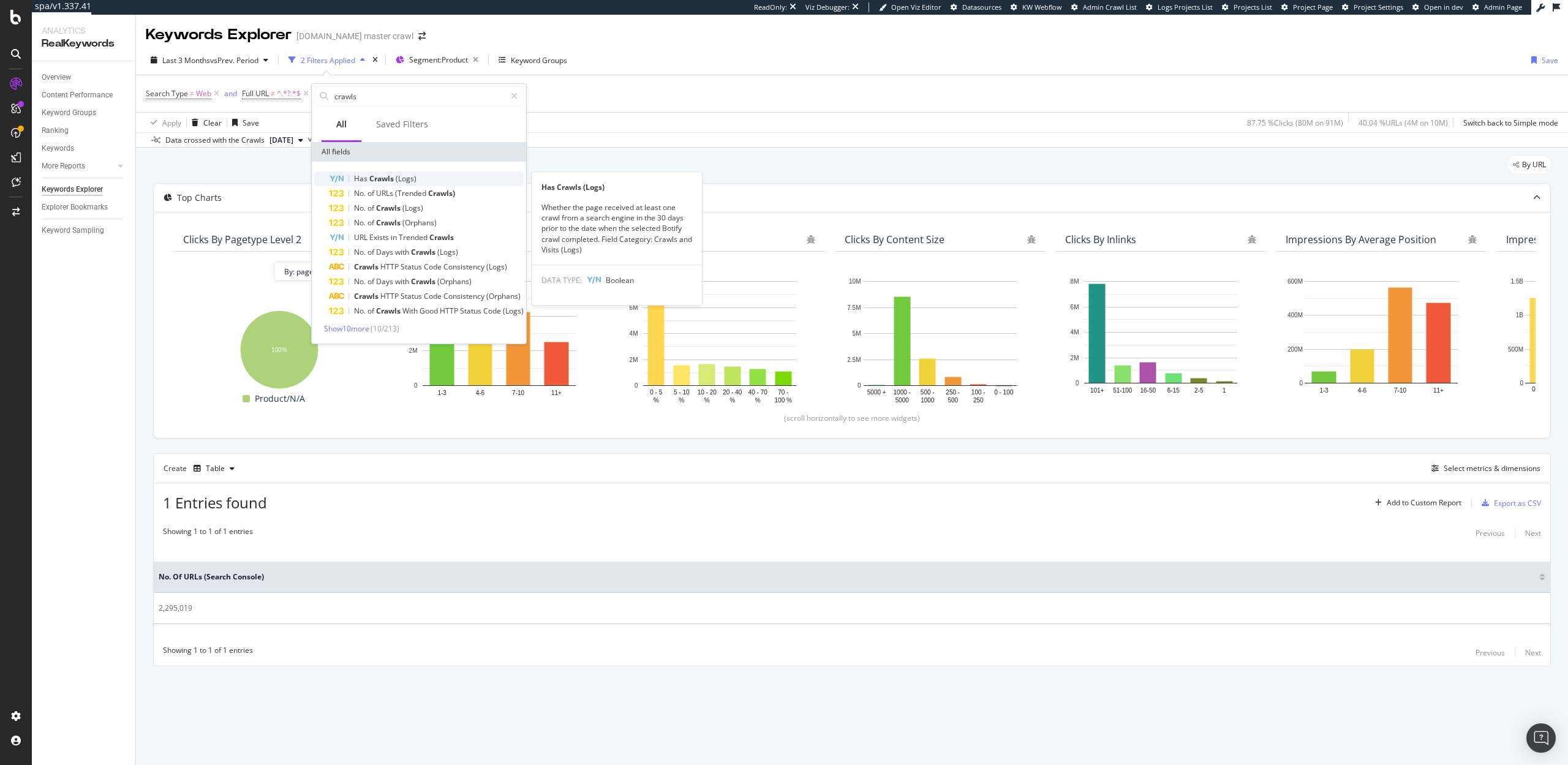
type input "crawls"
click at [421, 172] on div "Has Crawls (Logs)" at bounding box center [427, 178] width 195 height 15
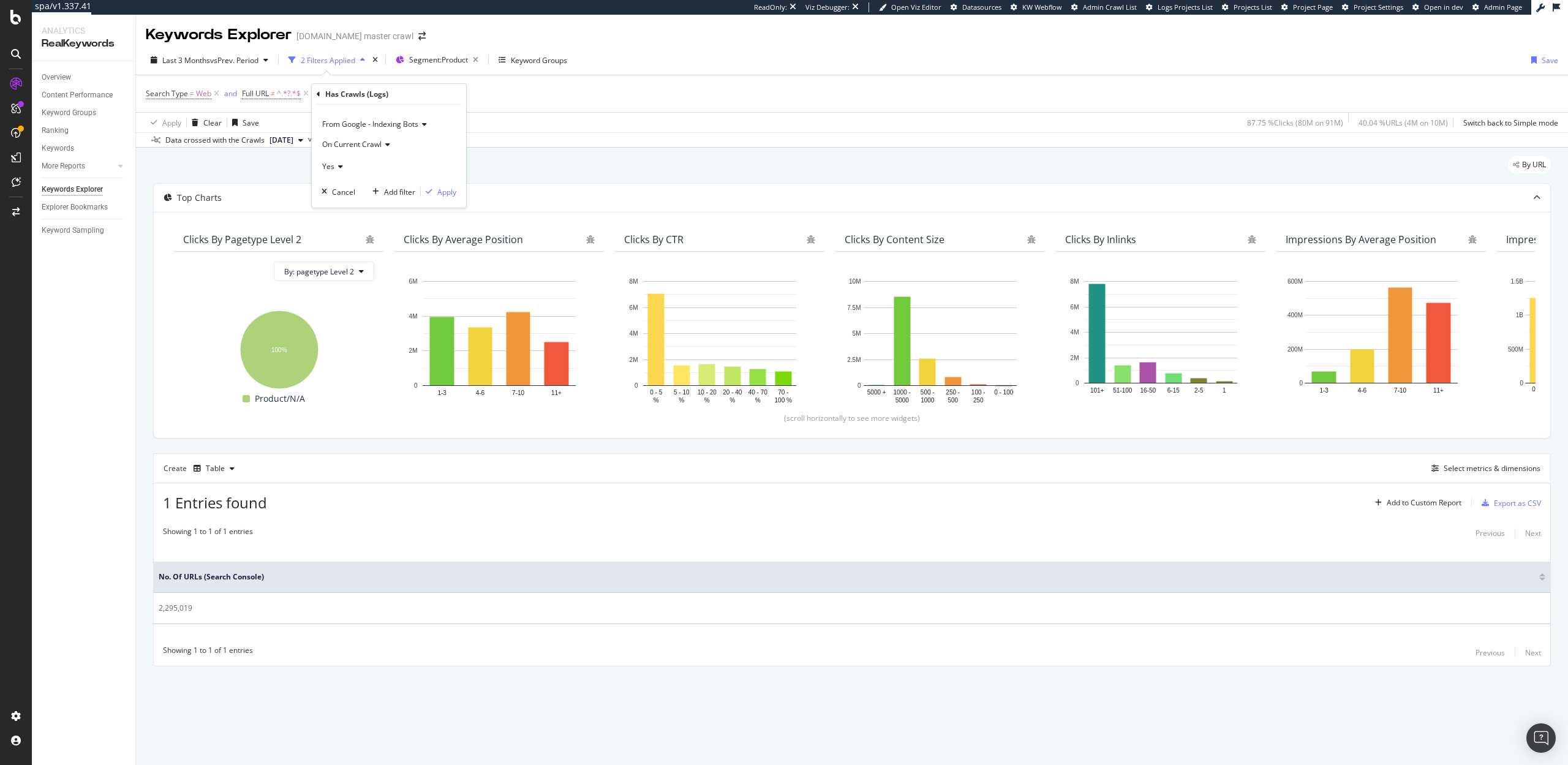
click at [340, 163] on icon at bounding box center [339, 167] width 8 height 8
click at [337, 204] on span "No" at bounding box center [333, 207] width 10 height 10
click at [437, 190] on div "Apply" at bounding box center [446, 192] width 19 height 10
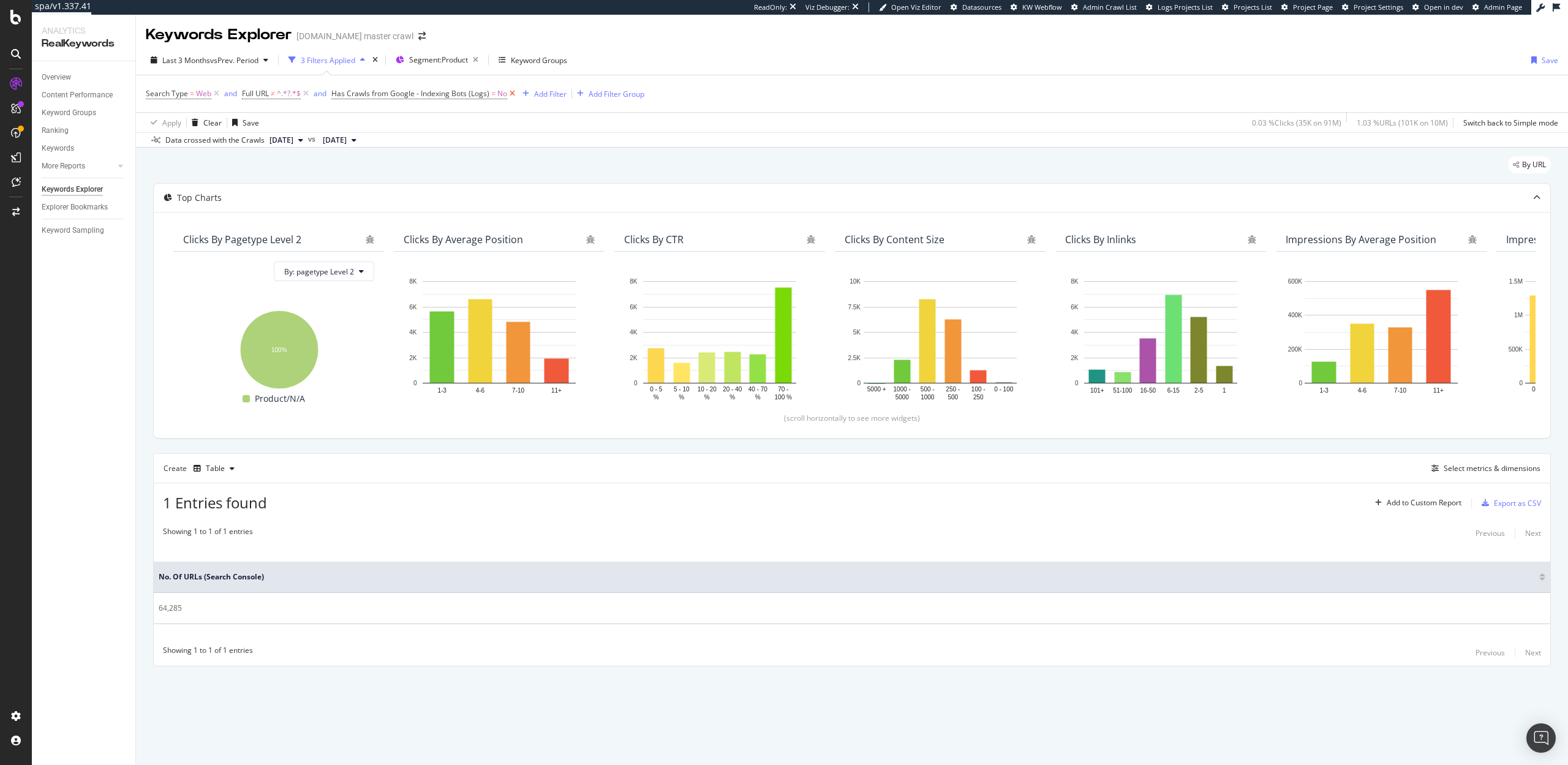
click at [515, 92] on icon at bounding box center [512, 94] width 10 height 12
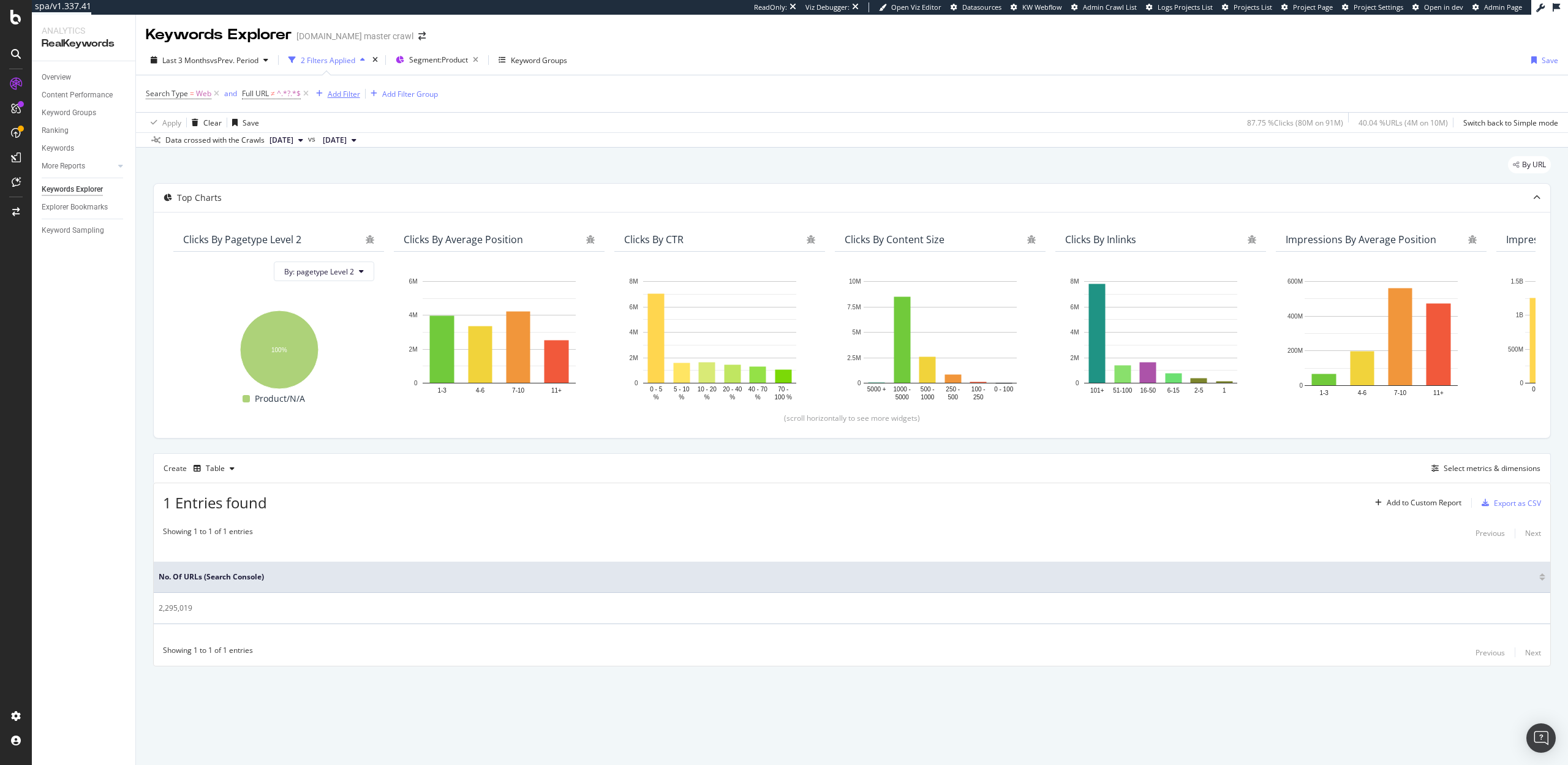
click at [342, 94] on div "Add Filter" at bounding box center [344, 93] width 33 height 10
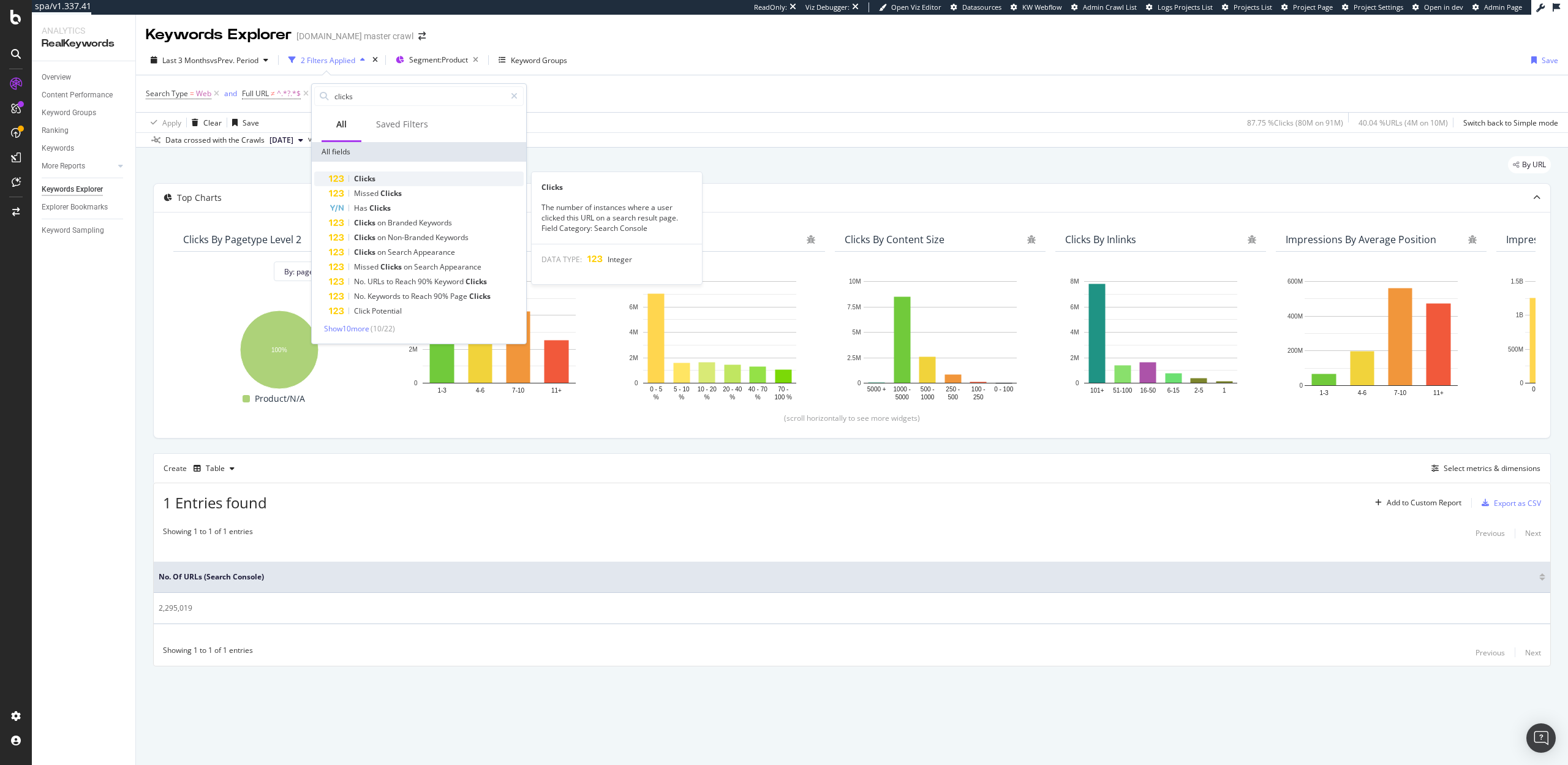
type input "clicks"
click at [369, 178] on span "Clicks" at bounding box center [365, 178] width 21 height 10
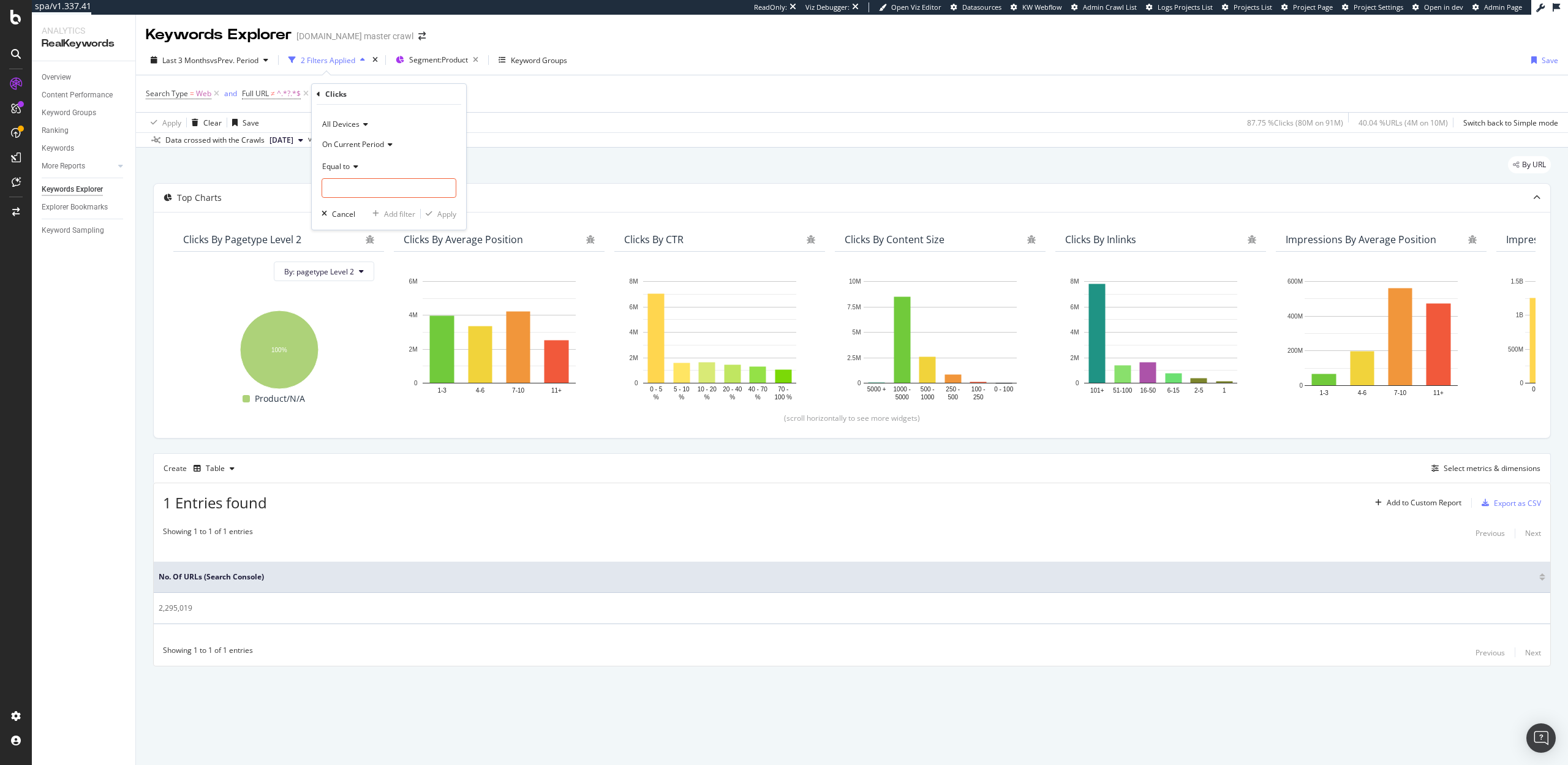
click at [382, 142] on span "On Current Period" at bounding box center [353, 144] width 62 height 10
click at [368, 187] on span "On Compared Period" at bounding box center [364, 185] width 72 height 10
click at [349, 165] on span "Equal to" at bounding box center [336, 166] width 28 height 10
click at [368, 255] on span "Greater than" at bounding box center [350, 255] width 44 height 10
click at [370, 196] on input "number" at bounding box center [389, 188] width 135 height 19
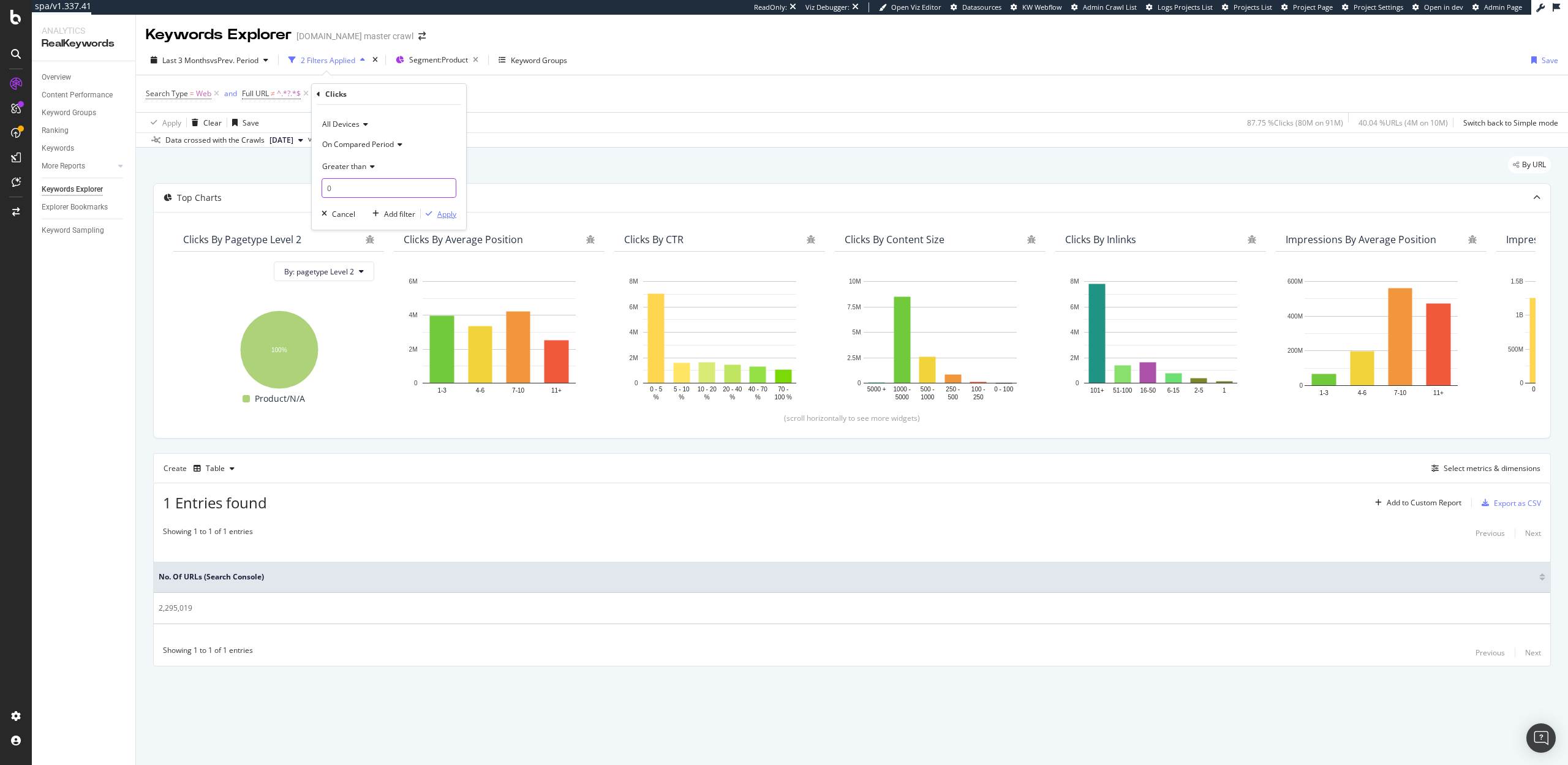
type input "0"
click at [443, 214] on div "Apply" at bounding box center [446, 214] width 19 height 10
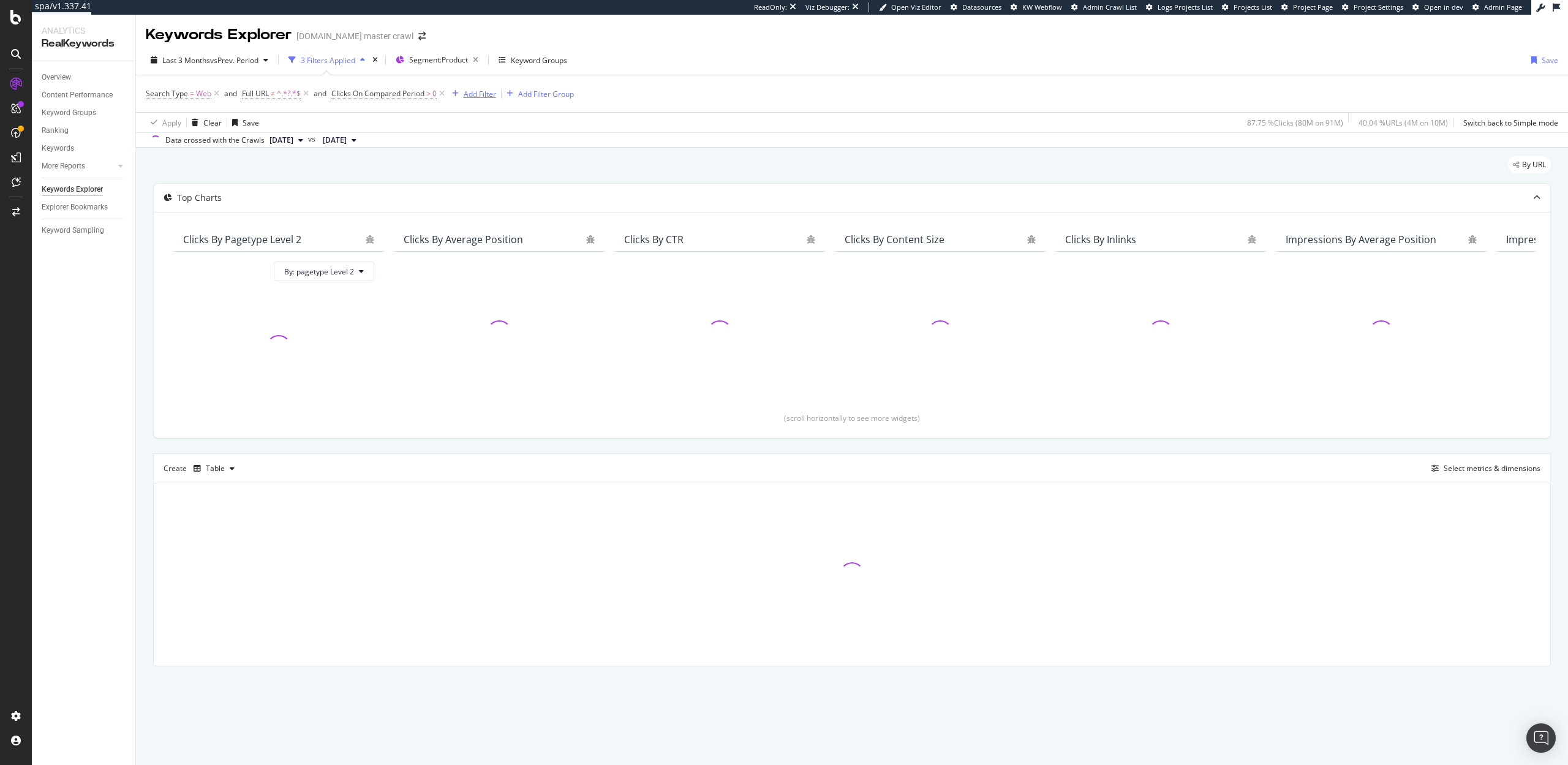
click at [475, 93] on div "Add Filter" at bounding box center [479, 93] width 33 height 10
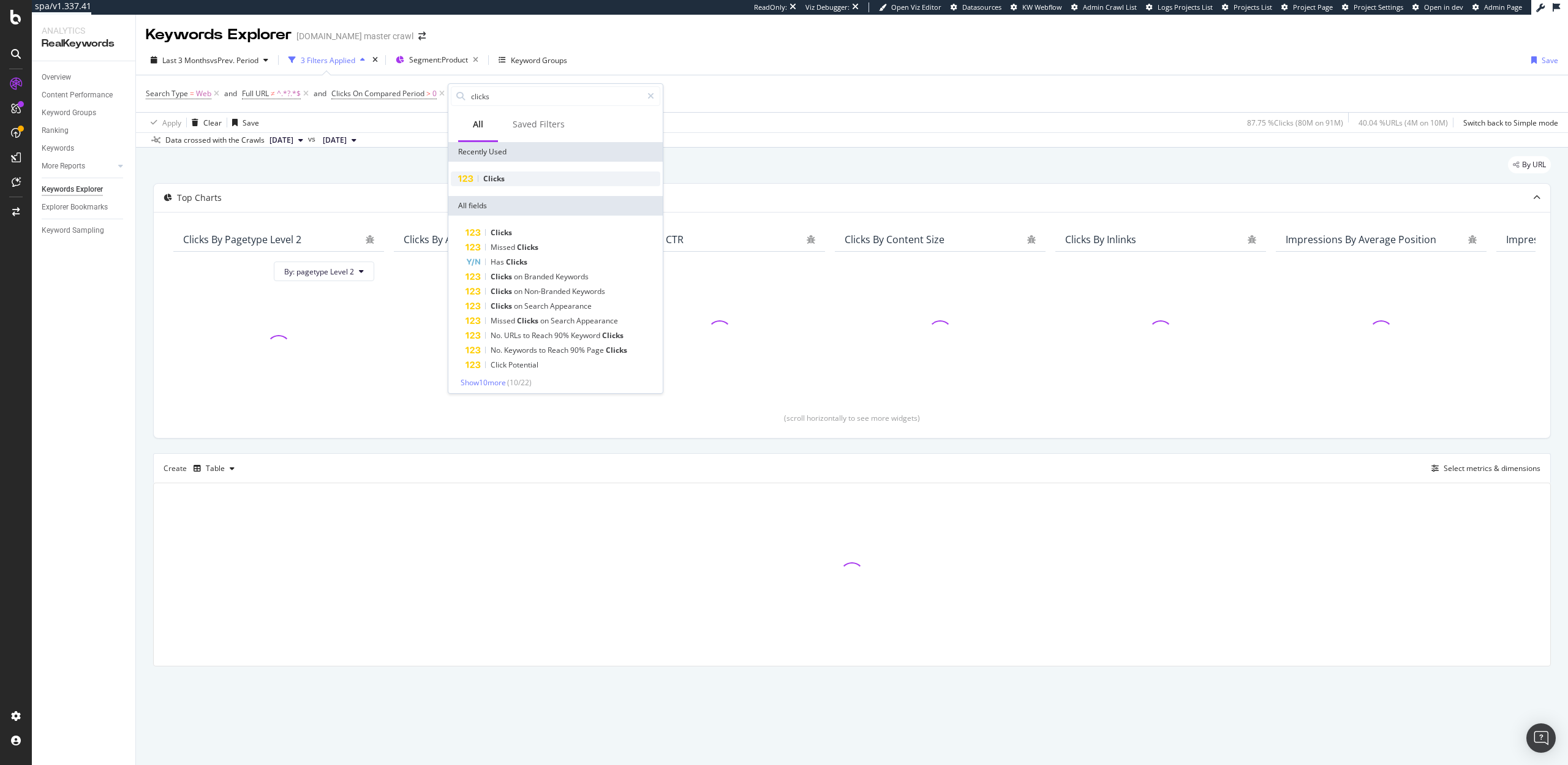
click at [499, 178] on span "Clicks" at bounding box center [494, 178] width 21 height 10
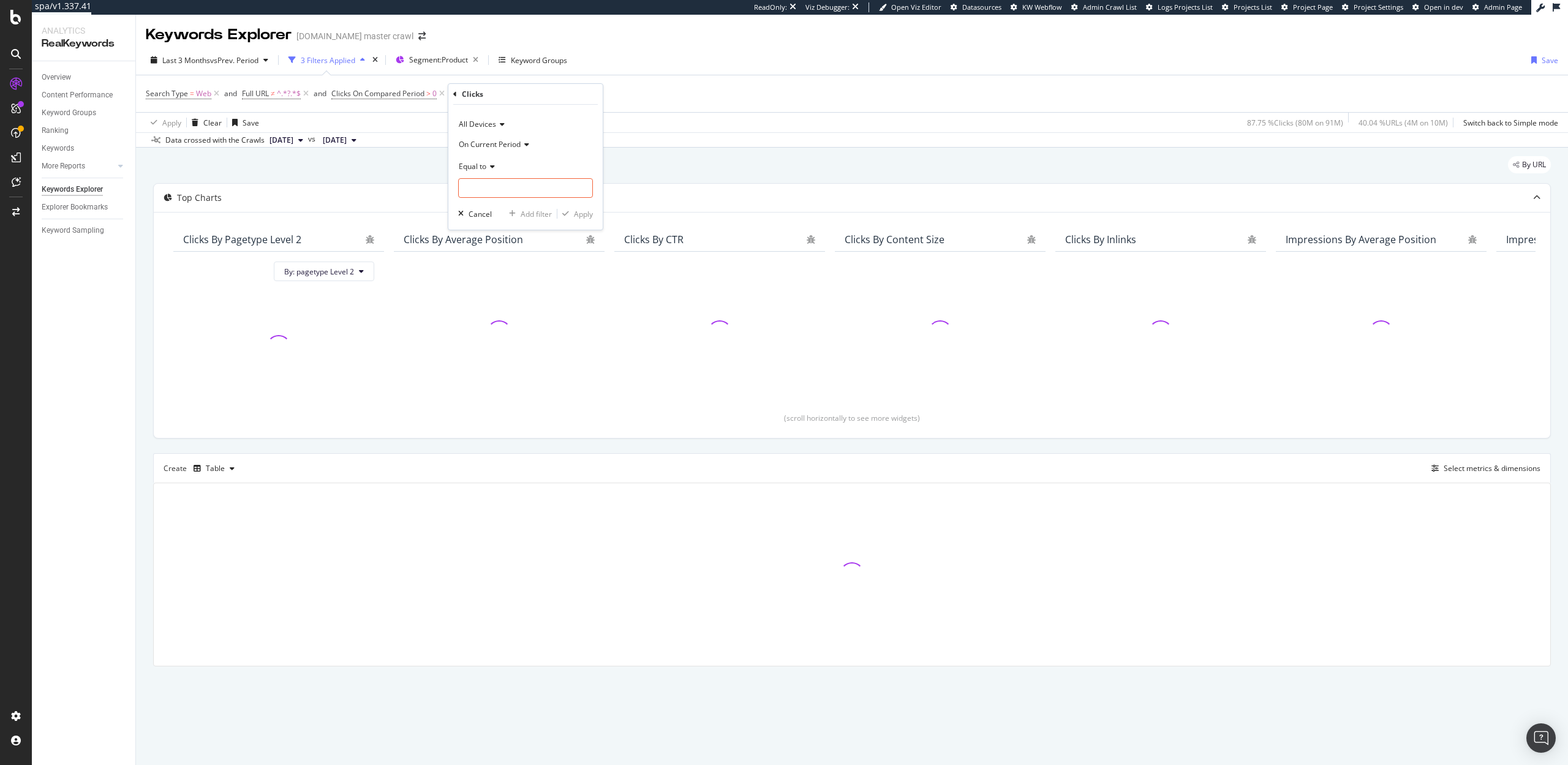
click at [484, 160] on div "Equal to" at bounding box center [525, 166] width 135 height 19
click at [525, 165] on div "Equal to" at bounding box center [525, 166] width 135 height 19
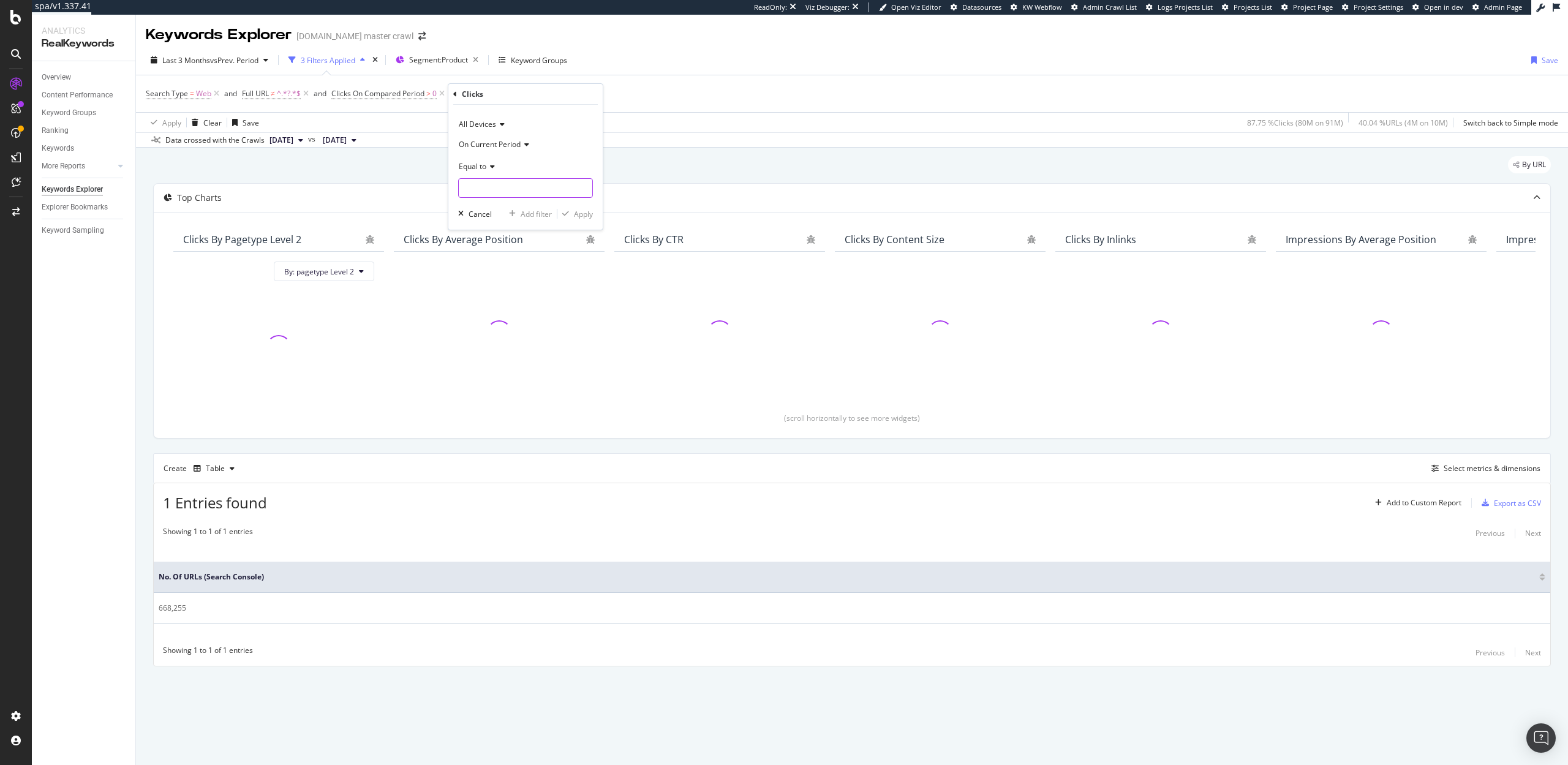
click at [502, 193] on input "number" at bounding box center [525, 188] width 135 height 19
type input "0"
click at [591, 218] on div "Apply" at bounding box center [583, 214] width 19 height 10
click at [610, 96] on div "Add Filter" at bounding box center [606, 93] width 33 height 10
click at [879, 145] on div "Data crossed with the Crawls [DATE] vs [DATE]" at bounding box center [852, 139] width 1432 height 15
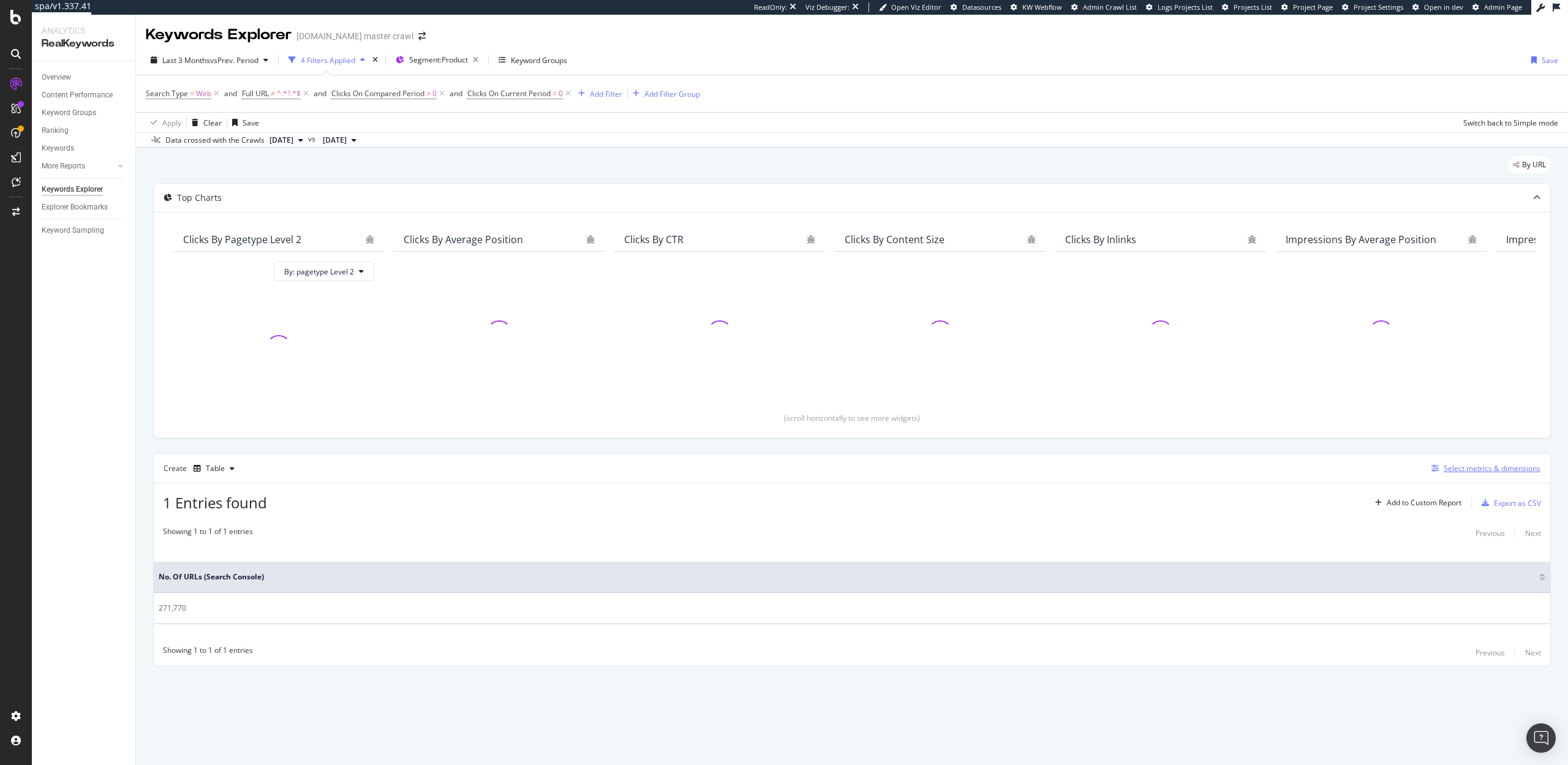
click at [1465, 469] on div "Select metrics & dimensions" at bounding box center [1492, 468] width 97 height 10
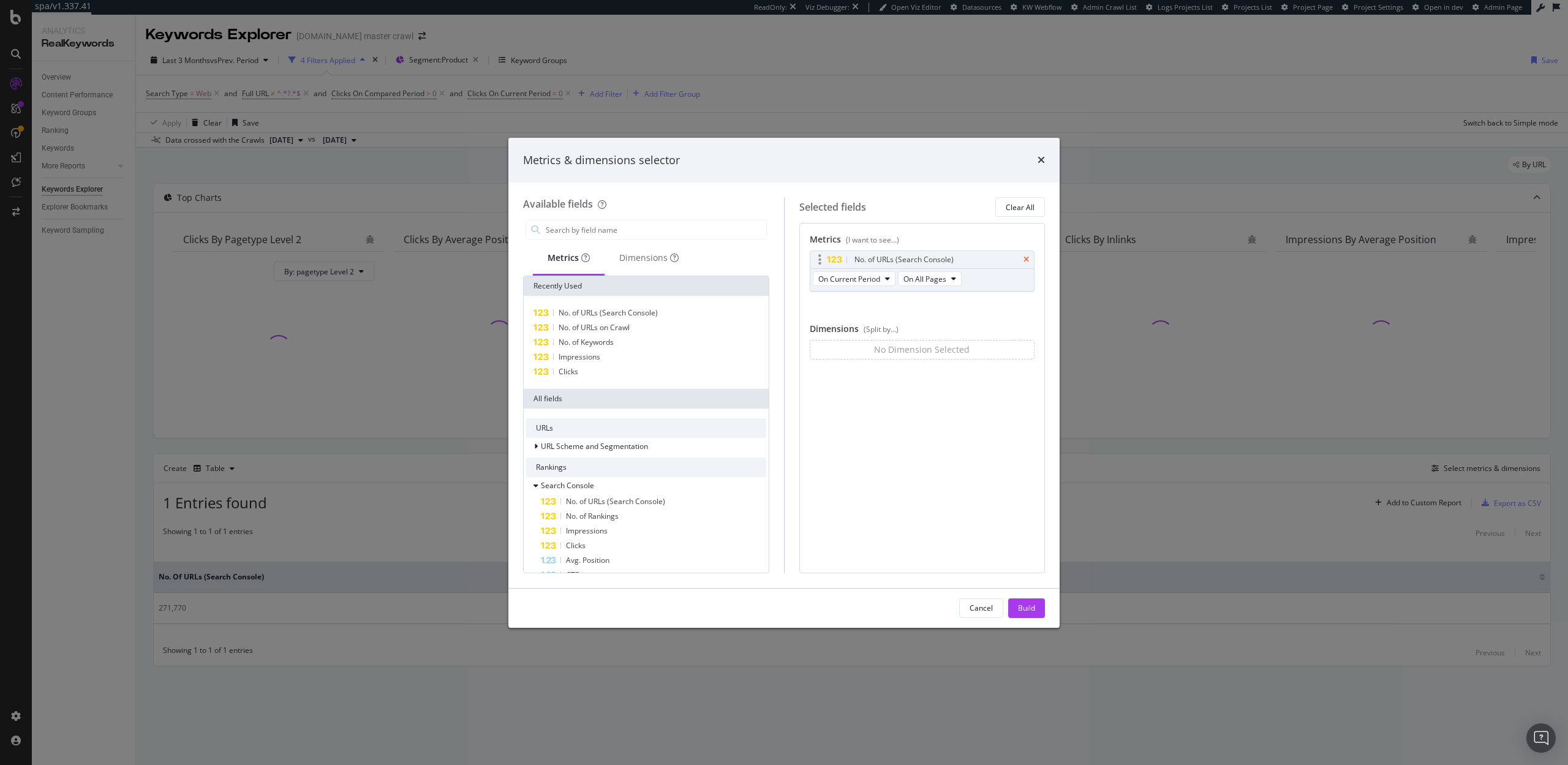
click at [1028, 260] on icon "times" at bounding box center [1026, 259] width 6 height 8
click at [665, 234] on input "modal" at bounding box center [655, 230] width 222 height 19
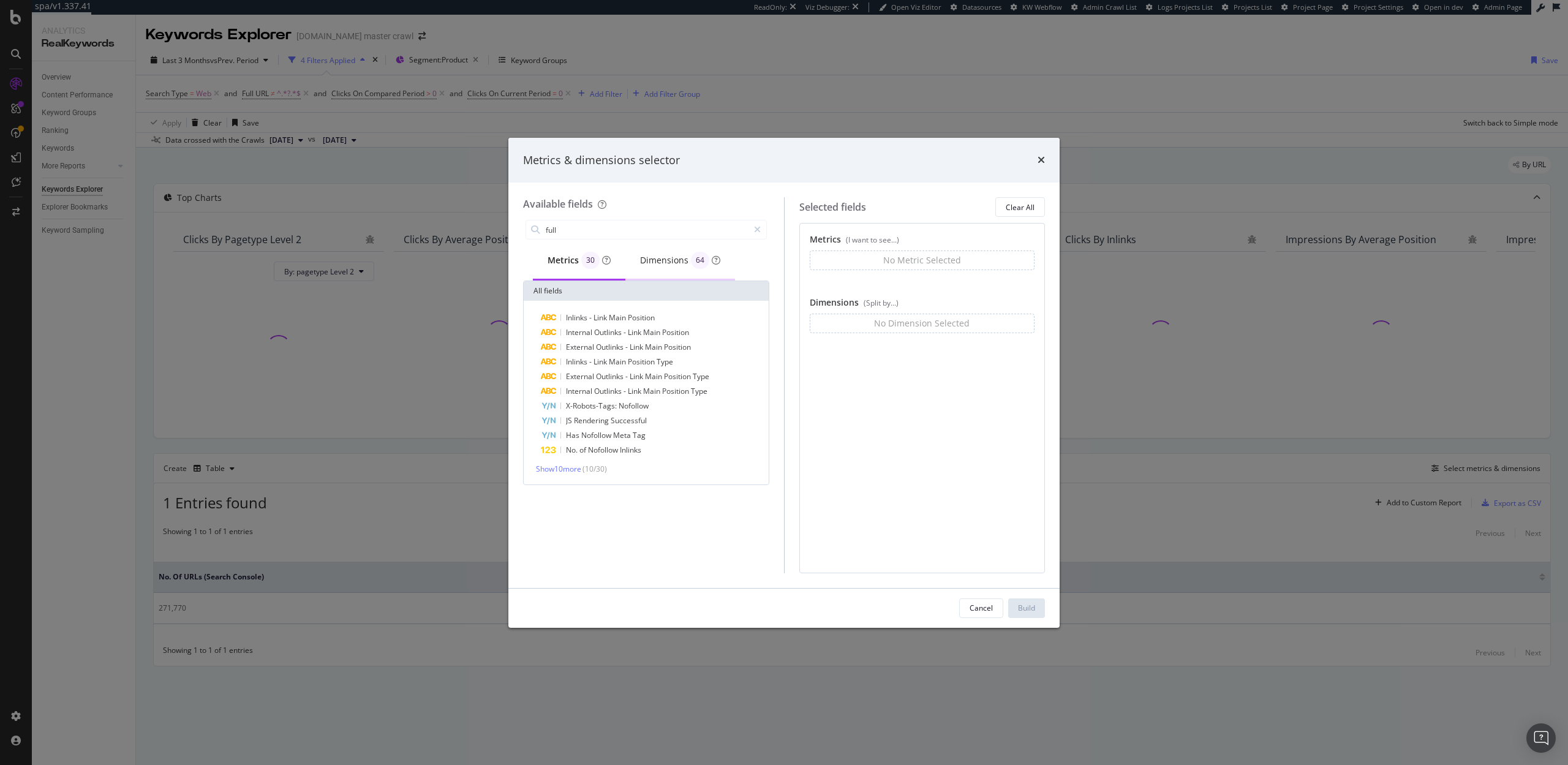
click at [667, 268] on div "Dimensions 64" at bounding box center [680, 260] width 80 height 17
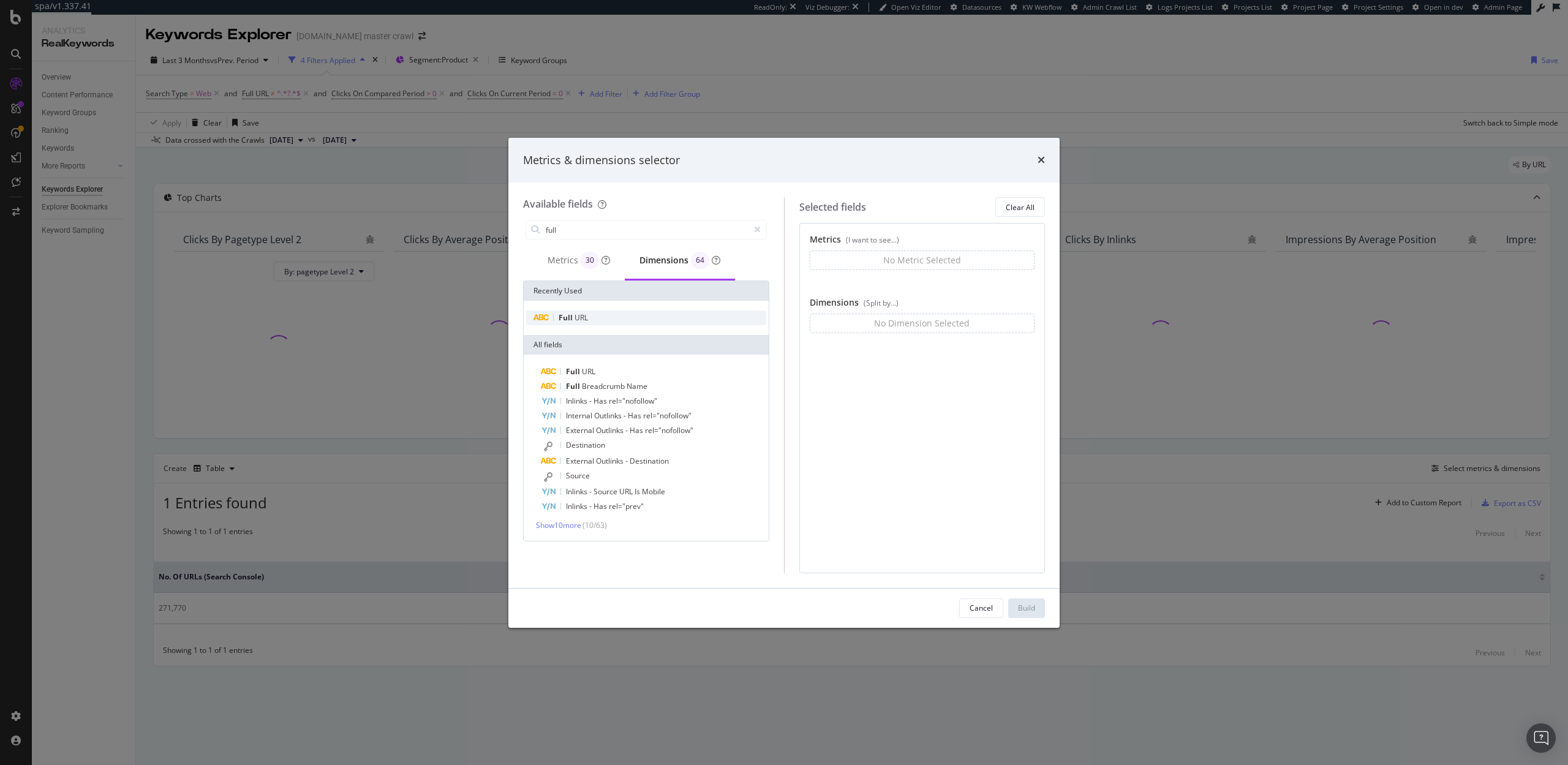
click at [595, 313] on div "Full URL" at bounding box center [646, 317] width 240 height 15
click at [600, 231] on input "full" at bounding box center [646, 230] width 204 height 19
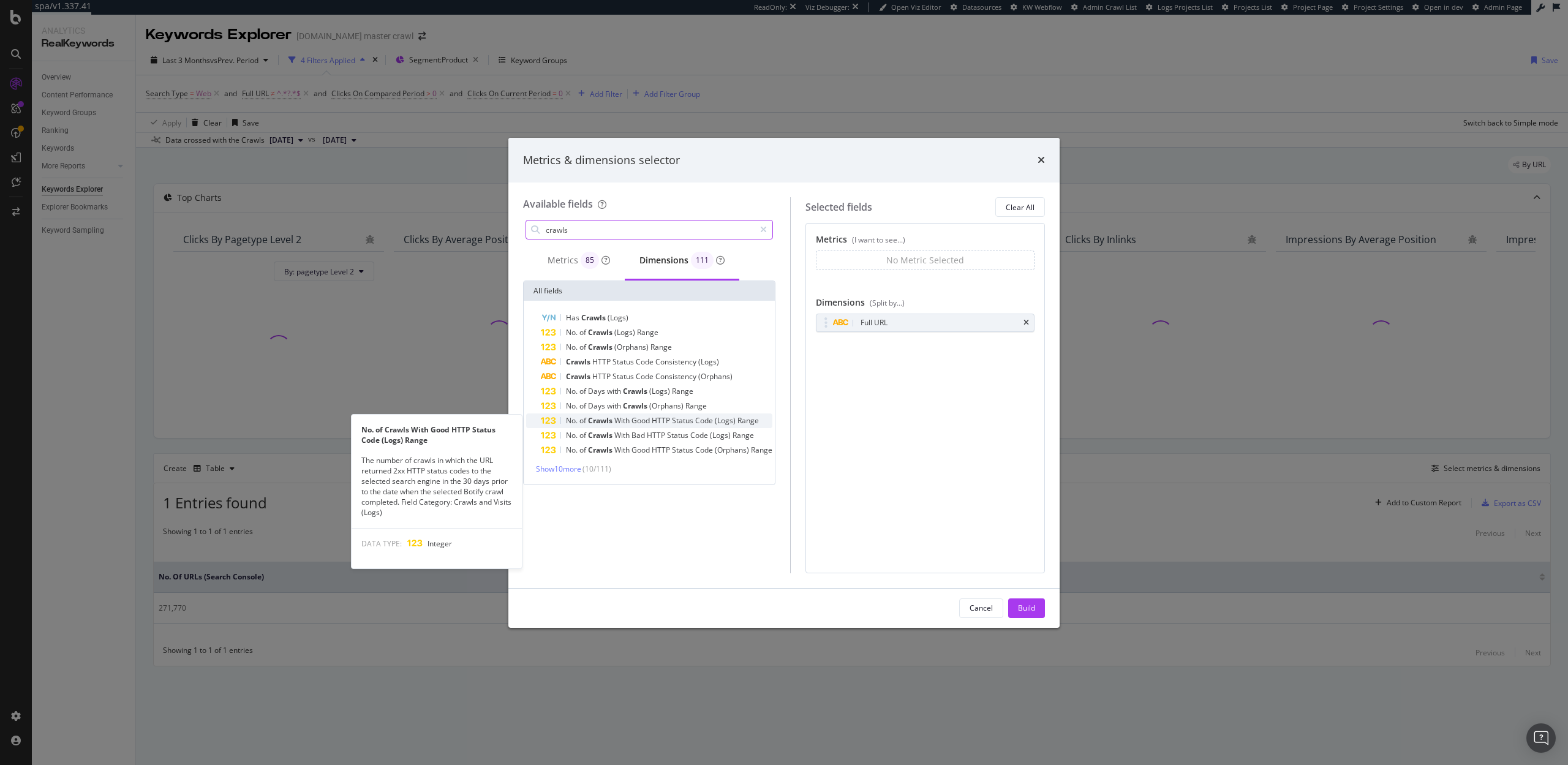
type input "crawls"
click at [613, 419] on span "Crawls" at bounding box center [601, 420] width 26 height 10
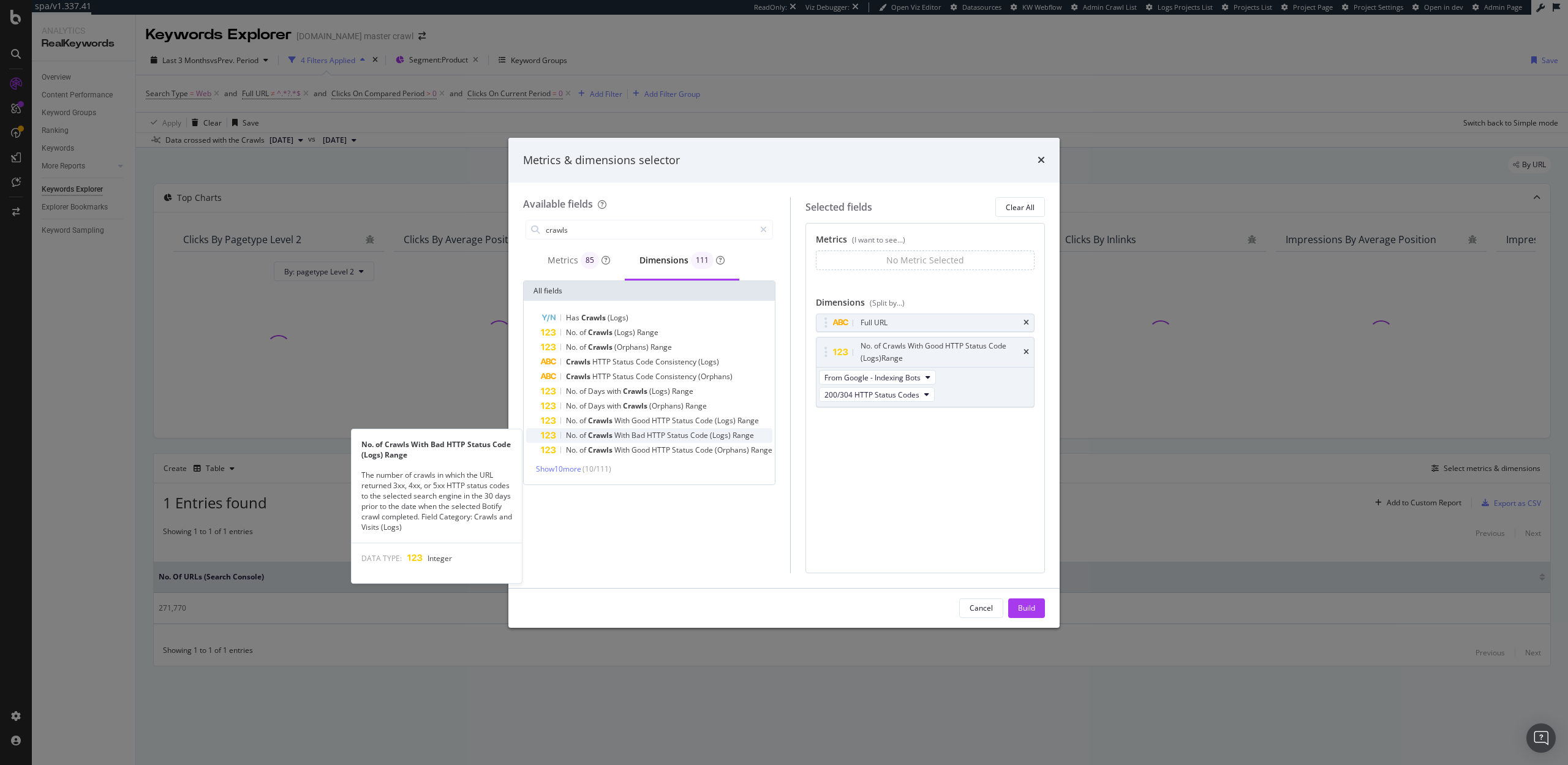
click at [613, 440] on span "Crawls" at bounding box center [601, 435] width 26 height 10
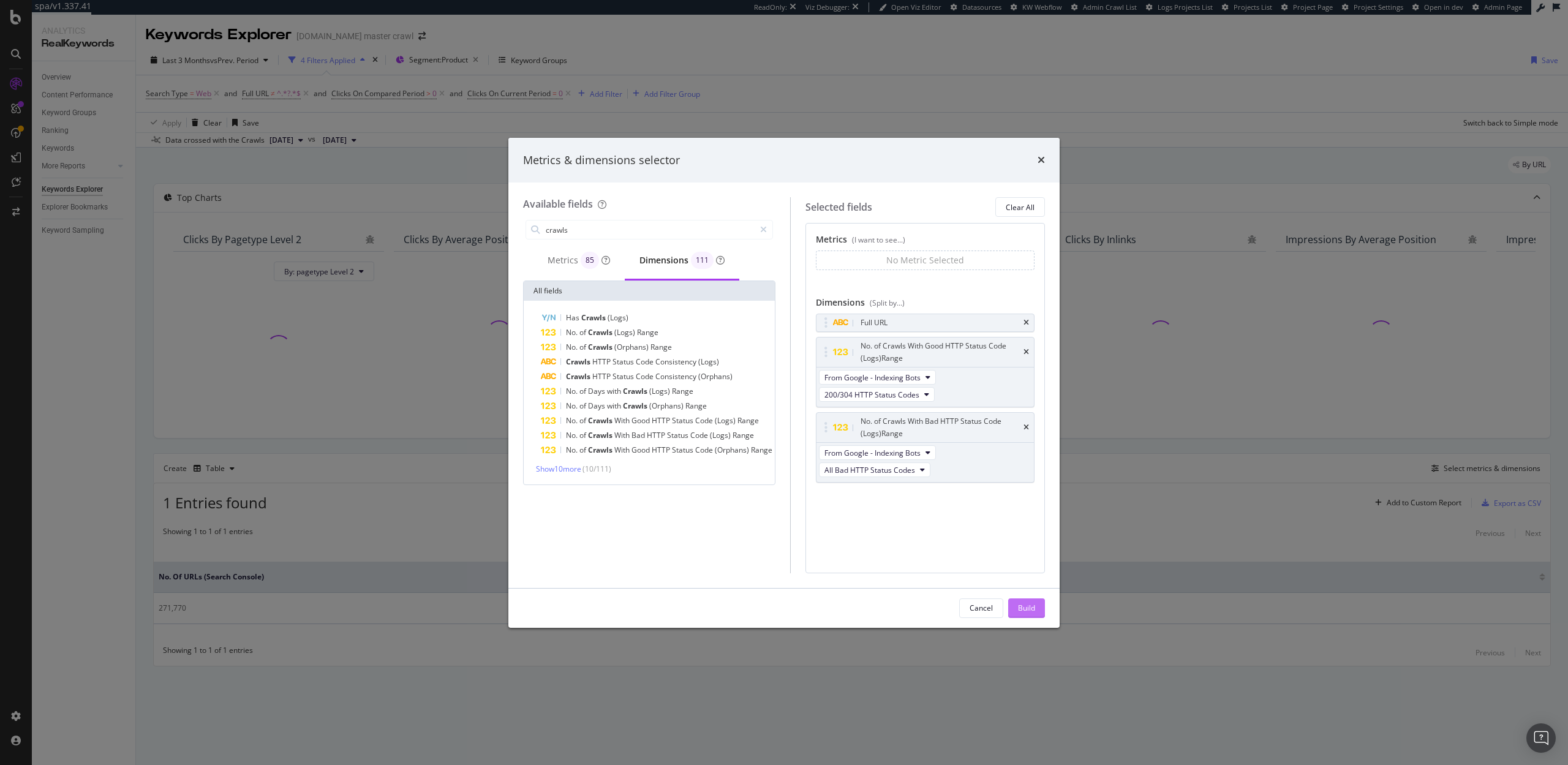
click at [1028, 613] on div "Build" at bounding box center [1026, 607] width 17 height 10
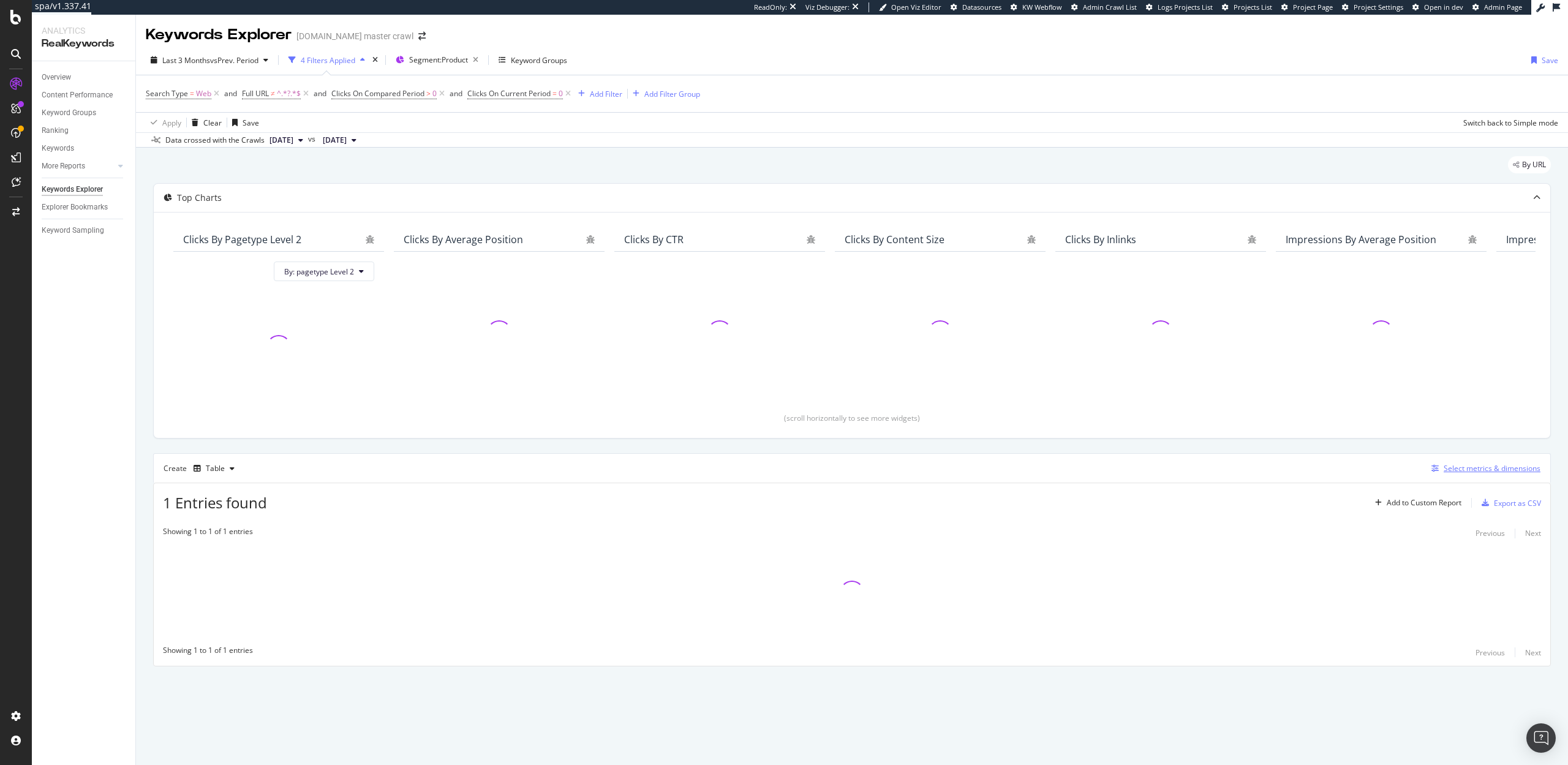
click at [1478, 469] on div "Select metrics & dimensions" at bounding box center [1492, 468] width 97 height 10
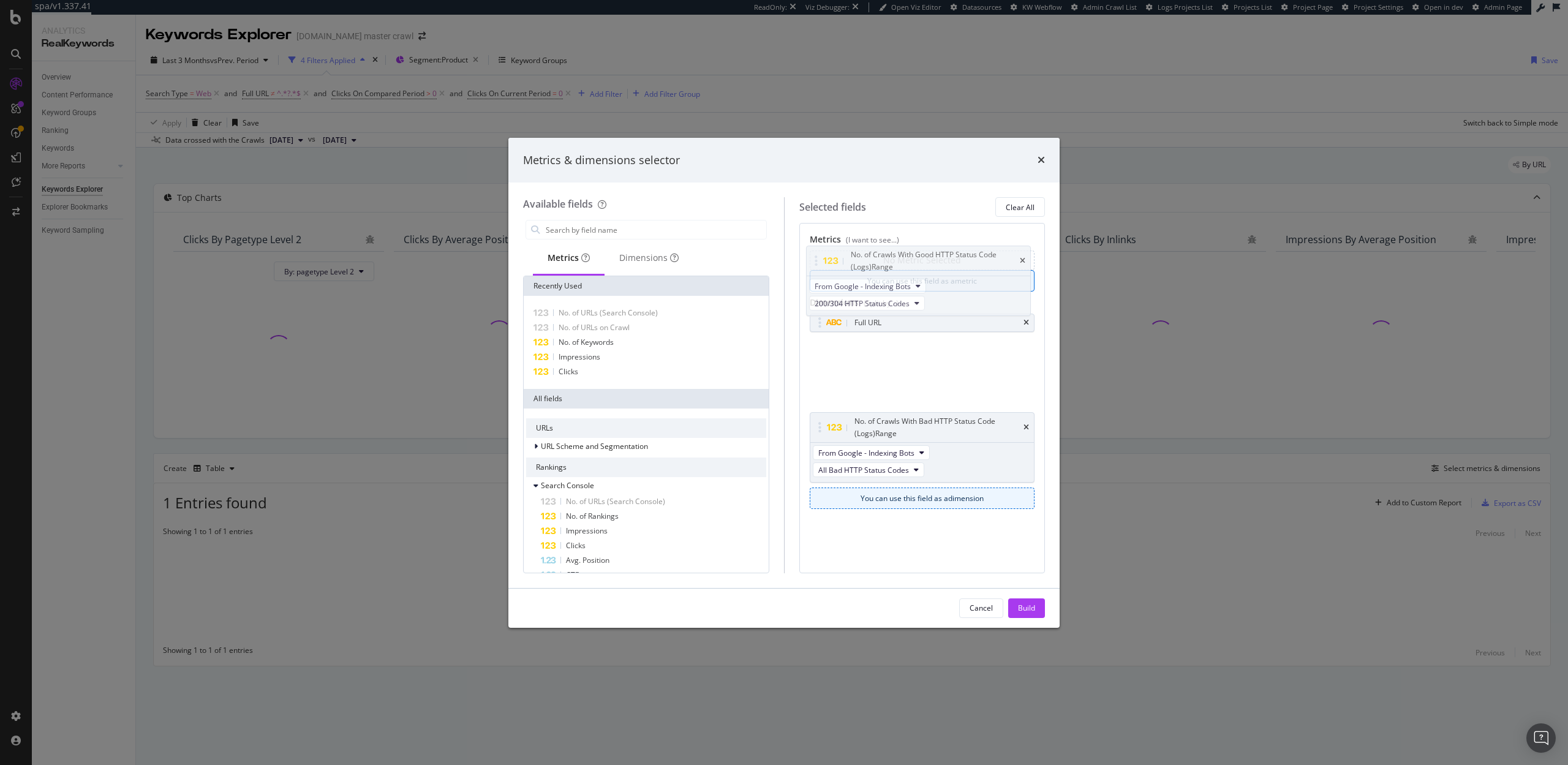
drag, startPoint x: 822, startPoint y: 354, endPoint x: 821, endPoint y: 298, distance: 56.0
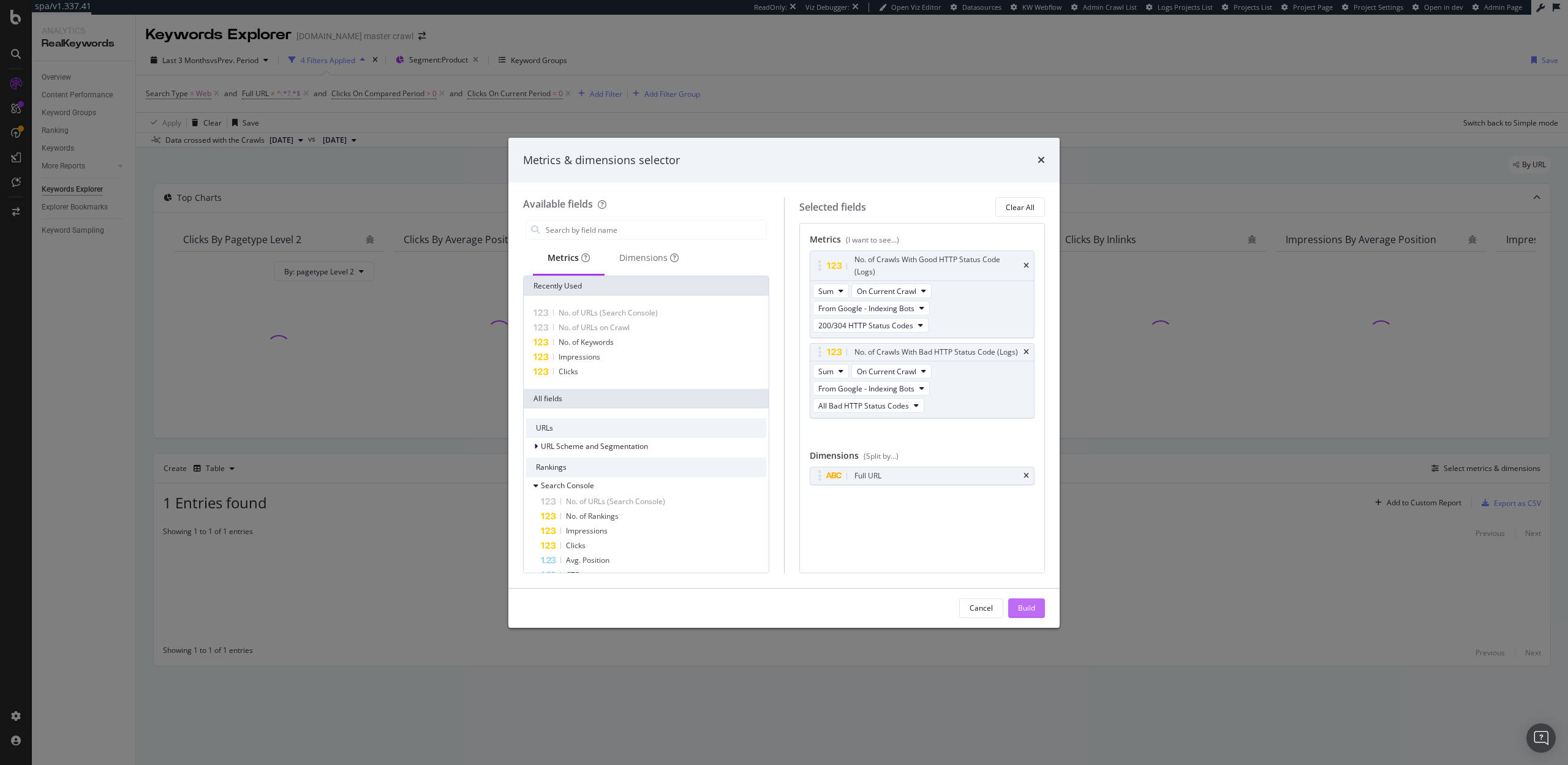
click at [1020, 611] on div "Build" at bounding box center [1026, 607] width 17 height 10
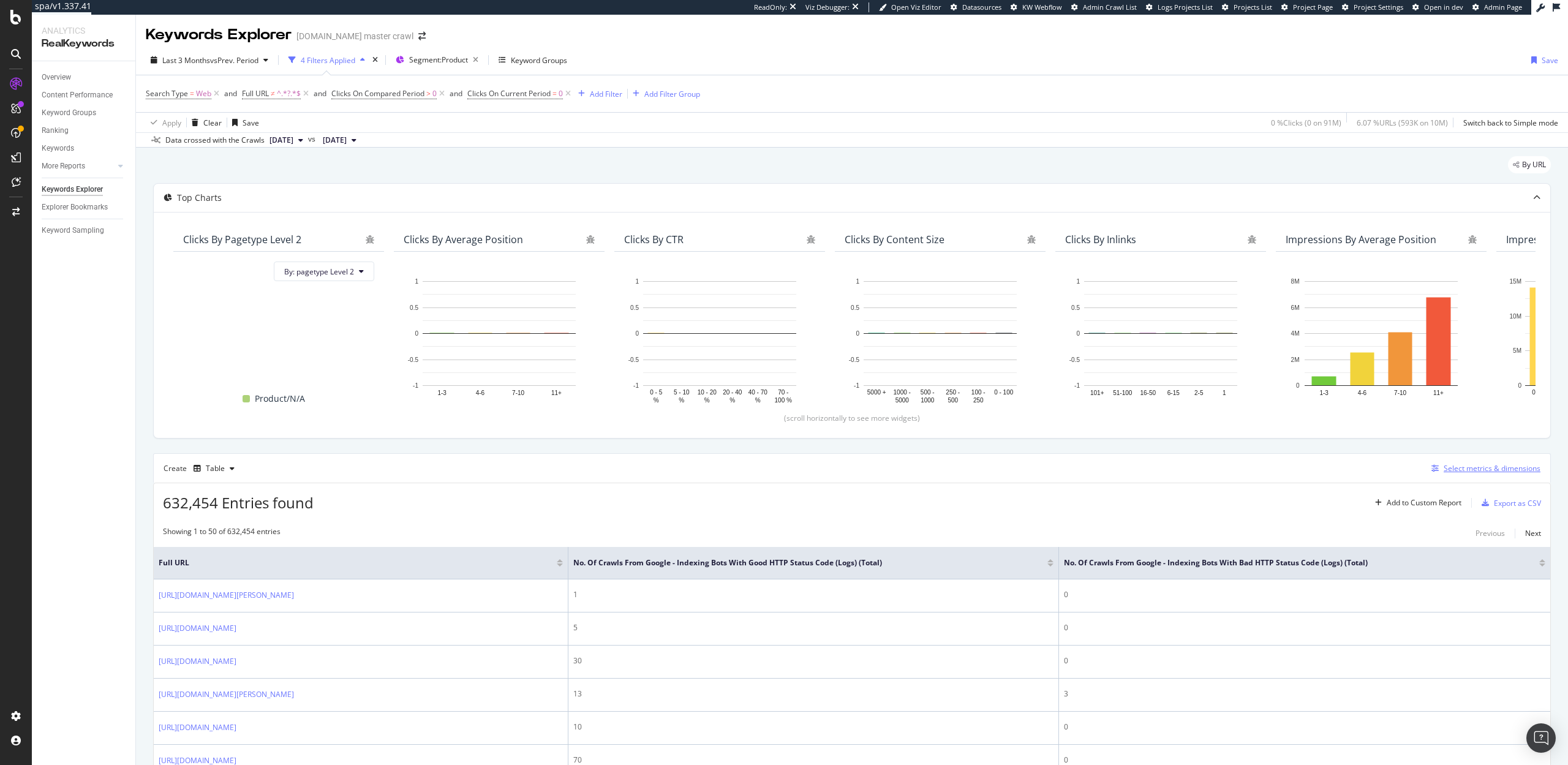
click at [1468, 465] on div "Select metrics & dimensions" at bounding box center [1492, 468] width 97 height 10
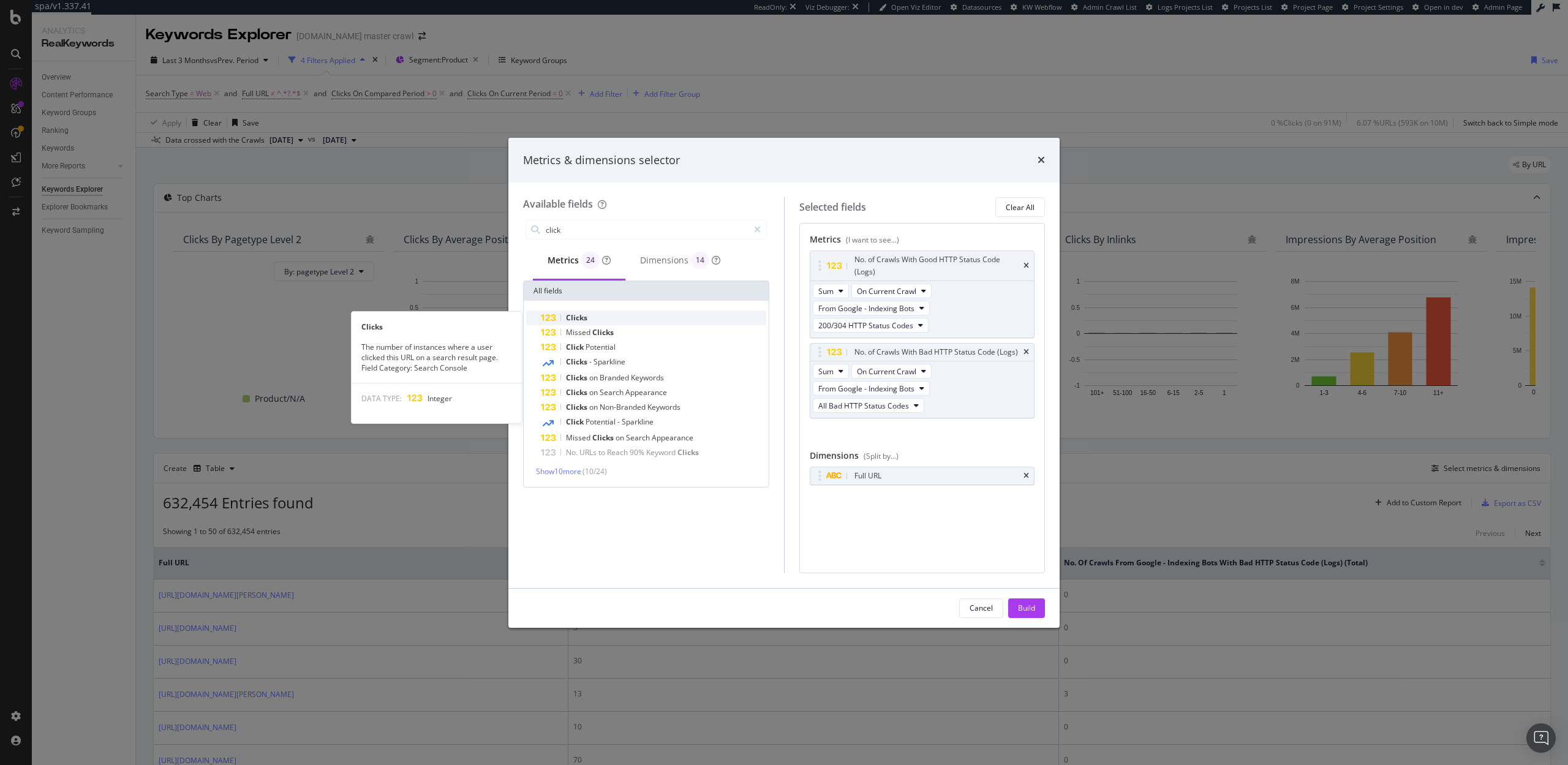
type input "click"
click at [620, 320] on div "Clicks" at bounding box center [654, 317] width 225 height 15
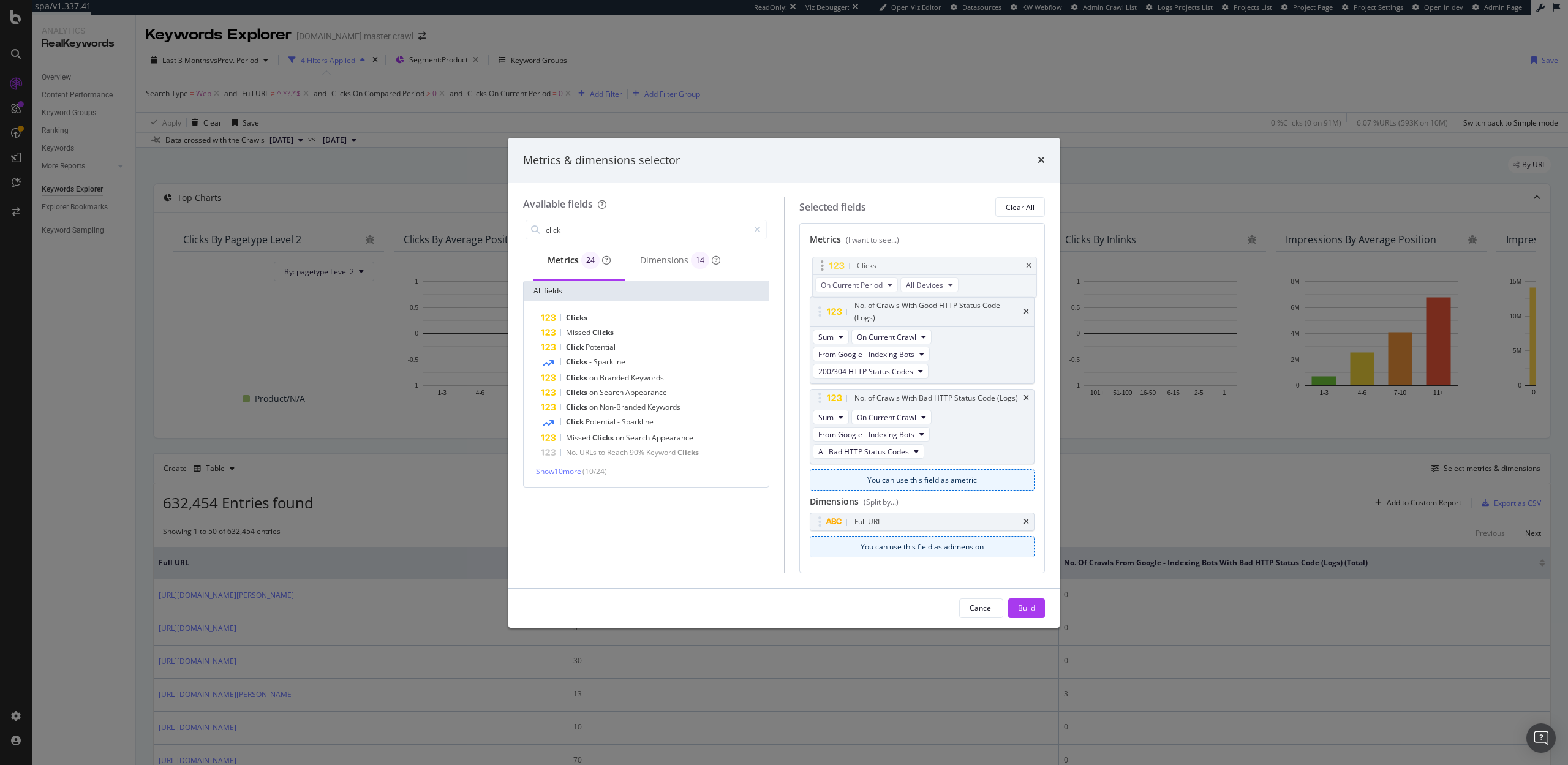
drag, startPoint x: 817, startPoint y: 438, endPoint x: 819, endPoint y: 271, distance: 167.0
click at [819, 271] on body "spa/v1.337.41 ReadOnly: Viz Debugger: Open Viz Editor Datasources KW Webflow Ad…" at bounding box center [784, 383] width 1568 height 765
click at [1026, 606] on div "Build" at bounding box center [1026, 607] width 17 height 10
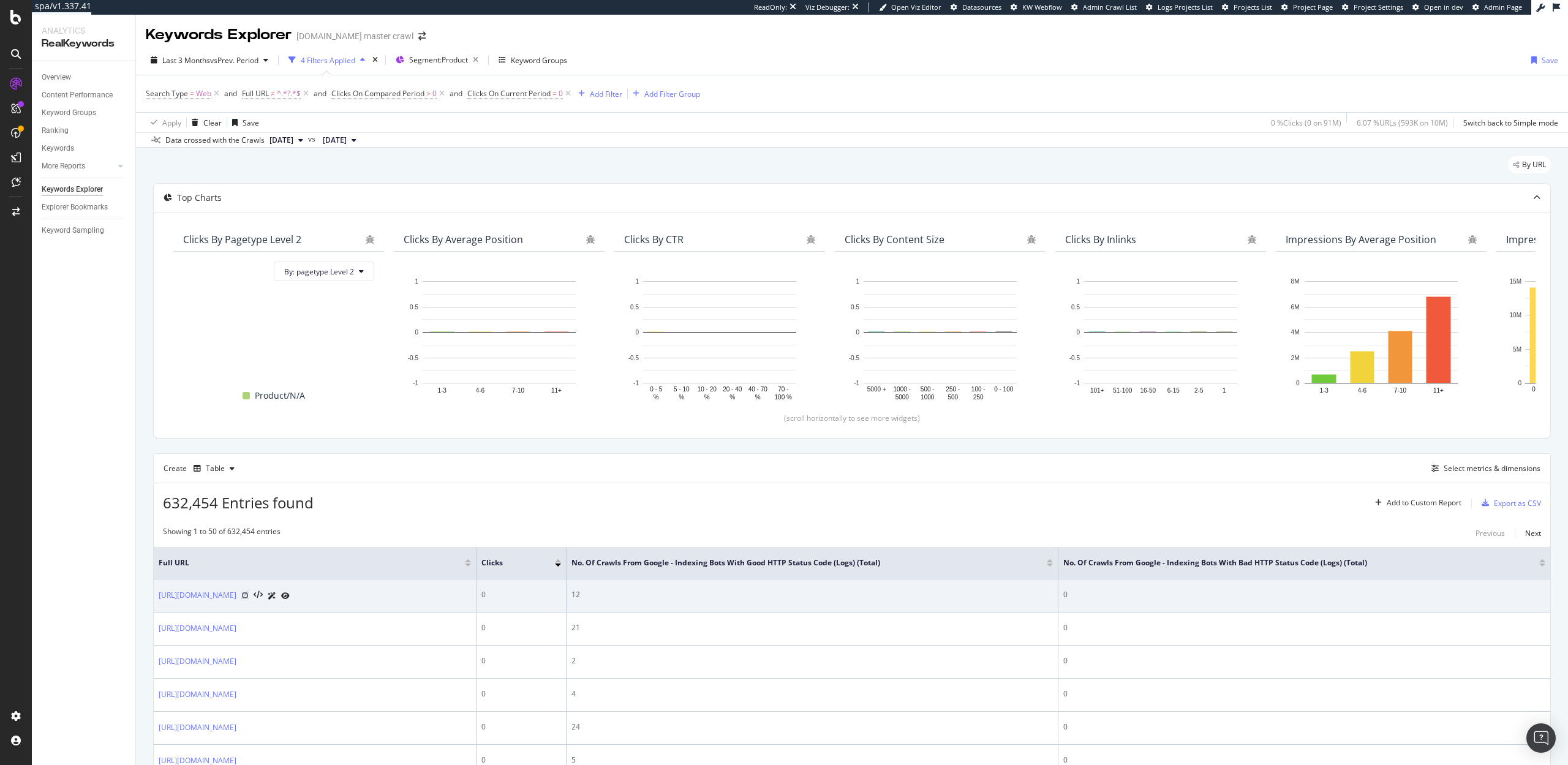
click at [249, 599] on icon at bounding box center [245, 596] width 8 height 8
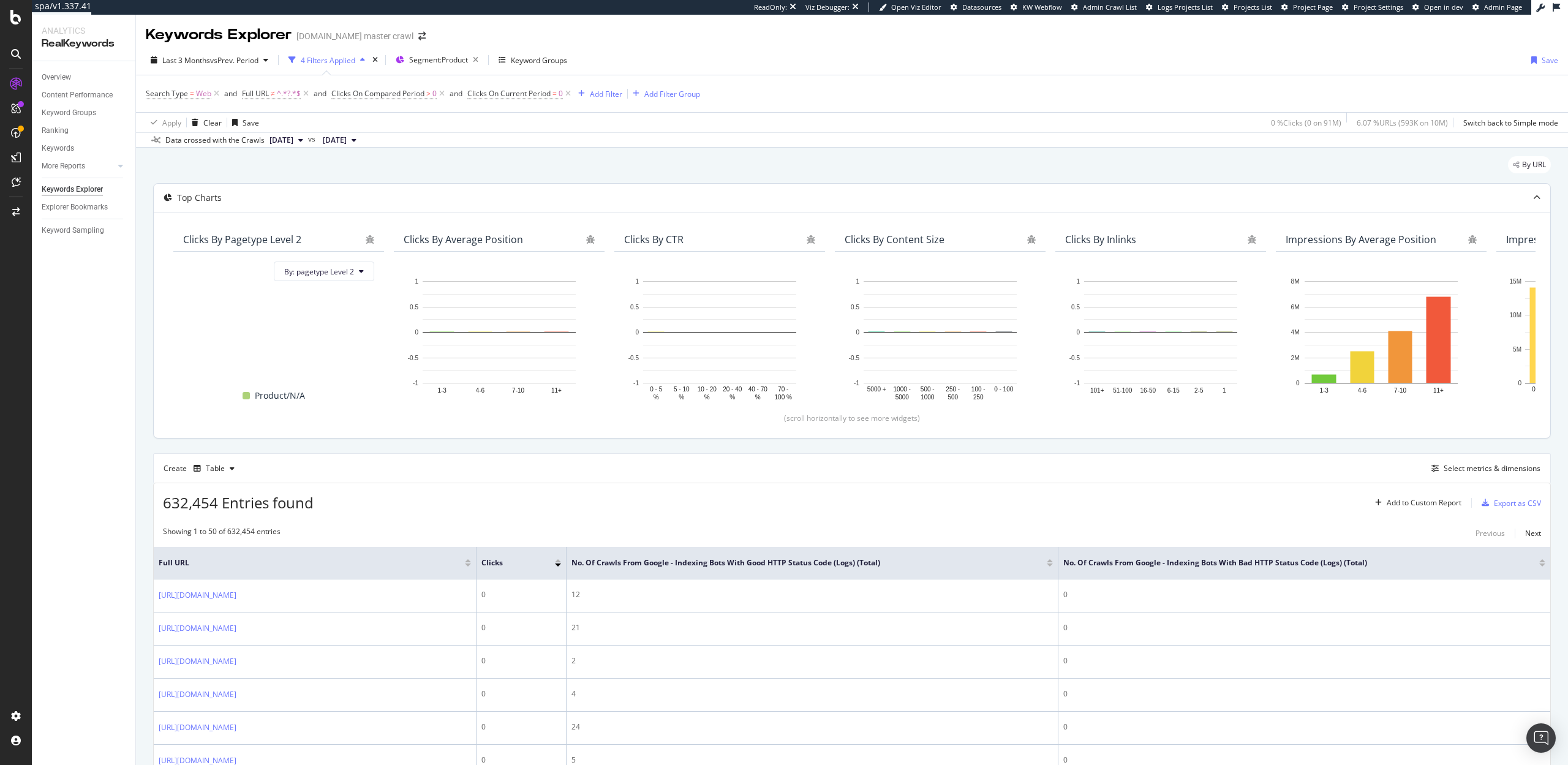
click at [283, 239] on div "Clicks By pagetype Level 2" at bounding box center [242, 239] width 118 height 12
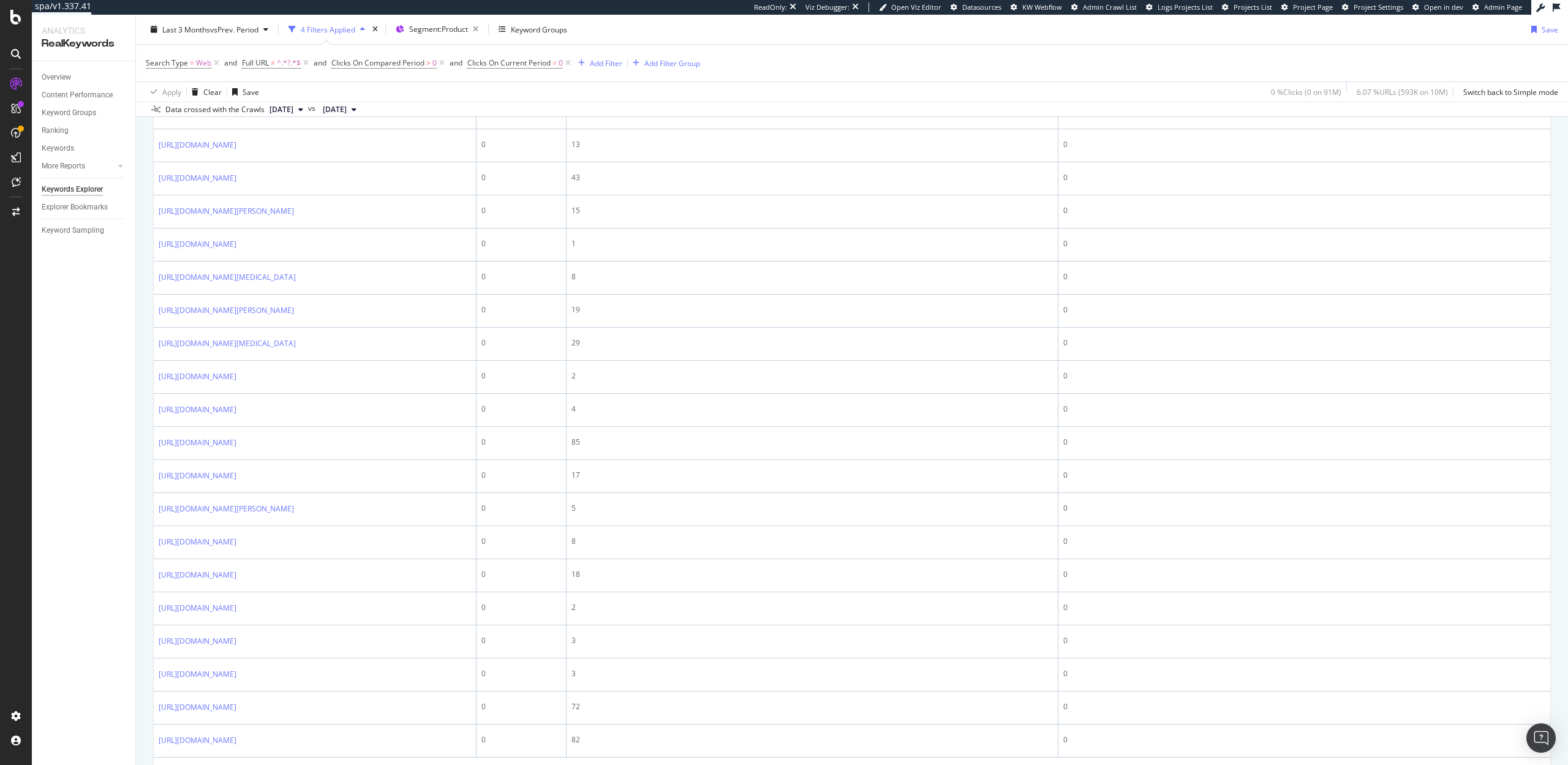
scroll to position [1697, 0]
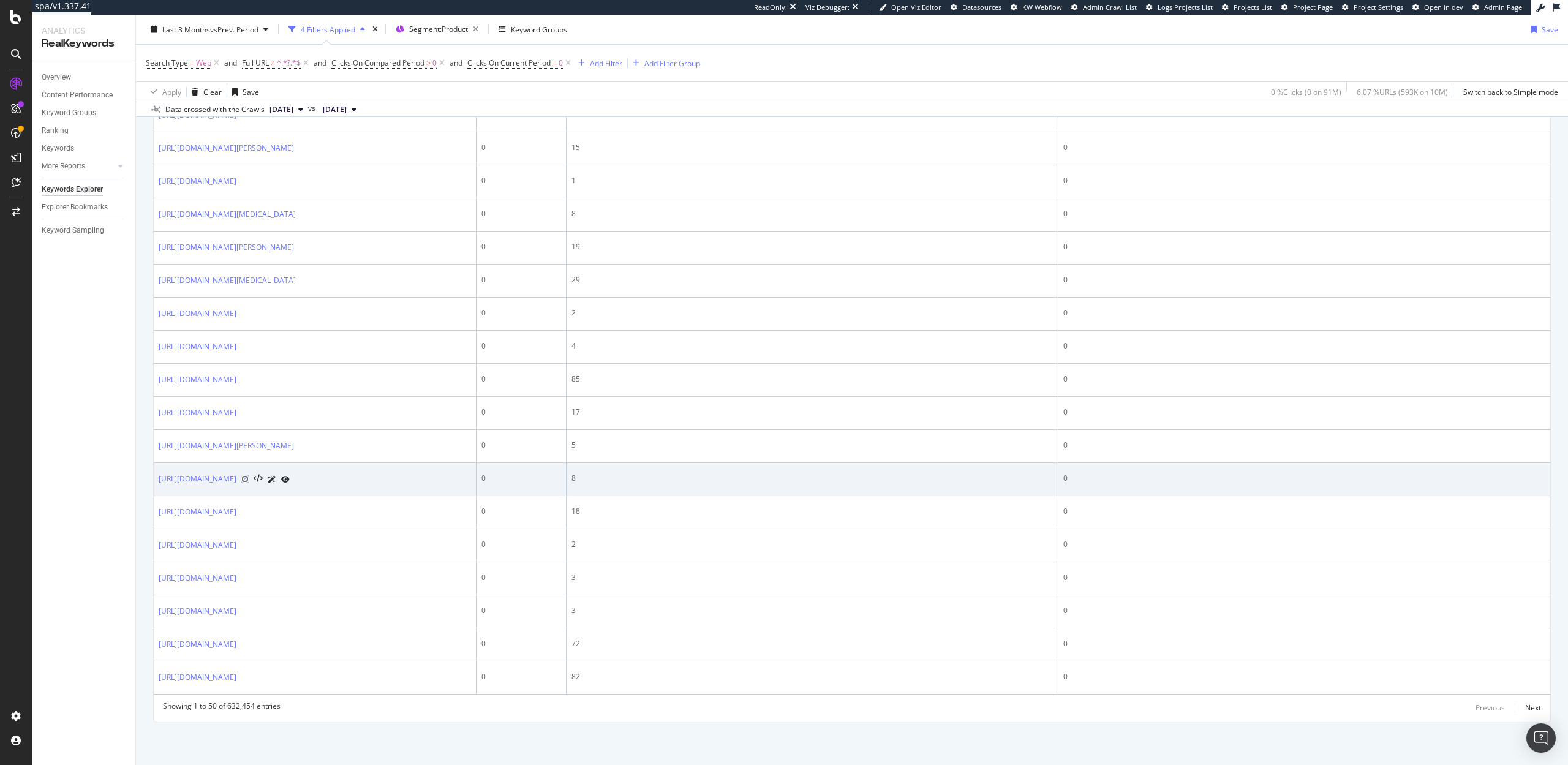
click at [249, 483] on icon at bounding box center [245, 479] width 8 height 8
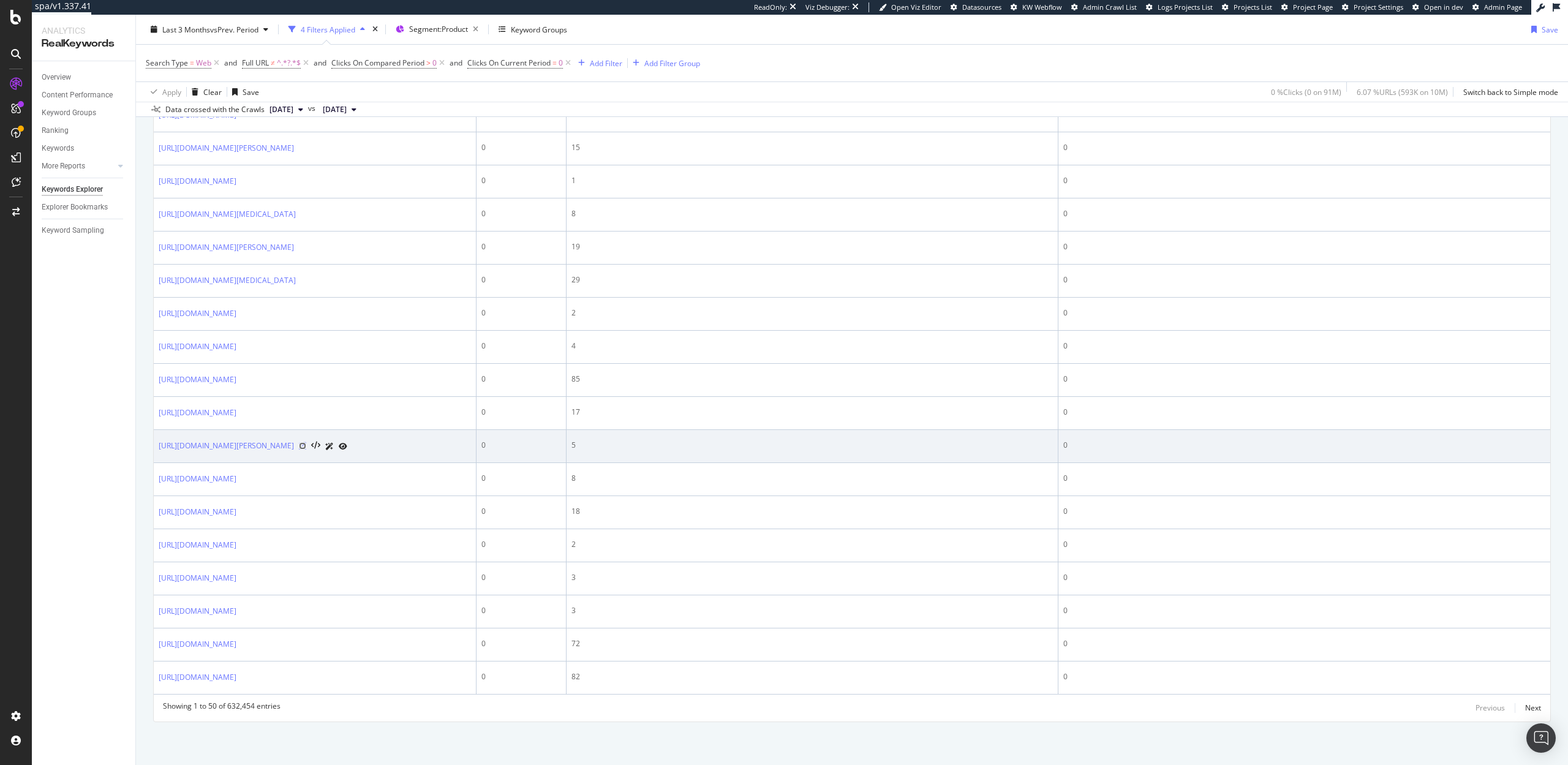
click at [306, 450] on icon at bounding box center [302, 445] width 8 height 8
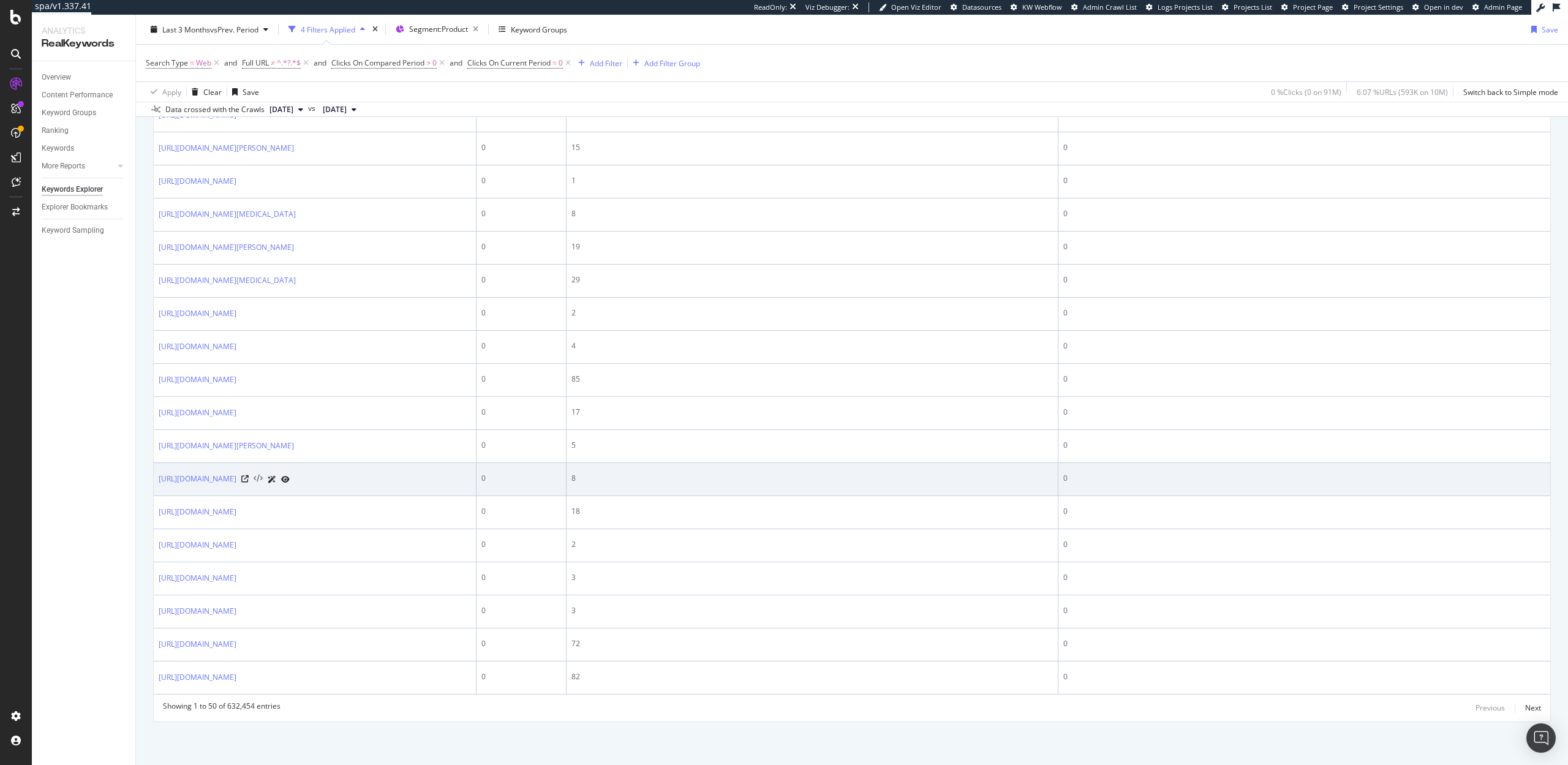
scroll to position [1807, 0]
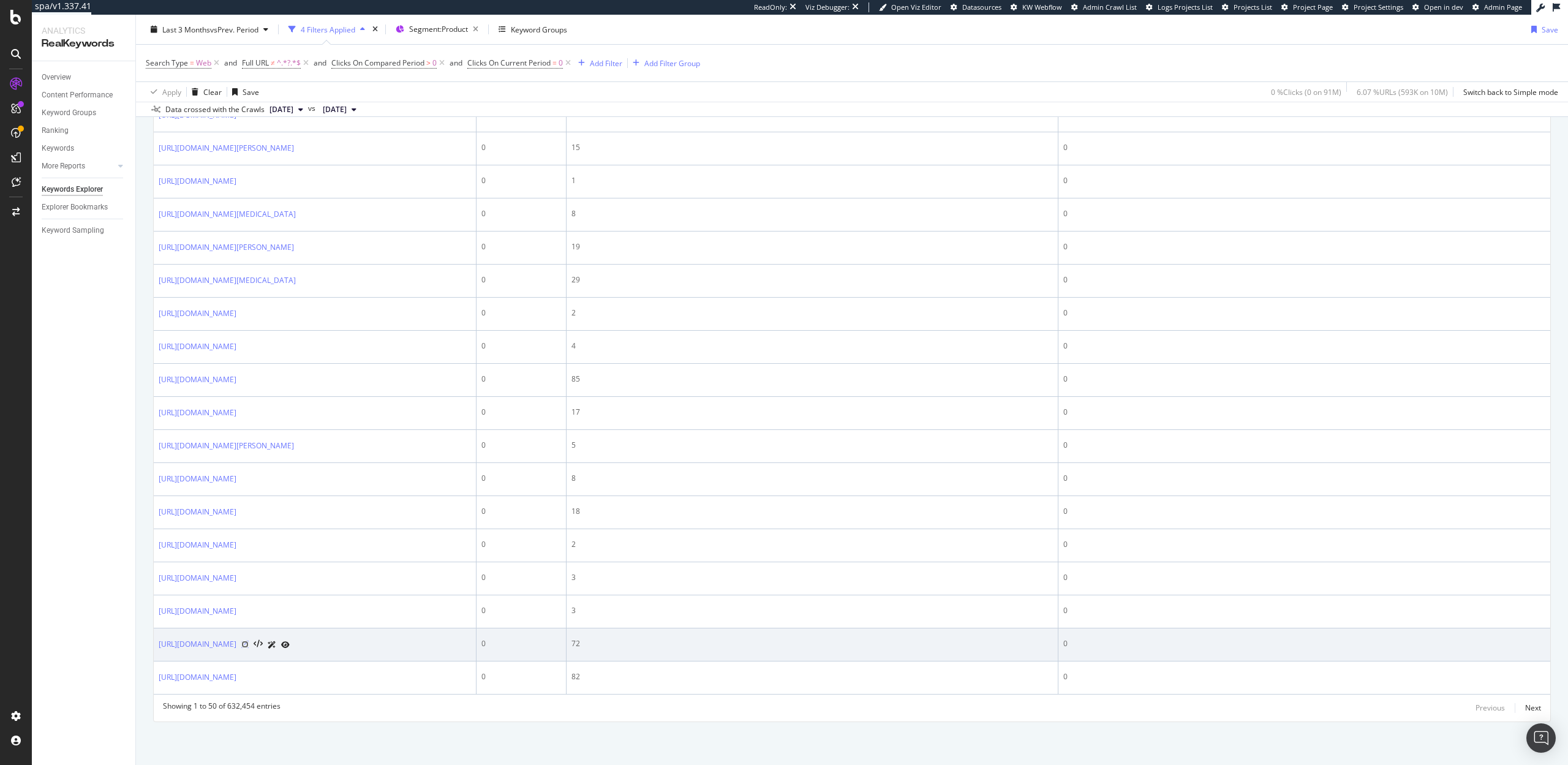
click at [249, 643] on icon at bounding box center [245, 644] width 8 height 8
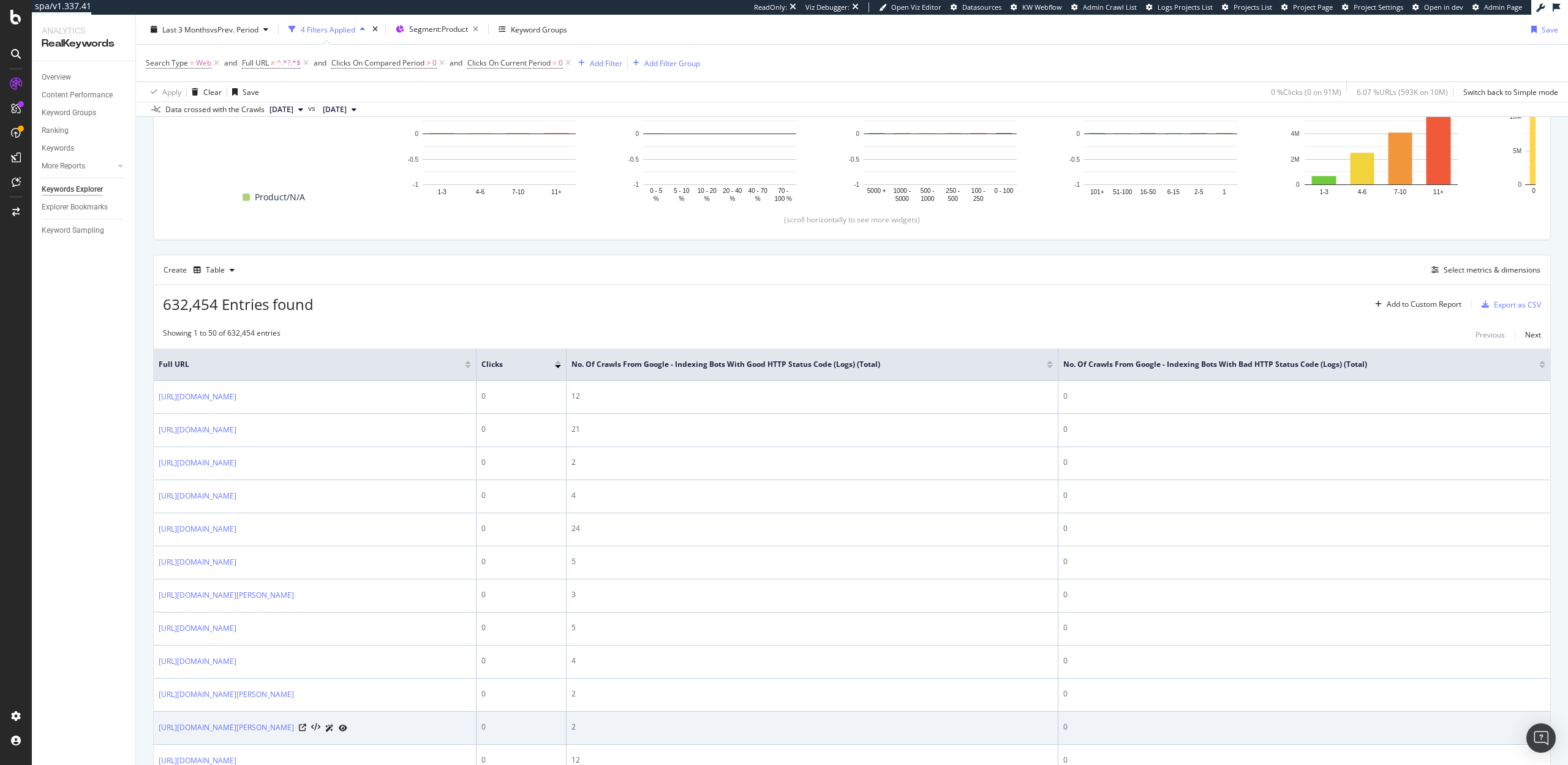
scroll to position [0, 0]
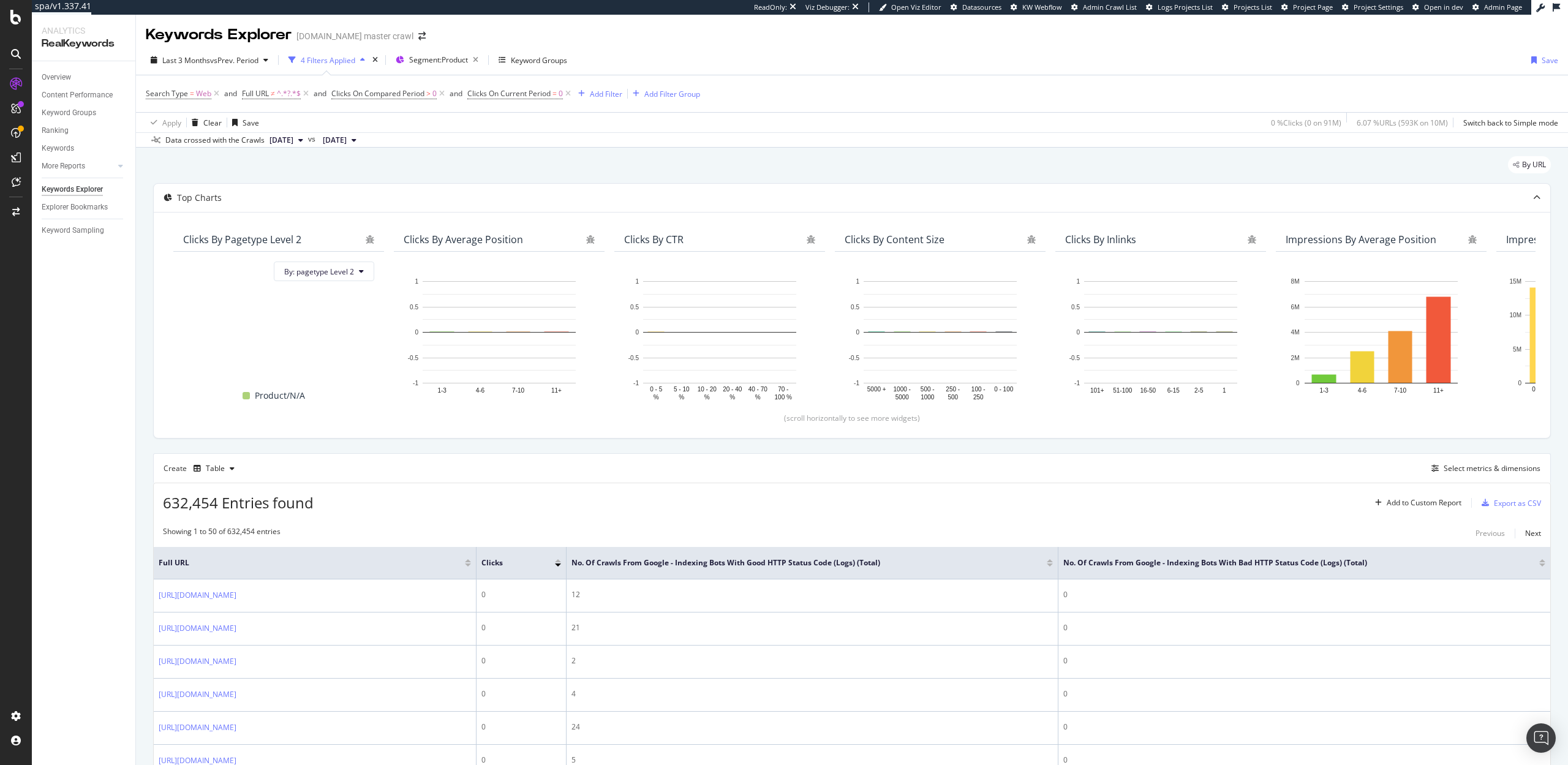
click at [1053, 565] on div at bounding box center [1050, 565] width 6 height 3
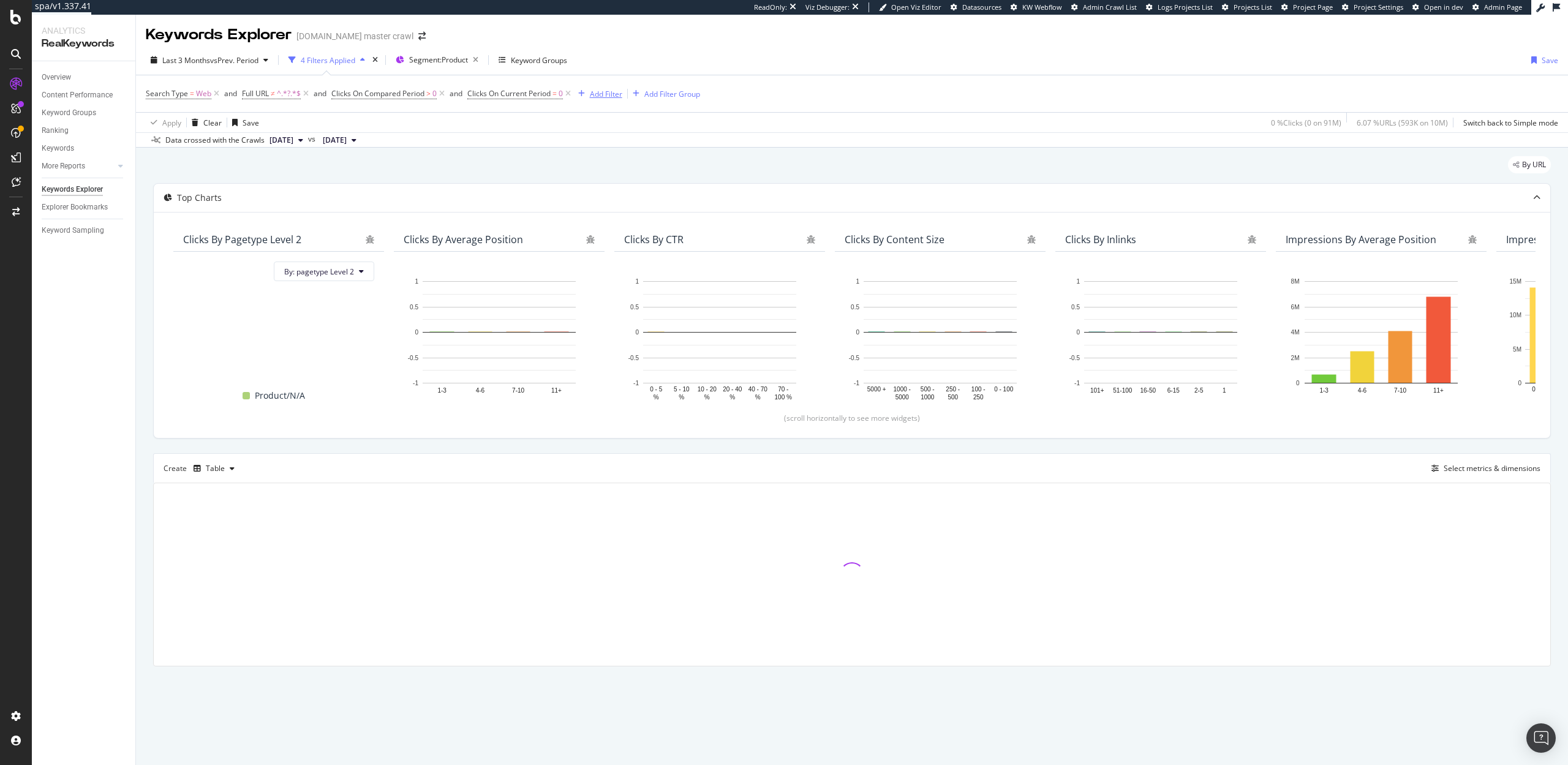
click at [603, 95] on div "Add Filter" at bounding box center [606, 93] width 33 height 10
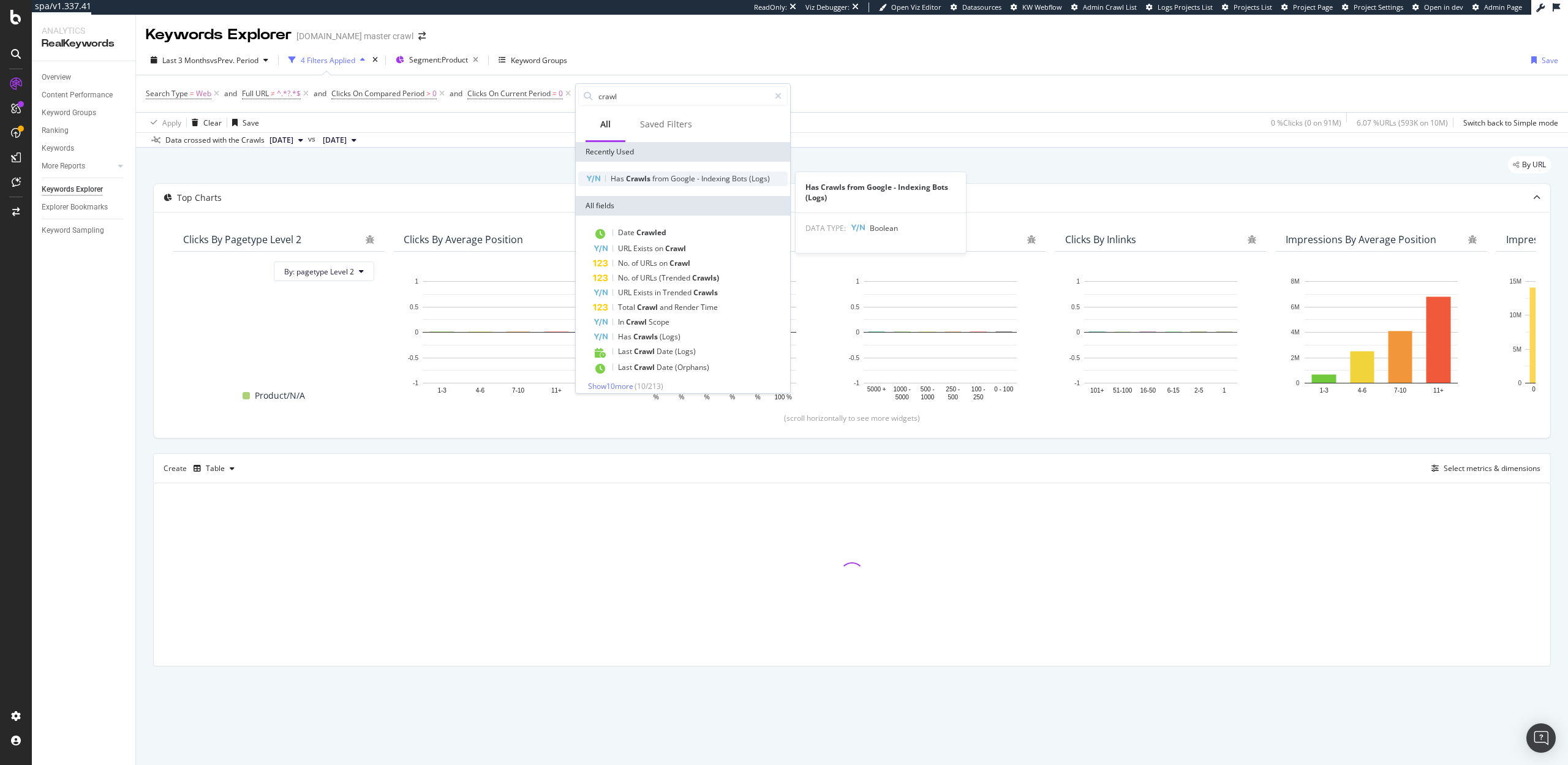
type input "crawl"
click at [694, 174] on span "Google" at bounding box center [684, 178] width 26 height 10
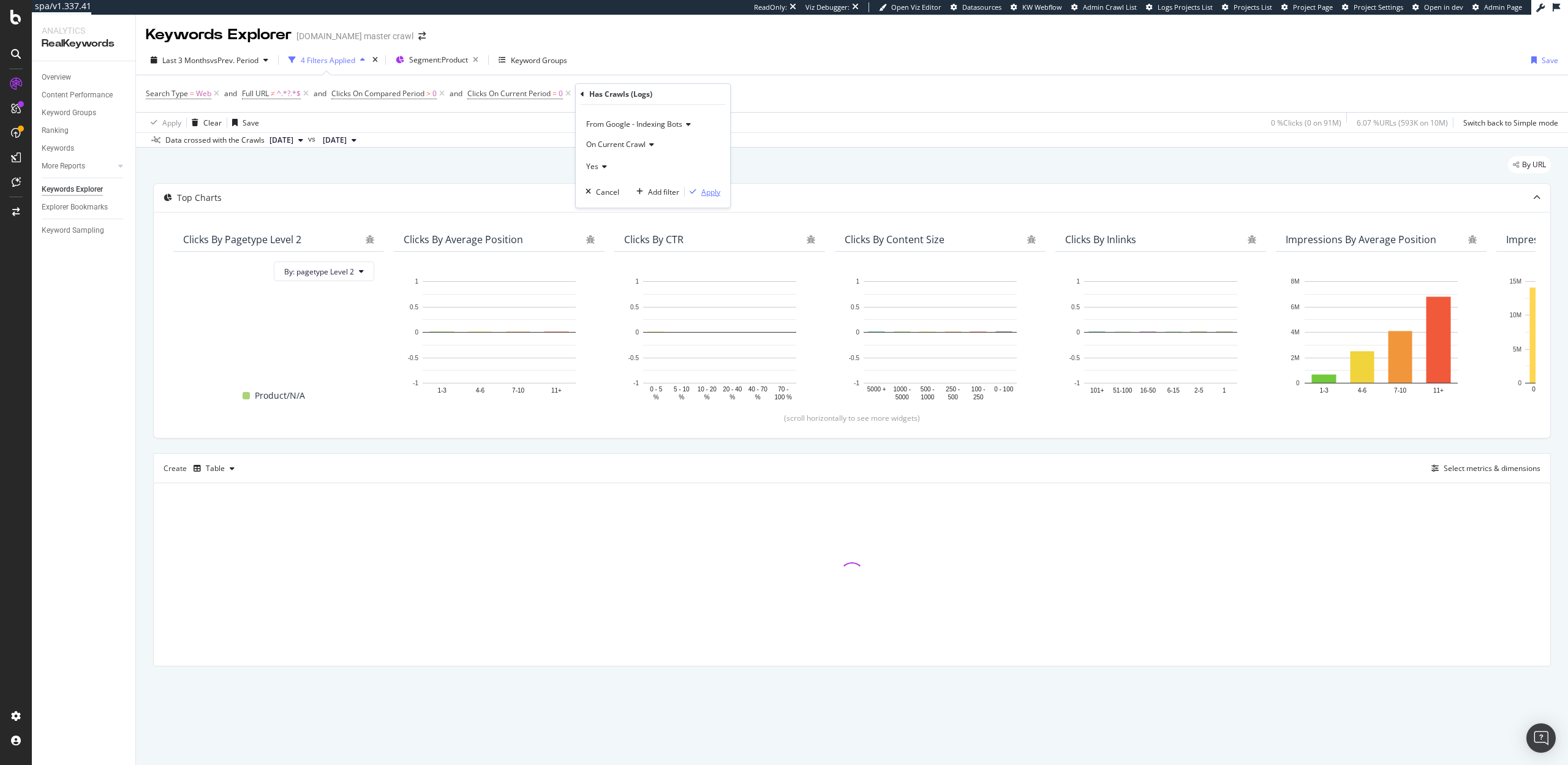
click at [705, 191] on div "Apply" at bounding box center [710, 192] width 19 height 10
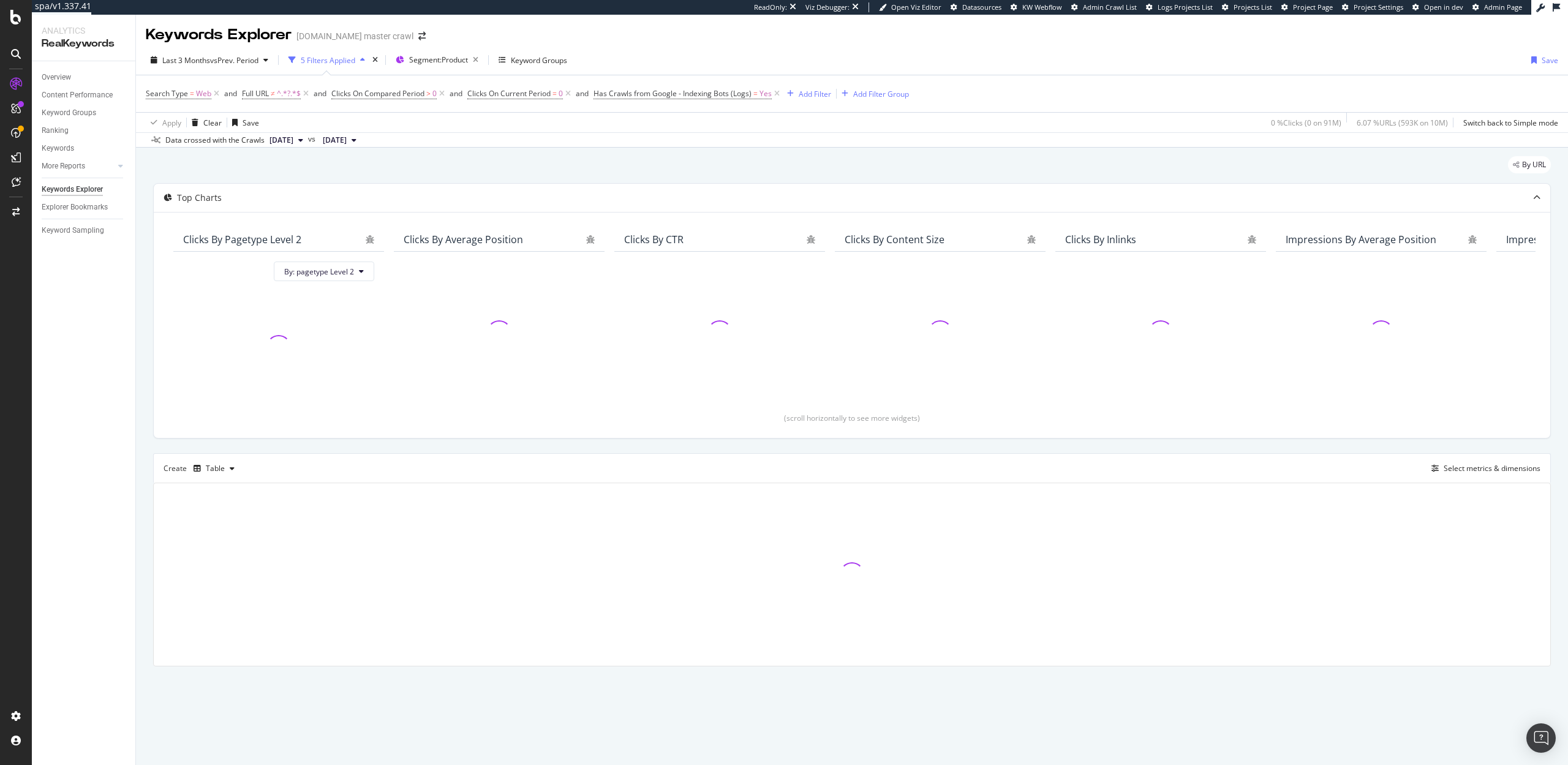
click at [293, 142] on span "[DATE]" at bounding box center [282, 140] width 24 height 11
click at [526, 133] on div "Data crossed with the Crawls 2025 Sep. 15th vs 2025 Jun. 20th" at bounding box center [852, 139] width 1432 height 15
